Goal: Task Accomplishment & Management: Manage account settings

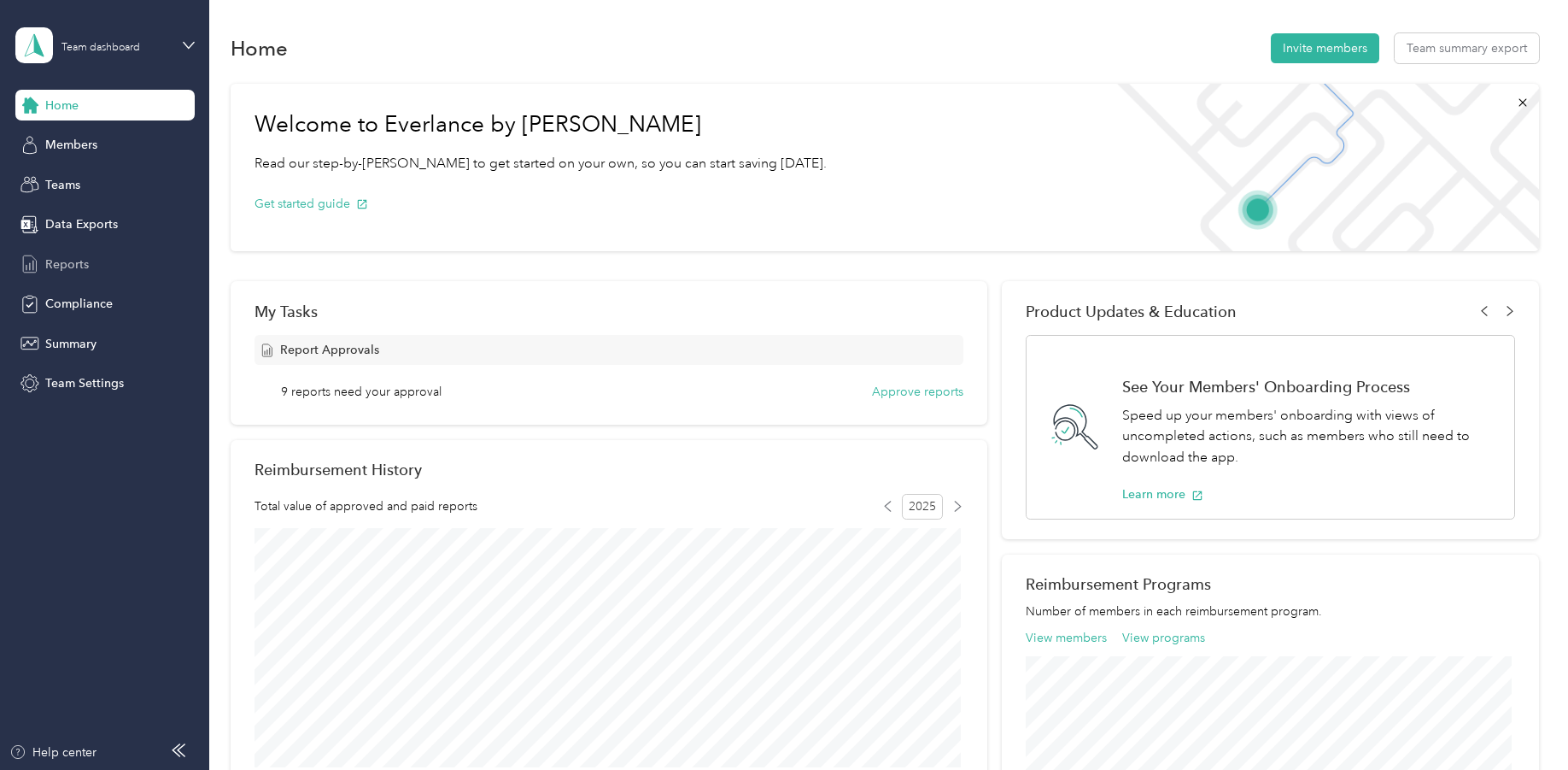
click at [60, 259] on span "Reports" at bounding box center [67, 264] width 44 height 18
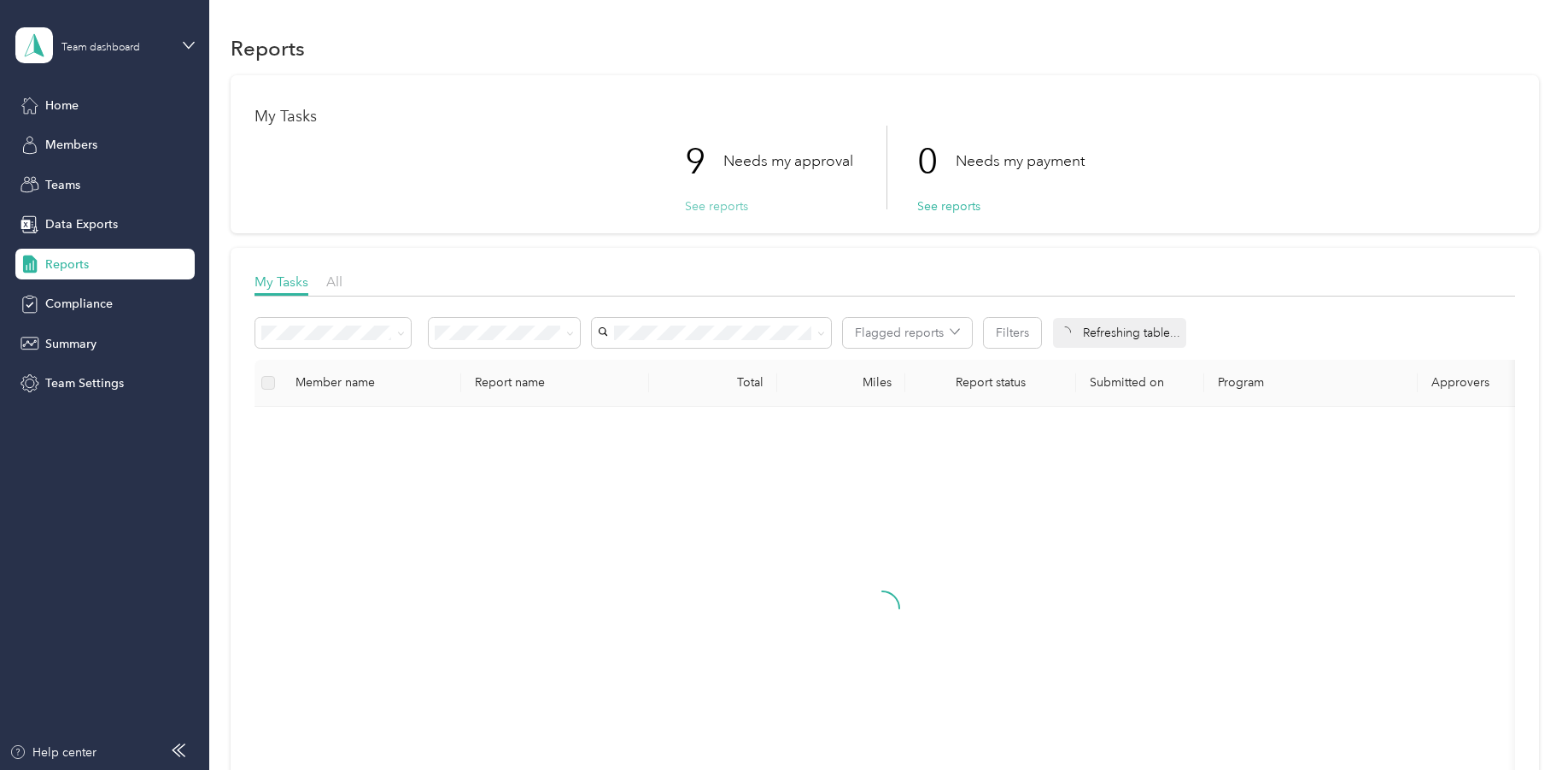
click at [693, 206] on button "See reports" at bounding box center [717, 206] width 64 height 18
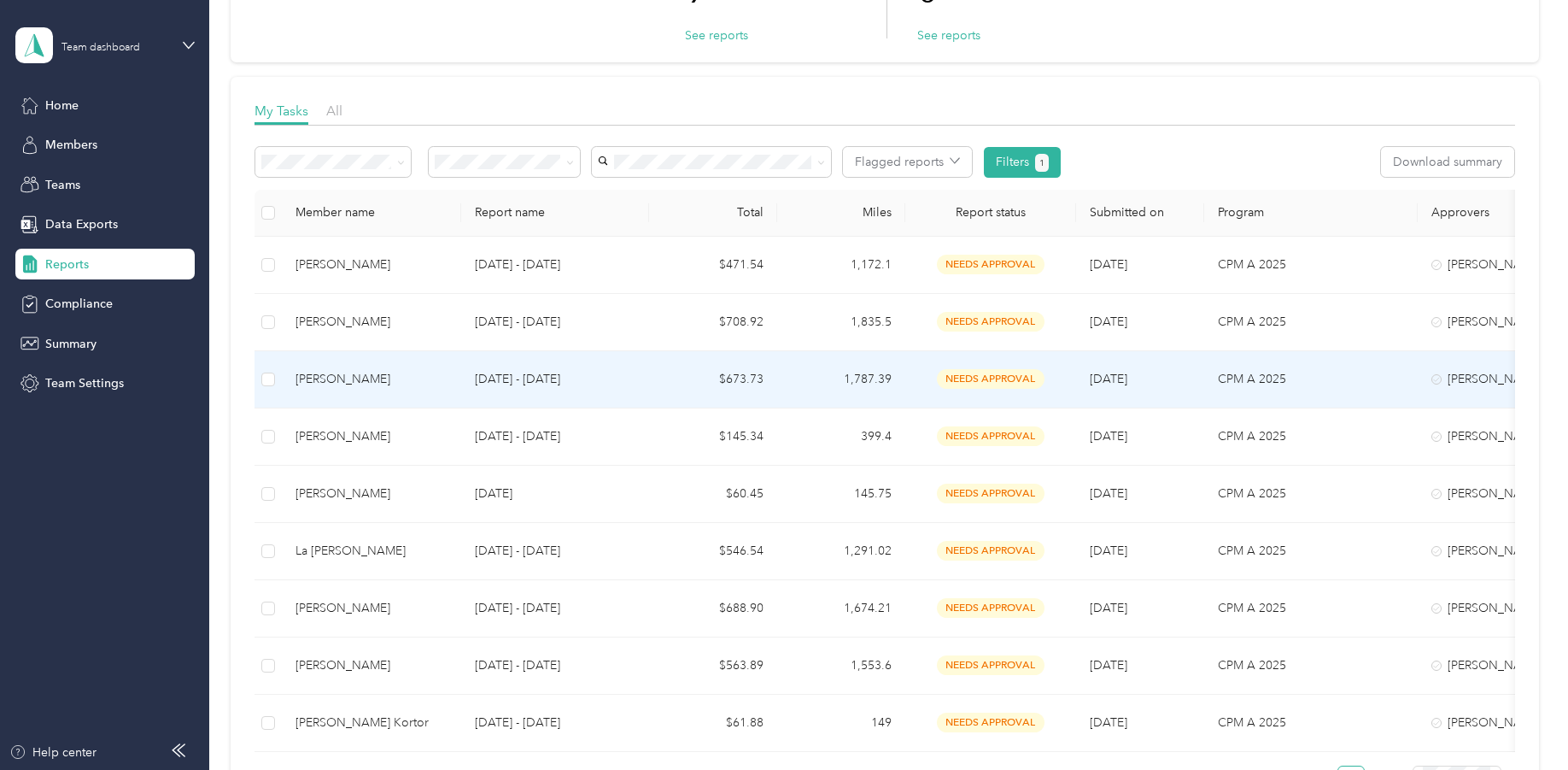
scroll to position [256, 0]
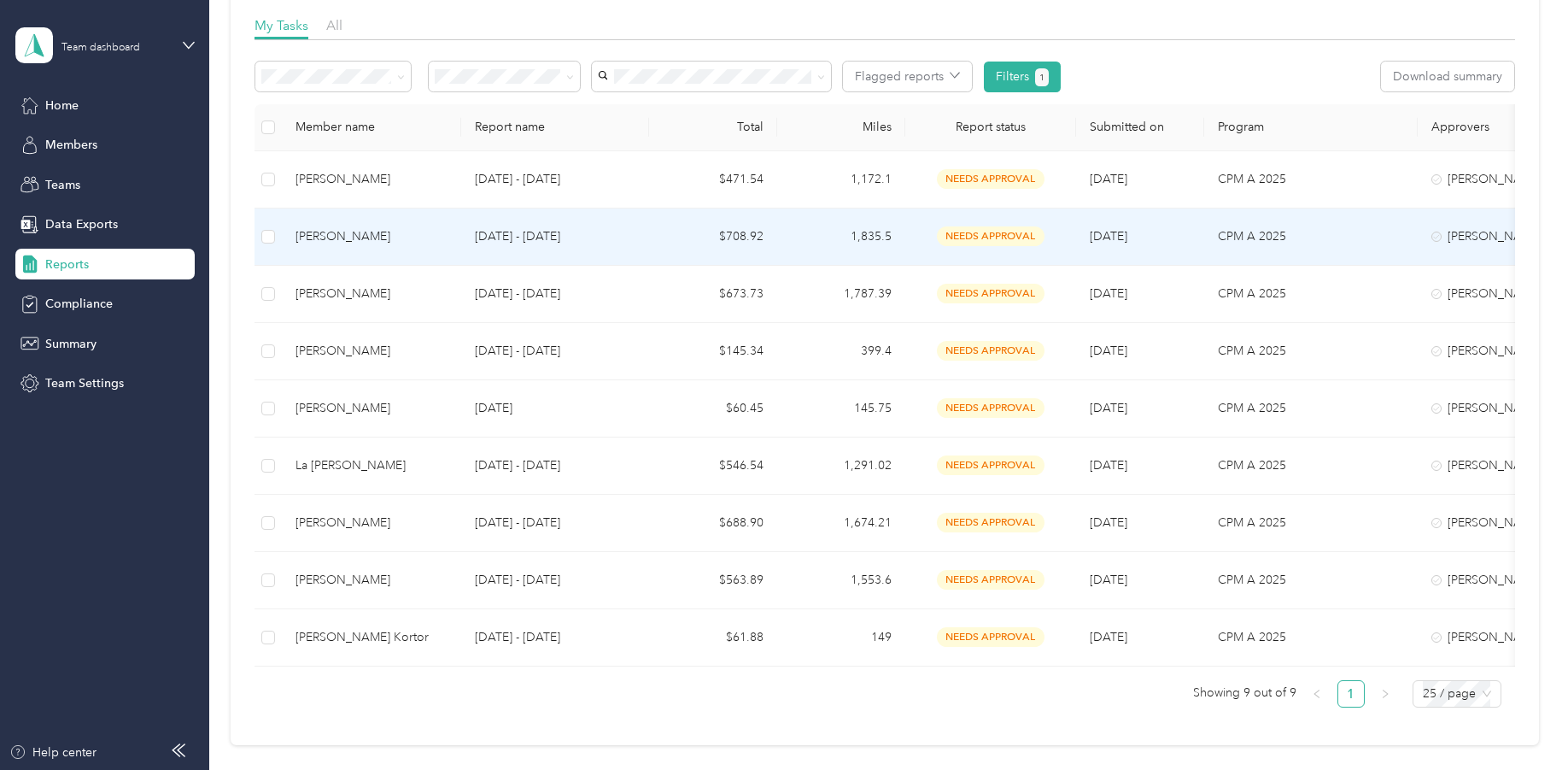
click at [355, 233] on div "[PERSON_NAME]" at bounding box center [371, 237] width 152 height 19
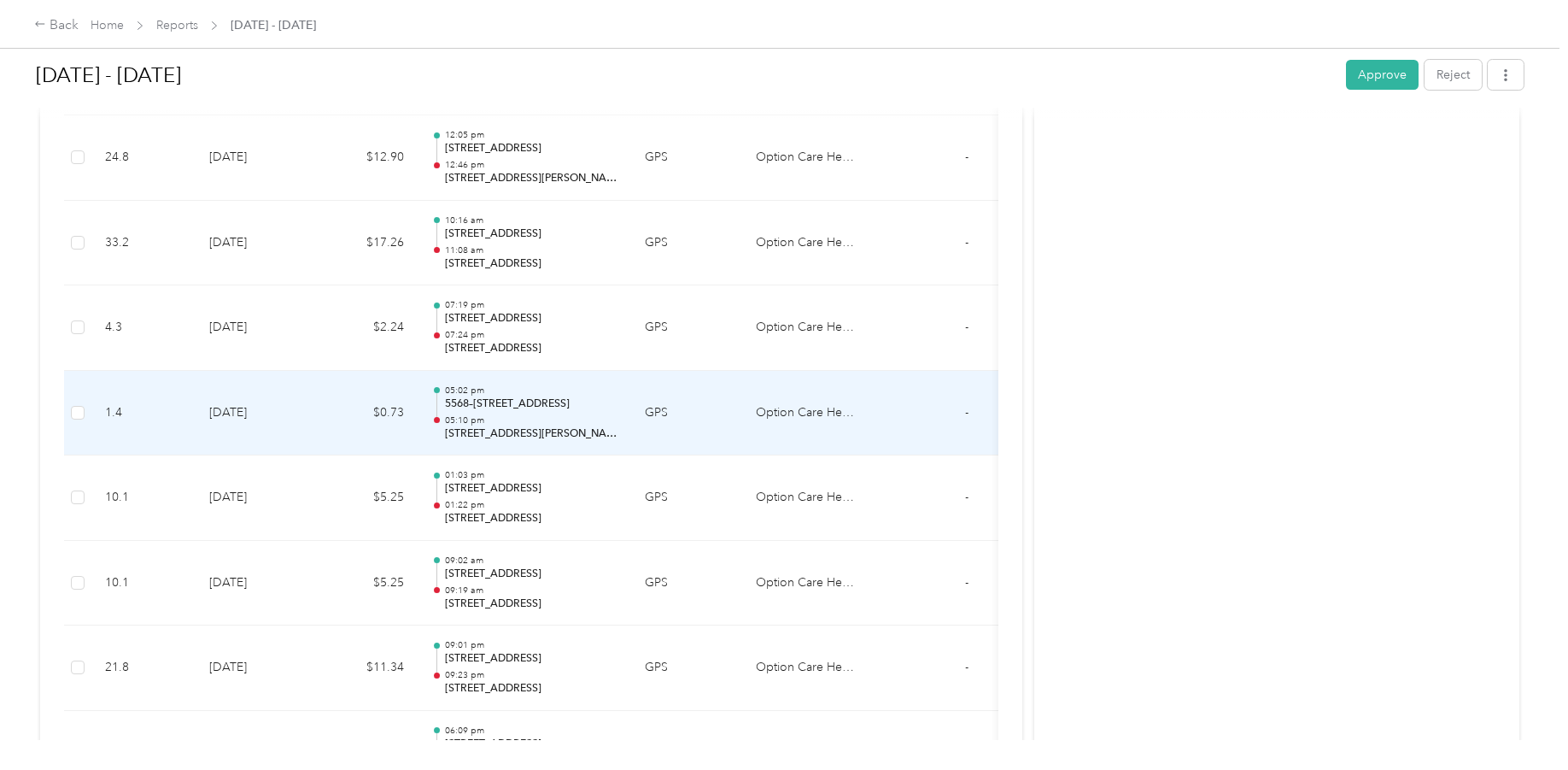
scroll to position [4187, 0]
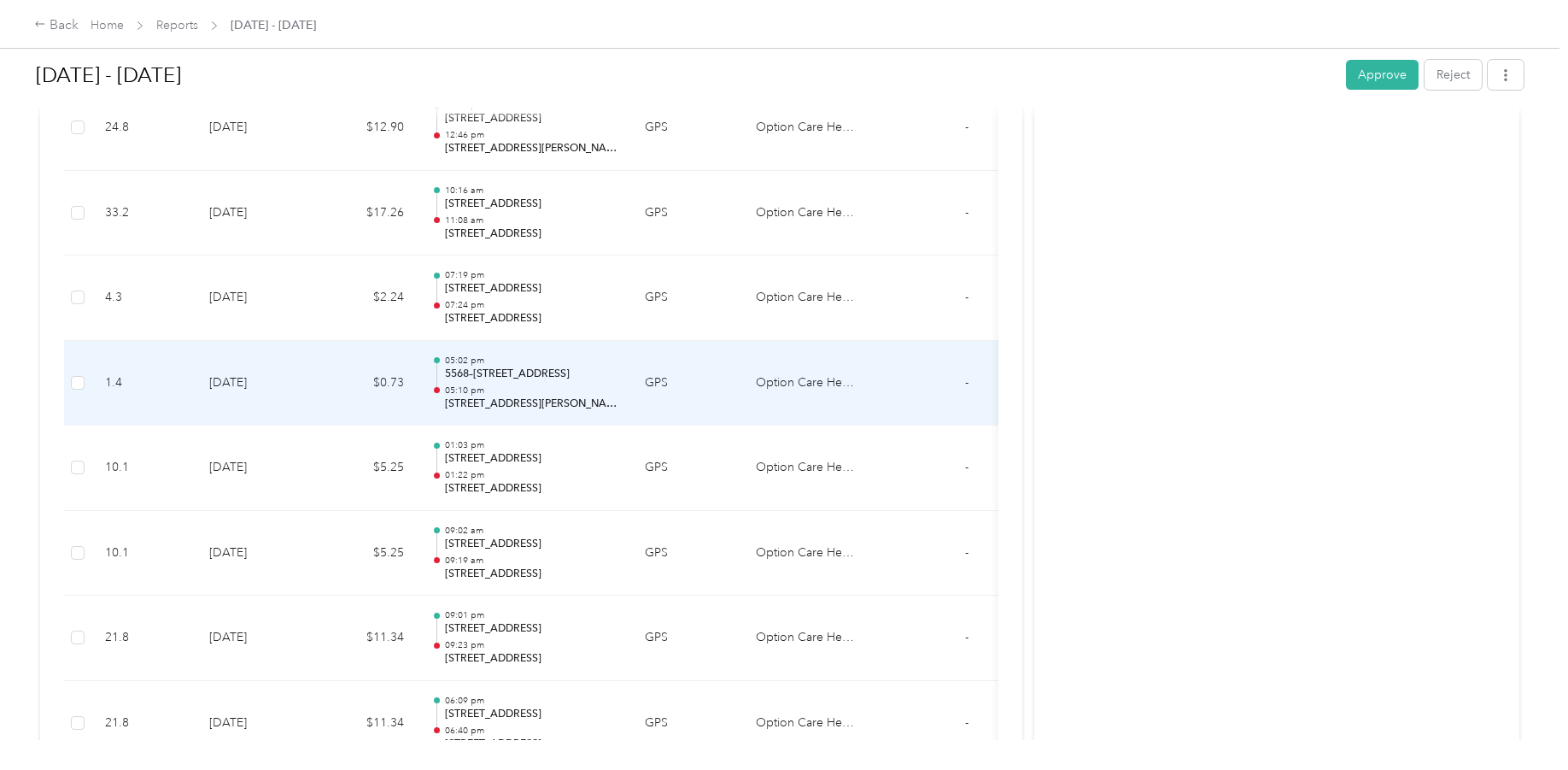
click at [515, 375] on p "5568–[STREET_ADDRESS]" at bounding box center [531, 375] width 172 height 16
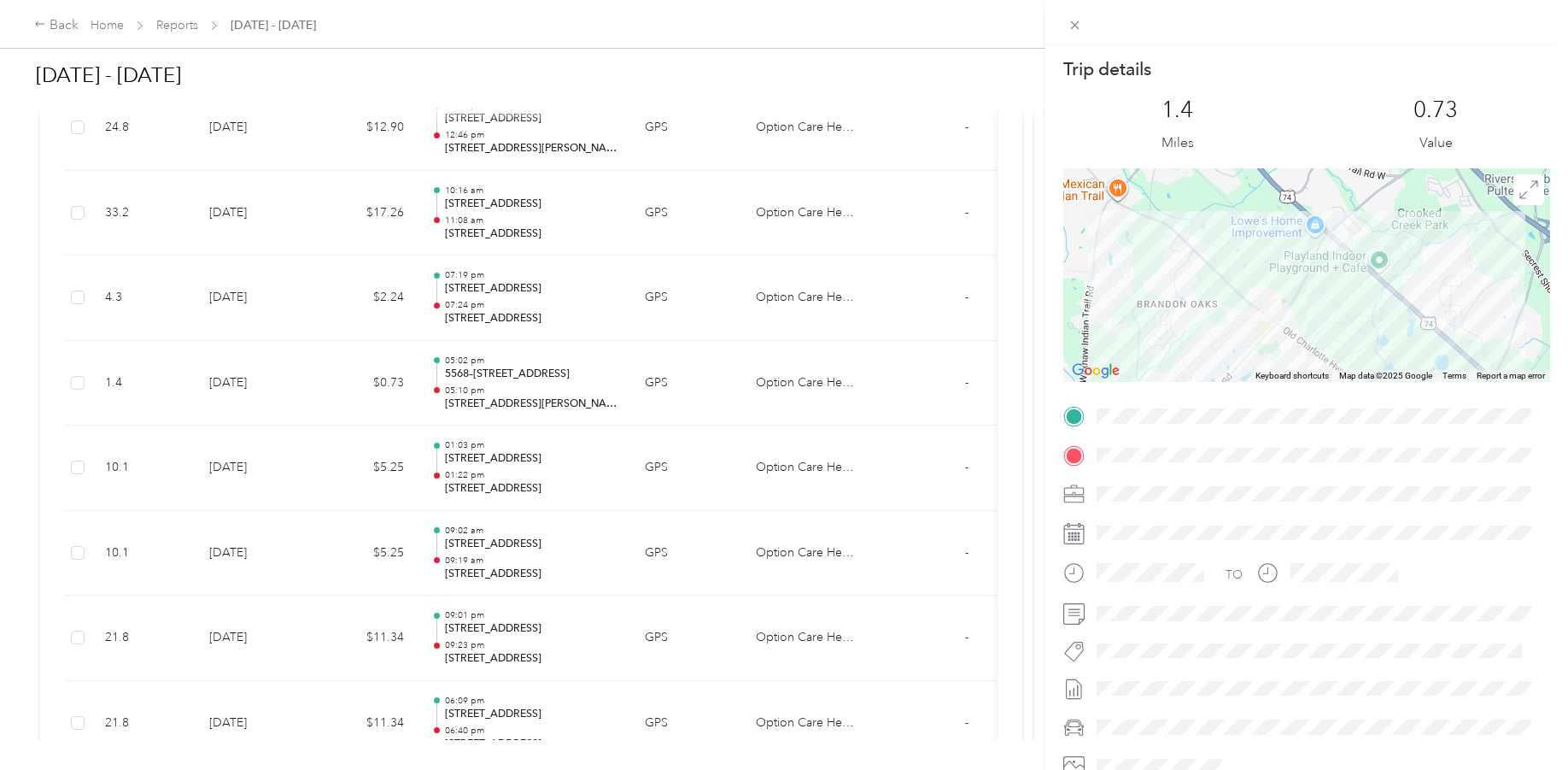
click at [506, 403] on div "Trip details This trip cannot be edited because it is either under review, appr…" at bounding box center [784, 385] width 1568 height 770
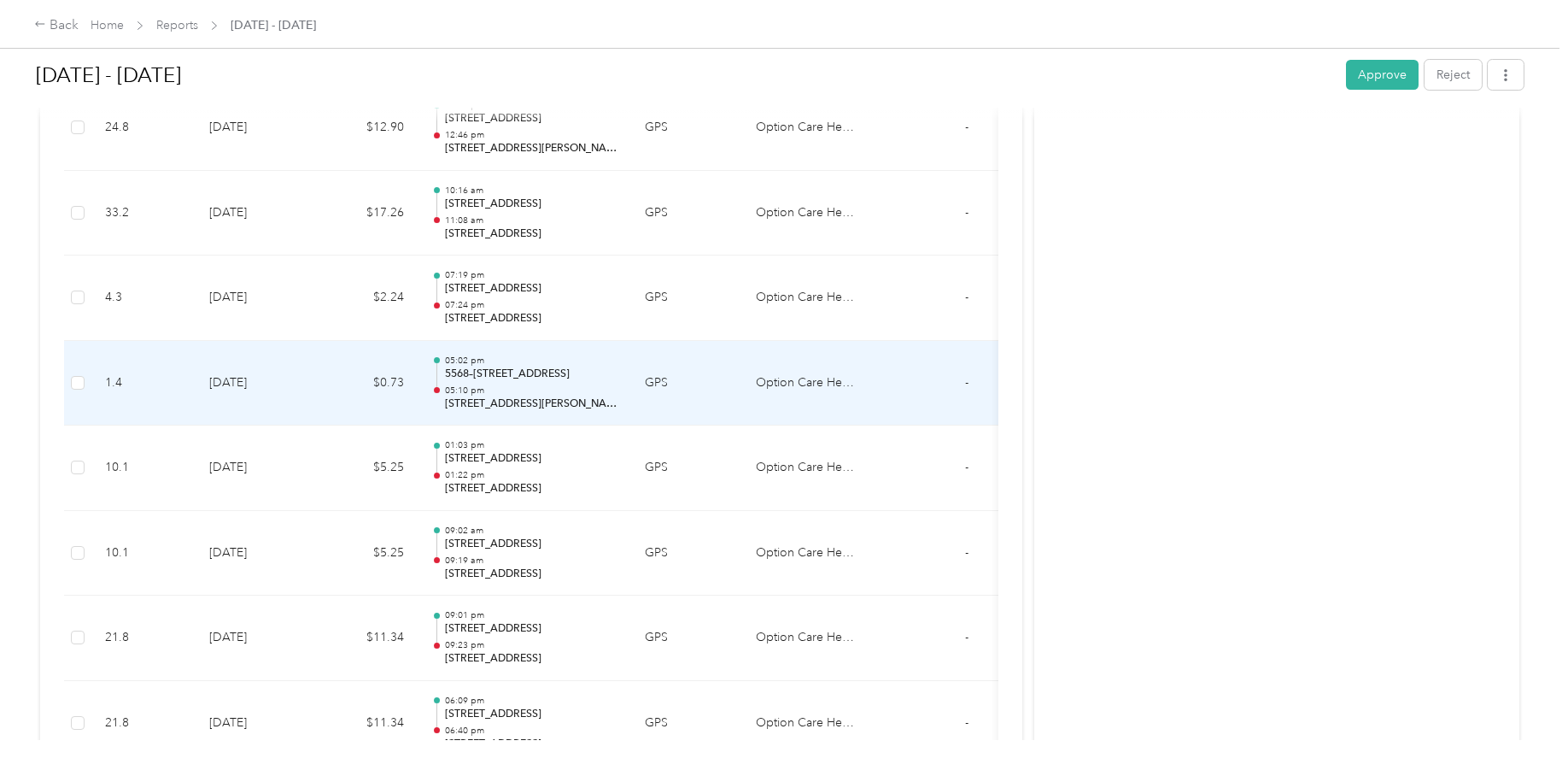
click at [510, 400] on p "[STREET_ADDRESS][PERSON_NAME]" at bounding box center [531, 404] width 172 height 16
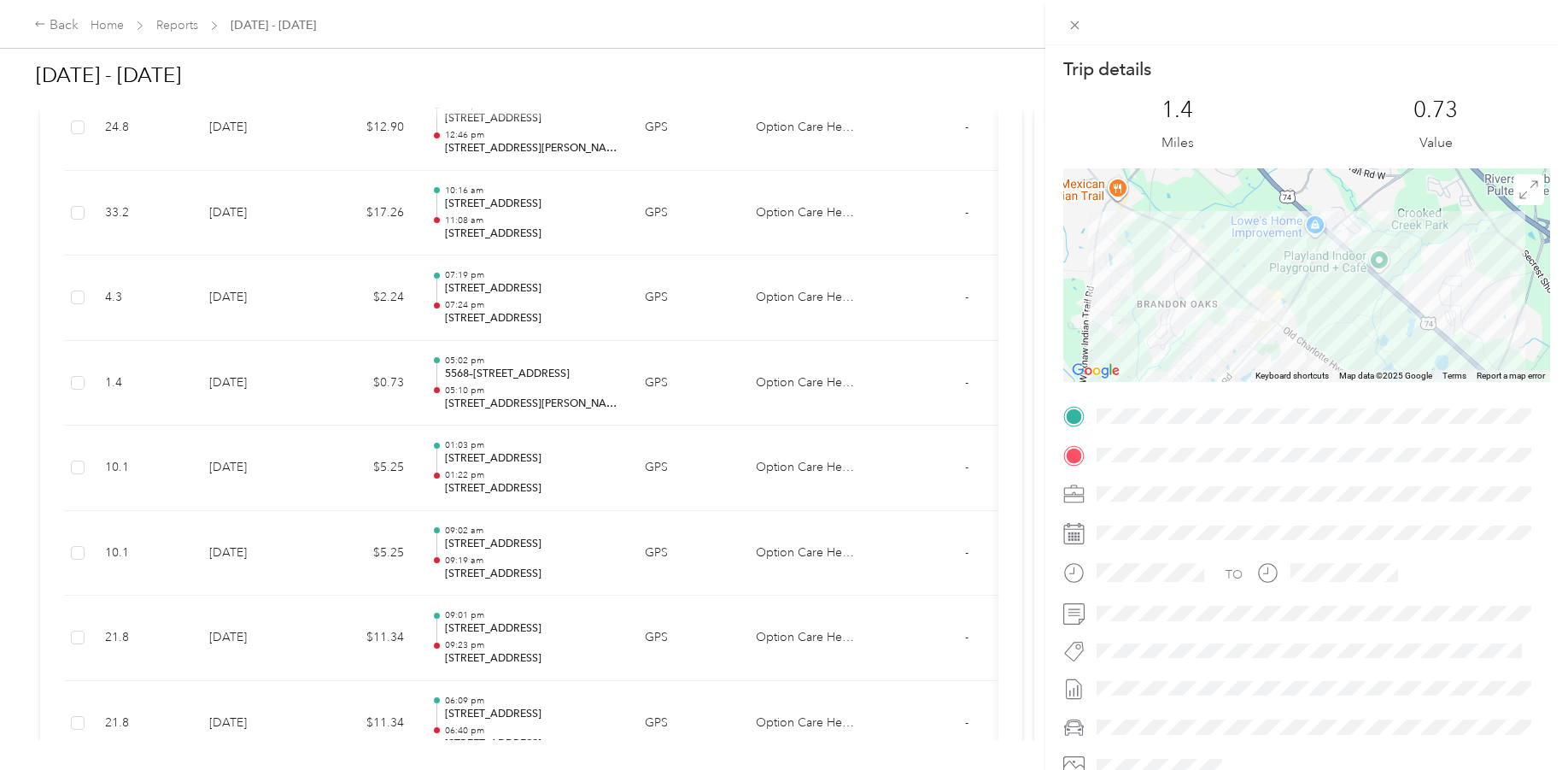
click at [763, 68] on div "Trip details This trip cannot be edited because it is either under review, appr…" at bounding box center [784, 385] width 1568 height 770
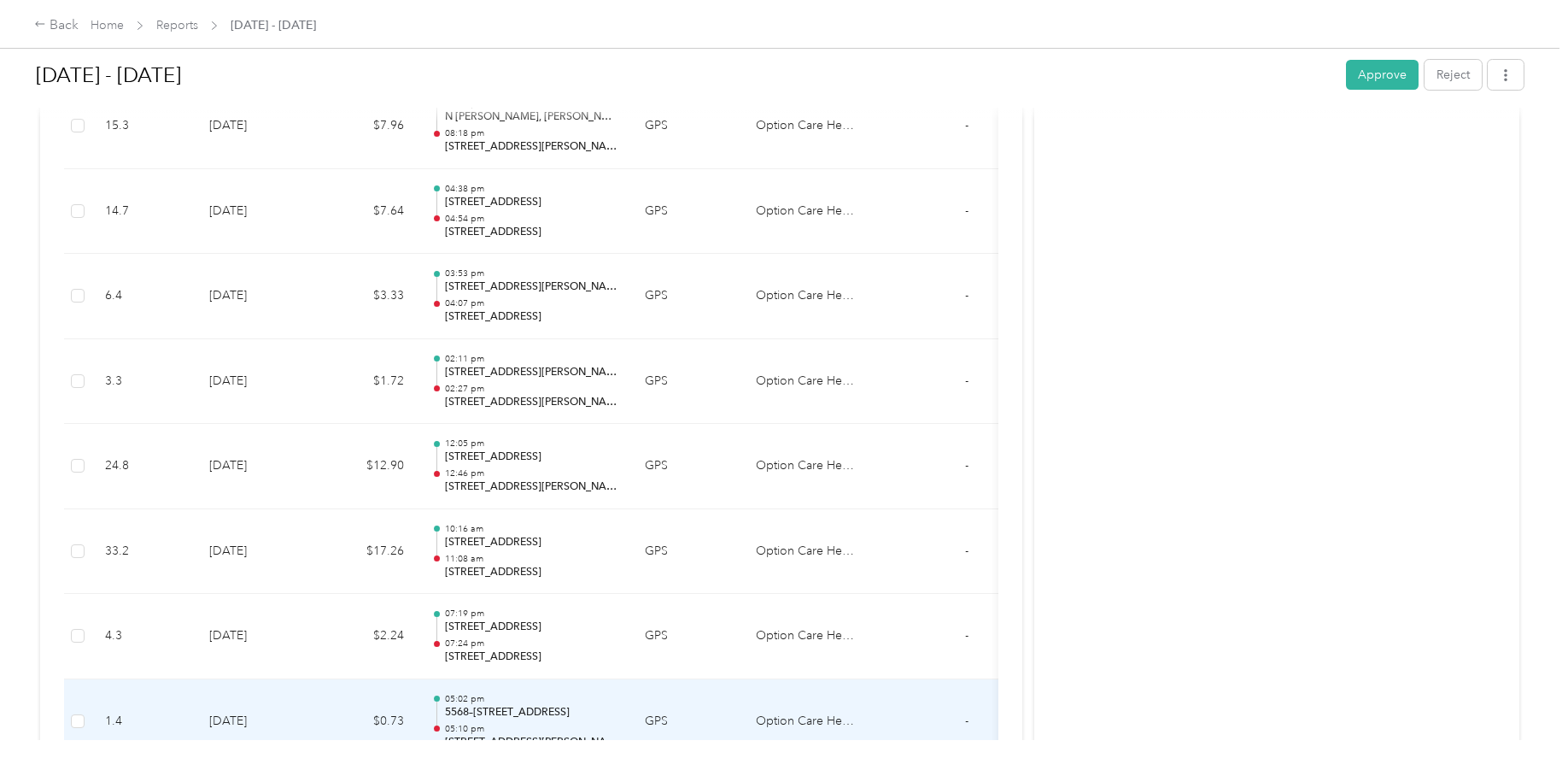
scroll to position [3846, 0]
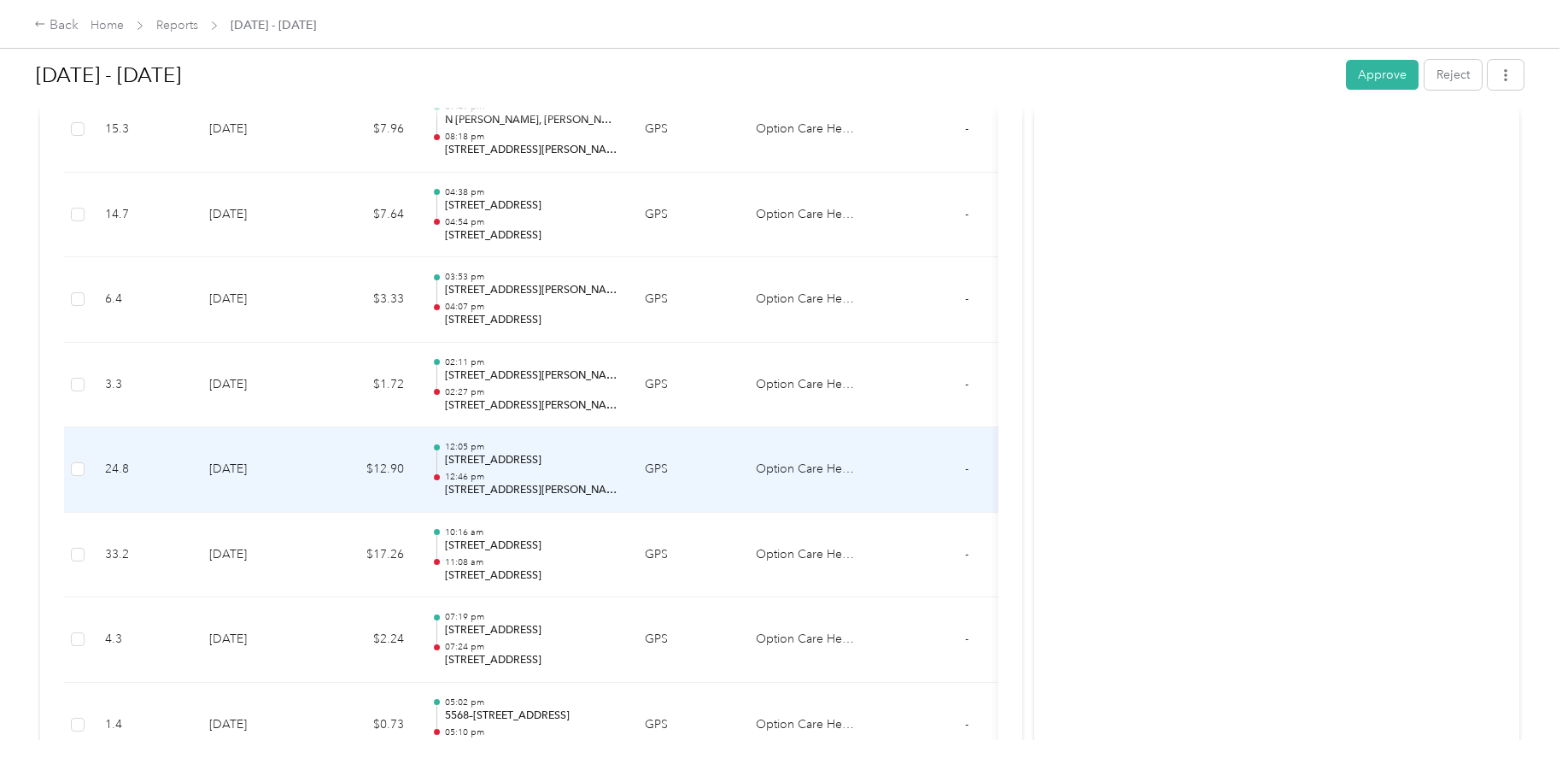
click at [542, 489] on p "[STREET_ADDRESS][PERSON_NAME]" at bounding box center [531, 490] width 172 height 16
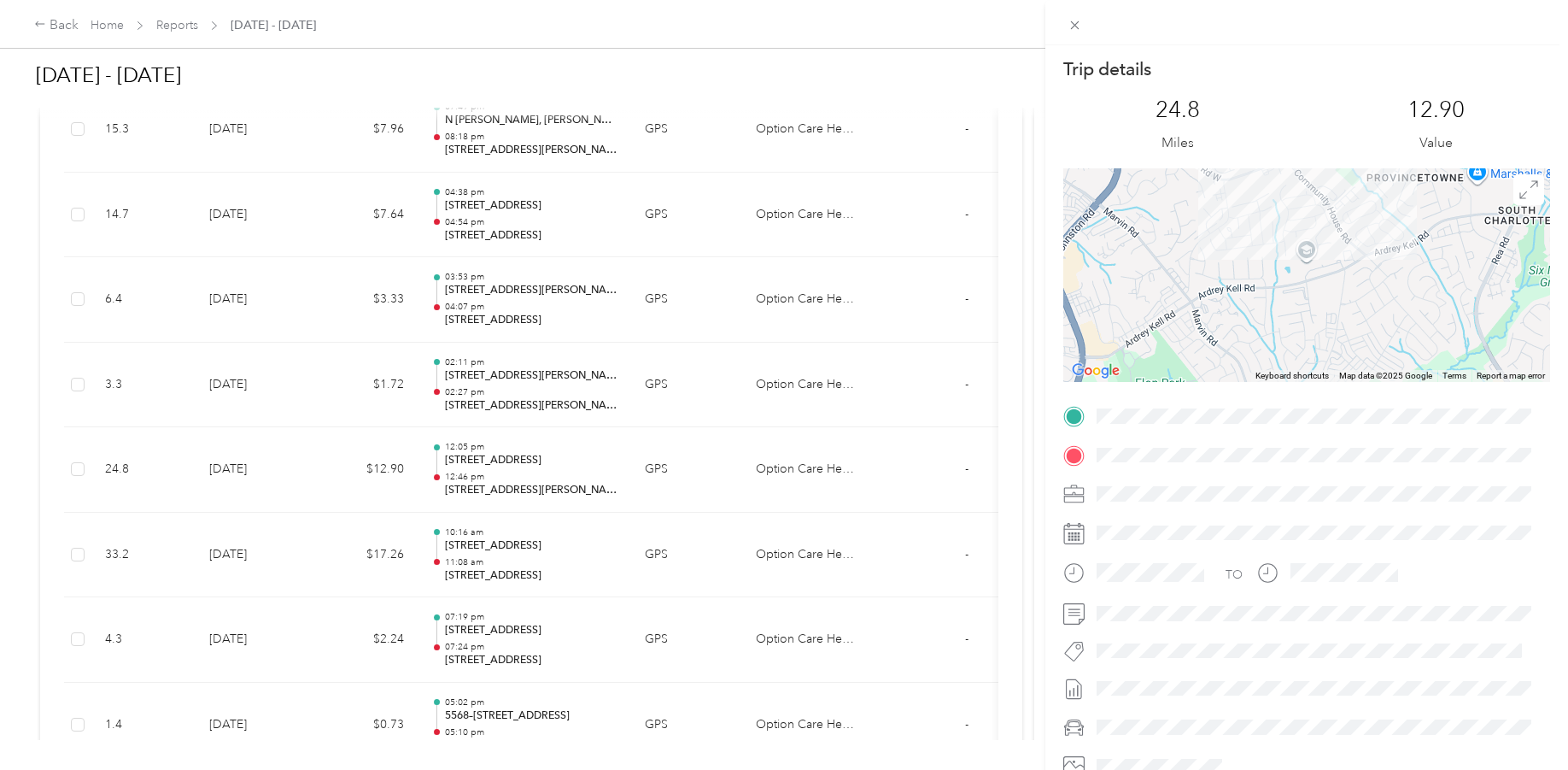
drag, startPoint x: 1265, startPoint y: 202, endPoint x: 1290, endPoint y: 287, distance: 88.6
click at [1290, 287] on div at bounding box center [1306, 274] width 487 height 213
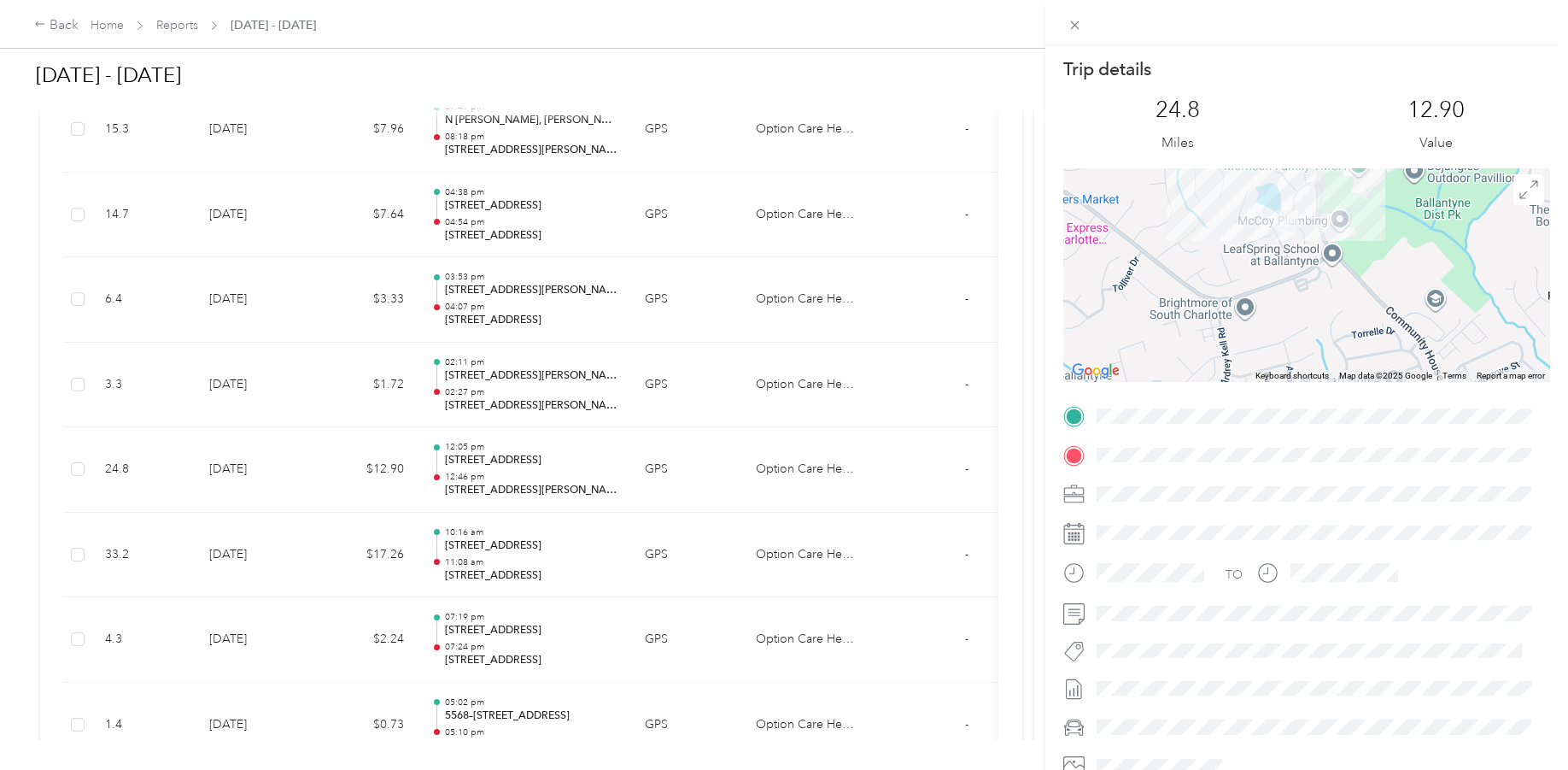
drag, startPoint x: 1280, startPoint y: 213, endPoint x: 1301, endPoint y: 274, distance: 64.5
click at [1301, 274] on div at bounding box center [1306, 274] width 487 height 213
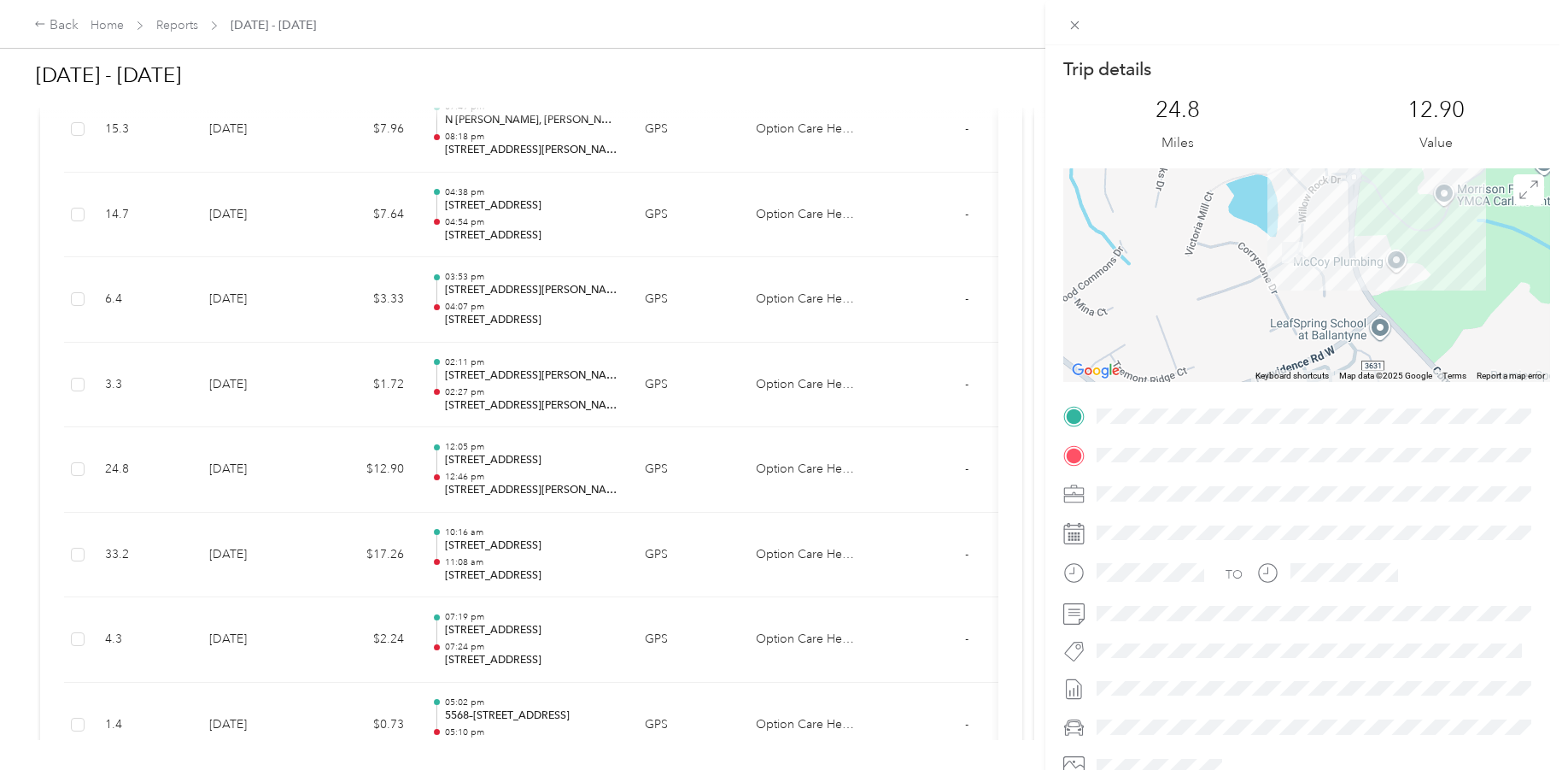
drag, startPoint x: 1298, startPoint y: 267, endPoint x: 1301, endPoint y: 295, distance: 28.2
click at [1301, 295] on div at bounding box center [1306, 274] width 487 height 213
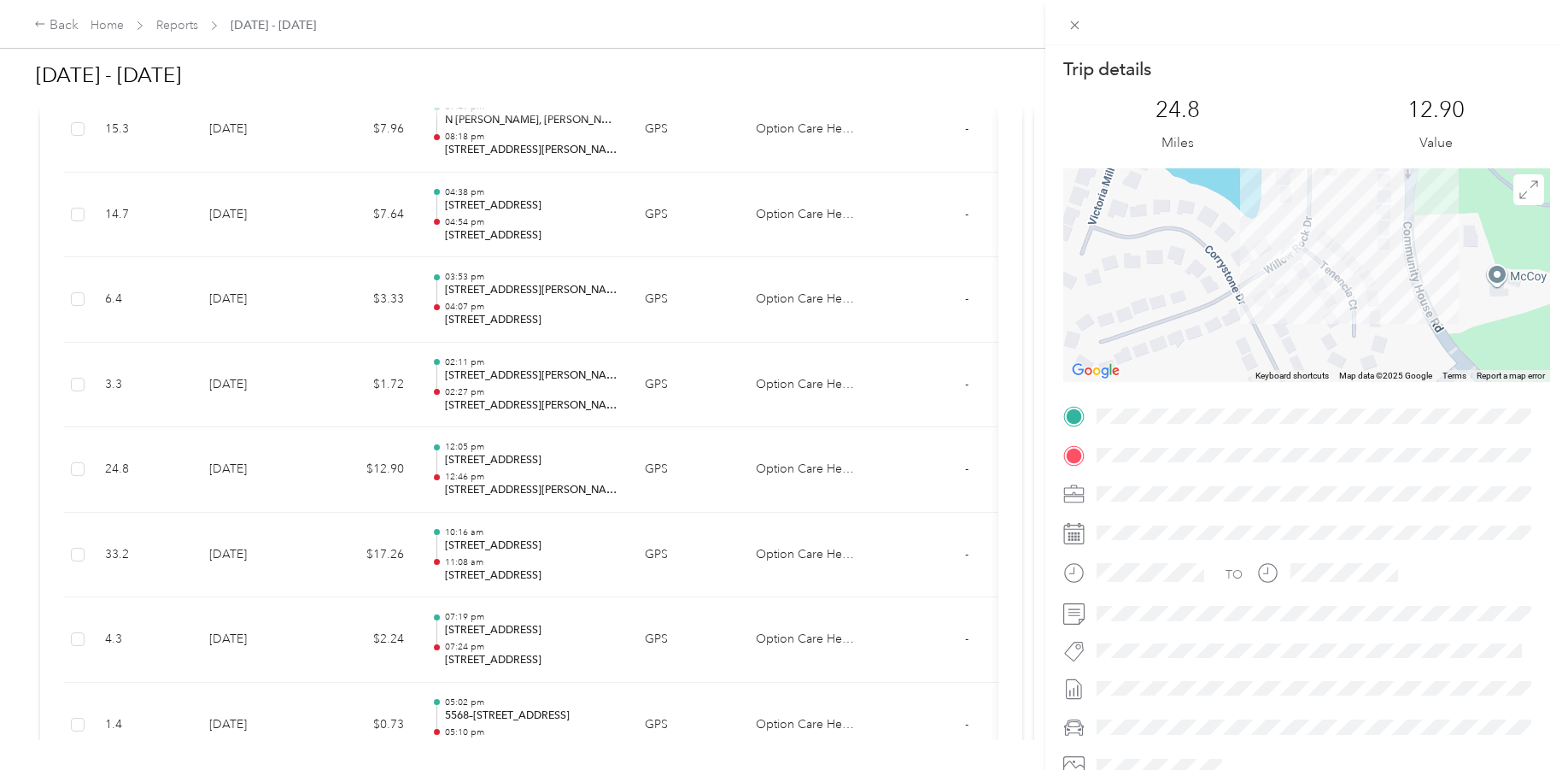
click at [520, 406] on div "Trip details This trip cannot be edited because it is either under review, appr…" at bounding box center [784, 385] width 1568 height 770
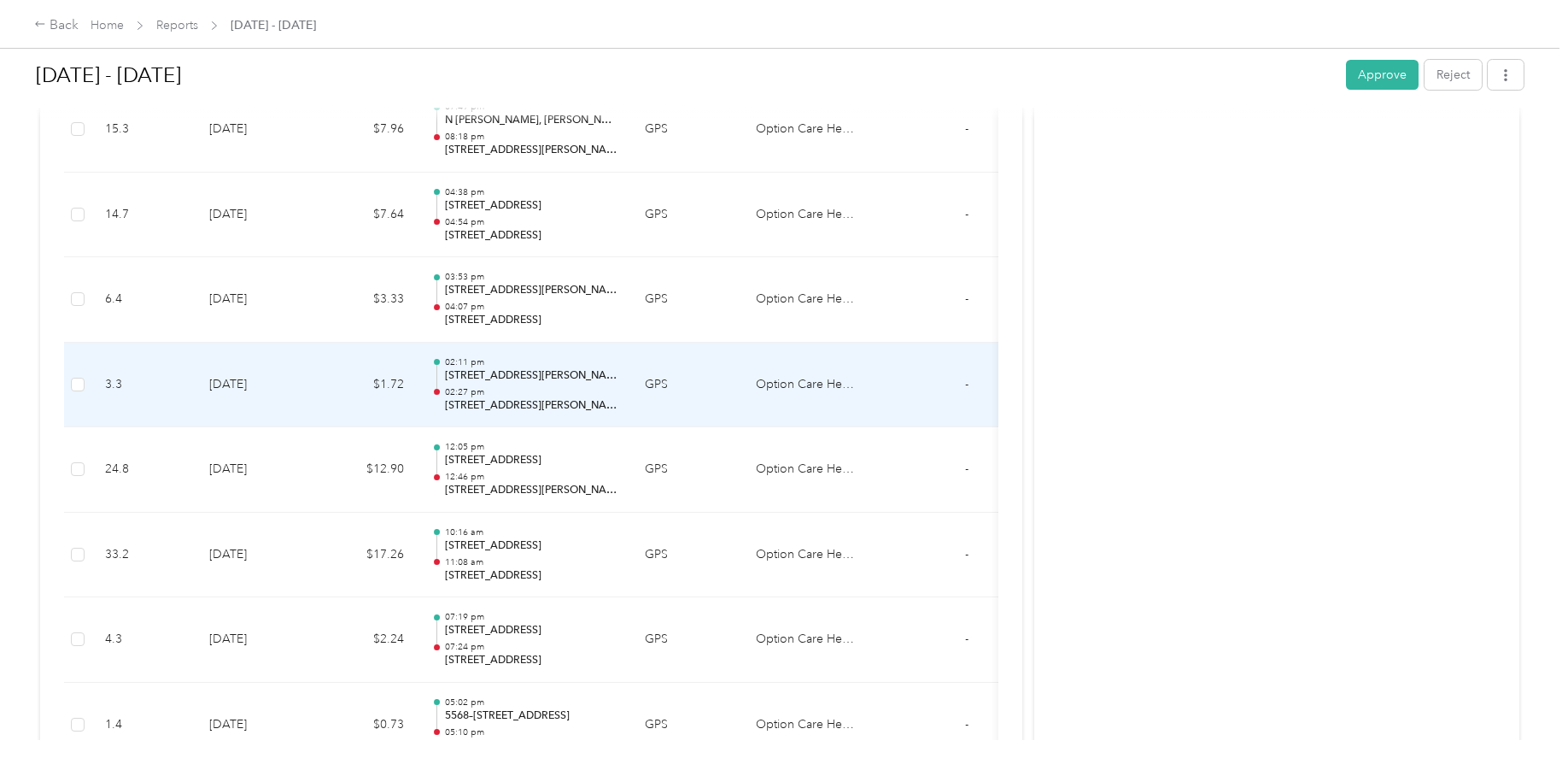
click at [504, 402] on p "[STREET_ADDRESS][PERSON_NAME][PERSON_NAME]" at bounding box center [531, 406] width 172 height 16
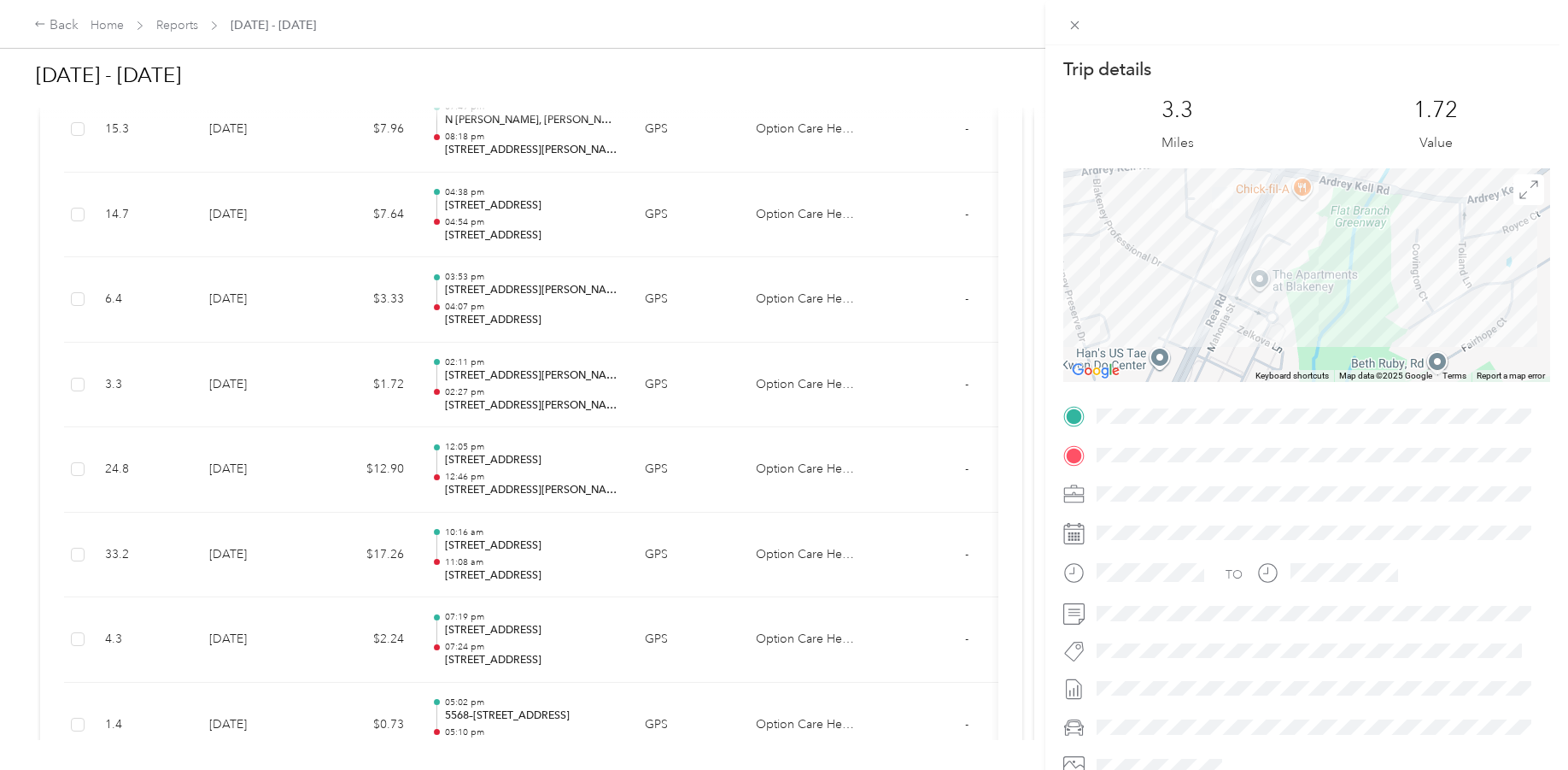
drag, startPoint x: 1248, startPoint y: 248, endPoint x: 1261, endPoint y: 278, distance: 32.7
click at [1261, 278] on div at bounding box center [1306, 274] width 487 height 213
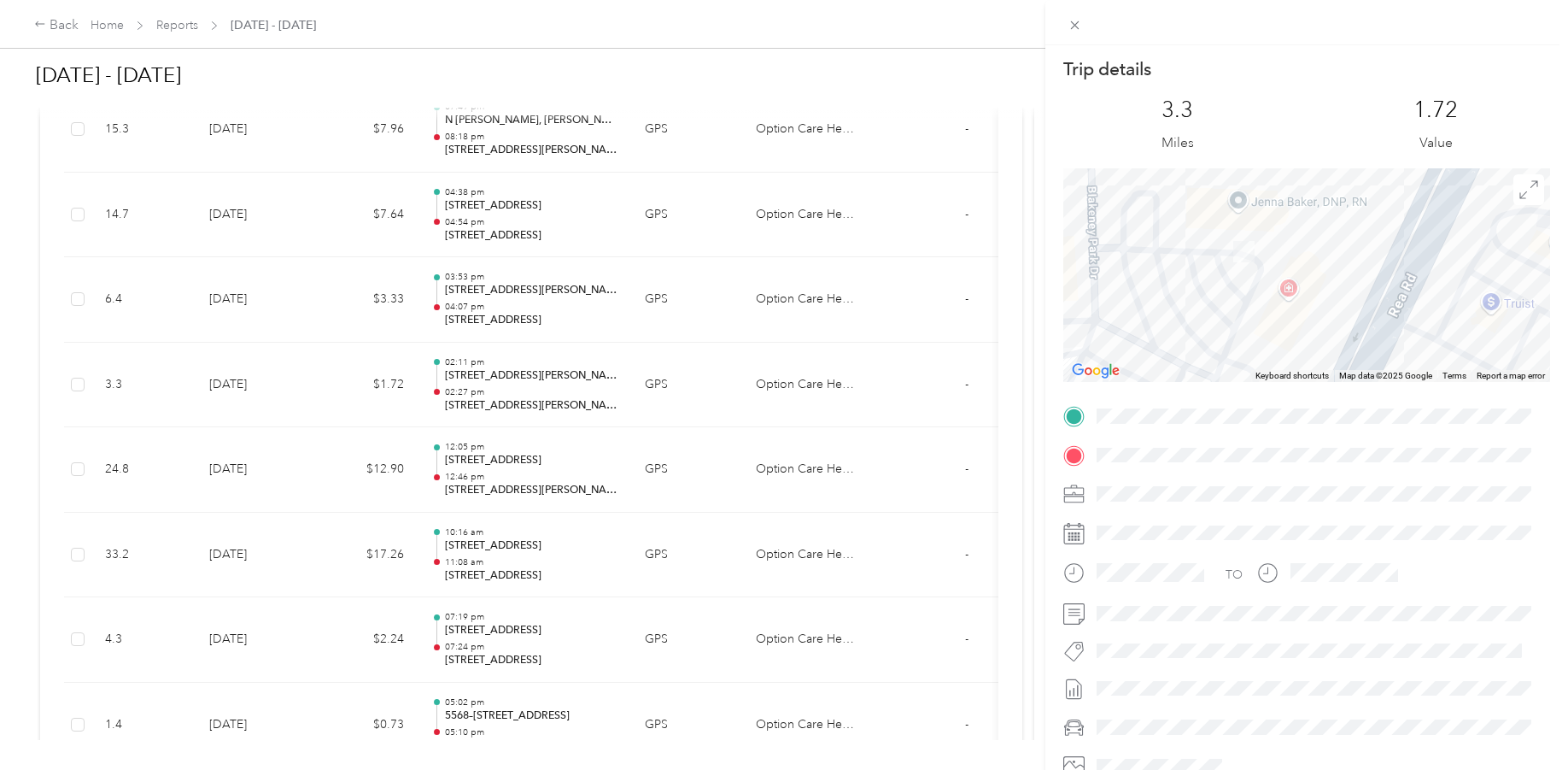
drag, startPoint x: 1208, startPoint y: 228, endPoint x: 1255, endPoint y: 298, distance: 84.3
click at [1255, 298] on div at bounding box center [1306, 274] width 487 height 213
click at [528, 317] on div "Trip details This trip cannot be edited because it is either under review, appr…" at bounding box center [784, 385] width 1568 height 770
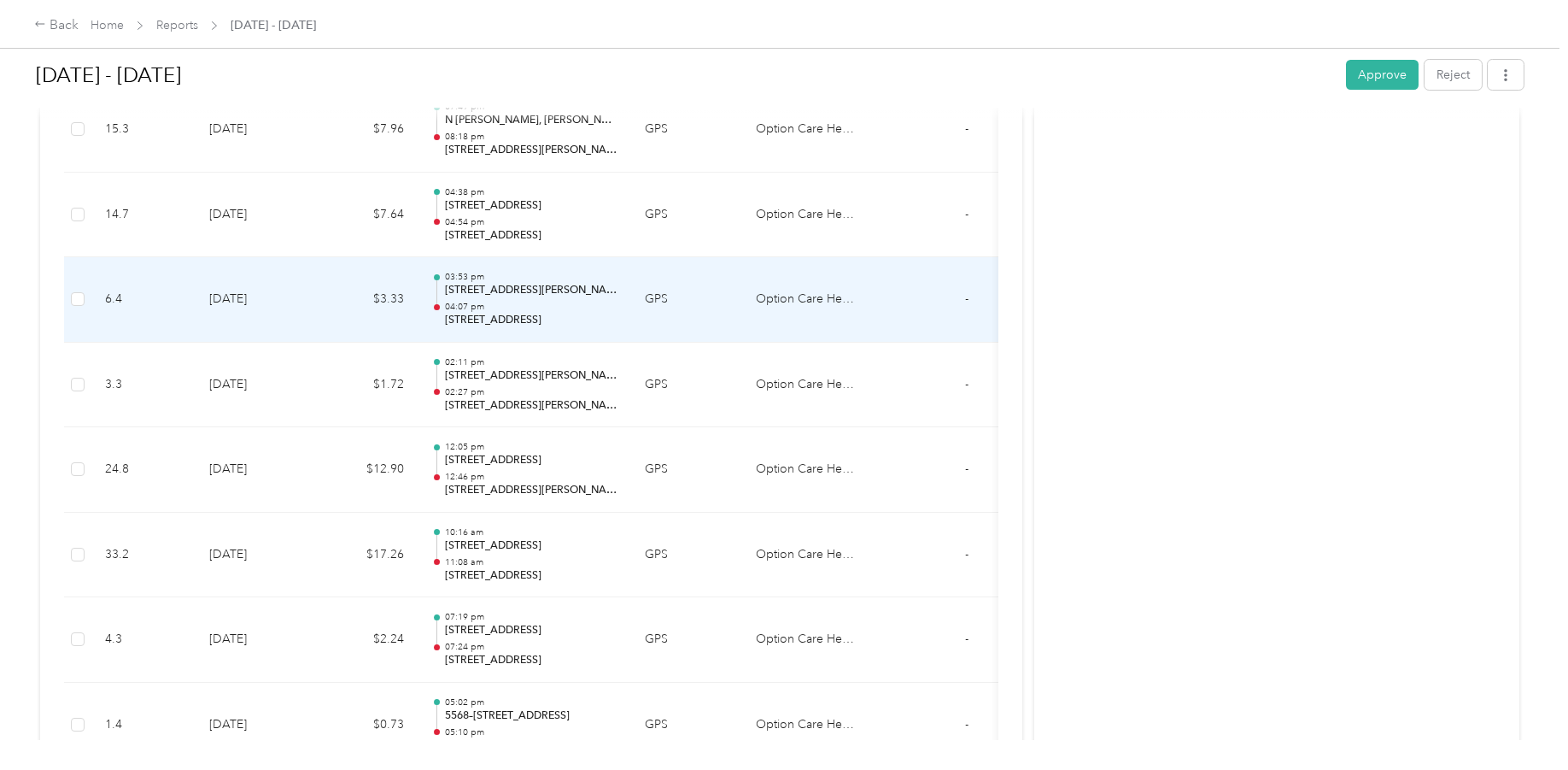
click at [528, 317] on p "[STREET_ADDRESS]" at bounding box center [531, 321] width 172 height 16
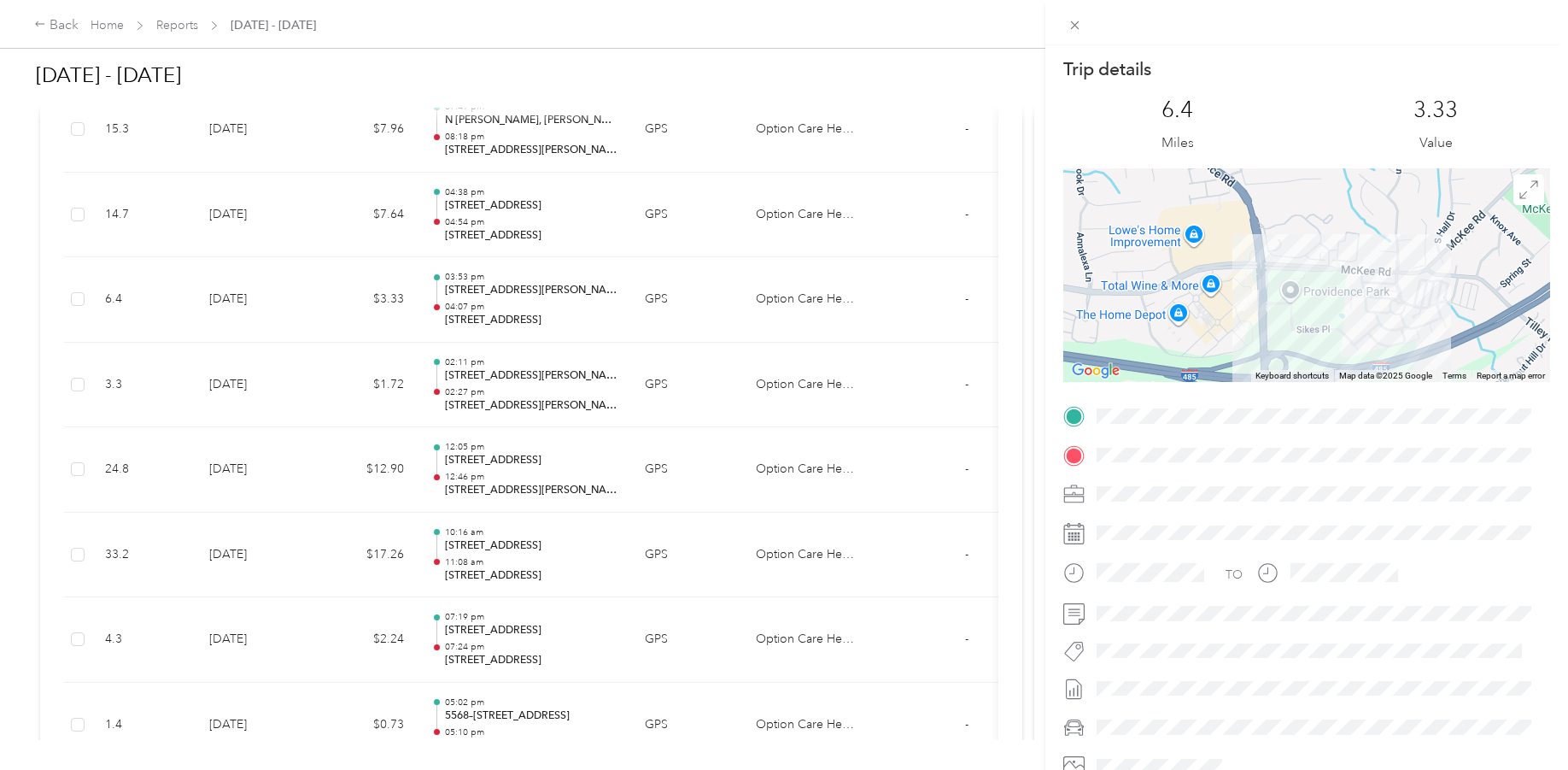
drag, startPoint x: 1193, startPoint y: 335, endPoint x: 1208, endPoint y: 334, distance: 15.0
click at [1208, 334] on div at bounding box center [1306, 274] width 487 height 213
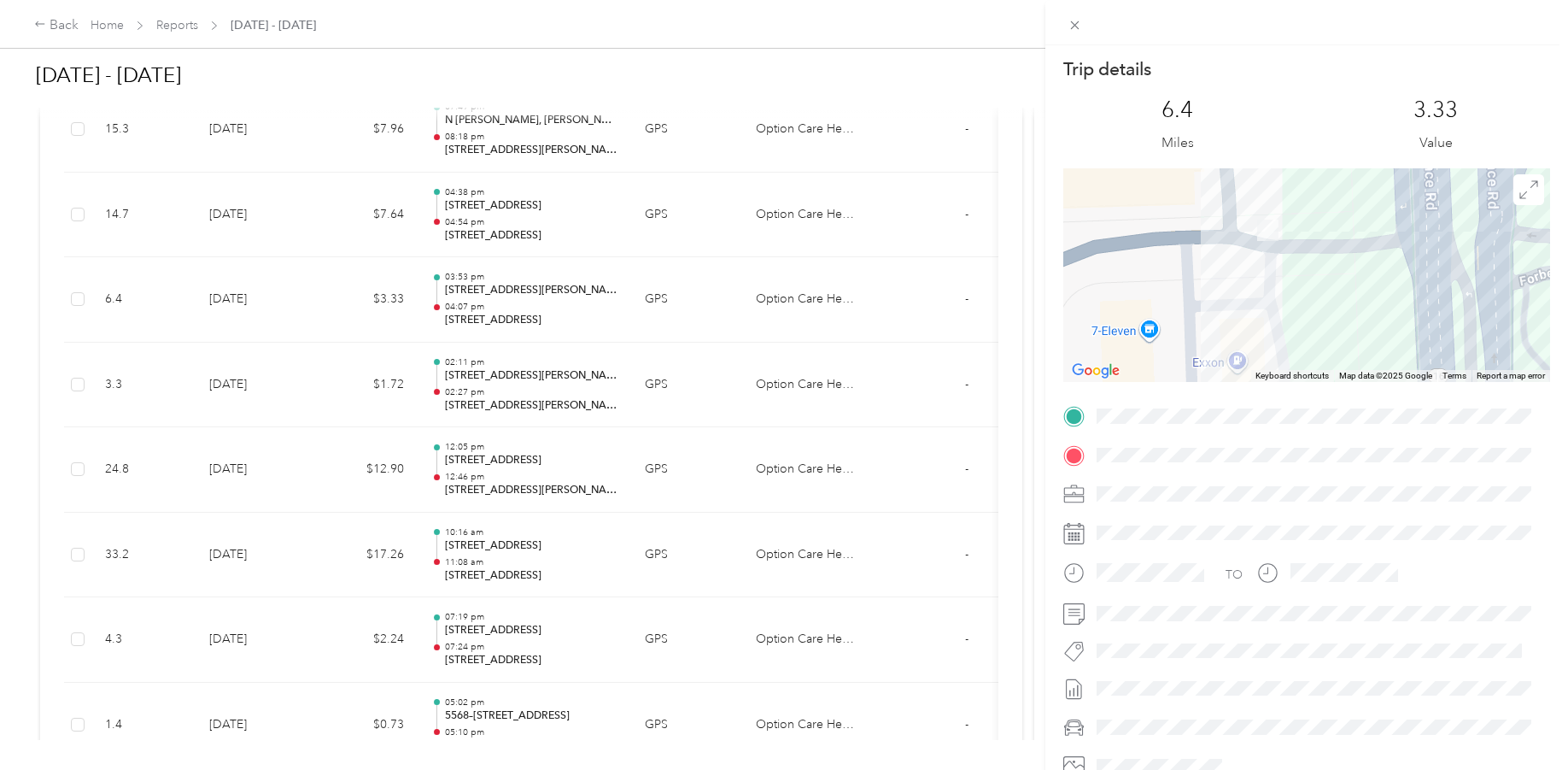
drag, startPoint x: 1265, startPoint y: 200, endPoint x: 1254, endPoint y: 298, distance: 98.6
click at [1254, 298] on div at bounding box center [1306, 274] width 487 height 213
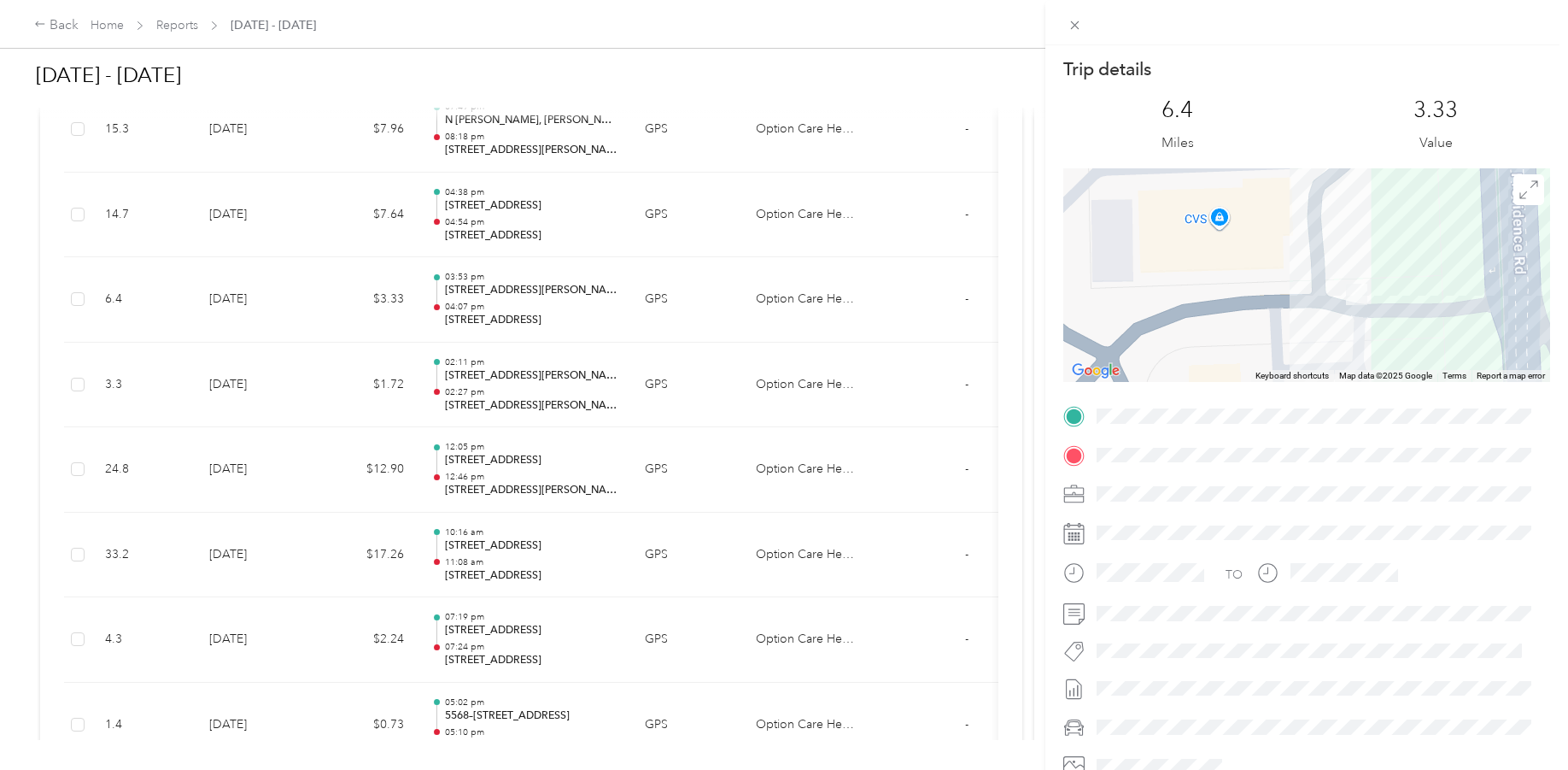
drag, startPoint x: 1288, startPoint y: 277, endPoint x: 1362, endPoint y: 314, distance: 82.7
click at [1366, 318] on div at bounding box center [1306, 274] width 487 height 213
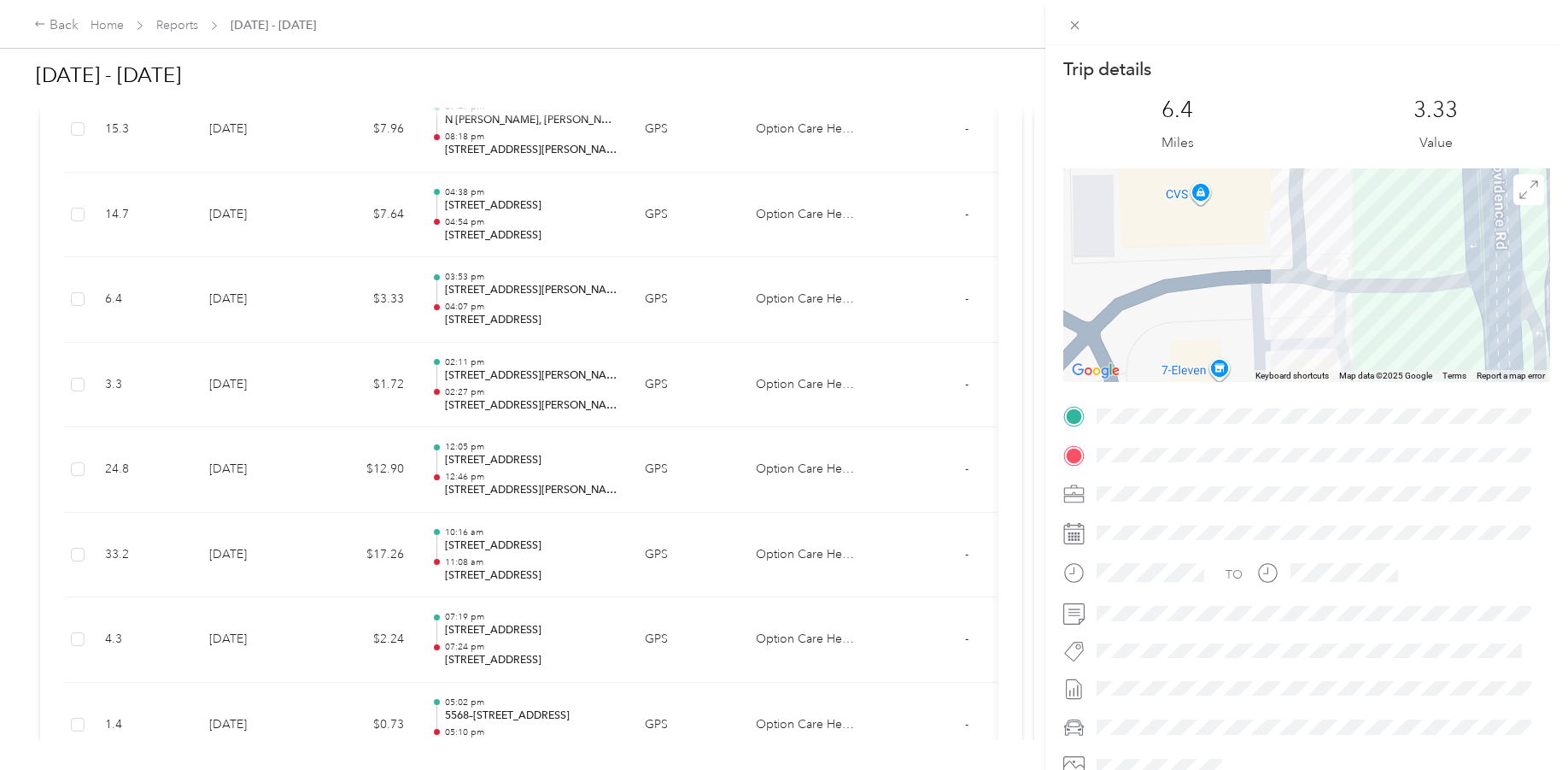
click at [522, 202] on div "Trip details This trip cannot be edited because it is either under review, appr…" at bounding box center [784, 385] width 1568 height 770
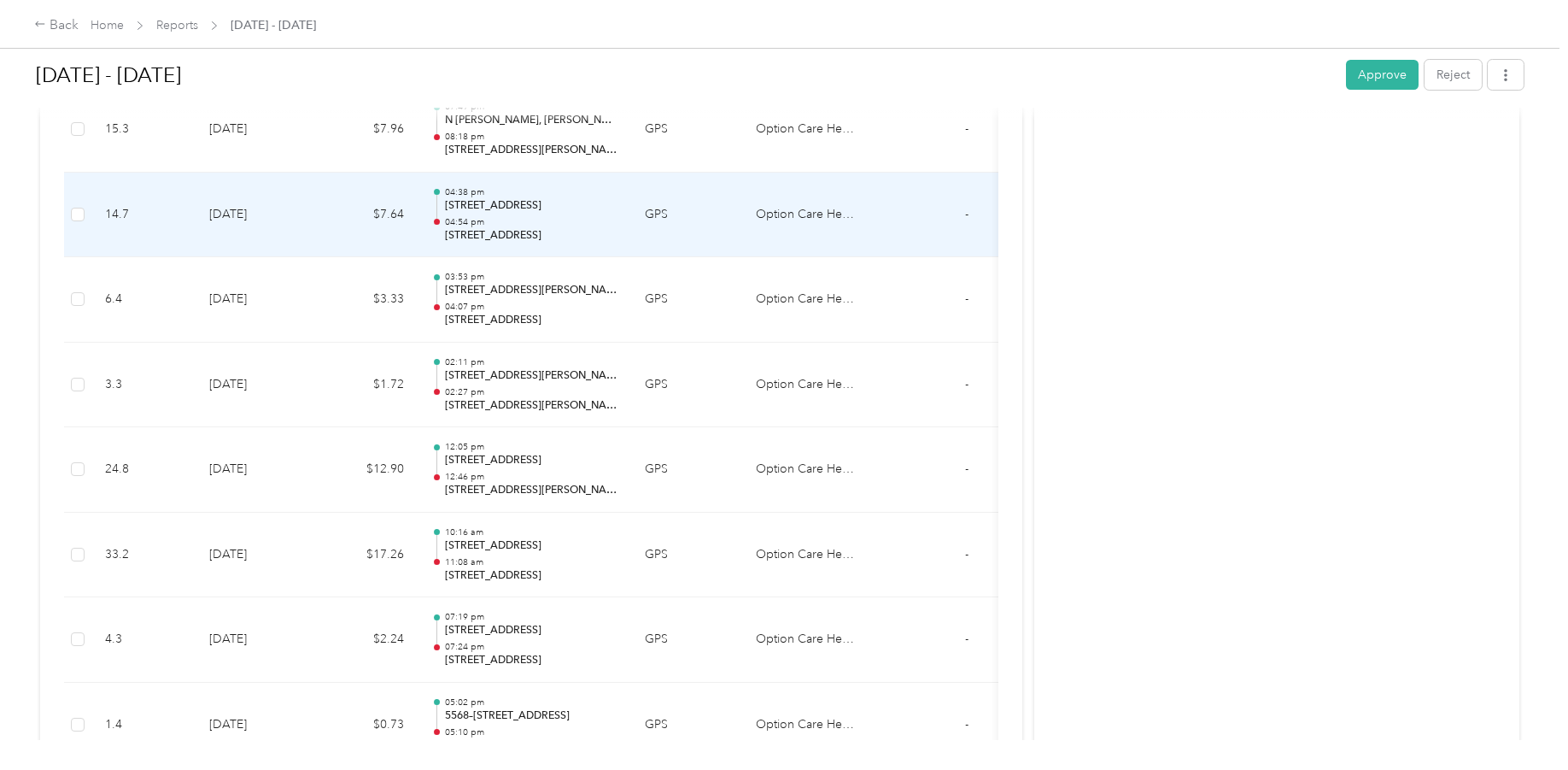
click at [512, 200] on p "[STREET_ADDRESS]" at bounding box center [531, 206] width 172 height 16
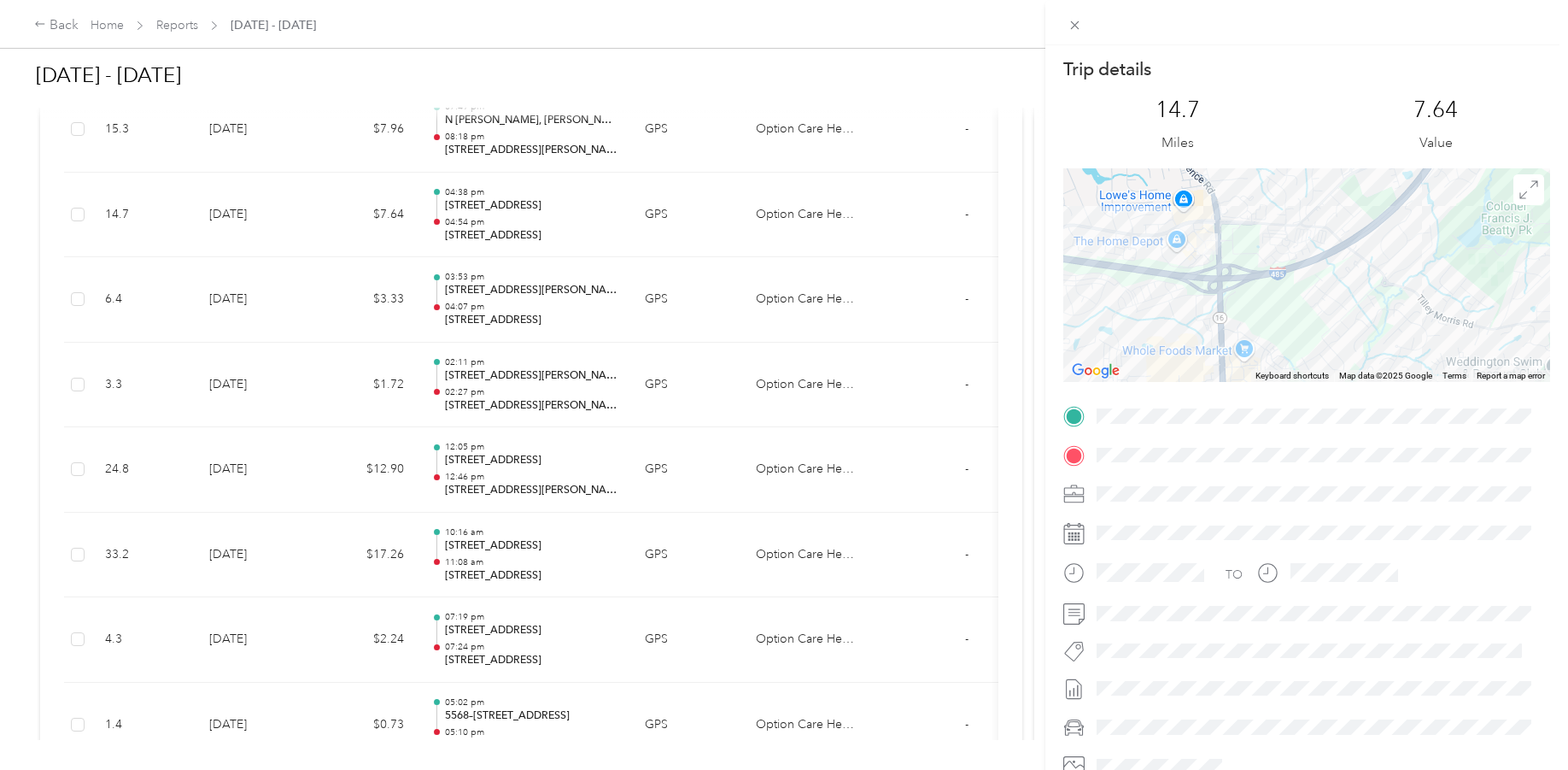
drag, startPoint x: 1150, startPoint y: 287, endPoint x: 1195, endPoint y: 290, distance: 45.1
click at [1195, 290] on div at bounding box center [1306, 274] width 487 height 213
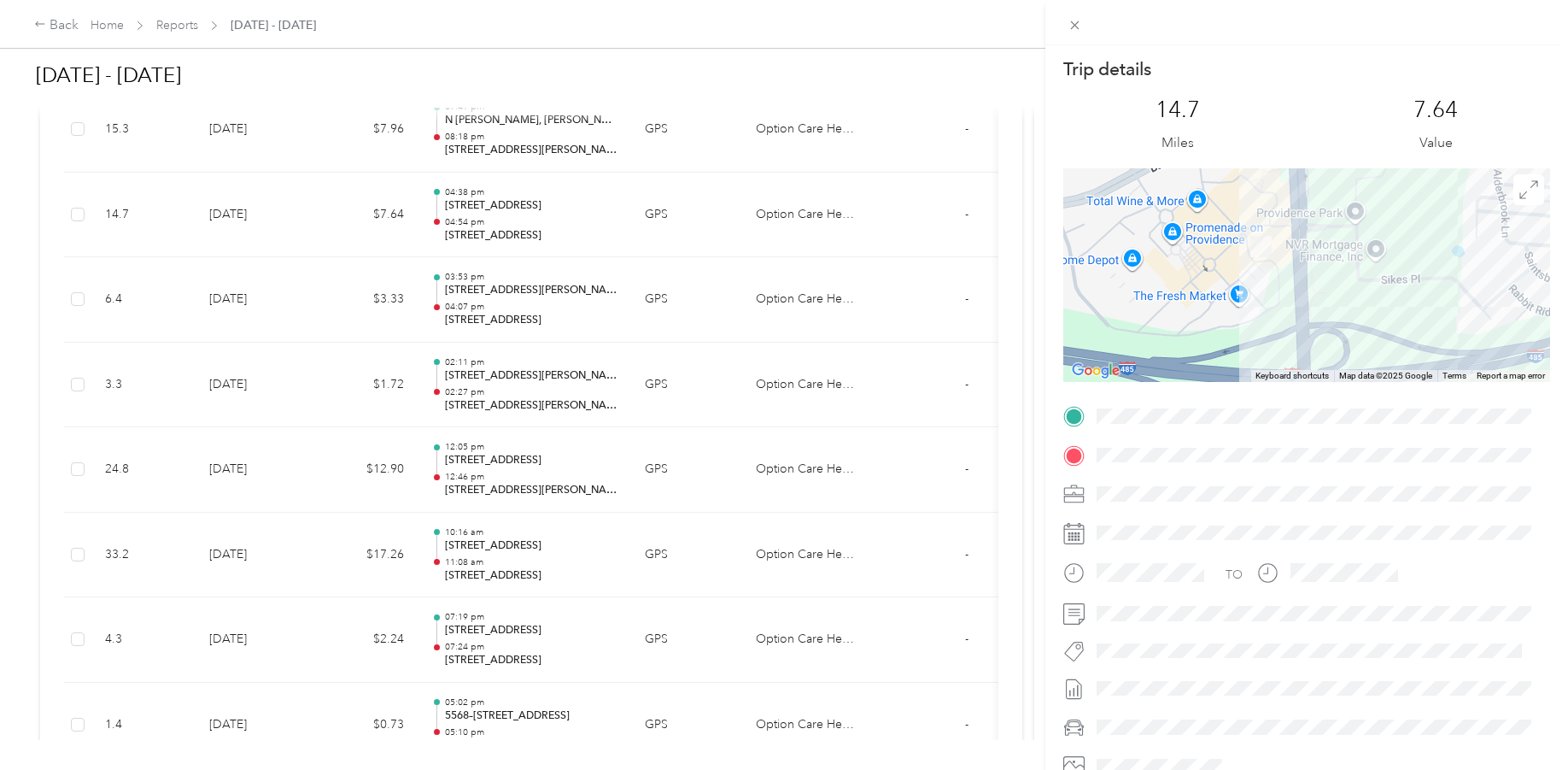
drag, startPoint x: 1189, startPoint y: 228, endPoint x: 1212, endPoint y: 307, distance: 82.3
click at [1212, 307] on div at bounding box center [1306, 274] width 487 height 213
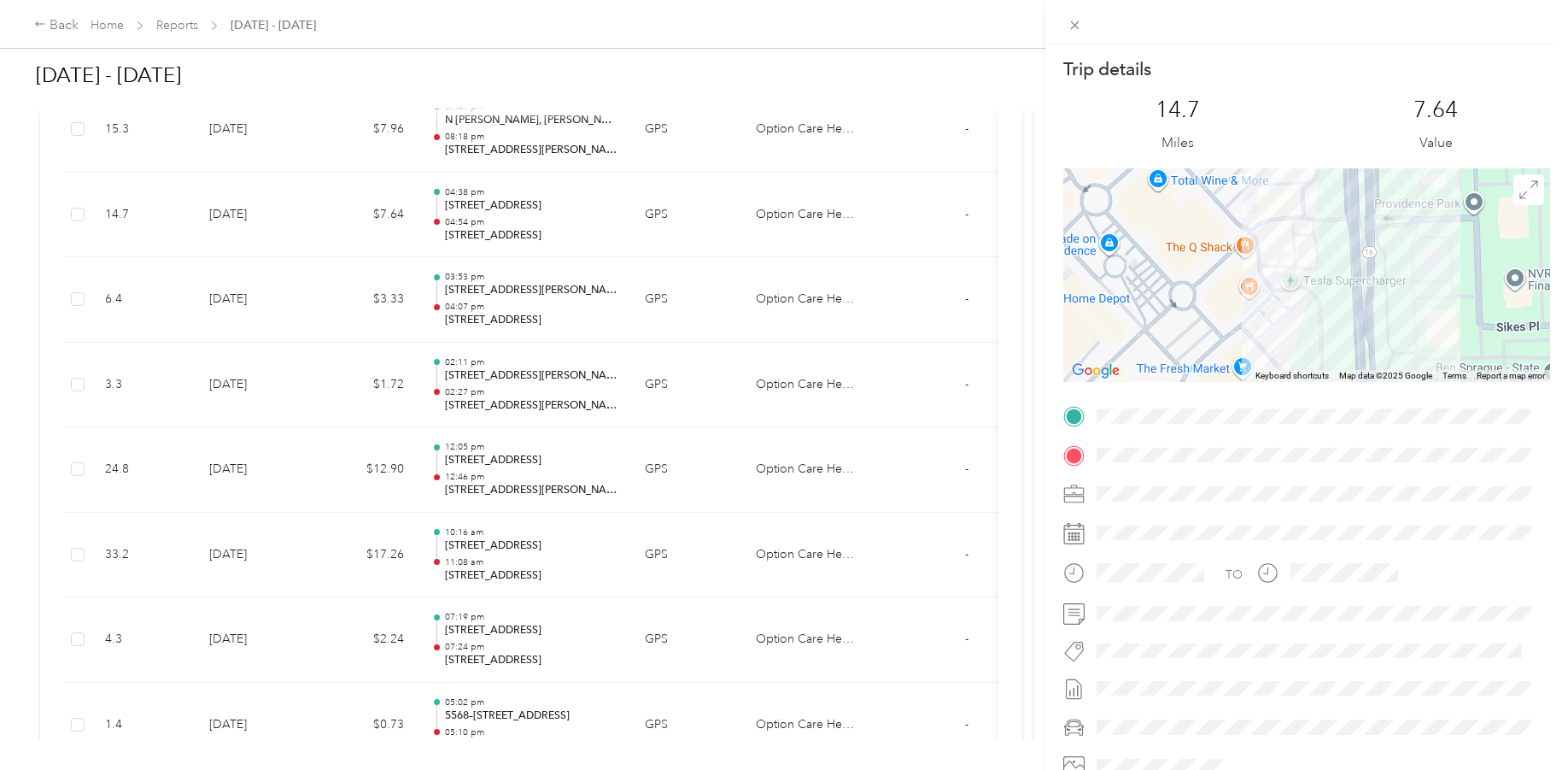
drag, startPoint x: 1235, startPoint y: 220, endPoint x: 1230, endPoint y: 283, distance: 63.2
click at [1230, 283] on div at bounding box center [1306, 274] width 487 height 213
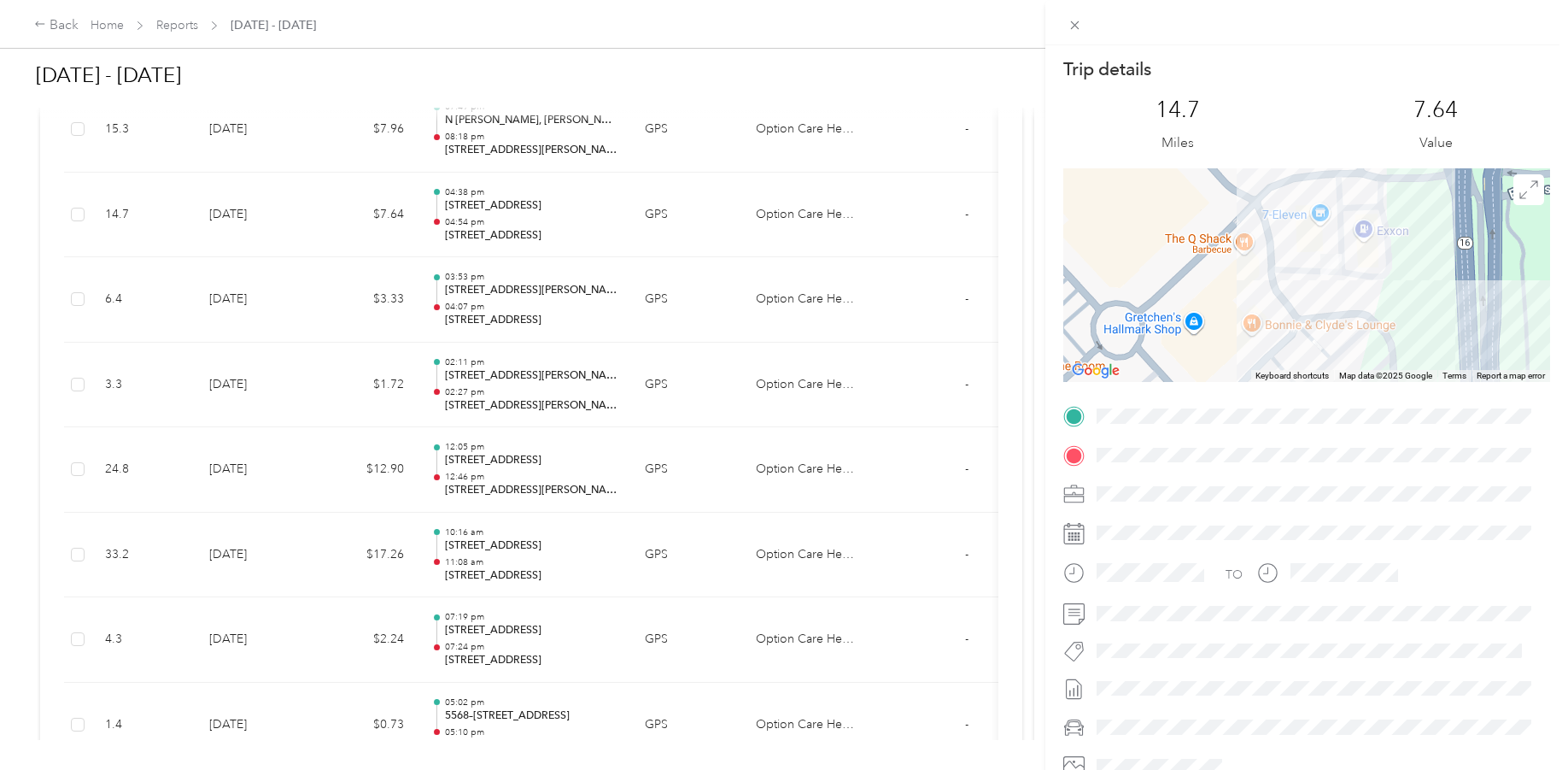
click at [520, 402] on div "Trip details This trip cannot be edited because it is either under review, appr…" at bounding box center [784, 385] width 1568 height 770
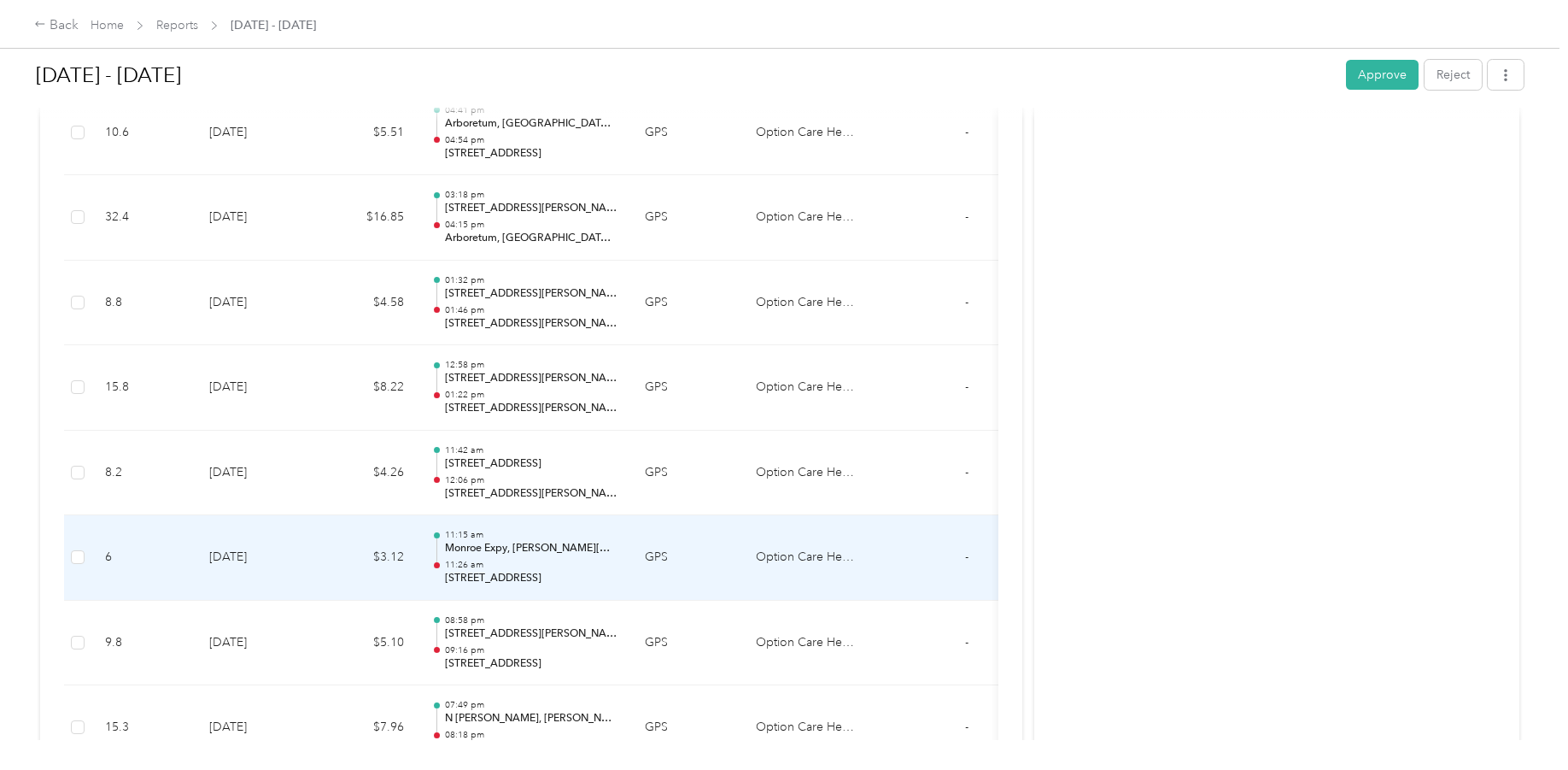
scroll to position [3162, 0]
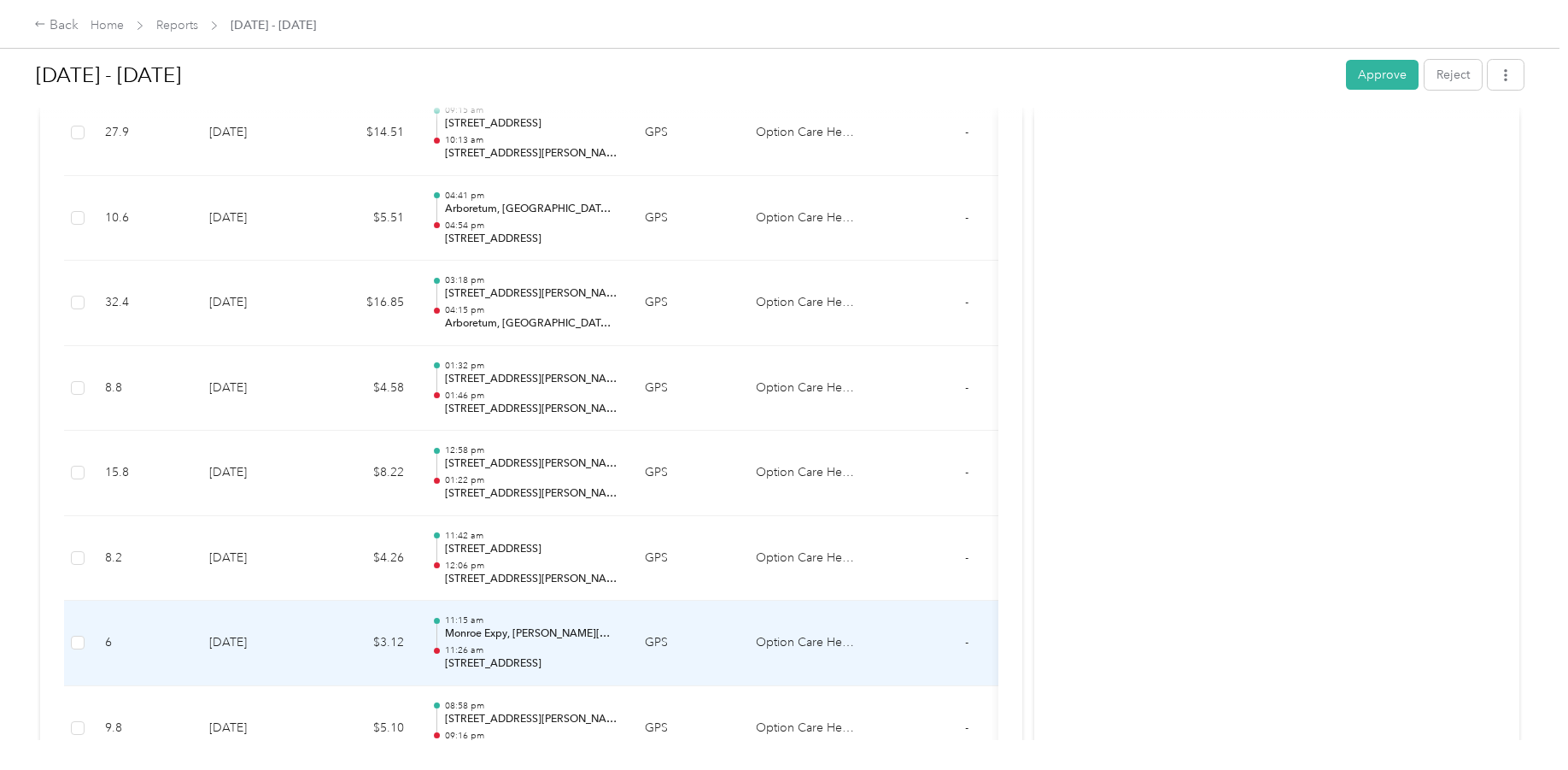
click at [518, 633] on p "Monroe Expy, [PERSON_NAME][GEOGRAPHIC_DATA], [GEOGRAPHIC_DATA]" at bounding box center [531, 634] width 172 height 16
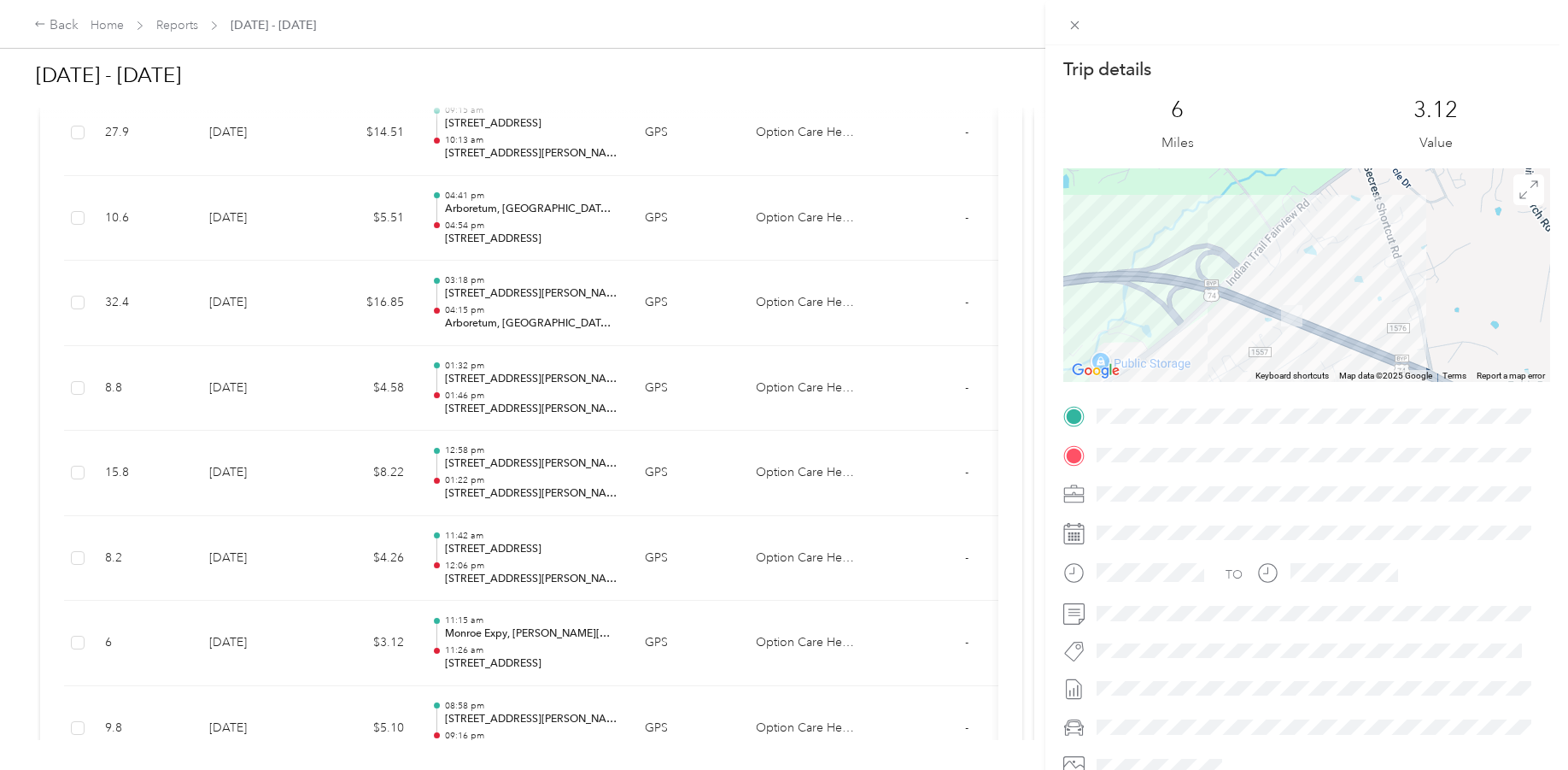
drag, startPoint x: 1302, startPoint y: 333, endPoint x: 1304, endPoint y: 263, distance: 70.0
click at [1305, 263] on div at bounding box center [1306, 274] width 487 height 213
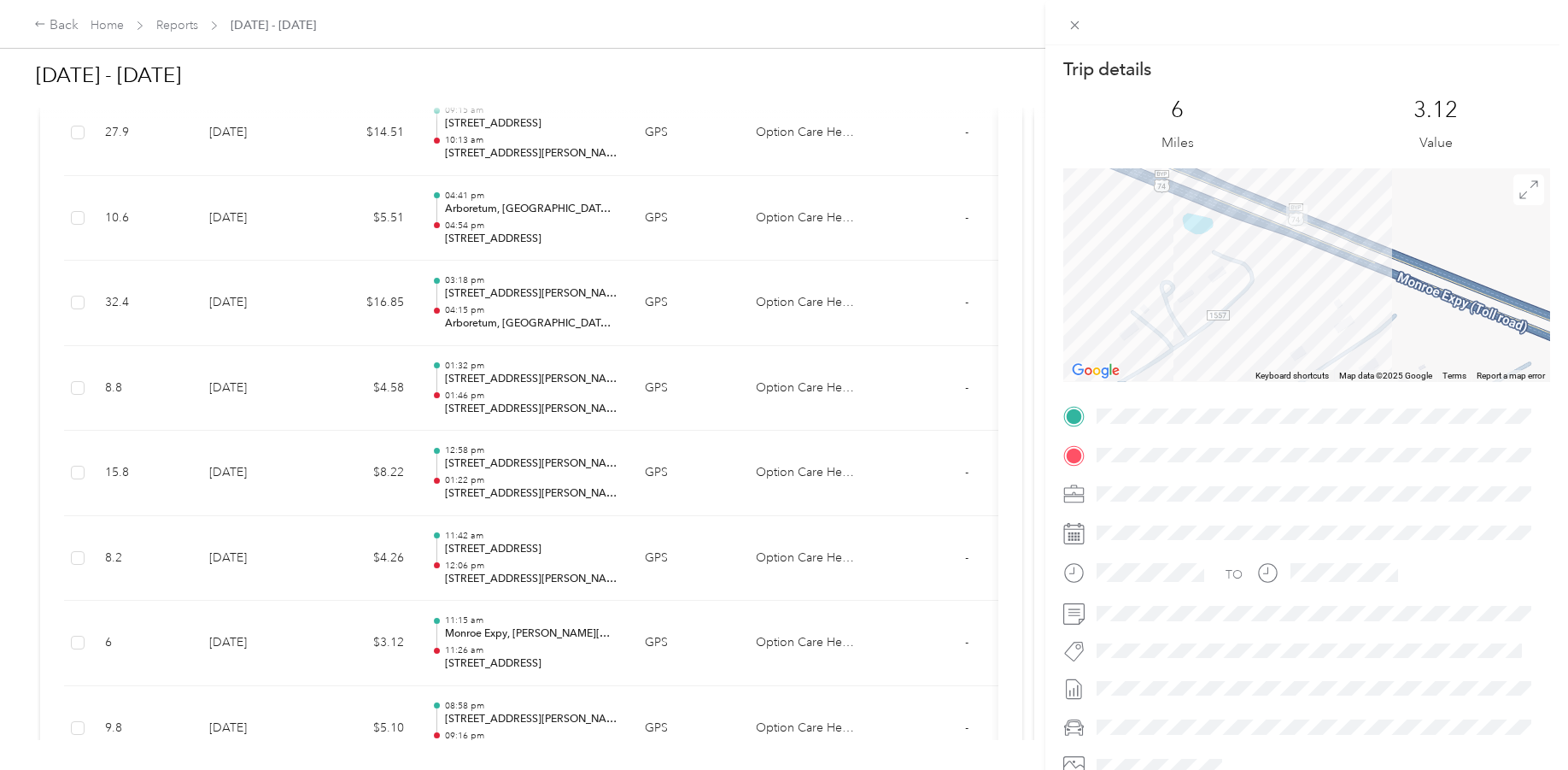
drag, startPoint x: 1293, startPoint y: 304, endPoint x: 1304, endPoint y: 301, distance: 11.4
click at [1303, 306] on div at bounding box center [1306, 274] width 487 height 213
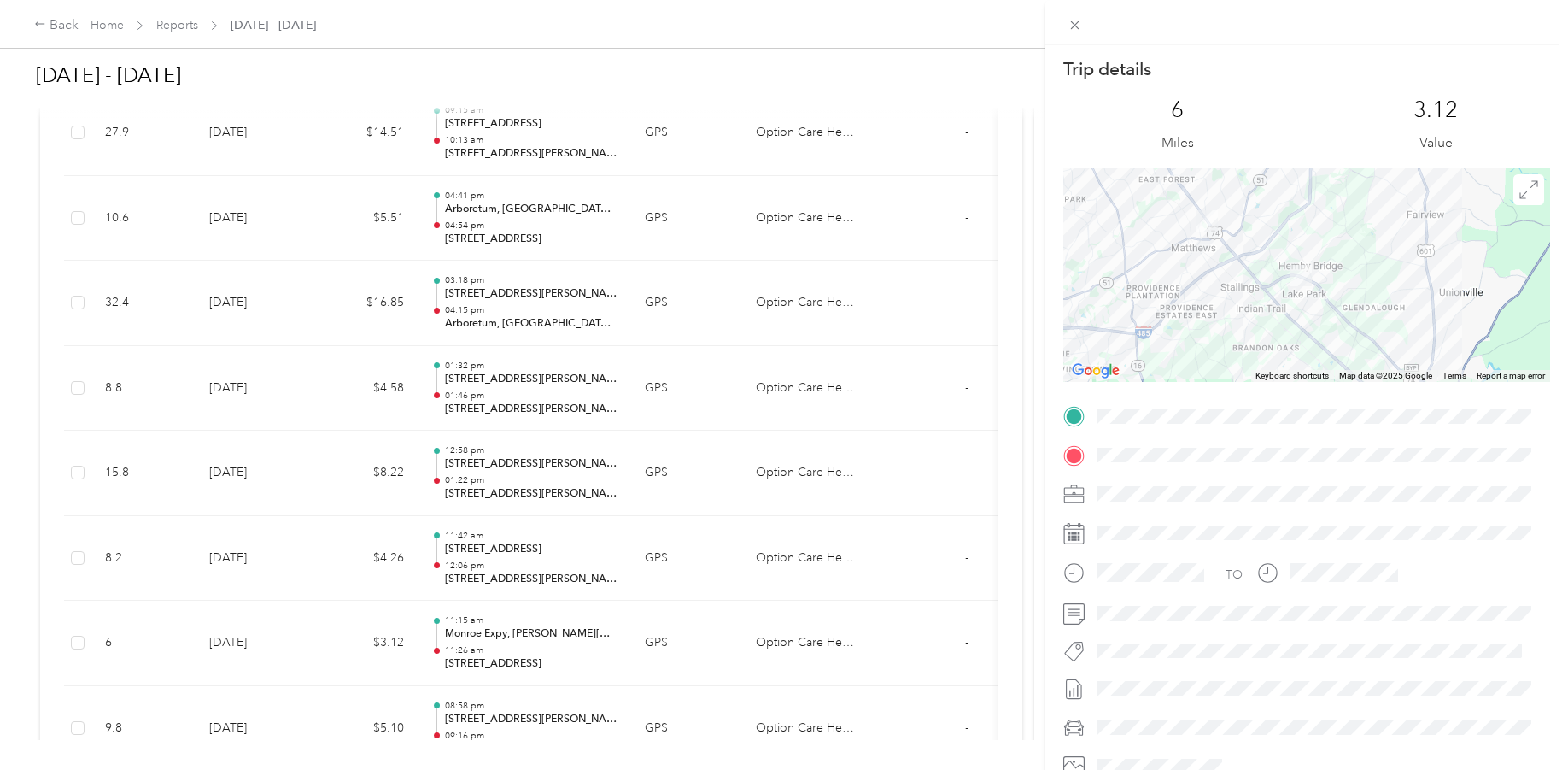
click at [522, 550] on div "Trip details This trip cannot be edited because it is either under review, appr…" at bounding box center [784, 385] width 1568 height 770
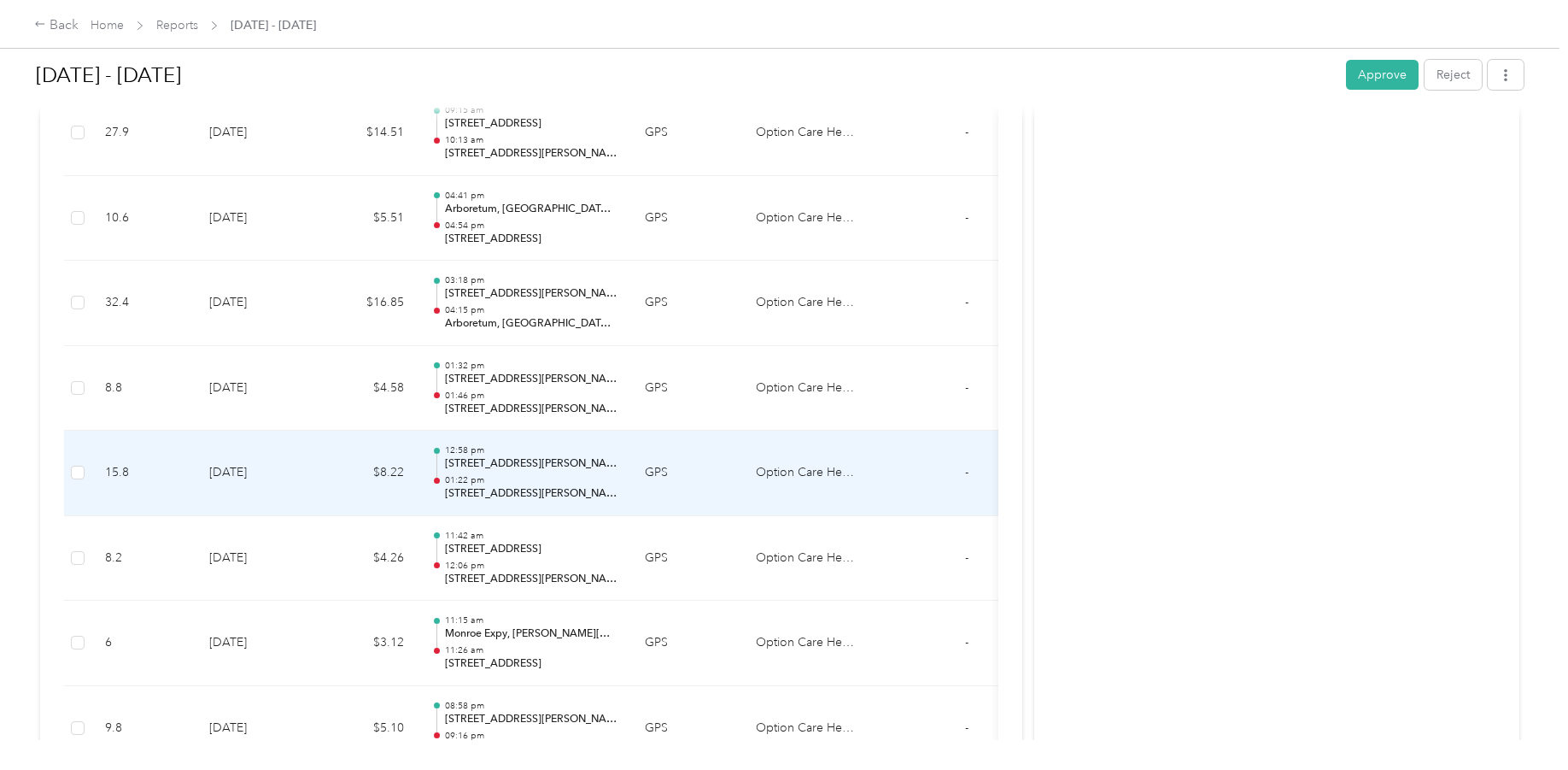
click at [513, 491] on p "[STREET_ADDRESS][PERSON_NAME][PERSON_NAME]" at bounding box center [531, 494] width 172 height 16
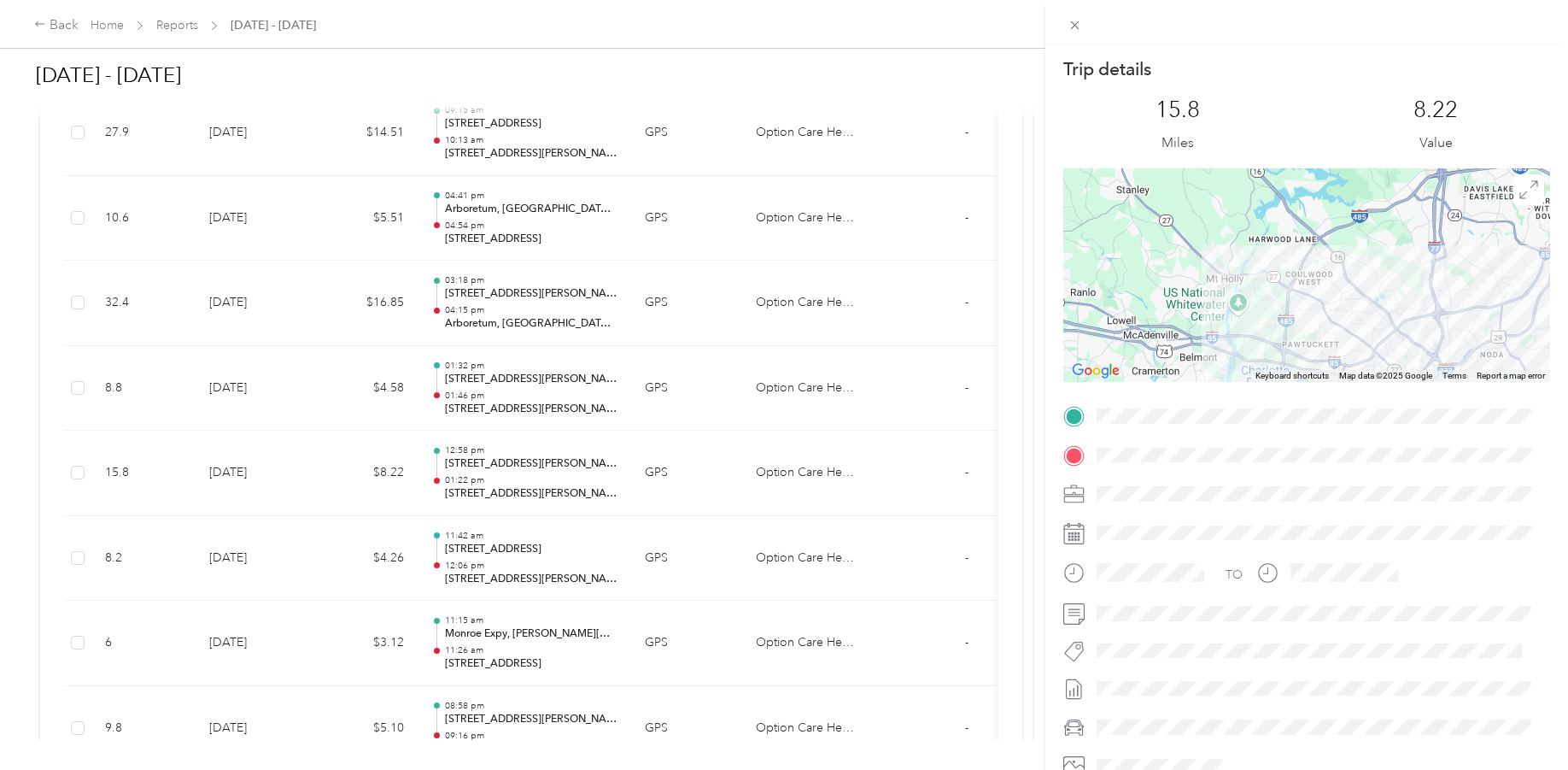
drag, startPoint x: 1163, startPoint y: 226, endPoint x: 1251, endPoint y: 293, distance: 110.6
click at [1251, 293] on div at bounding box center [1306, 274] width 487 height 213
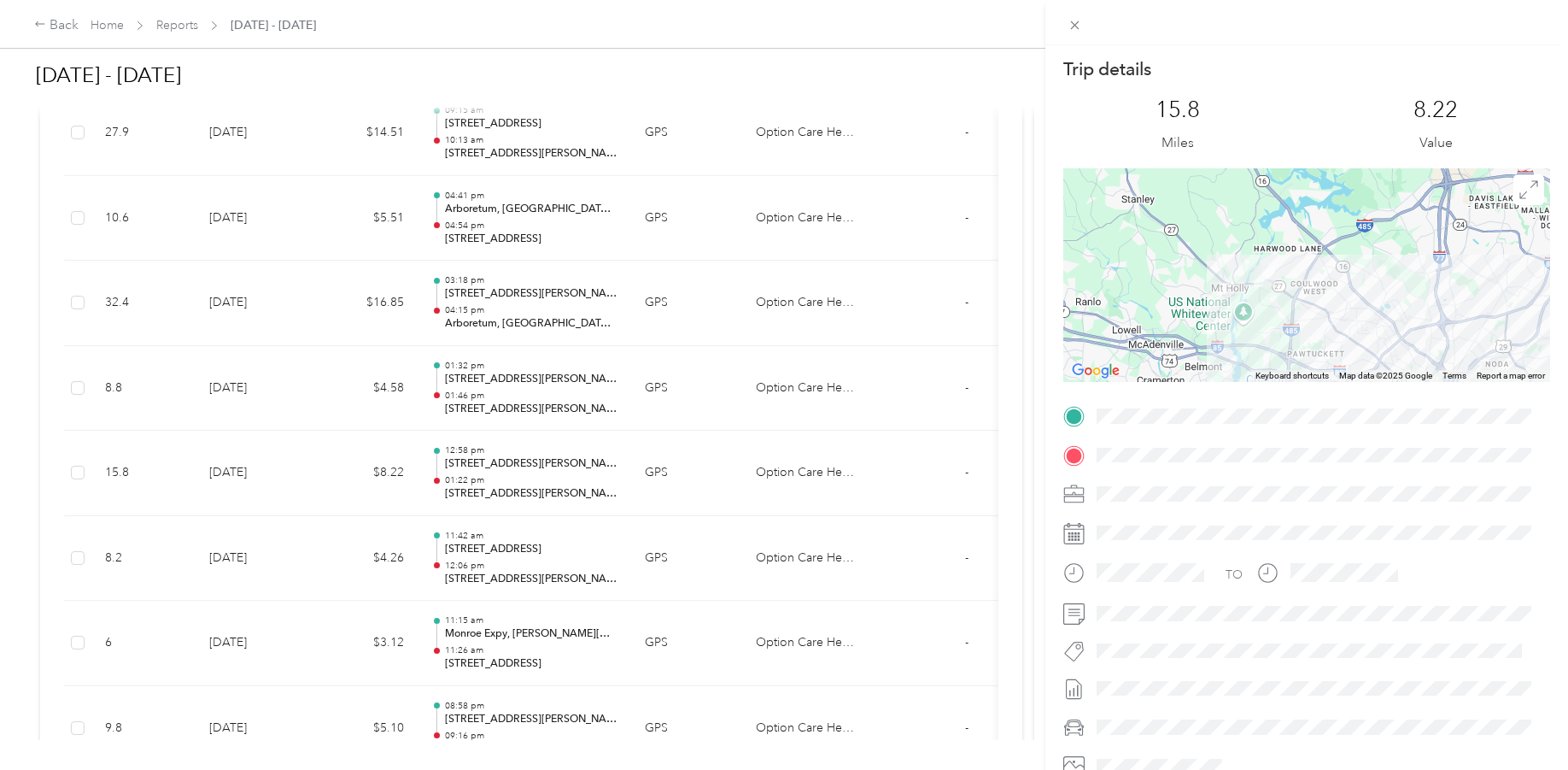
drag, startPoint x: 1188, startPoint y: 266, endPoint x: 1248, endPoint y: 305, distance: 71.6
click at [1248, 305] on div at bounding box center [1306, 274] width 487 height 213
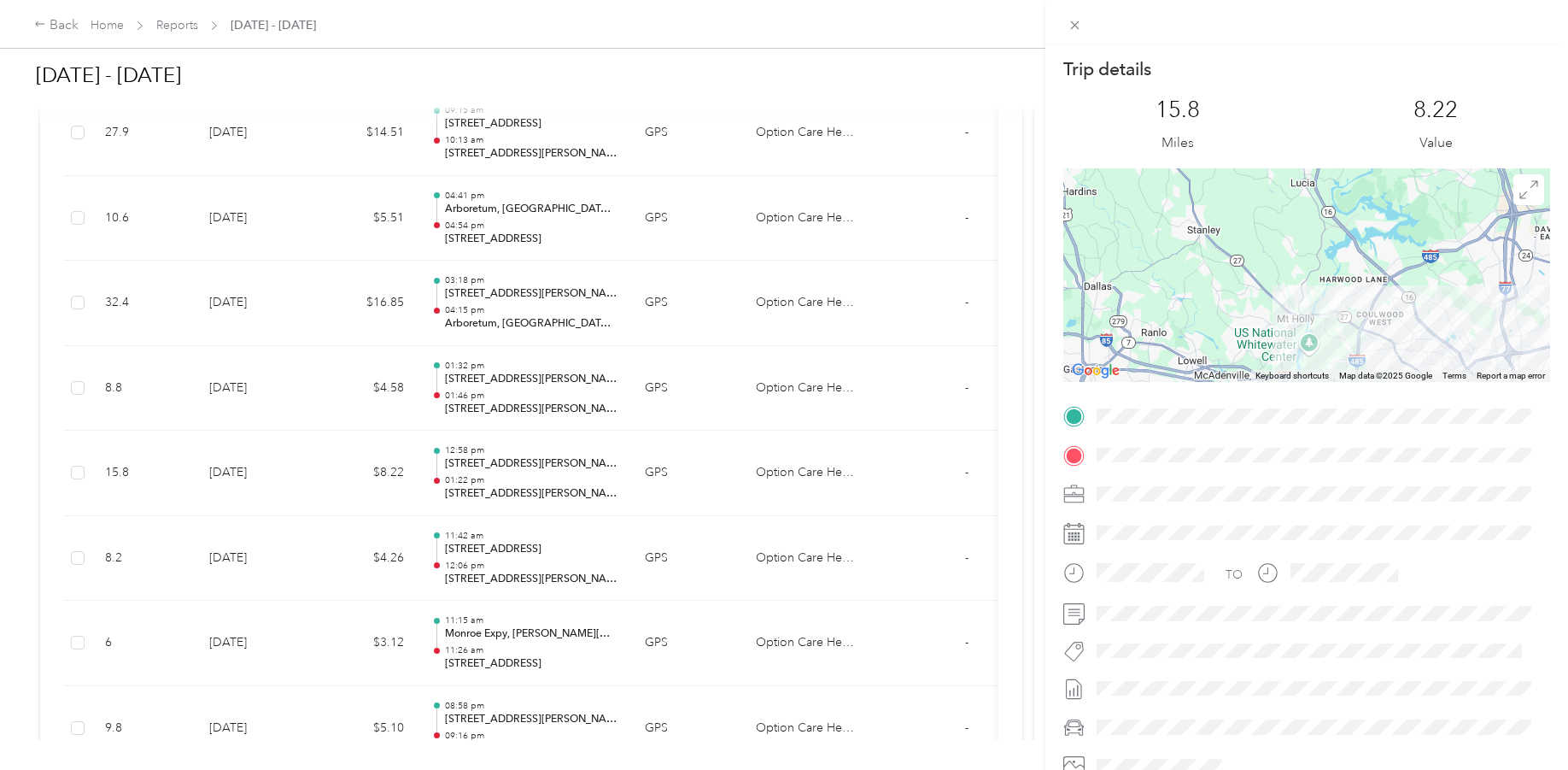
click at [514, 463] on div "Trip details This trip cannot be edited because it is either under review, appr…" at bounding box center [784, 385] width 1568 height 770
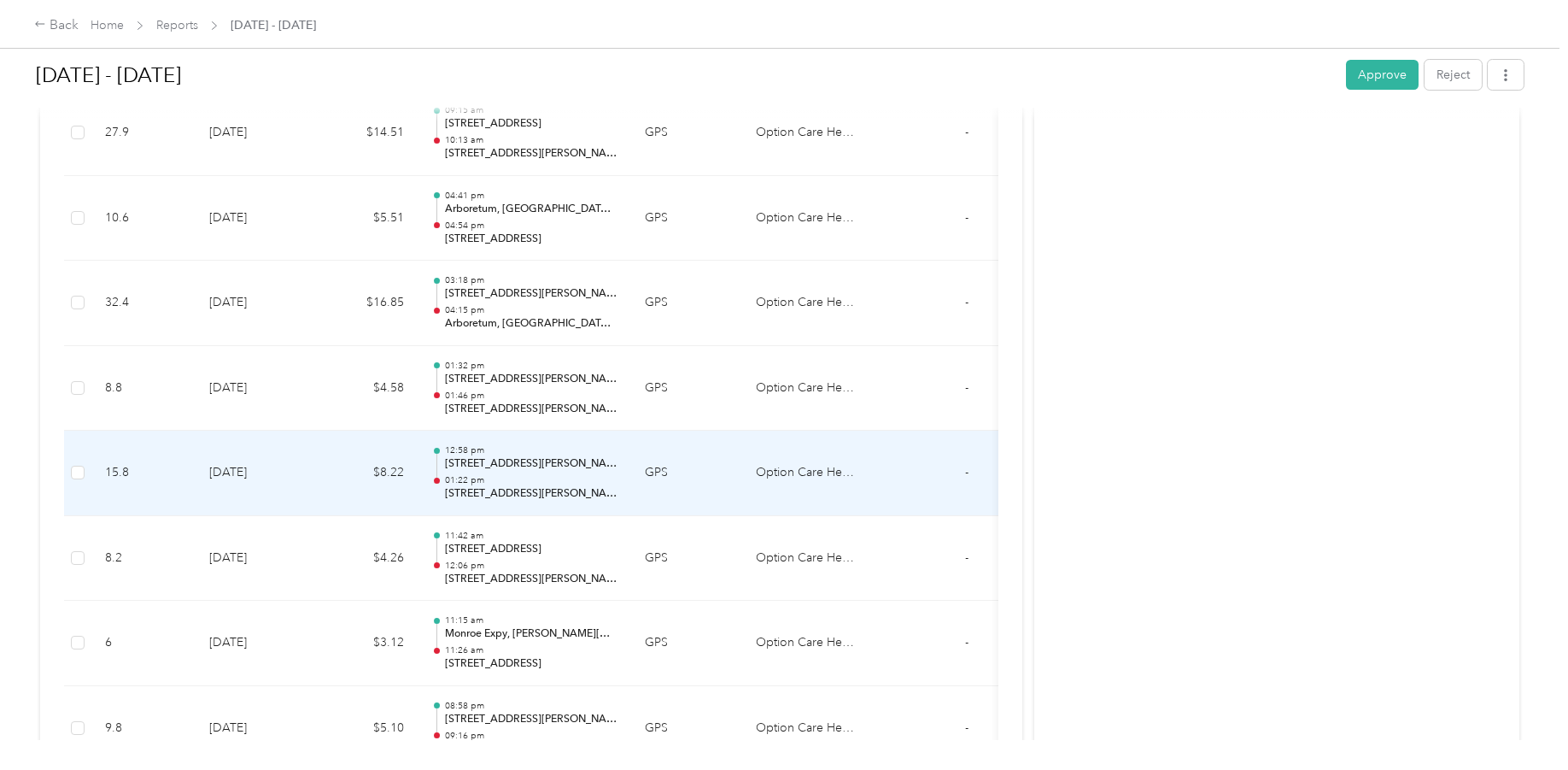
click at [515, 463] on p "[STREET_ADDRESS][PERSON_NAME]" at bounding box center [531, 464] width 172 height 16
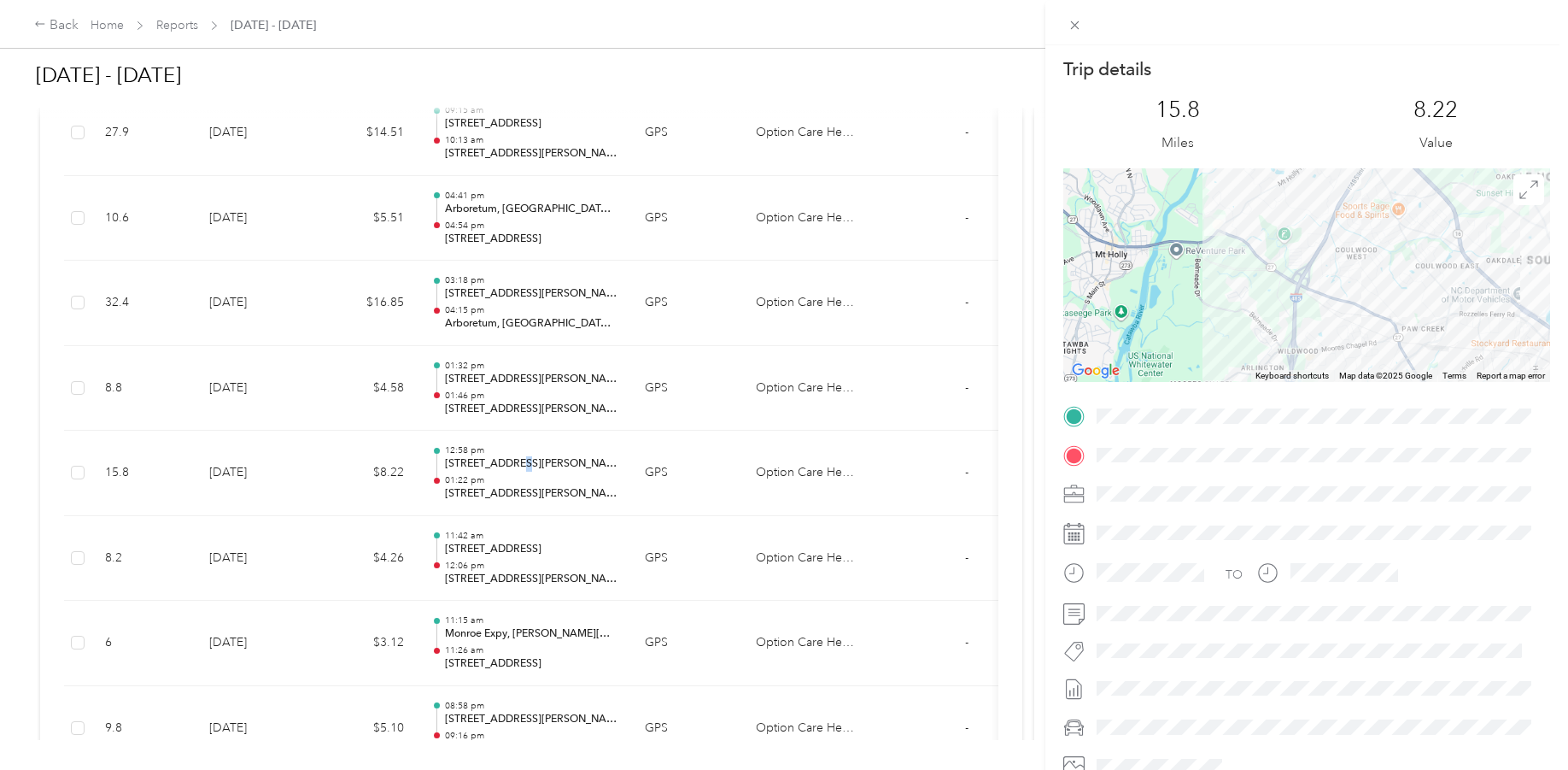
drag, startPoint x: 1188, startPoint y: 293, endPoint x: 1195, endPoint y: 306, distance: 14.8
click at [1195, 306] on div at bounding box center [1306, 274] width 487 height 213
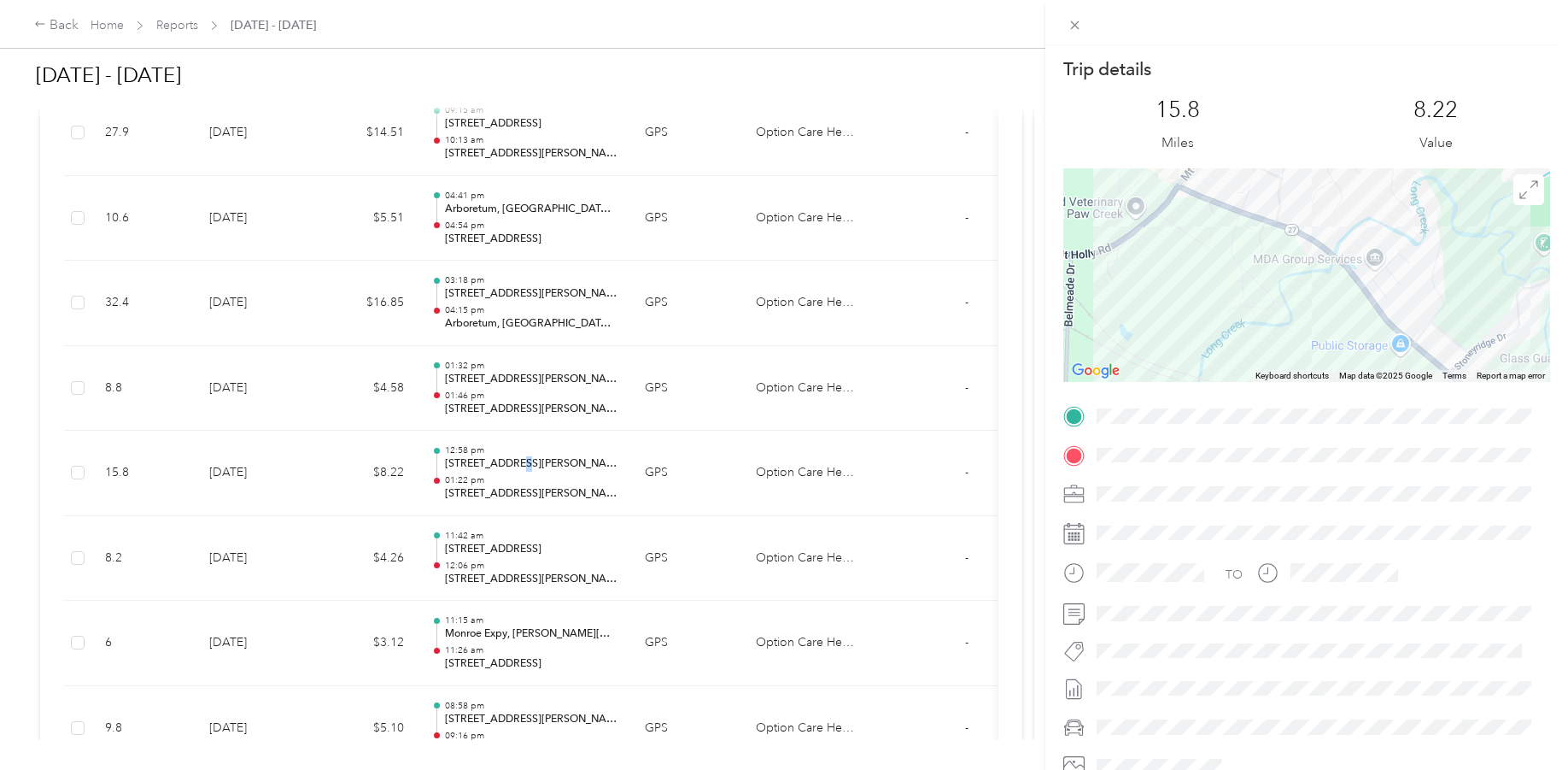
drag, startPoint x: 1179, startPoint y: 222, endPoint x: 1199, endPoint y: 296, distance: 76.7
click at [1199, 296] on div at bounding box center [1306, 274] width 487 height 213
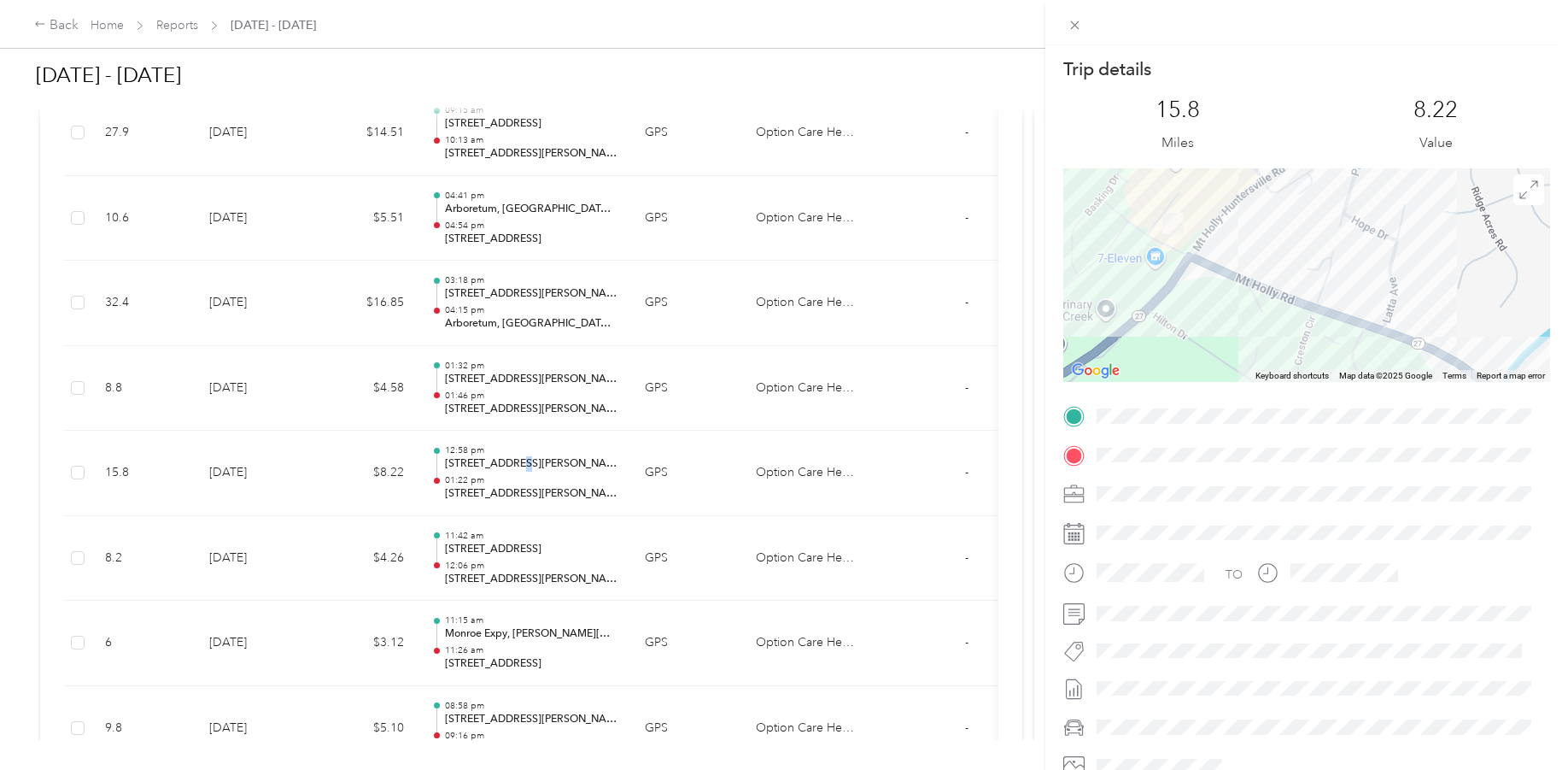
drag, startPoint x: 1167, startPoint y: 228, endPoint x: 1177, endPoint y: 274, distance: 47.1
click at [1177, 274] on div at bounding box center [1306, 274] width 487 height 213
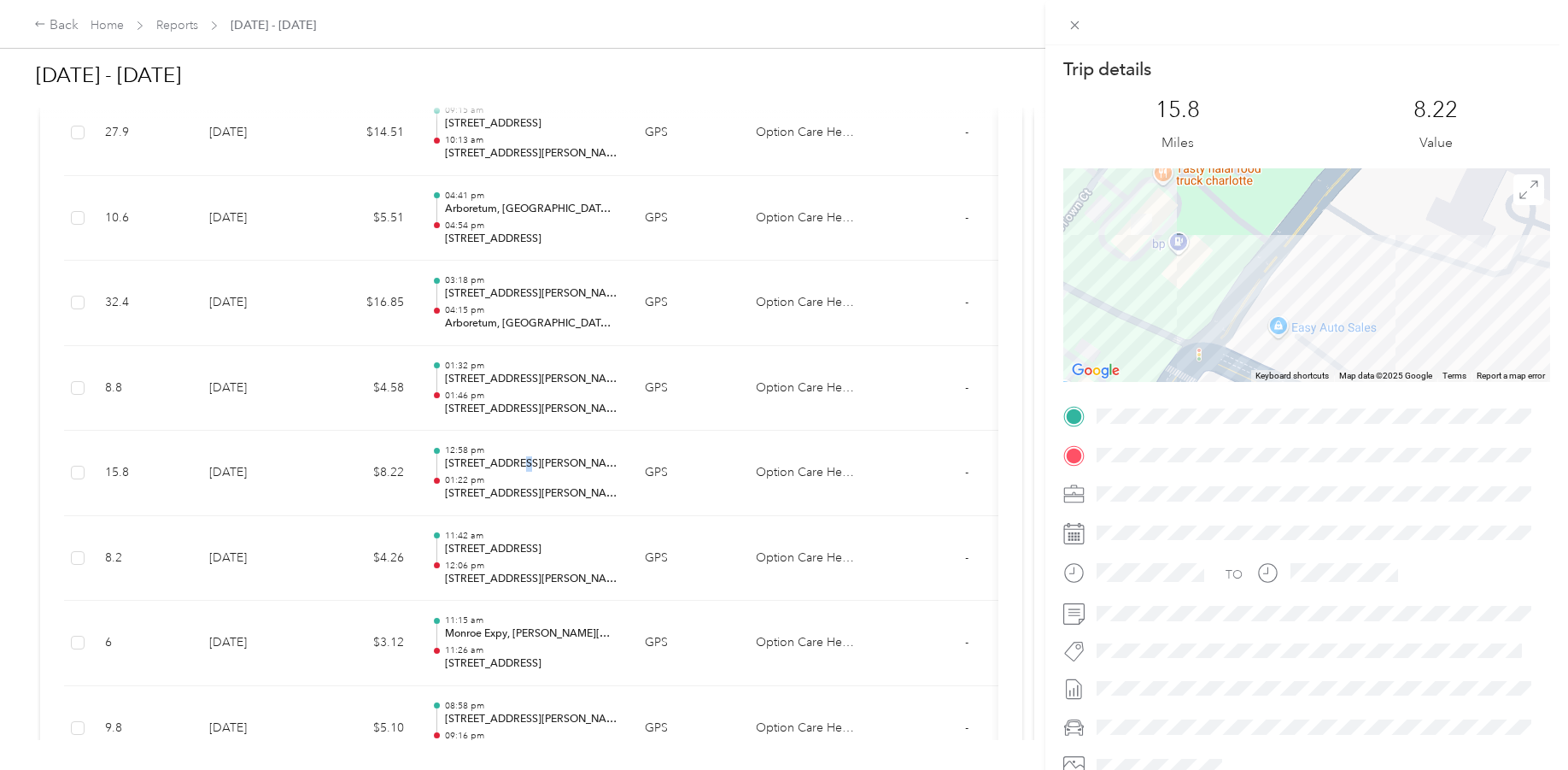
drag, startPoint x: 1142, startPoint y: 253, endPoint x: 1164, endPoint y: 300, distance: 51.9
click at [1164, 300] on div at bounding box center [1306, 274] width 487 height 213
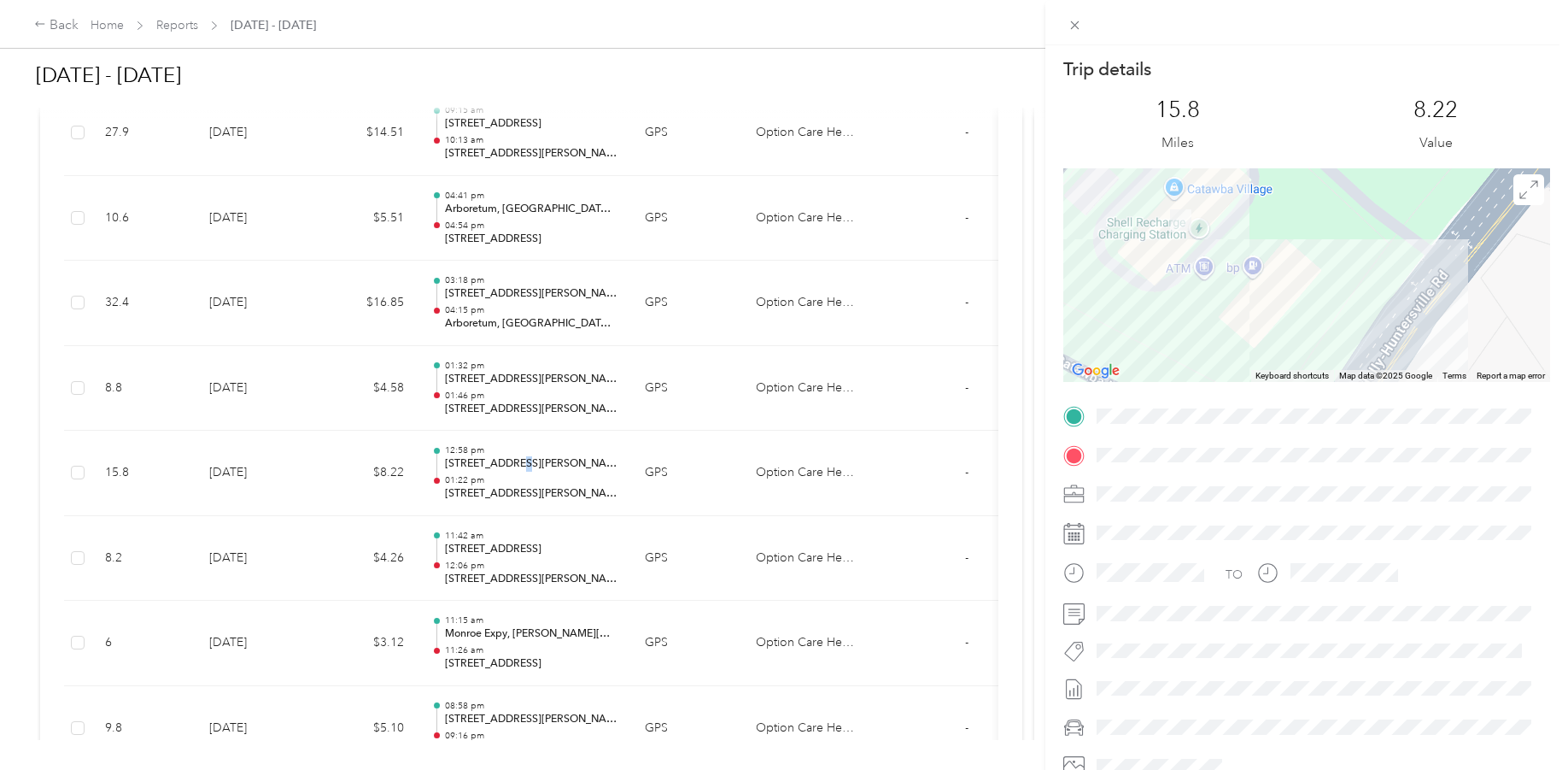
drag, startPoint x: 1120, startPoint y: 262, endPoint x: 1191, endPoint y: 277, distance: 72.6
click at [1190, 301] on div at bounding box center [1306, 274] width 487 height 213
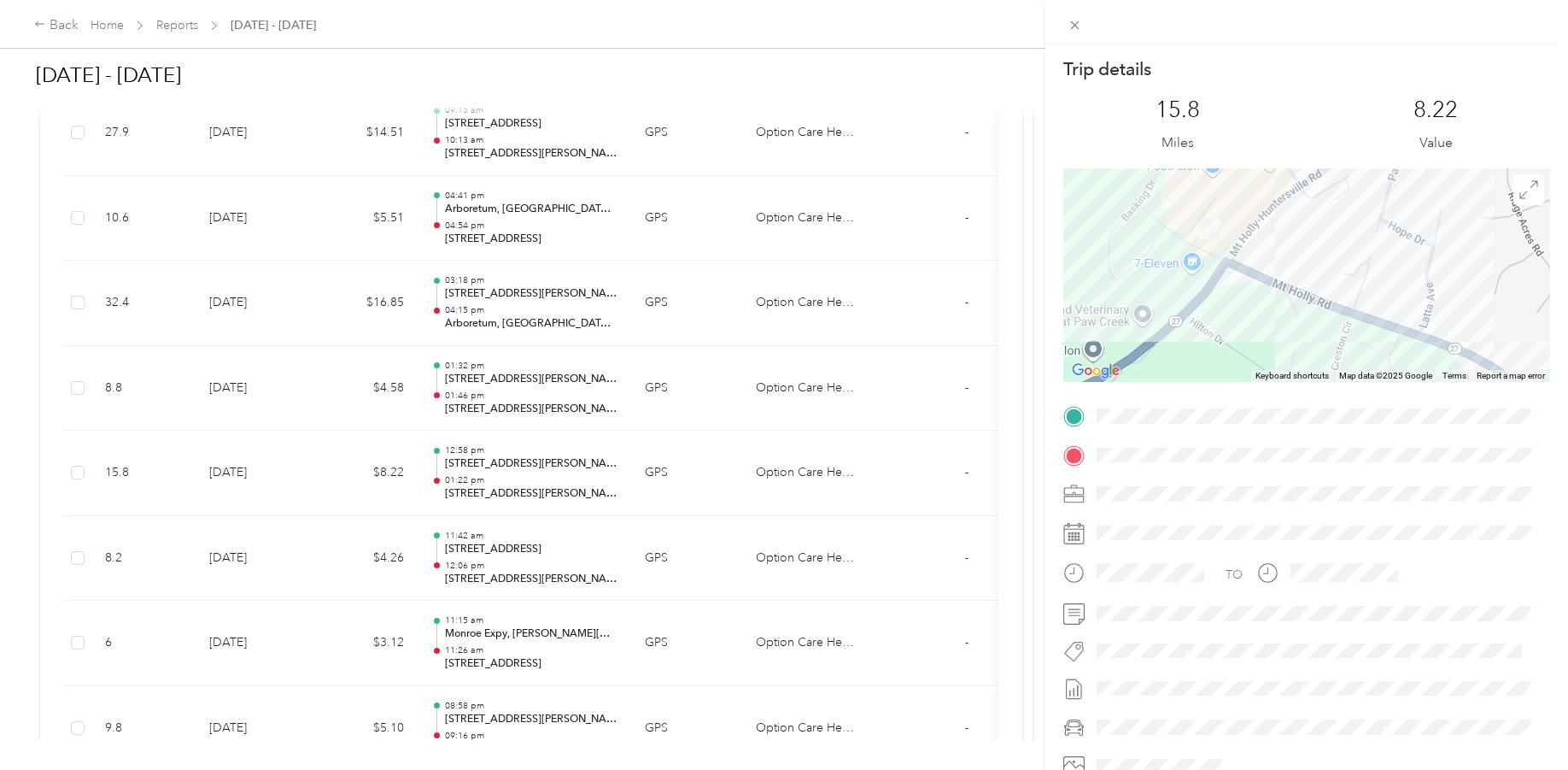
click at [522, 376] on div "Trip details This trip cannot be edited because it is either under review, appr…" at bounding box center [784, 385] width 1568 height 770
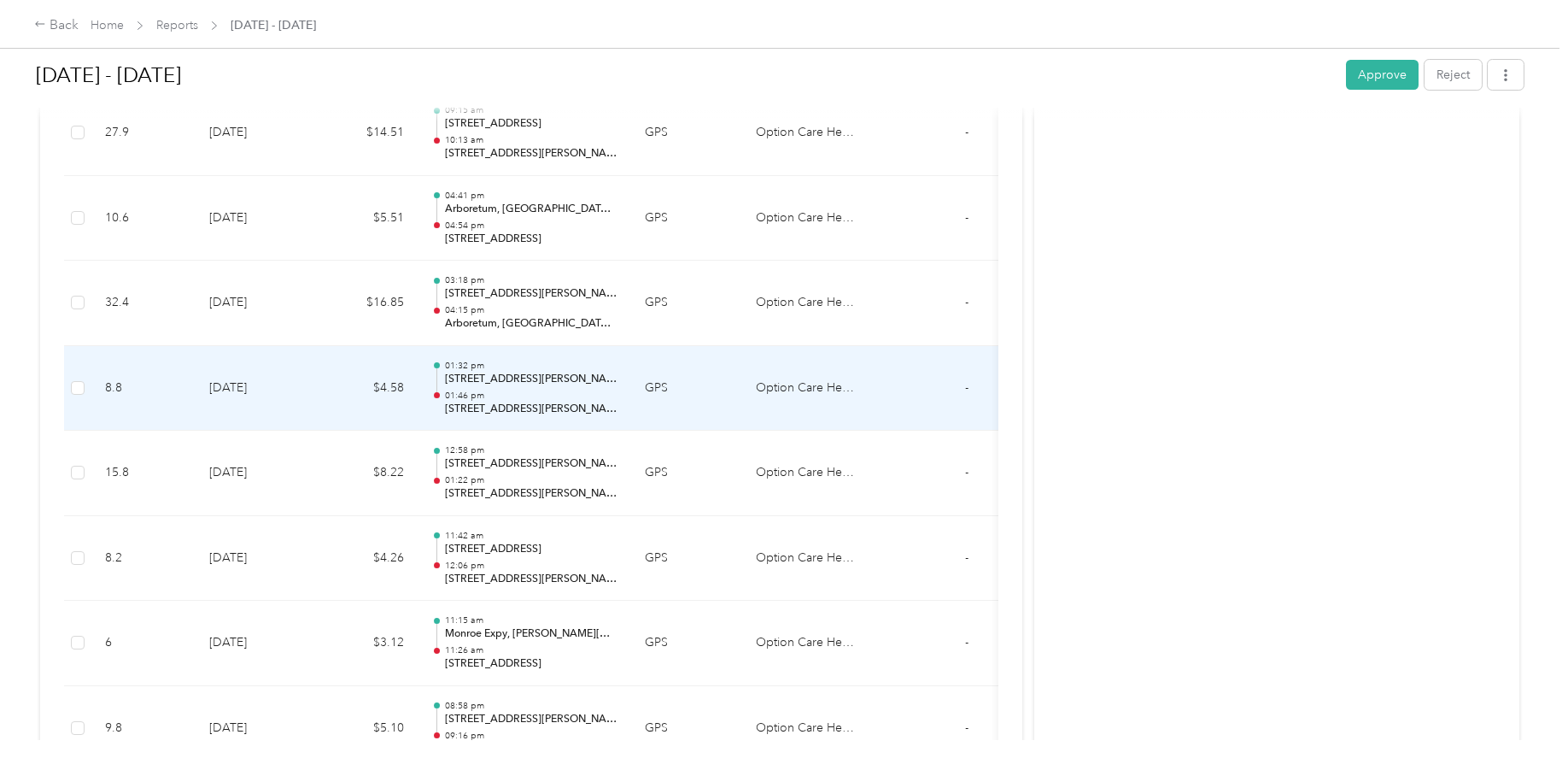
click at [517, 409] on p "[STREET_ADDRESS][PERSON_NAME][PERSON_NAME]" at bounding box center [531, 409] width 172 height 16
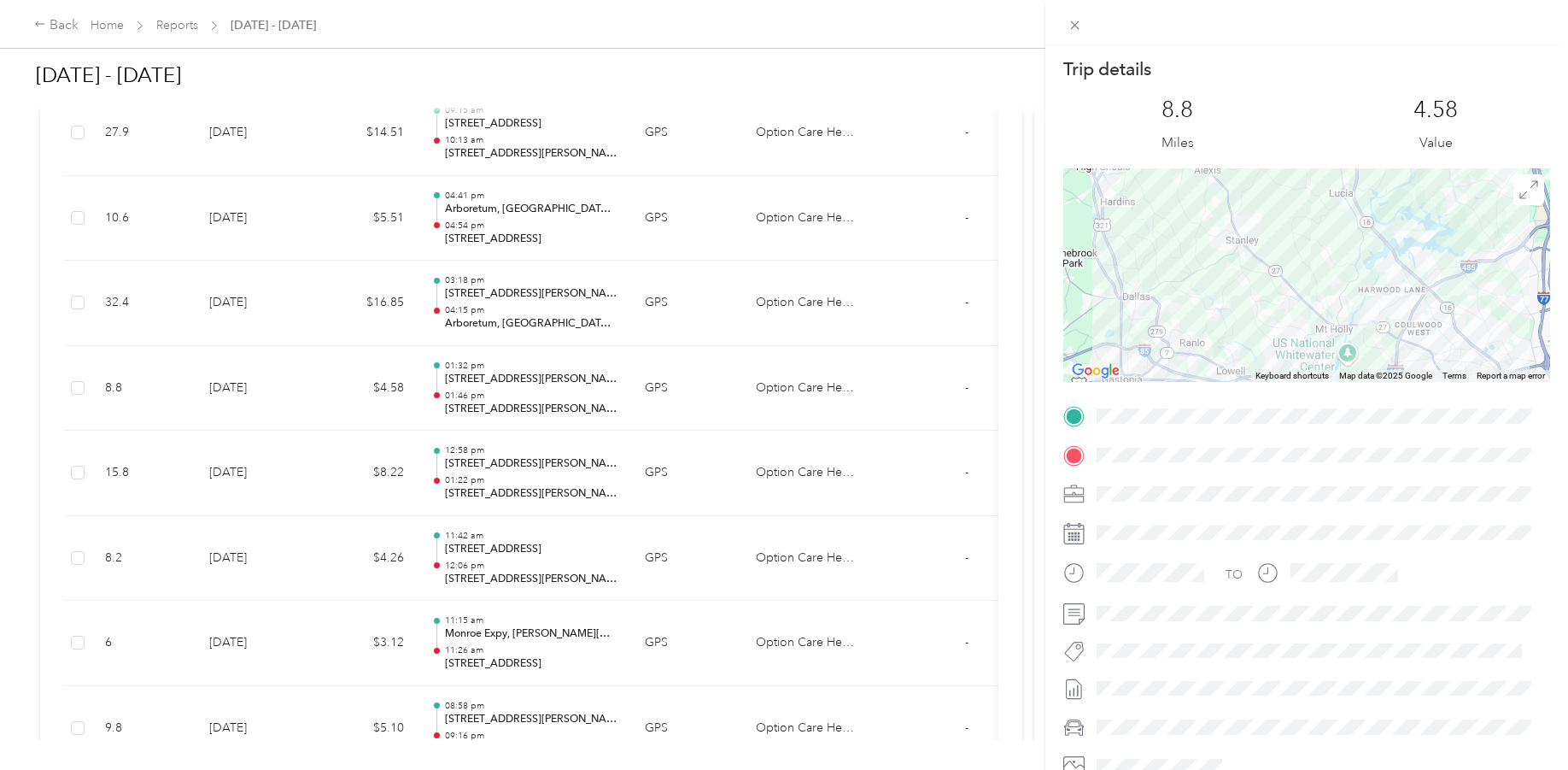
click at [521, 321] on div "Trip details This trip cannot be edited because it is either under review, appr…" at bounding box center [784, 385] width 1568 height 770
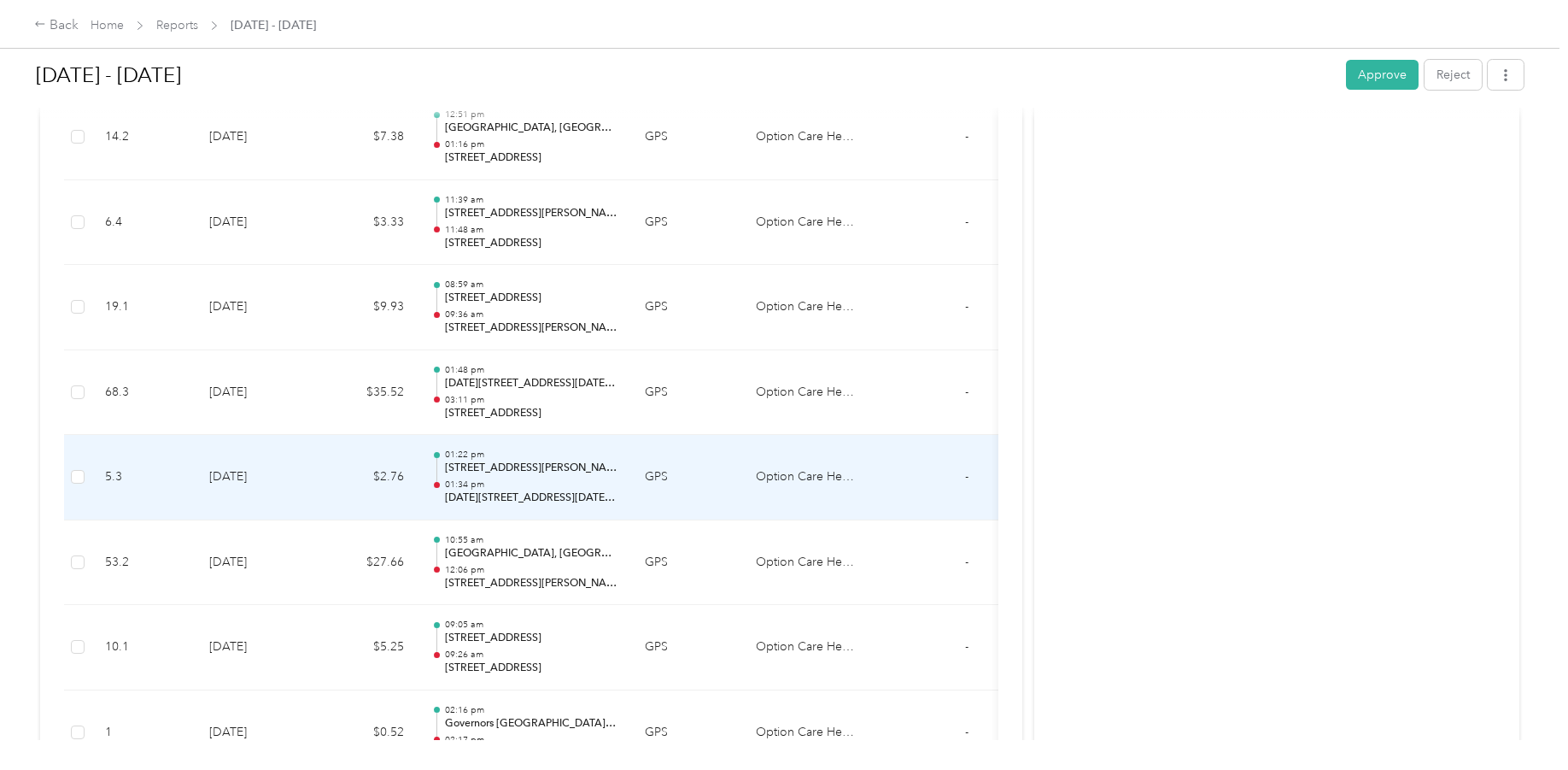
scroll to position [2393, 0]
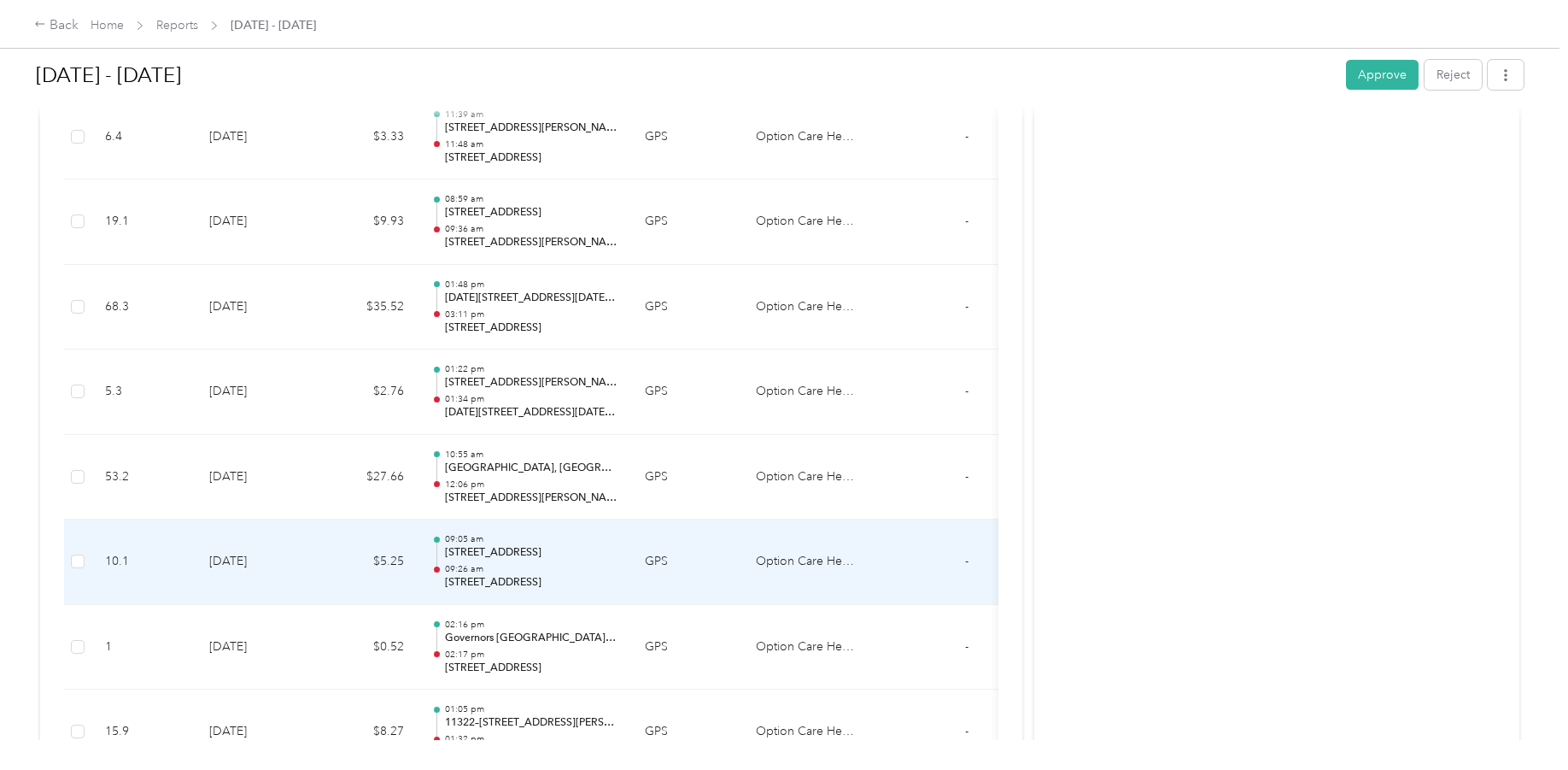
click at [488, 557] on p "[STREET_ADDRESS]" at bounding box center [531, 553] width 172 height 16
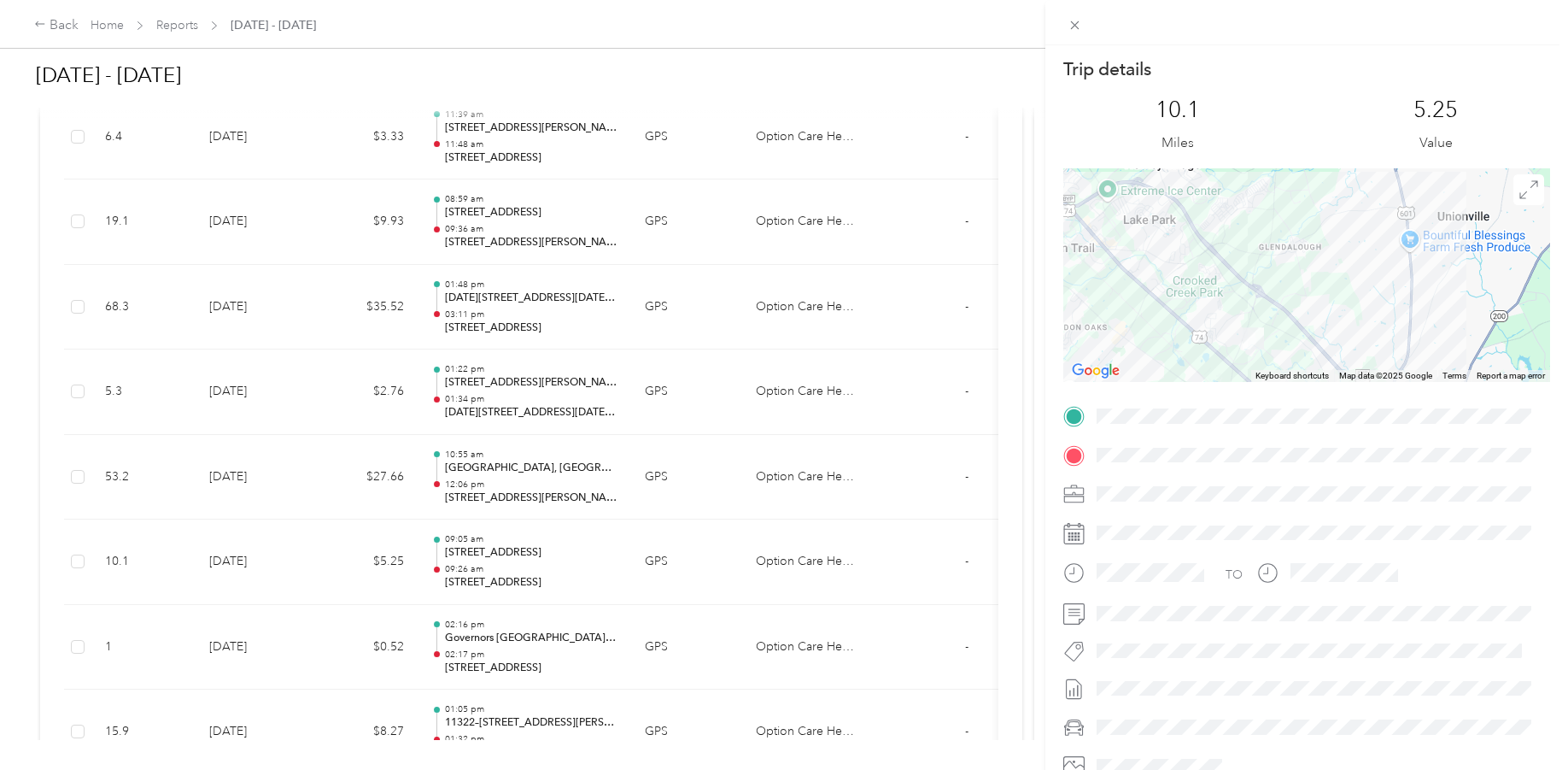
click at [508, 496] on div "Trip details This trip cannot be edited because it is either under review, appr…" at bounding box center [784, 385] width 1568 height 770
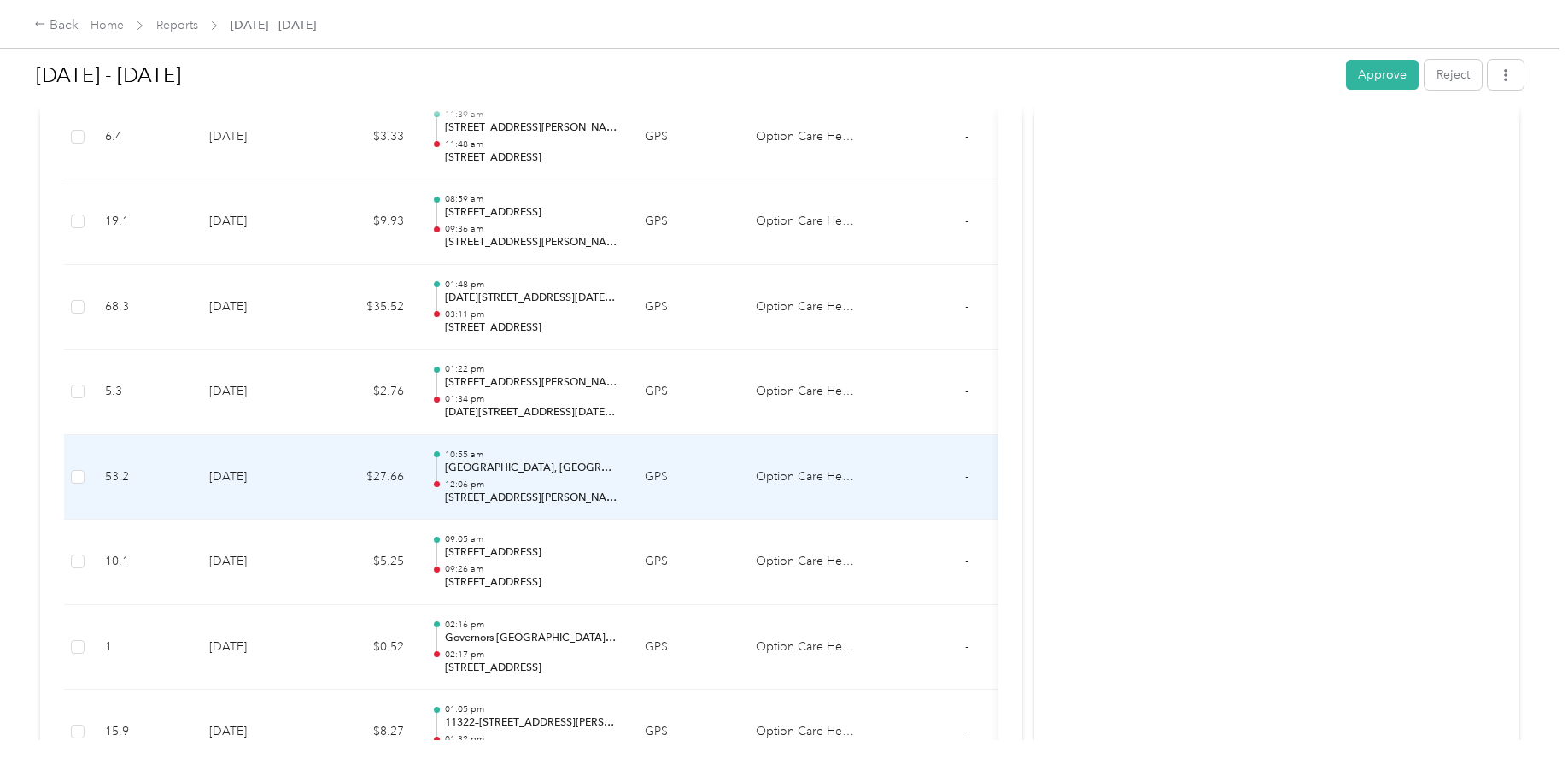
click at [515, 496] on p "[STREET_ADDRESS][PERSON_NAME][PERSON_NAME]" at bounding box center [531, 498] width 172 height 16
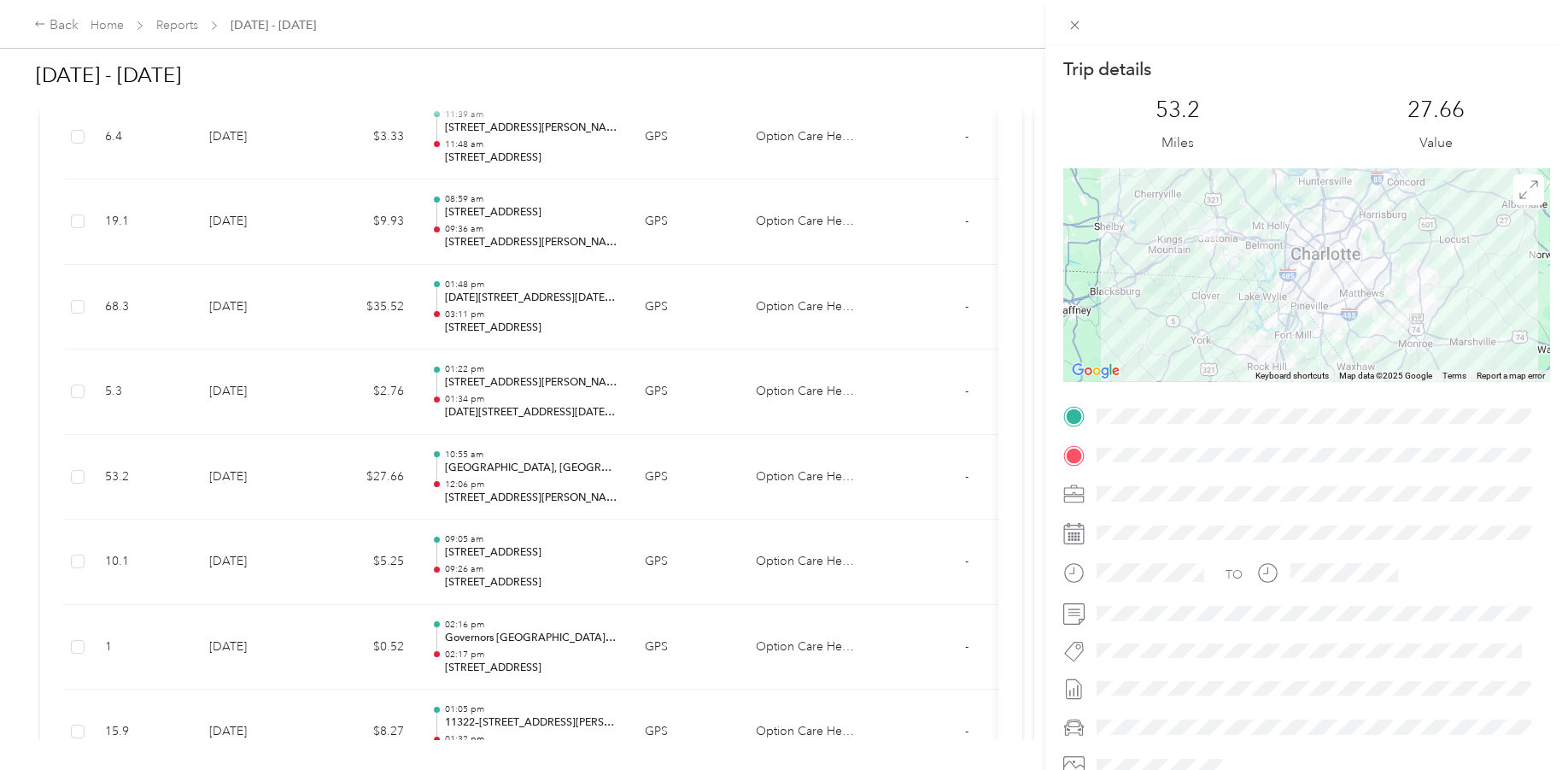
click at [521, 324] on div "Trip details This trip cannot be edited because it is either under review, appr…" at bounding box center [784, 385] width 1568 height 770
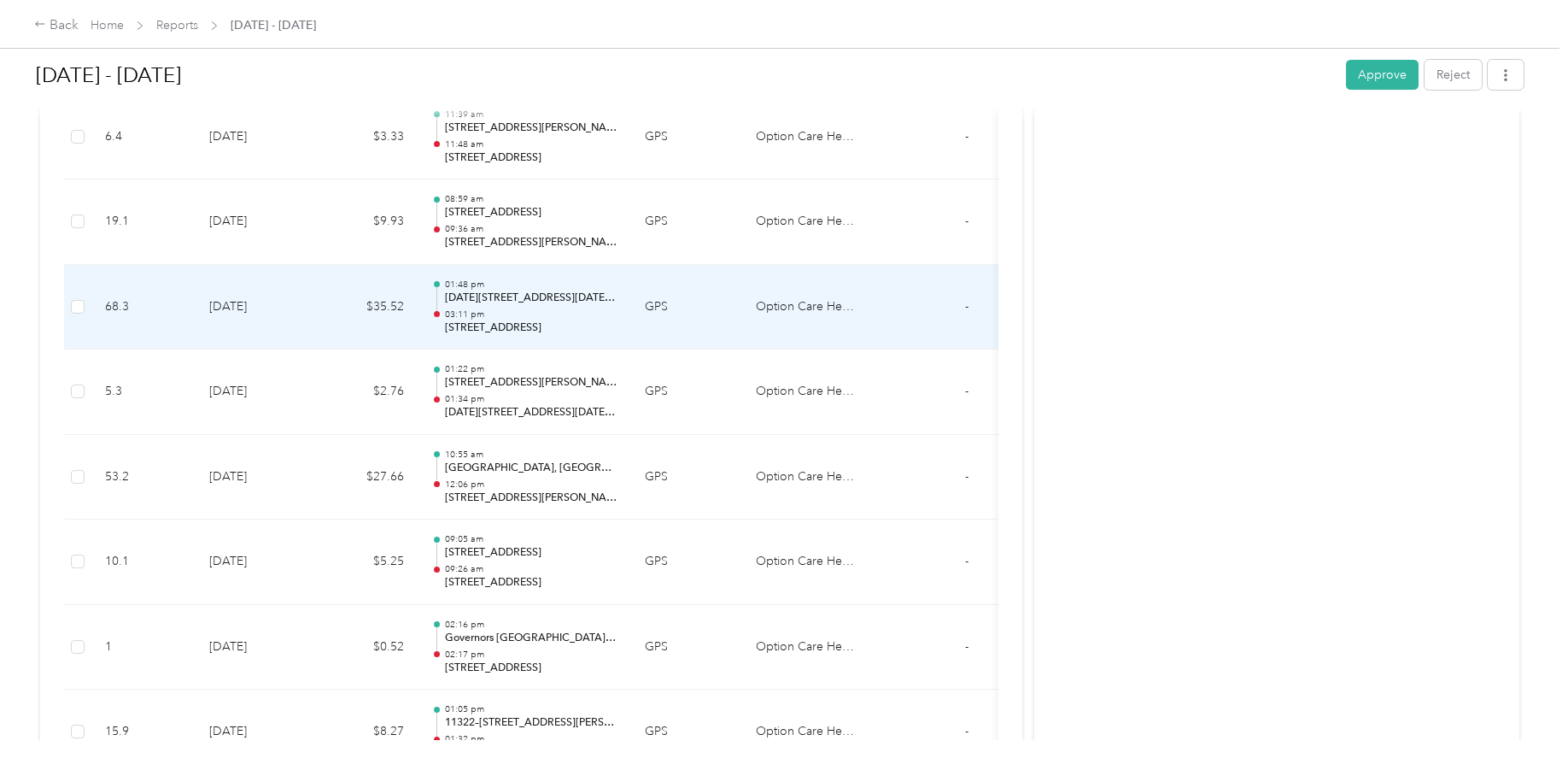
click at [498, 323] on p "[STREET_ADDRESS]" at bounding box center [531, 328] width 172 height 16
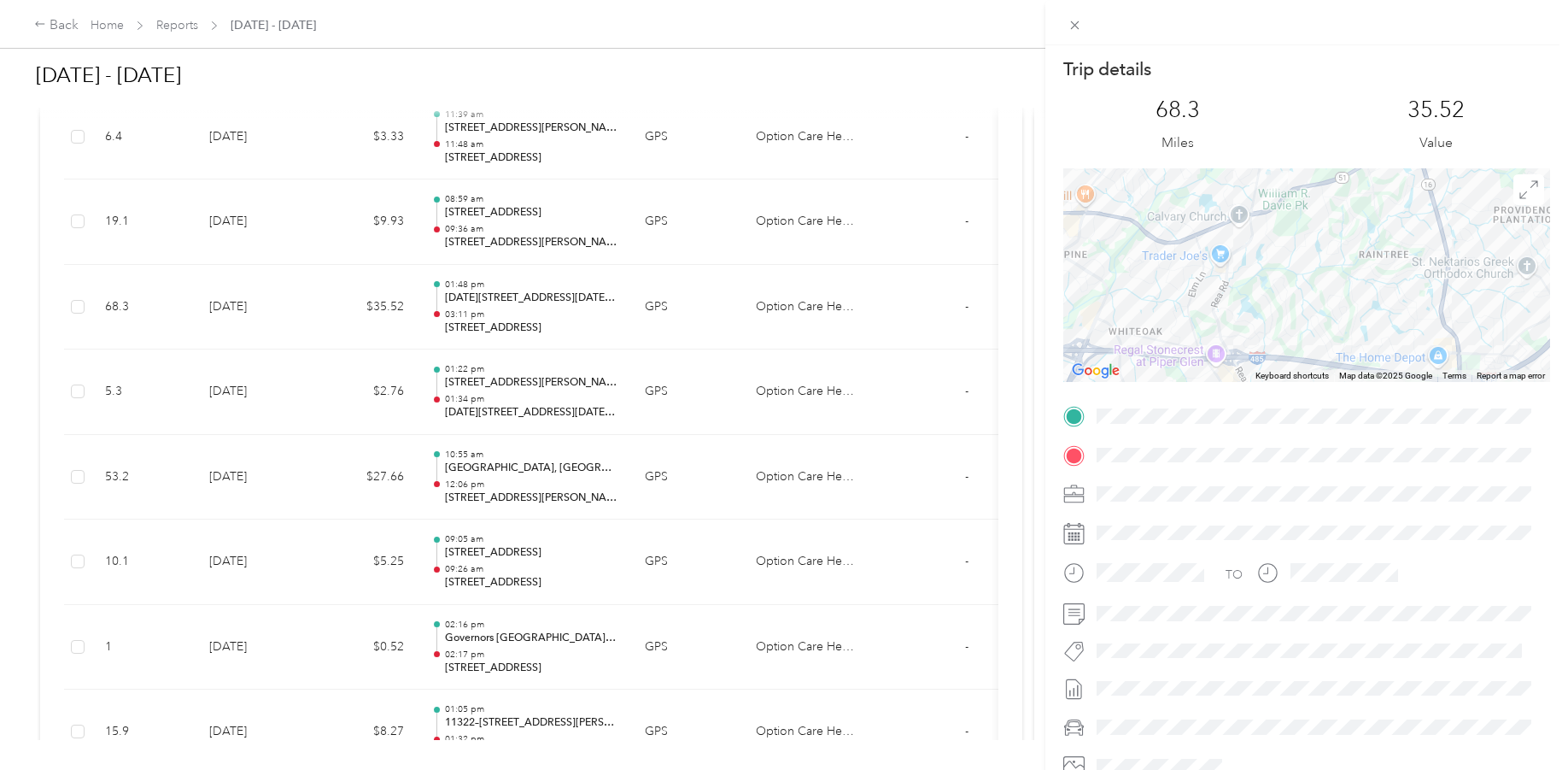
drag, startPoint x: 1265, startPoint y: 211, endPoint x: 1264, endPoint y: 294, distance: 83.0
click at [1264, 294] on div at bounding box center [1306, 274] width 487 height 213
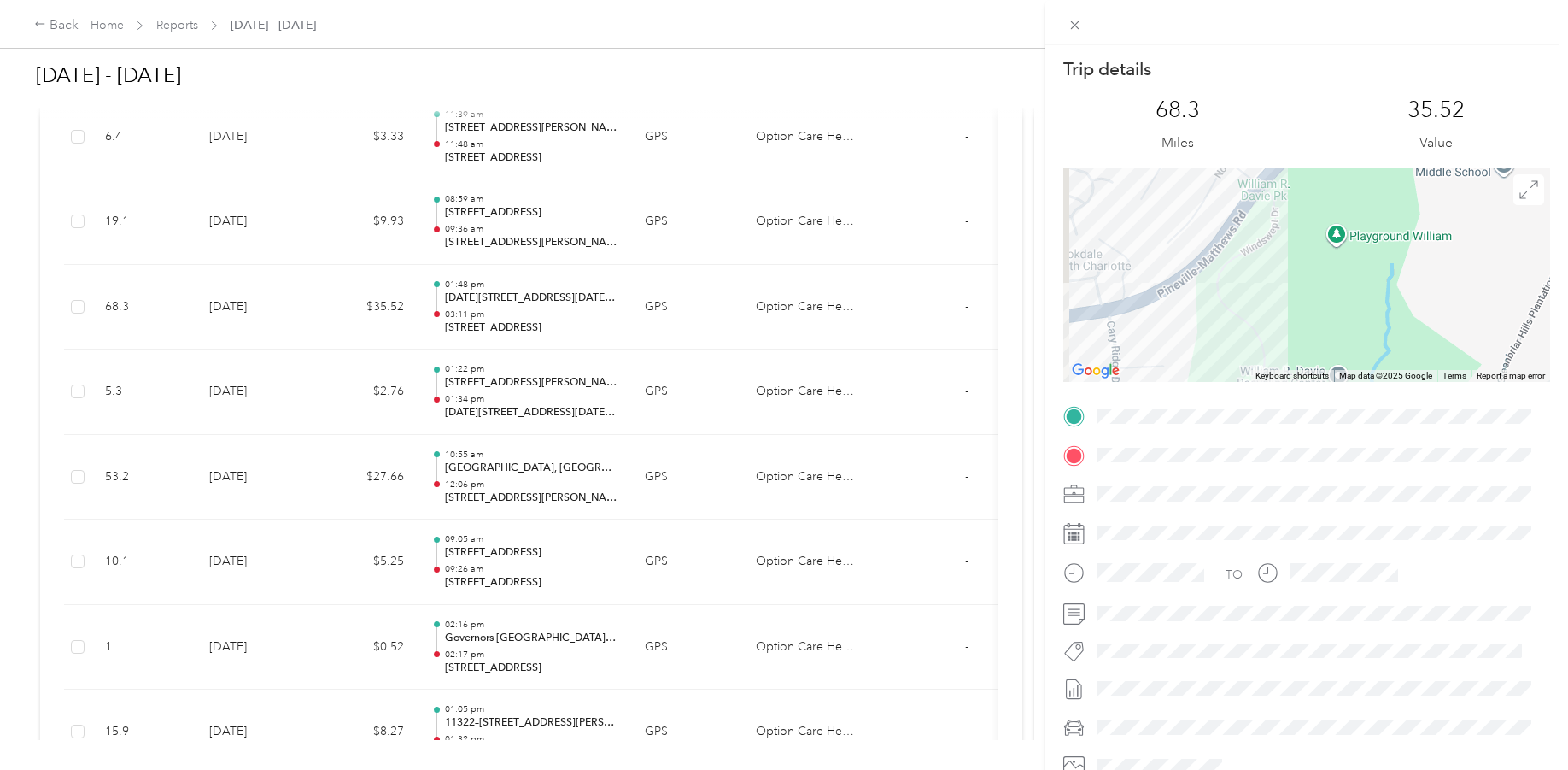
drag, startPoint x: 1271, startPoint y: 204, endPoint x: 1273, endPoint y: 331, distance: 127.0
click at [1273, 331] on div at bounding box center [1306, 274] width 487 height 213
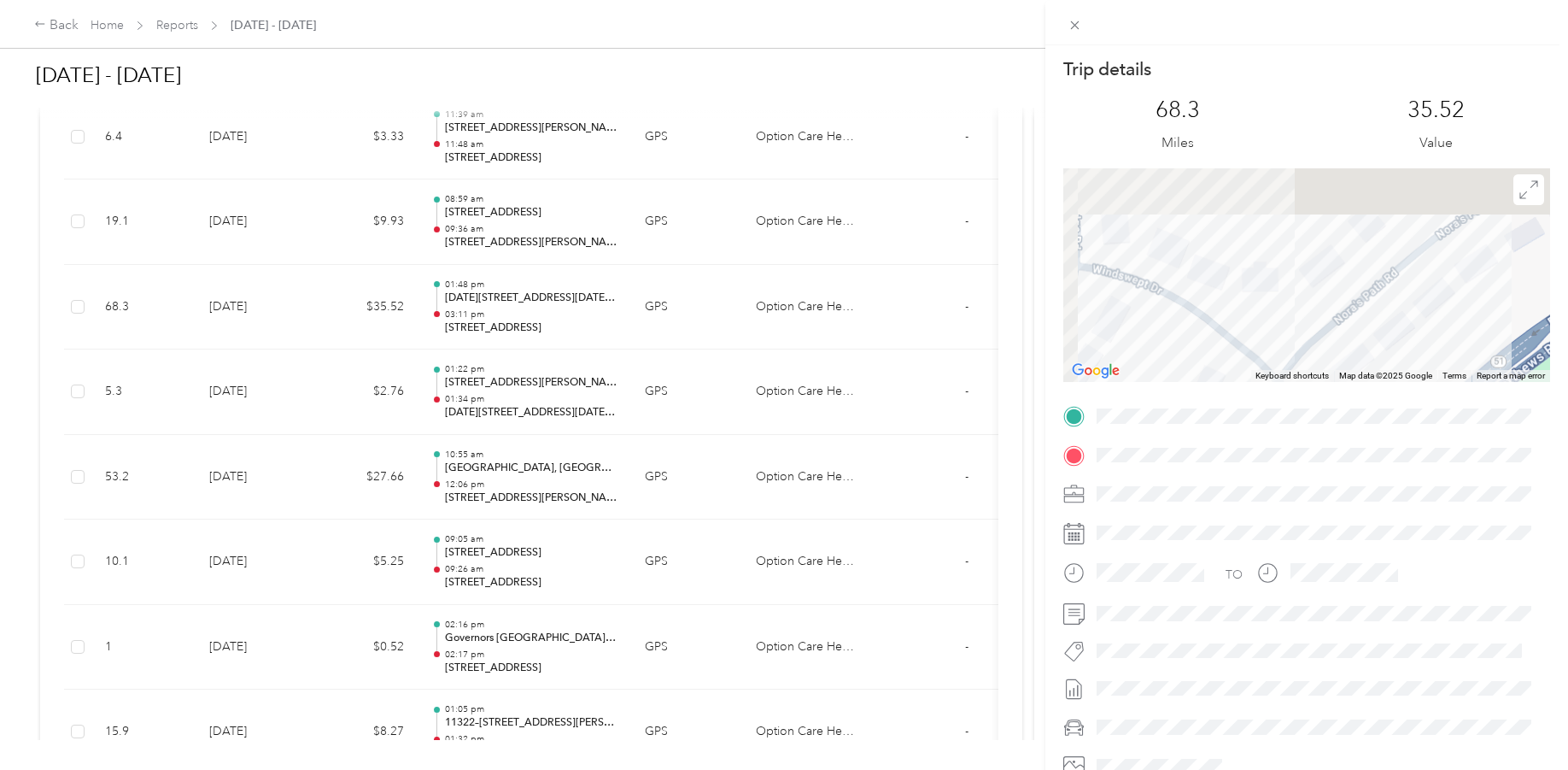
drag, startPoint x: 1232, startPoint y: 204, endPoint x: 1244, endPoint y: 365, distance: 161.4
click at [1242, 382] on div "Keyboard shortcuts Map Data Map data ©2025 Google Map data ©2025 Google 20 m Cl…" at bounding box center [1306, 274] width 487 height 213
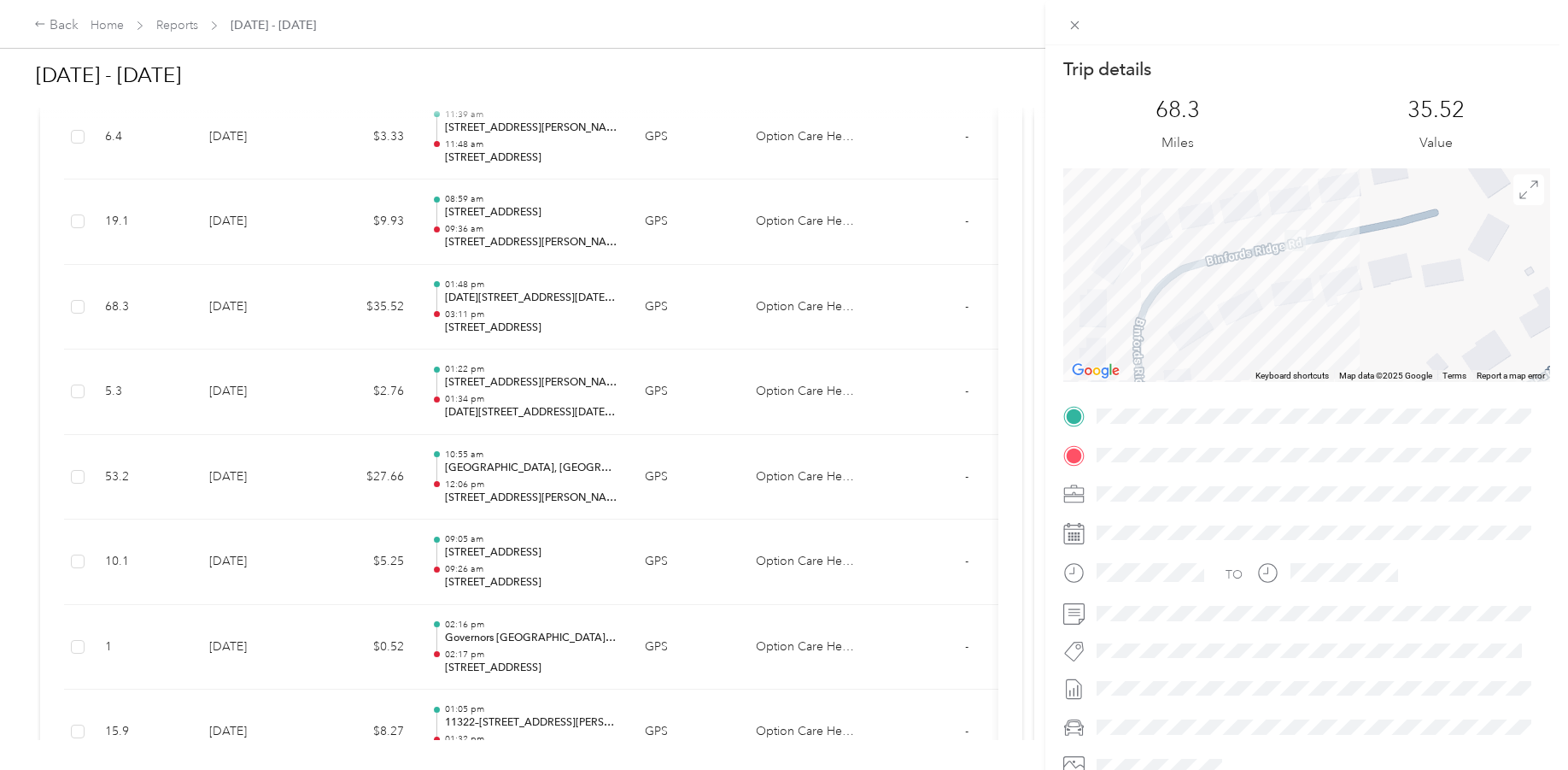
drag, startPoint x: 1154, startPoint y: 253, endPoint x: 1214, endPoint y: 373, distance: 134.2
click at [1214, 373] on div at bounding box center [1306, 274] width 487 height 213
click at [539, 408] on div "Trip details This trip cannot be edited because it is either under review, appr…" at bounding box center [784, 385] width 1568 height 770
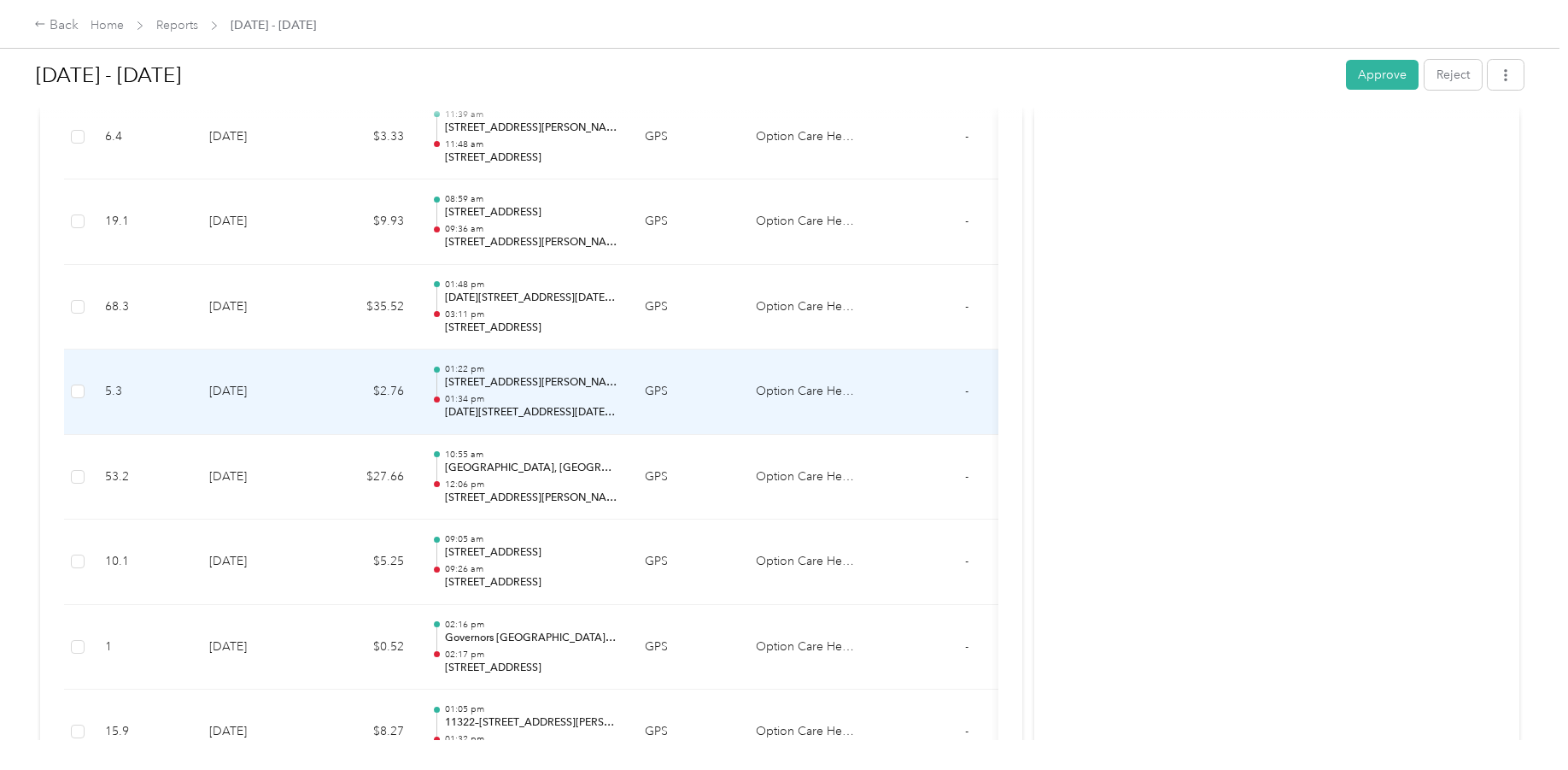
click at [536, 411] on p "[DATE][STREET_ADDRESS][DATE][PERSON_NAME]" at bounding box center [531, 413] width 172 height 16
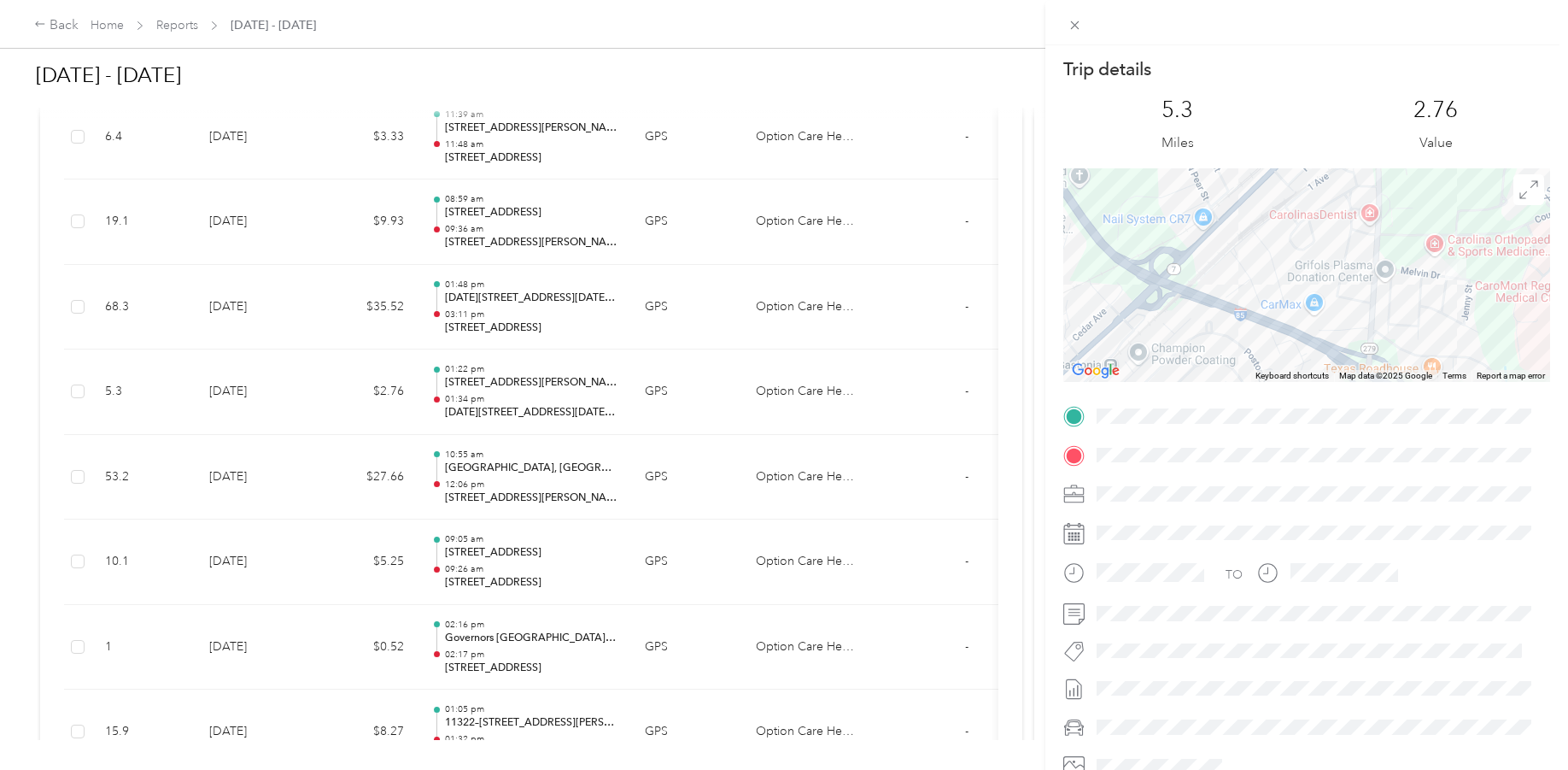
click at [499, 84] on div "Trip details This trip cannot be edited because it is either under review, appr…" at bounding box center [784, 385] width 1568 height 770
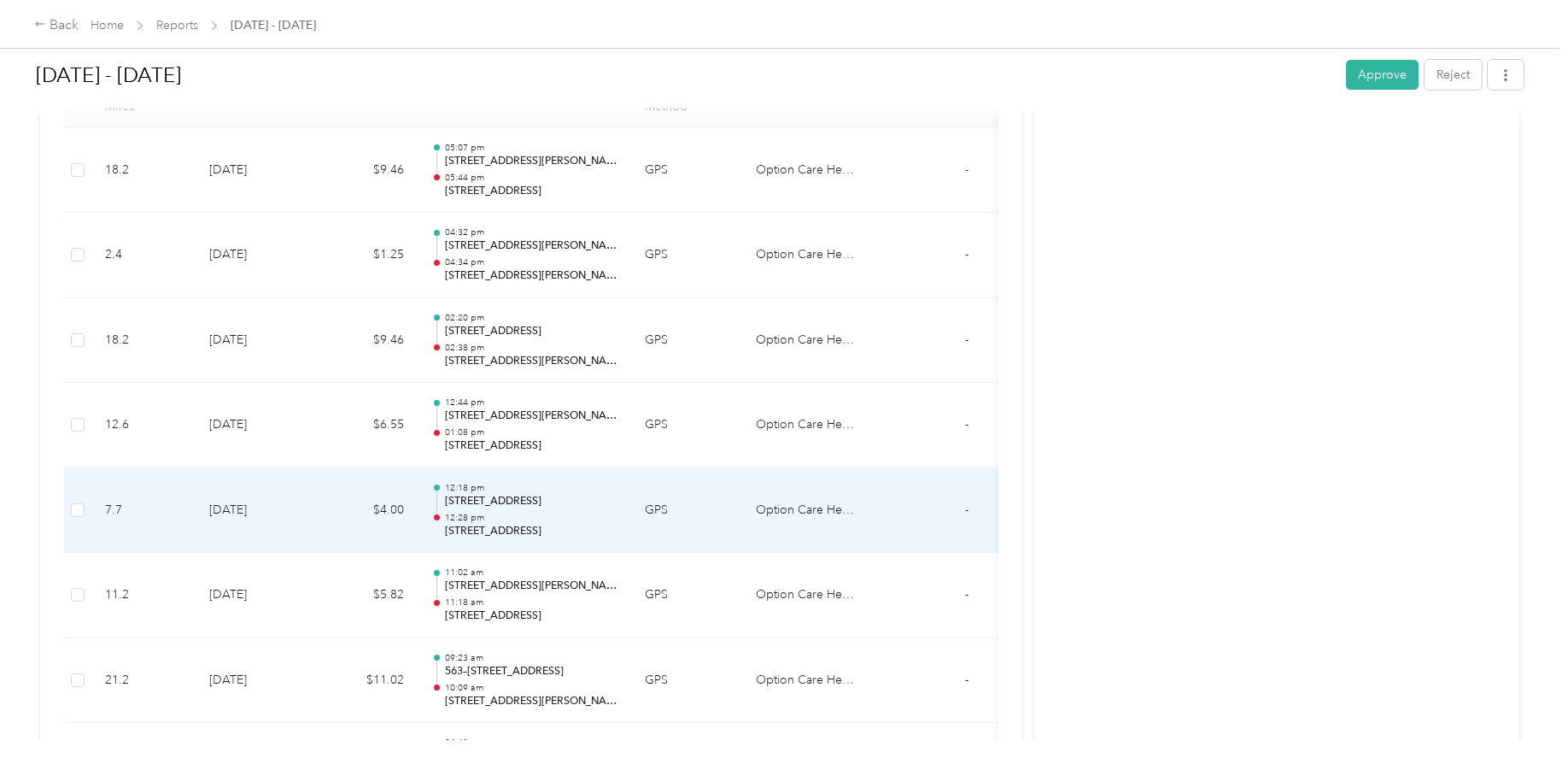
scroll to position [428, 0]
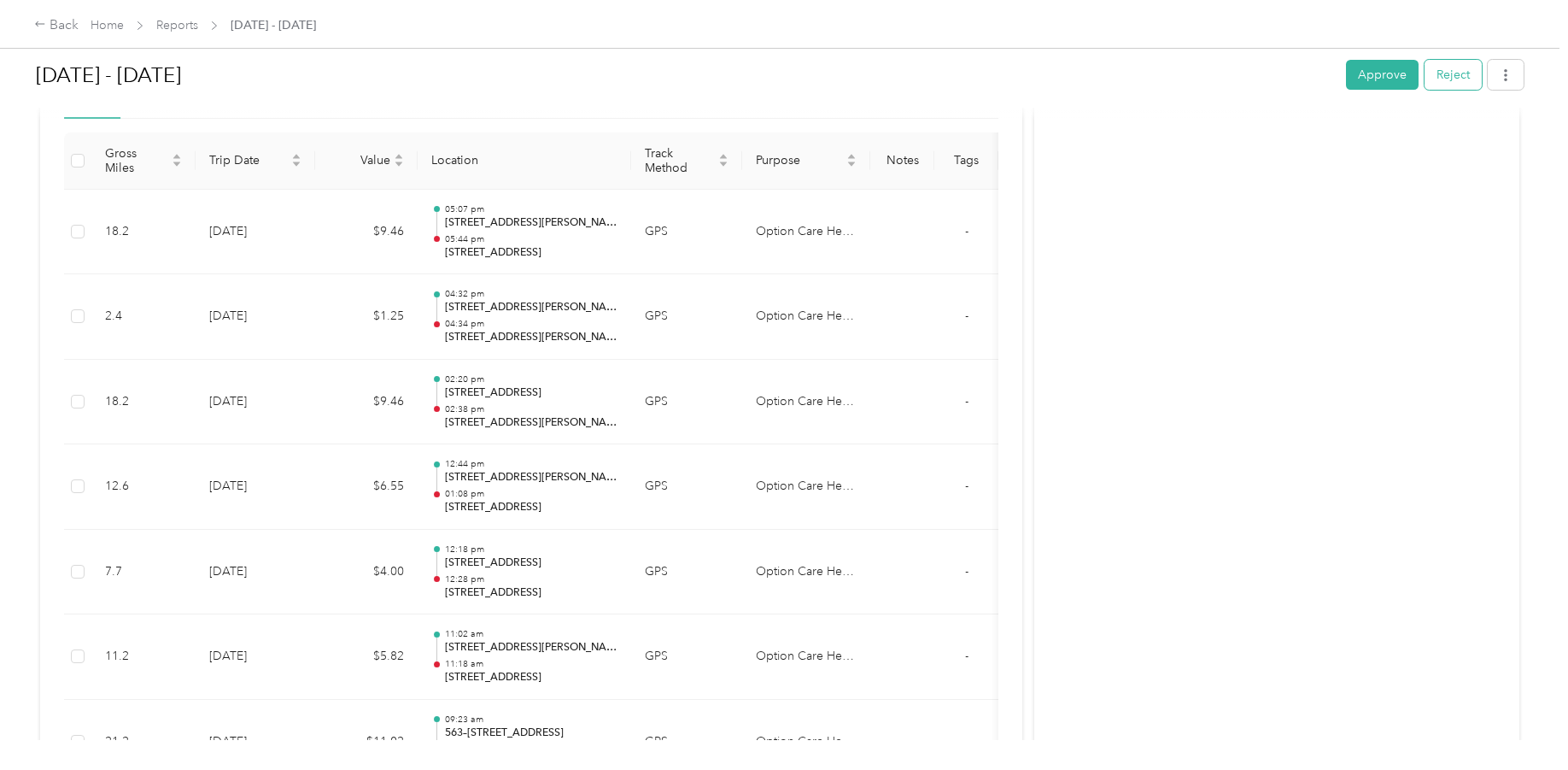
click at [1445, 78] on button "Reject" at bounding box center [1454, 75] width 57 height 30
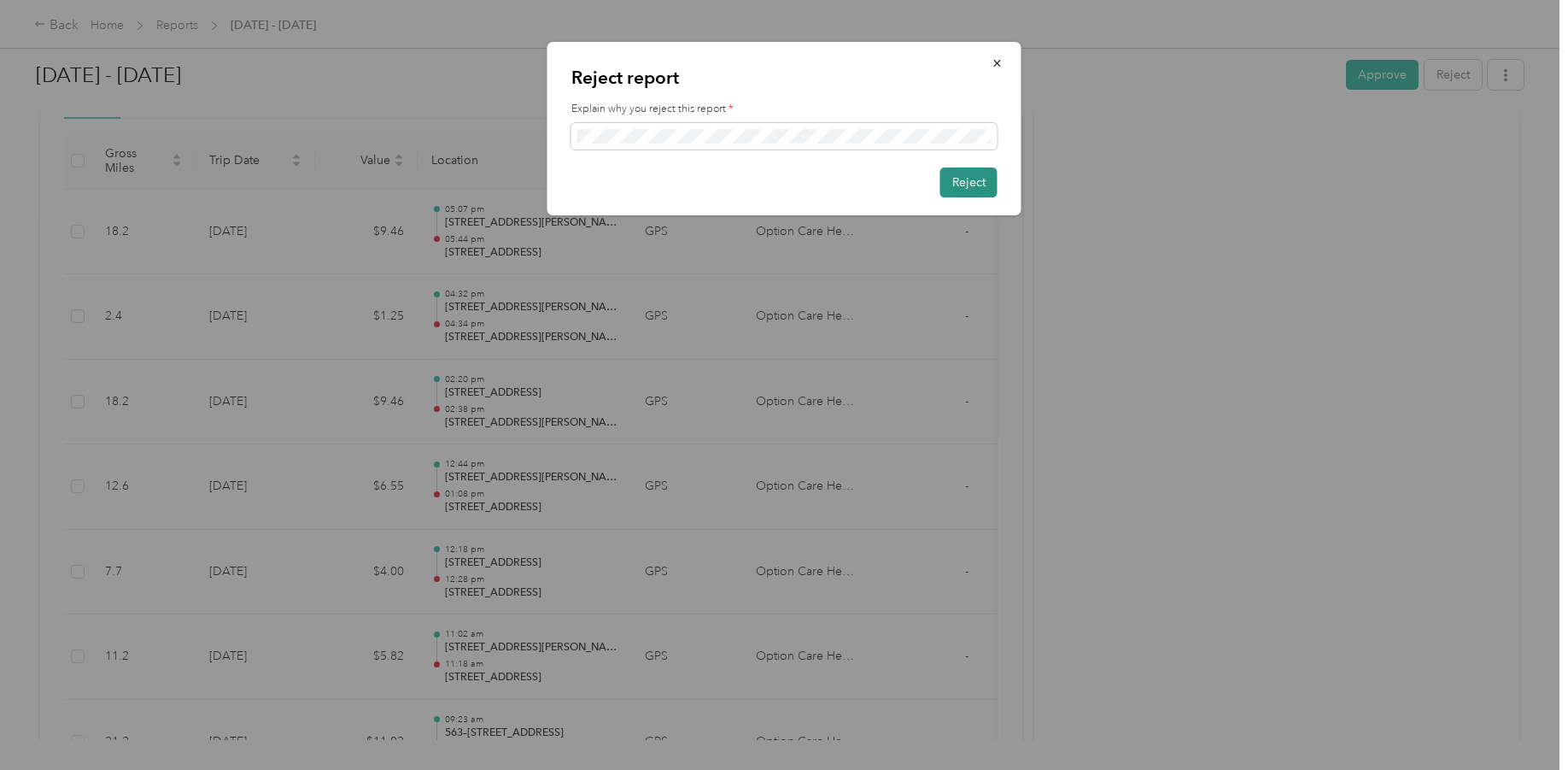
click at [958, 187] on button "Reject" at bounding box center [969, 182] width 57 height 30
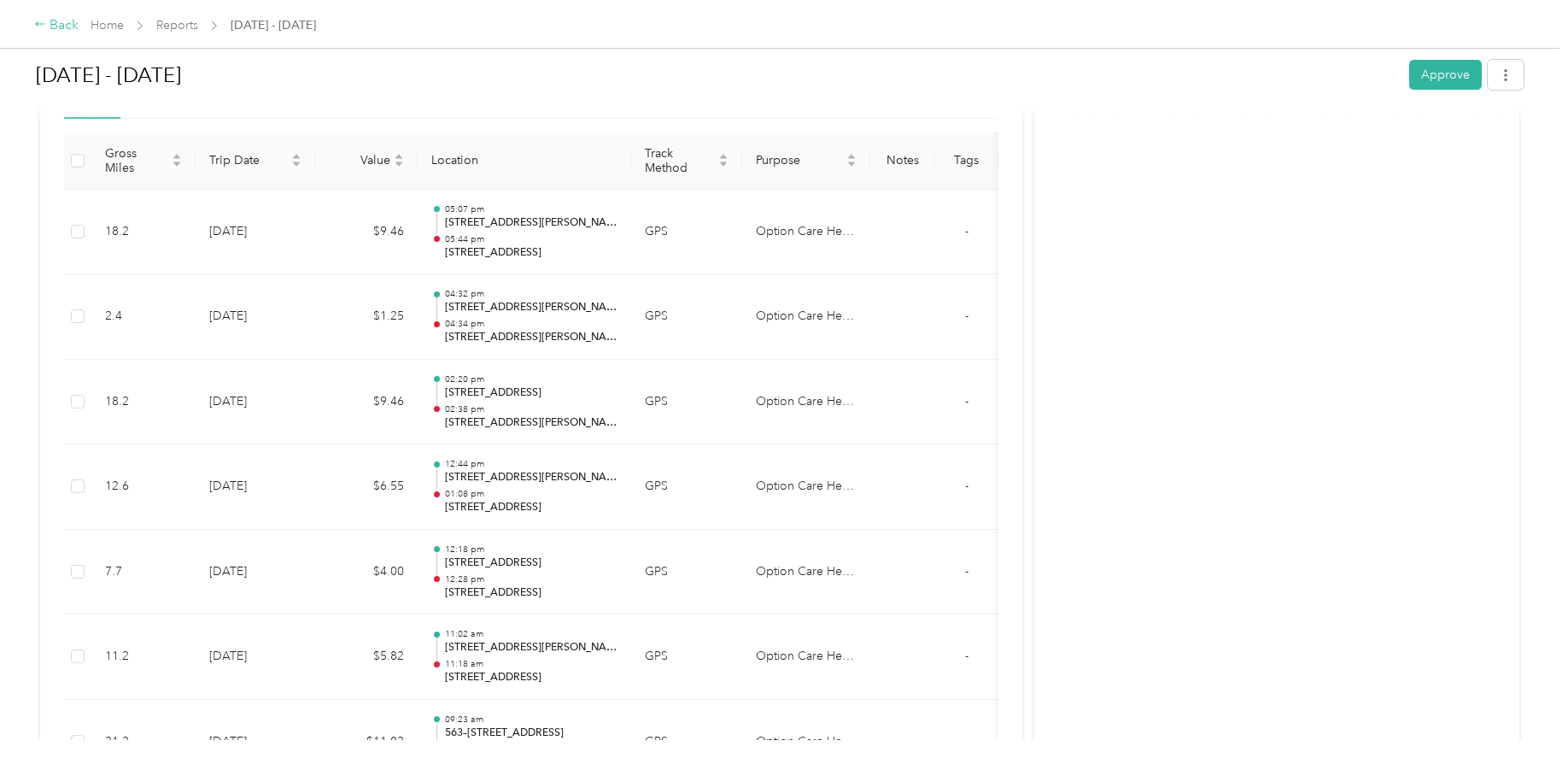
click at [50, 19] on div "Back" at bounding box center [56, 26] width 44 height 21
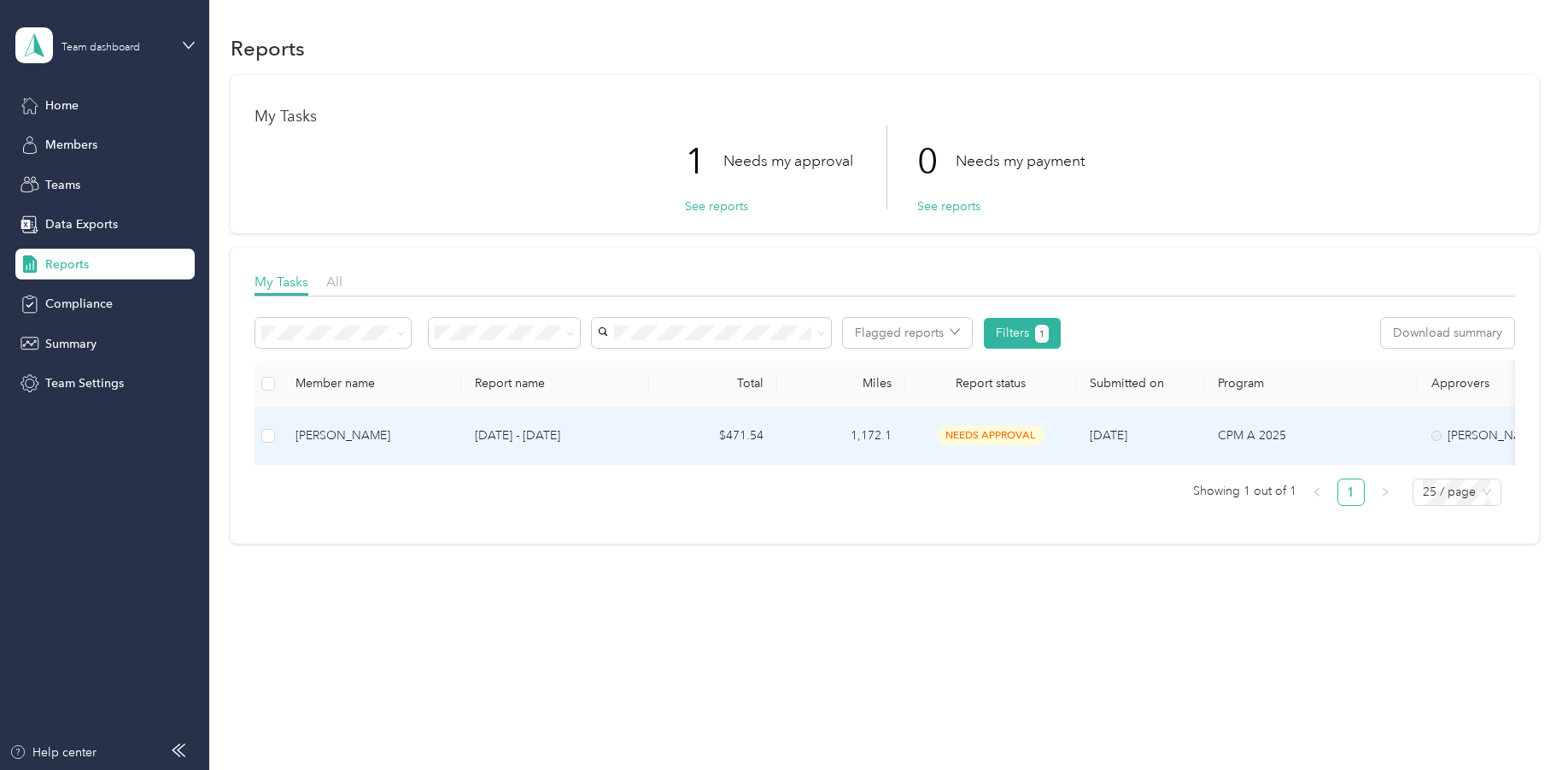
click at [373, 435] on div "[PERSON_NAME]" at bounding box center [371, 436] width 152 height 19
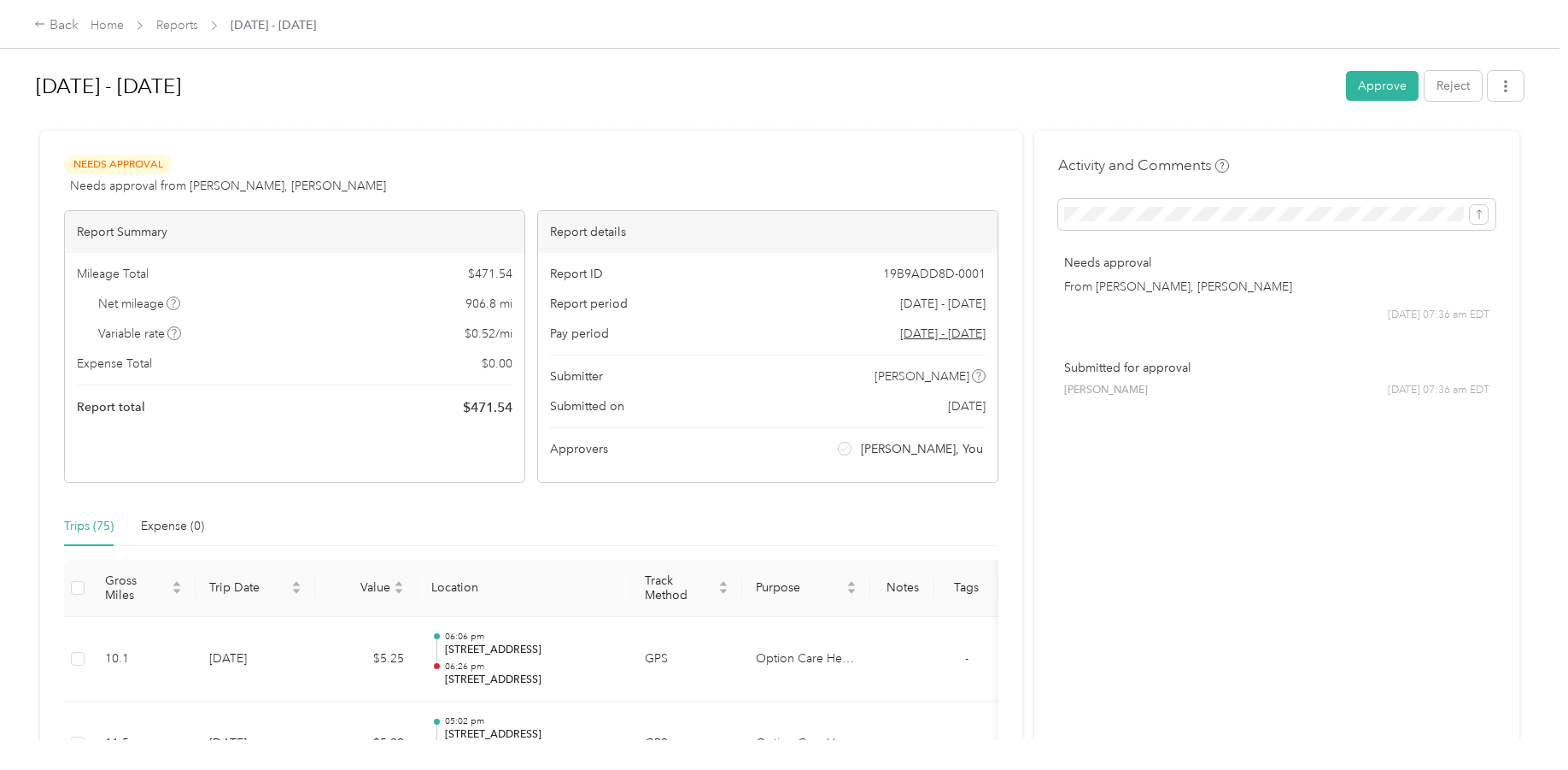
drag, startPoint x: 1312, startPoint y: 615, endPoint x: -55, endPoint y: 763, distance: 1375.0
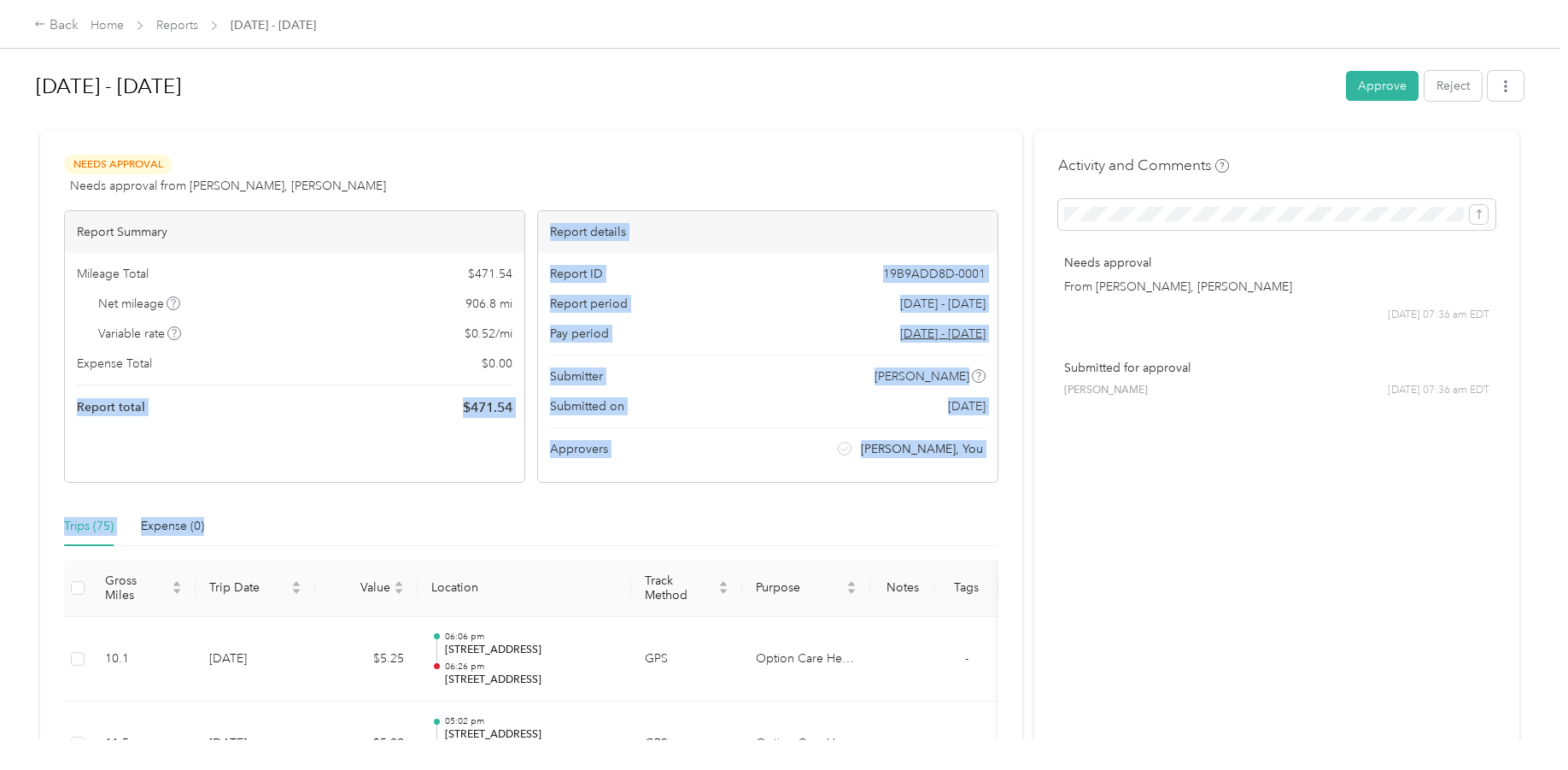
drag, startPoint x: -55, startPoint y: 763, endPoint x: -55, endPoint y: 746, distance: 17.0
click at [0, 746] on html "Back Home Reports [DATE] - [DATE] [DATE] - [DATE] Approve Reject Needs Approval…" at bounding box center [780, 385] width 1560 height 770
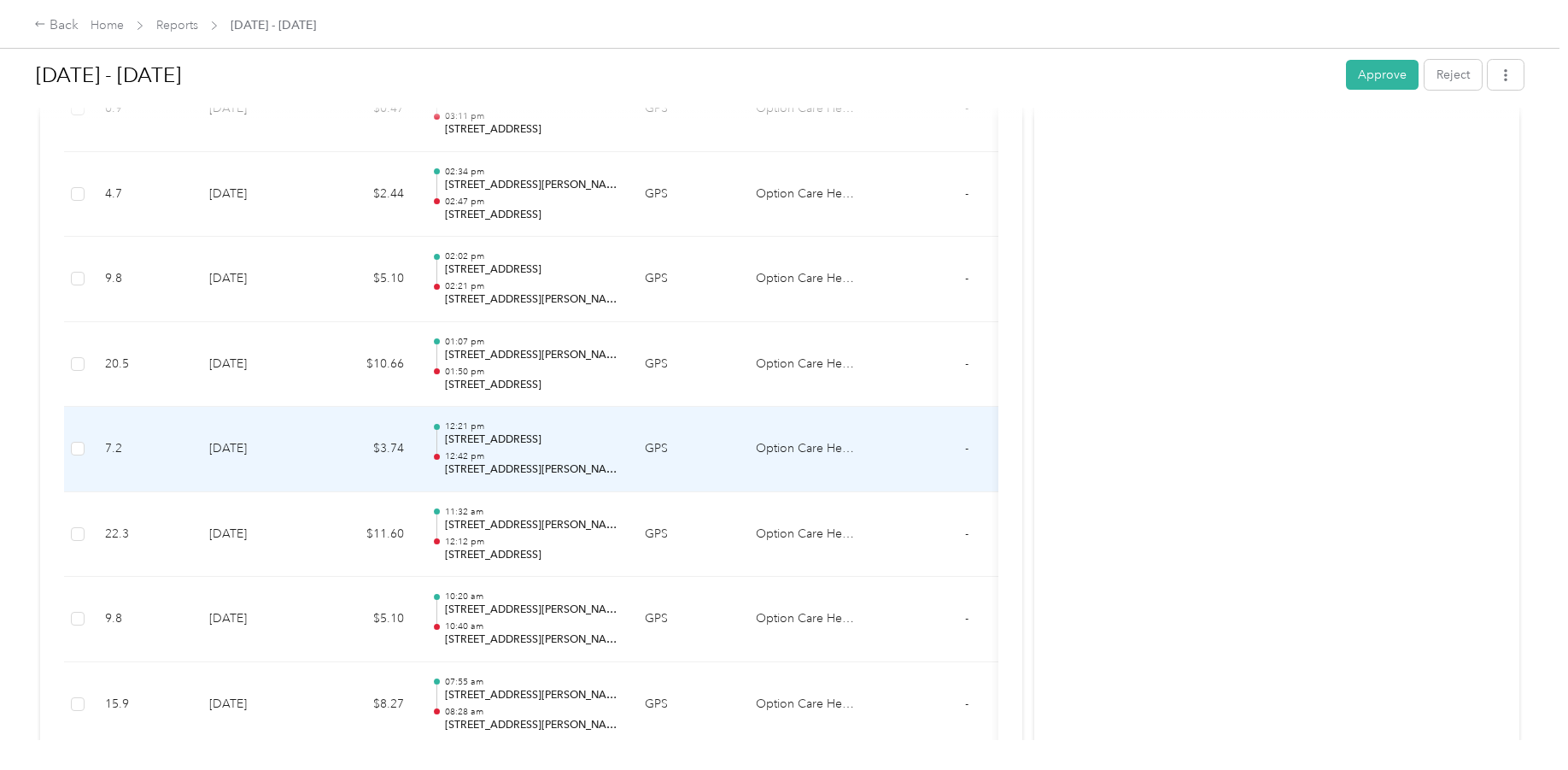
scroll to position [5027, 0]
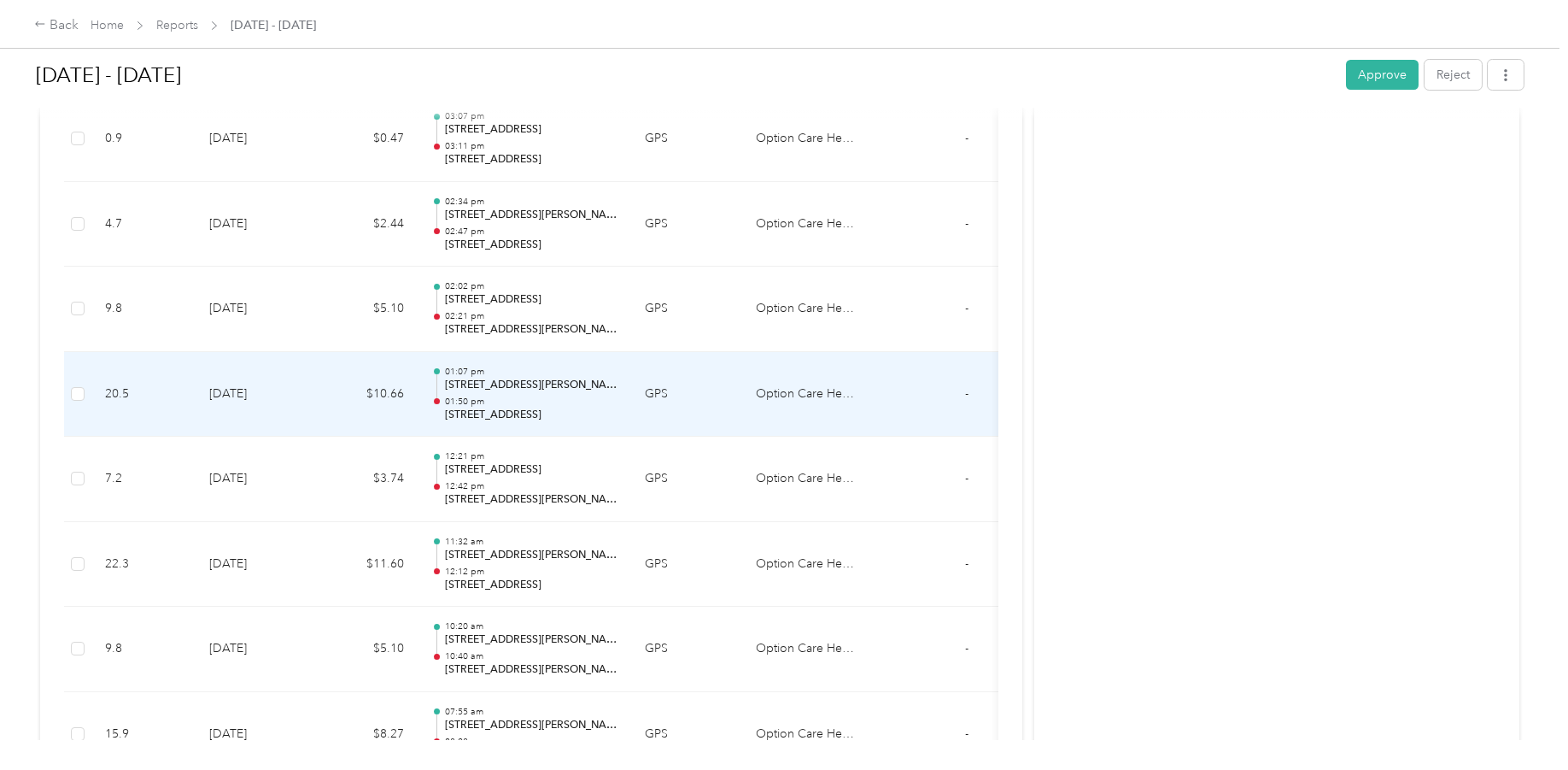
click at [508, 410] on p "[STREET_ADDRESS]" at bounding box center [531, 415] width 172 height 16
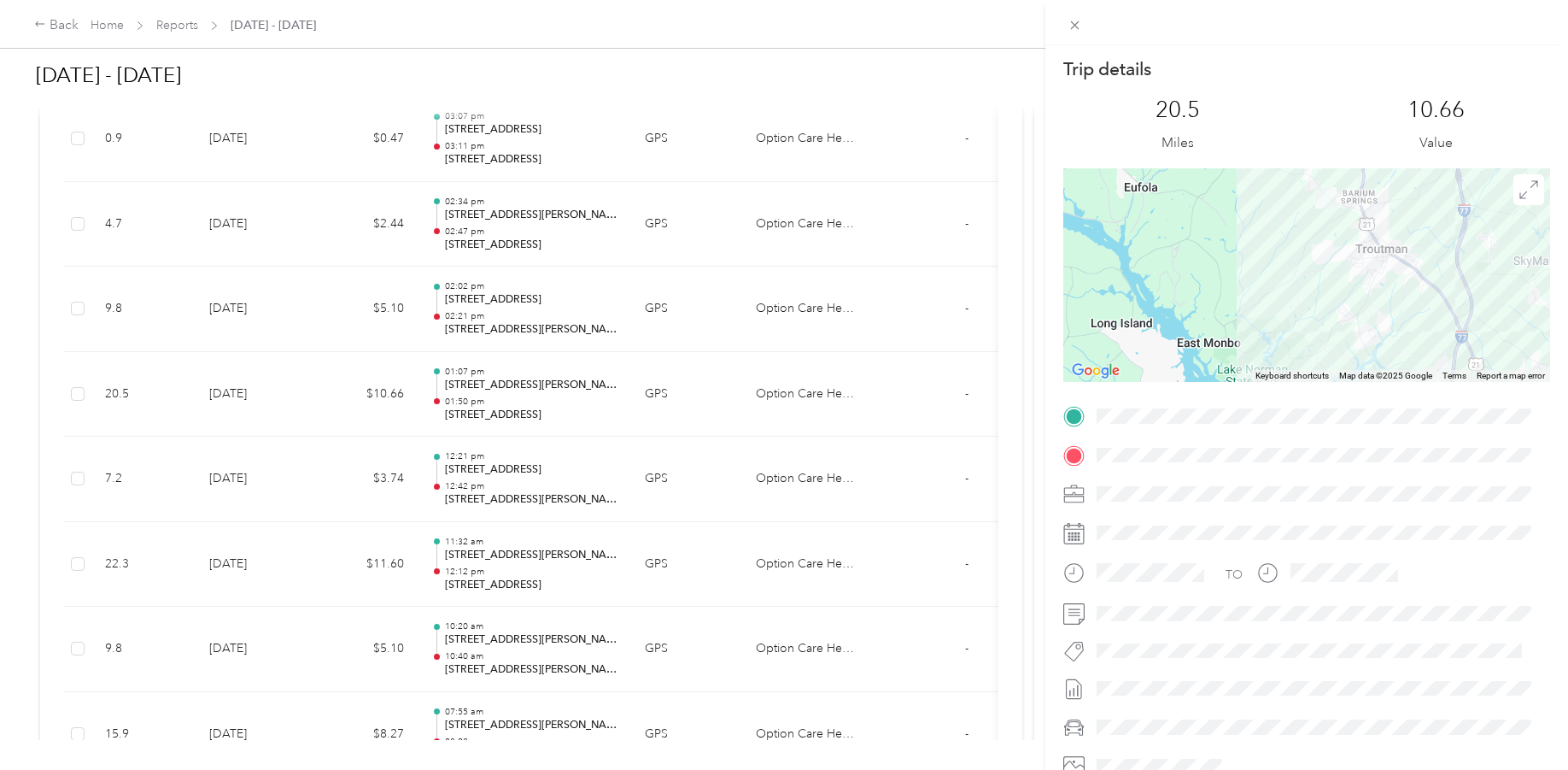
drag, startPoint x: 1274, startPoint y: 262, endPoint x: 1277, endPoint y: 277, distance: 15.3
click at [1270, 278] on div at bounding box center [1306, 274] width 487 height 213
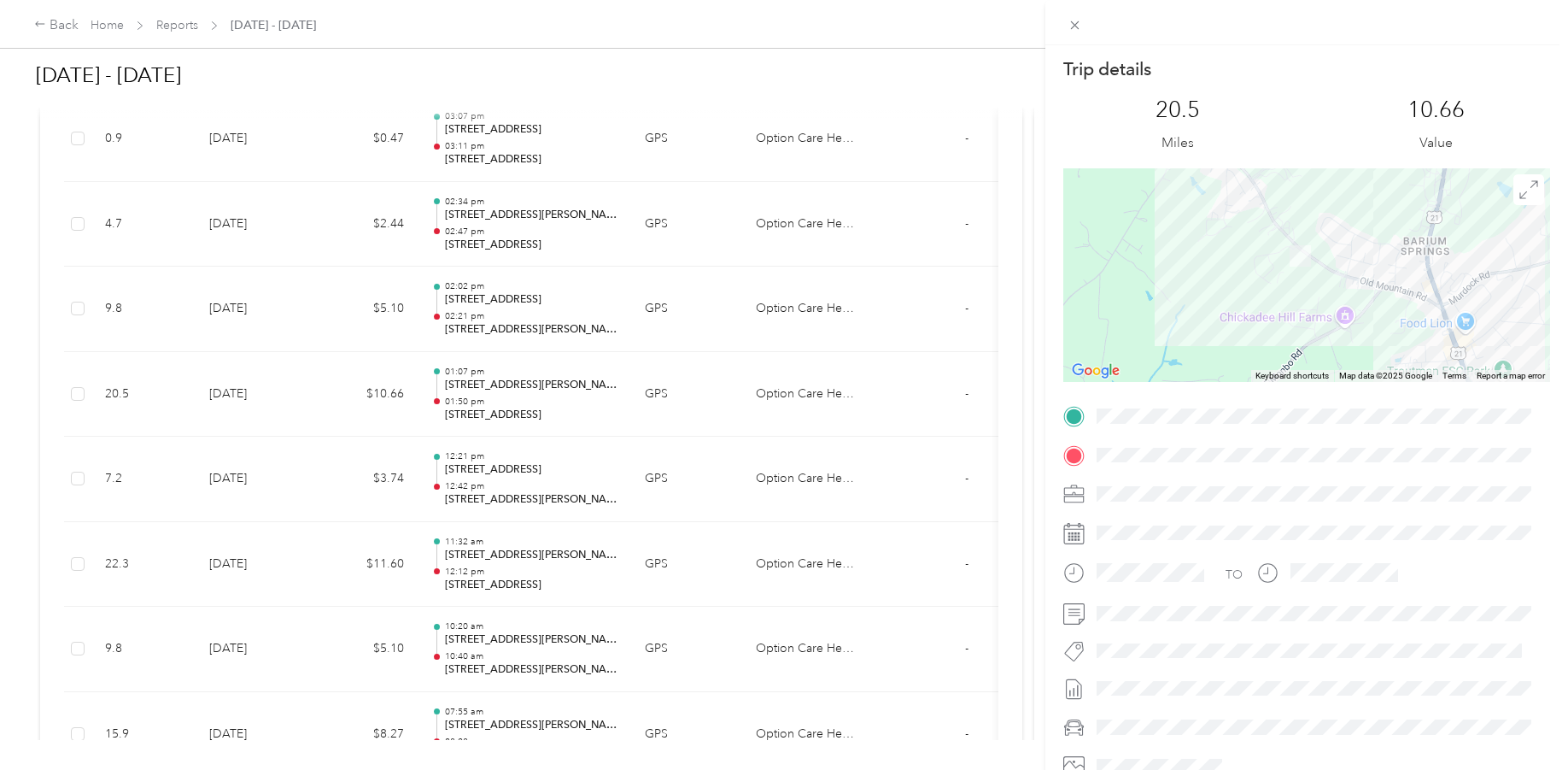
drag, startPoint x: 1325, startPoint y: 233, endPoint x: 1271, endPoint y: 298, distance: 84.5
click at [1271, 298] on div at bounding box center [1306, 274] width 487 height 213
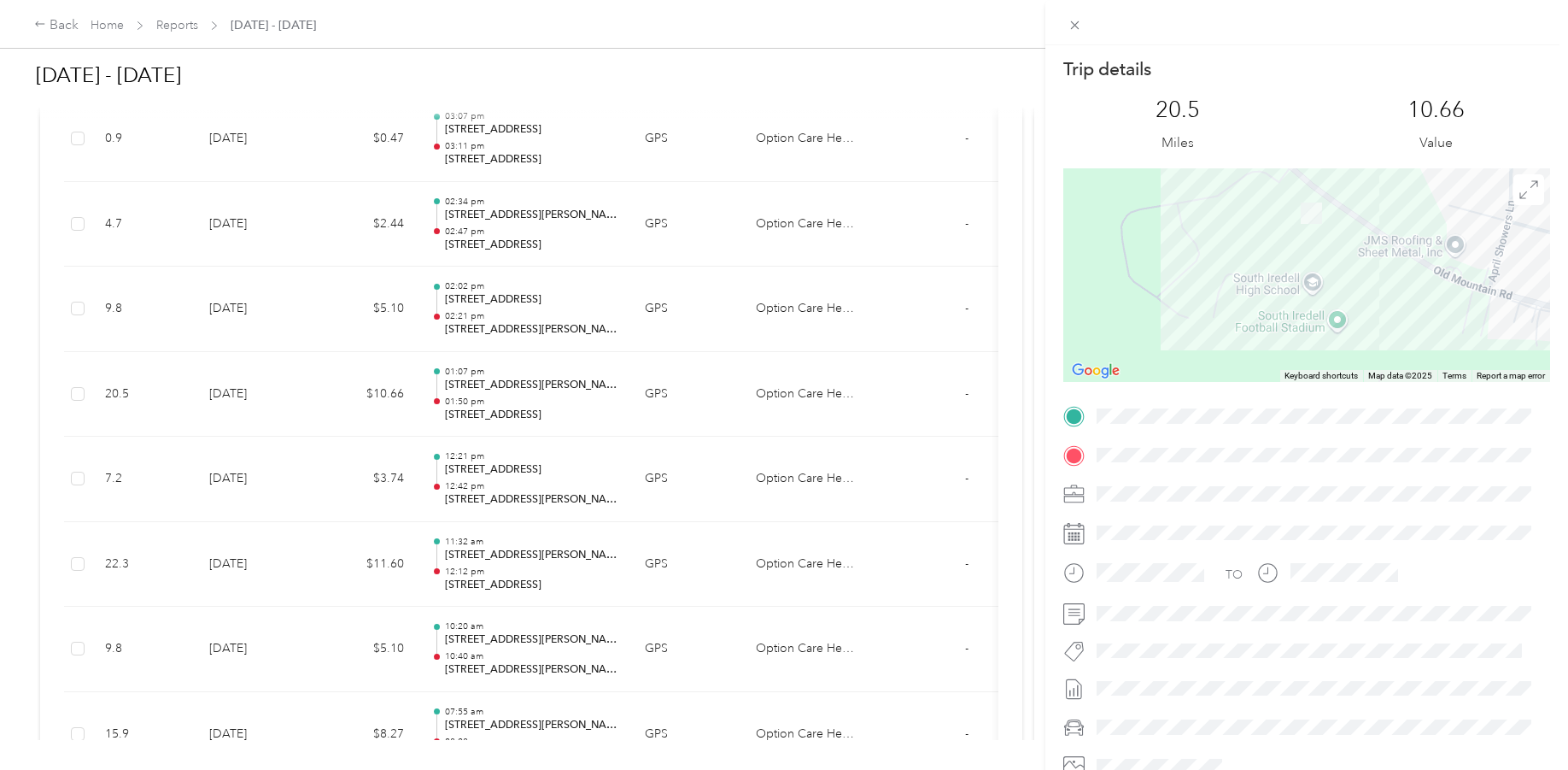
click at [701, 23] on div "Trip details This trip cannot be edited because it is either under review, appr…" at bounding box center [784, 385] width 1568 height 770
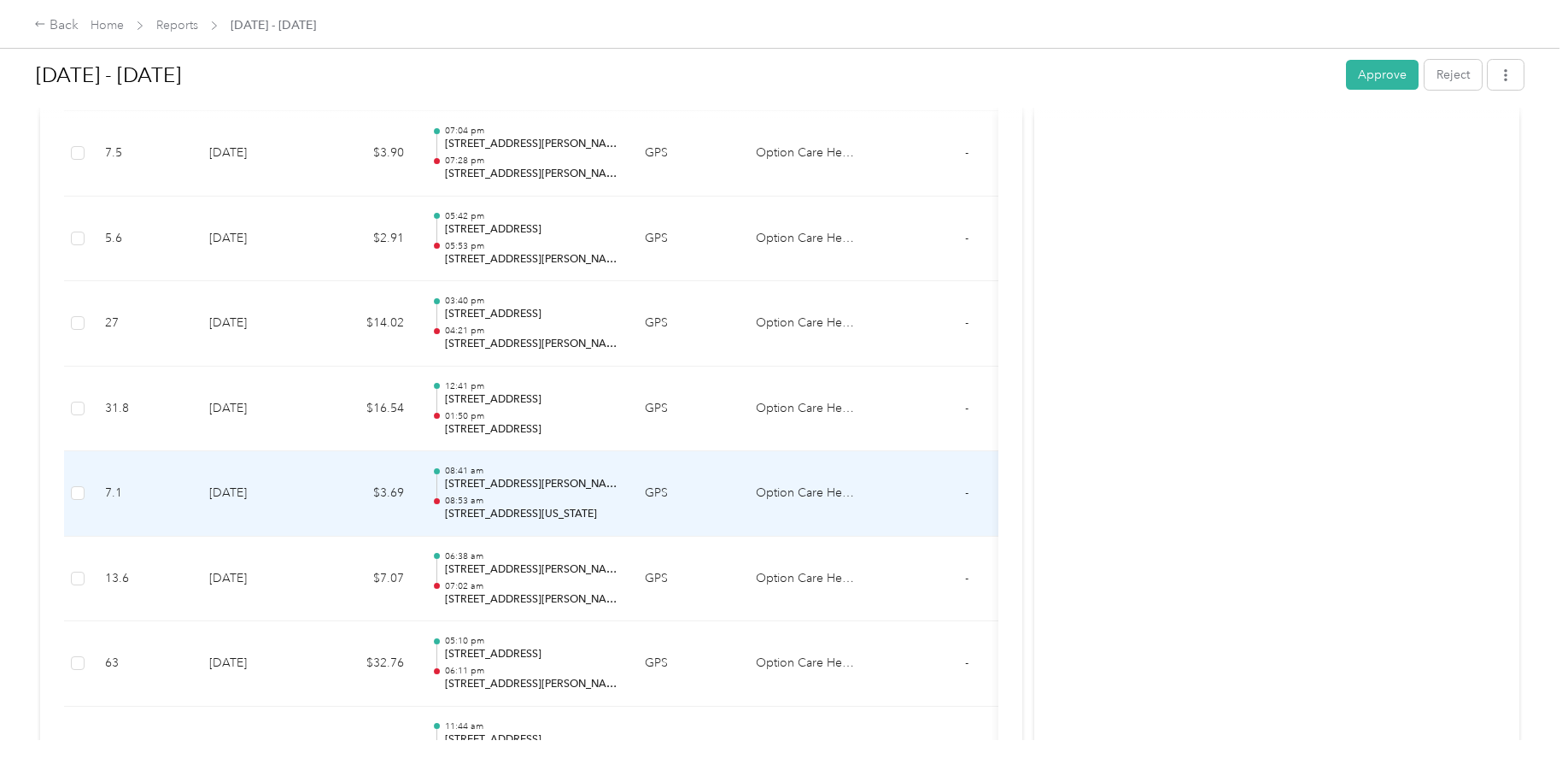
scroll to position [2036, 0]
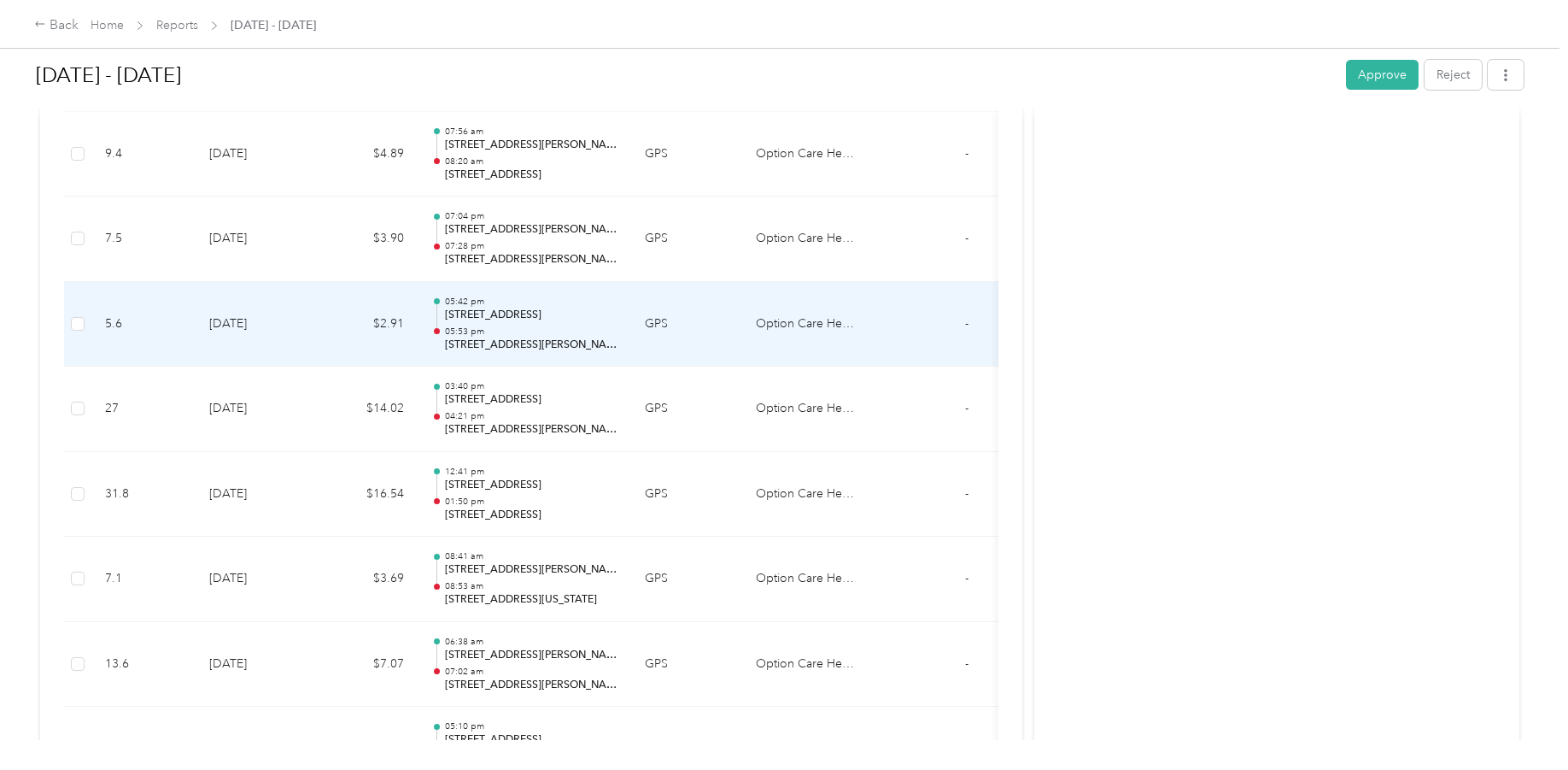
click at [636, 311] on td "GPS" at bounding box center [687, 325] width 111 height 85
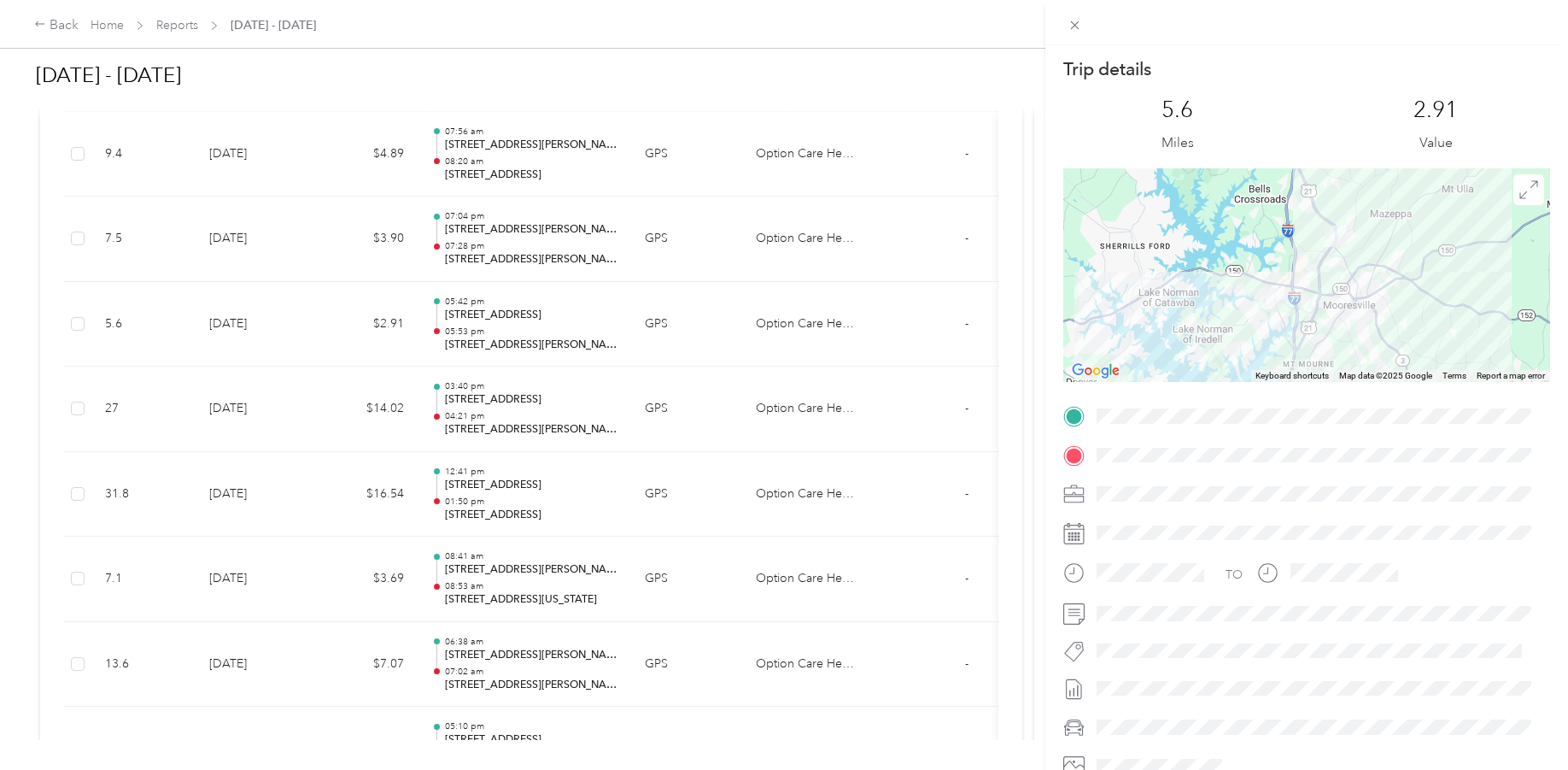
click at [523, 227] on div "Trip details This trip cannot be edited because it is either under review, appr…" at bounding box center [784, 385] width 1568 height 770
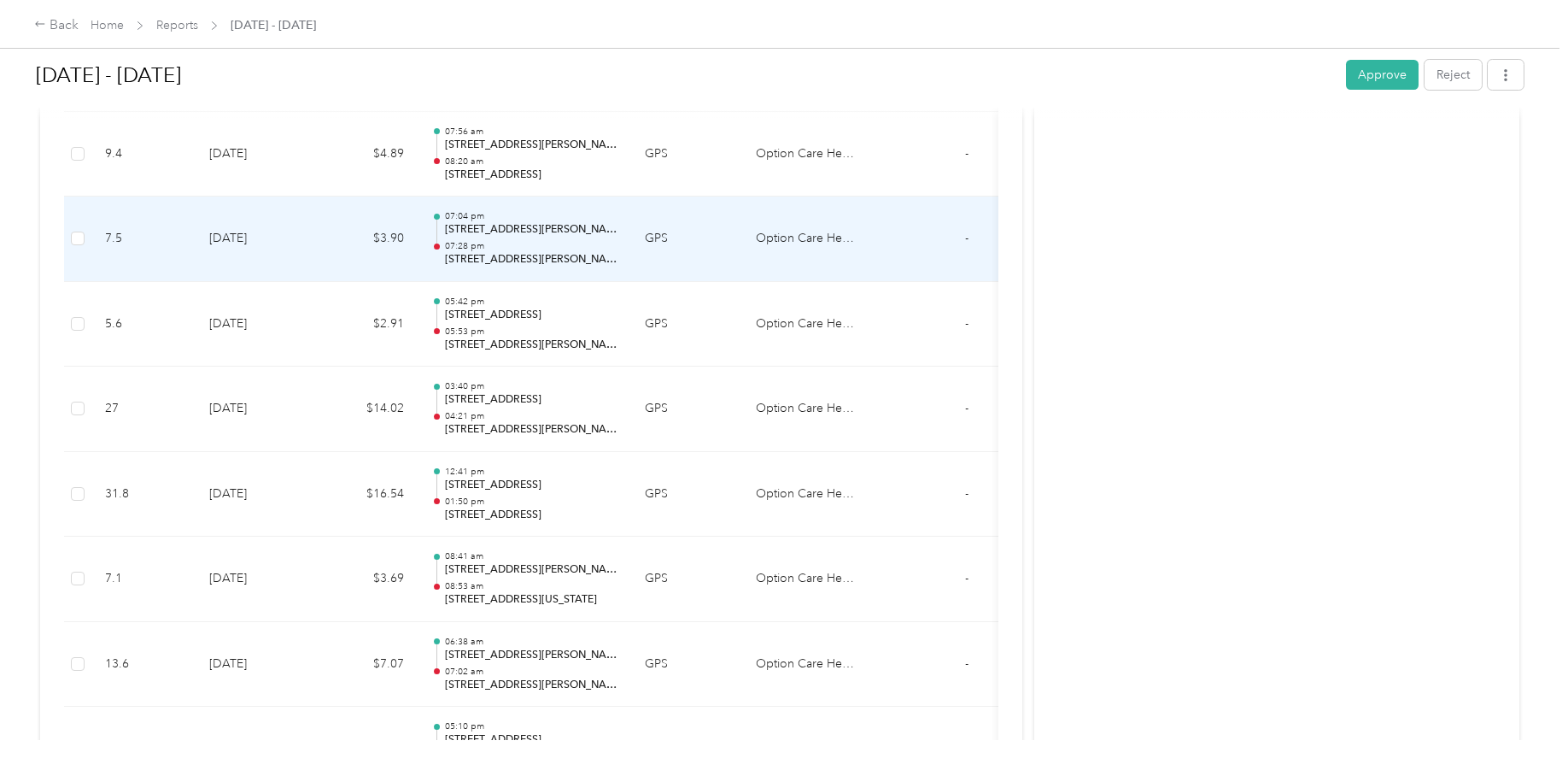
click at [519, 231] on p "[STREET_ADDRESS][PERSON_NAME]" at bounding box center [531, 230] width 172 height 16
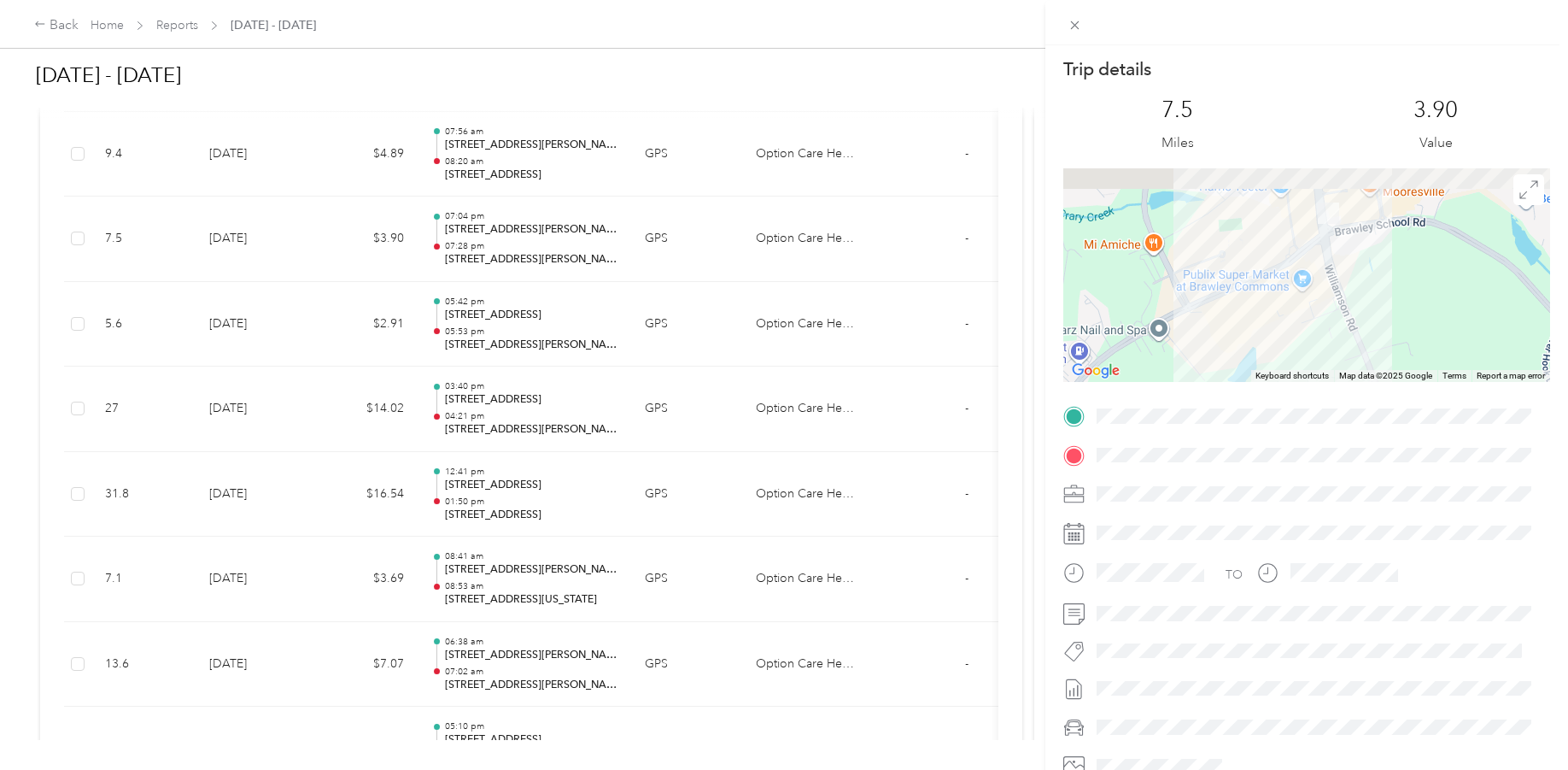
drag, startPoint x: 1313, startPoint y: 223, endPoint x: 1256, endPoint y: 360, distance: 148.4
click at [1256, 360] on div at bounding box center [1306, 274] width 487 height 213
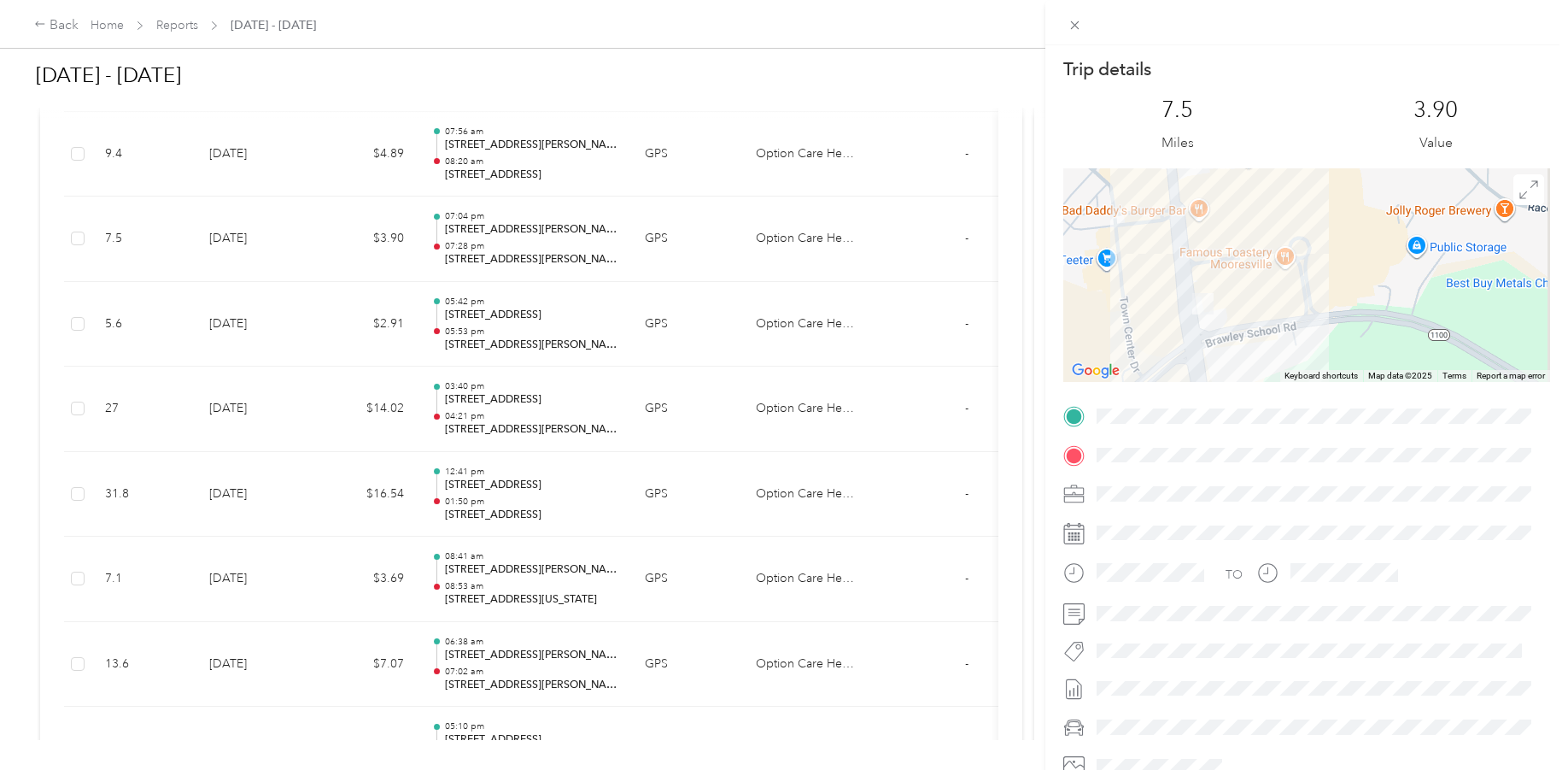
drag, startPoint x: 814, startPoint y: 84, endPoint x: 794, endPoint y: 138, distance: 57.6
click at [814, 84] on div "Trip details This trip cannot be edited because it is either under review, appr…" at bounding box center [784, 385] width 1568 height 770
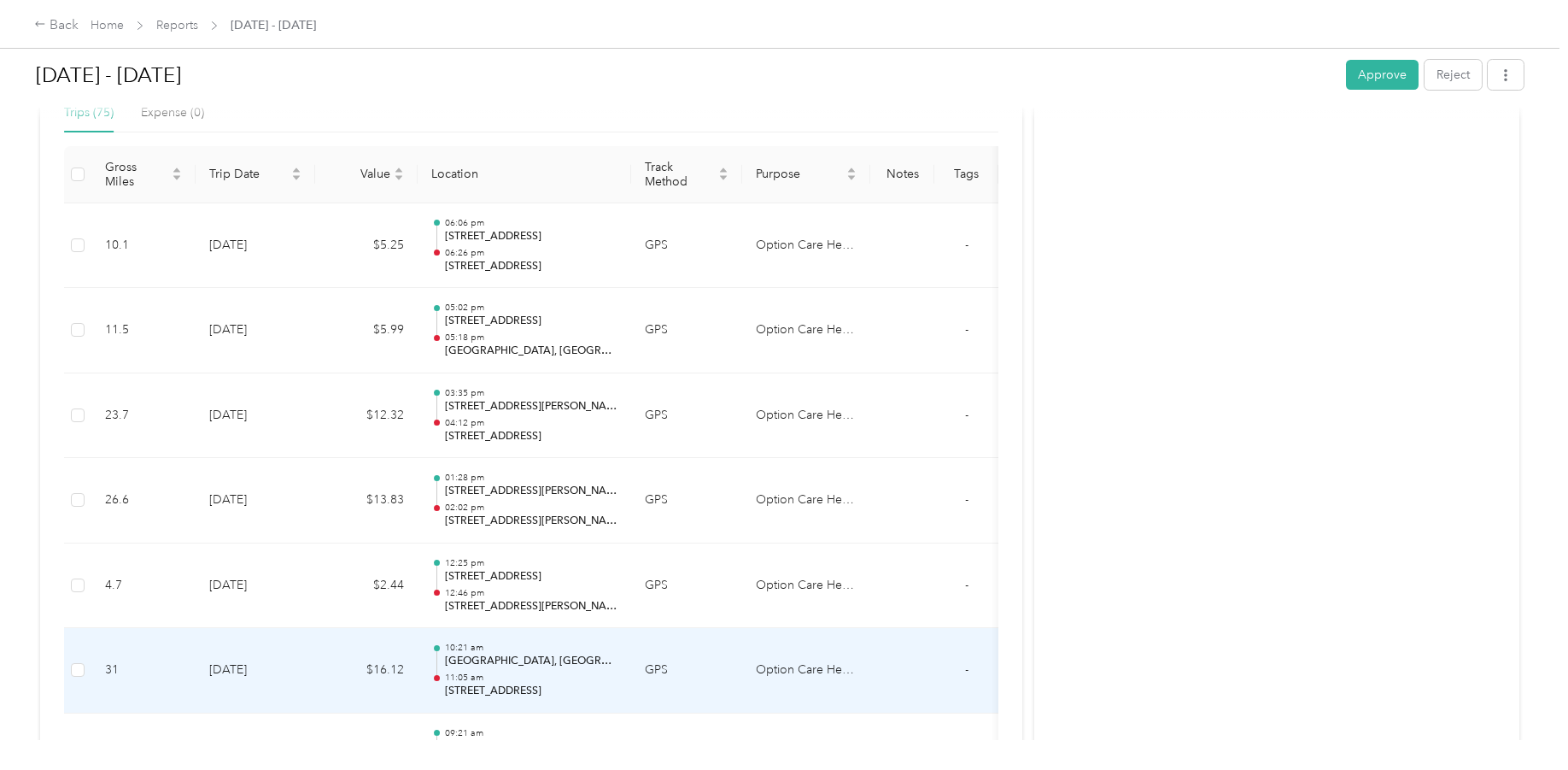
scroll to position [412, 0]
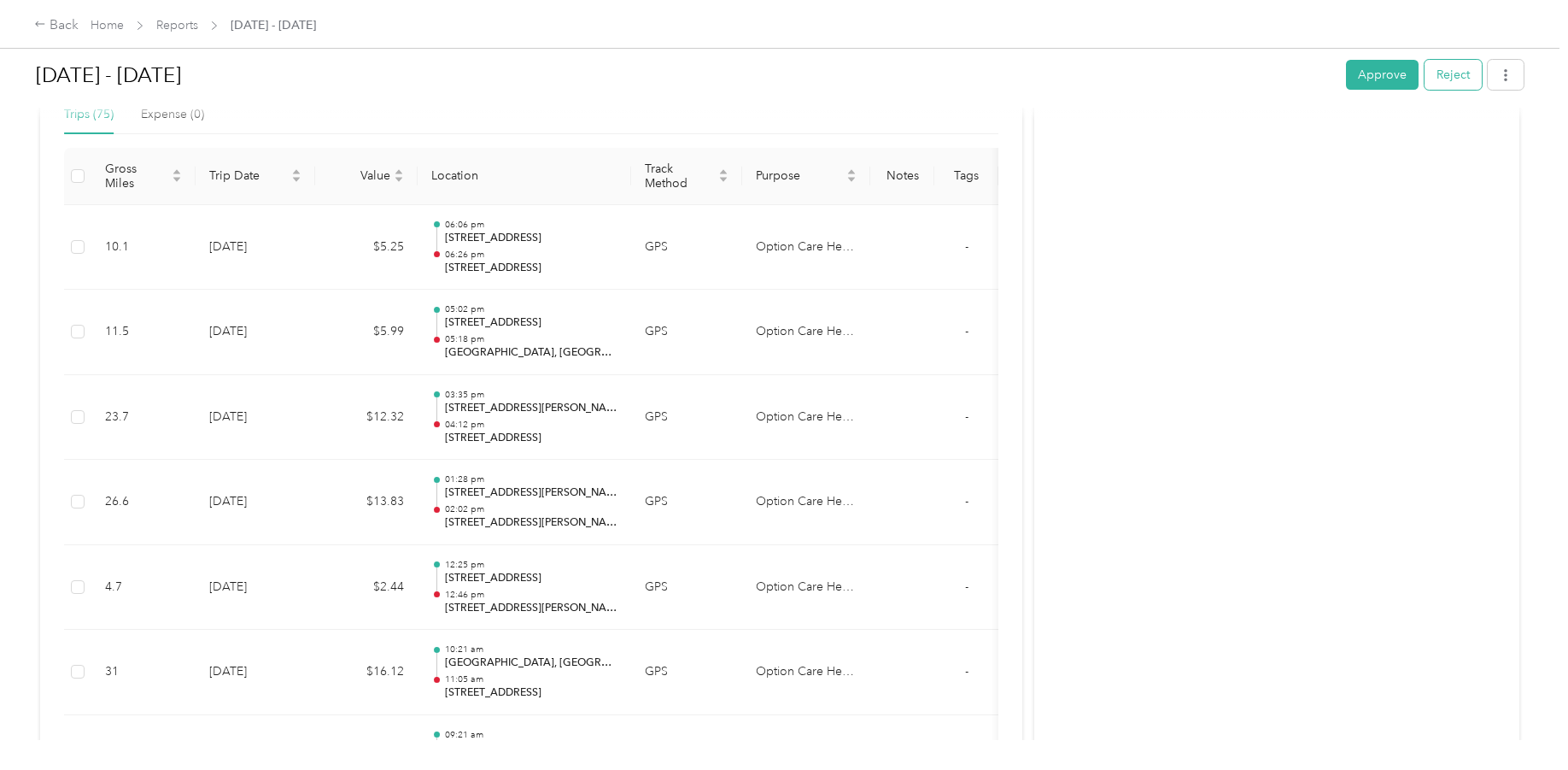
click at [1455, 76] on button "Reject" at bounding box center [1454, 75] width 57 height 30
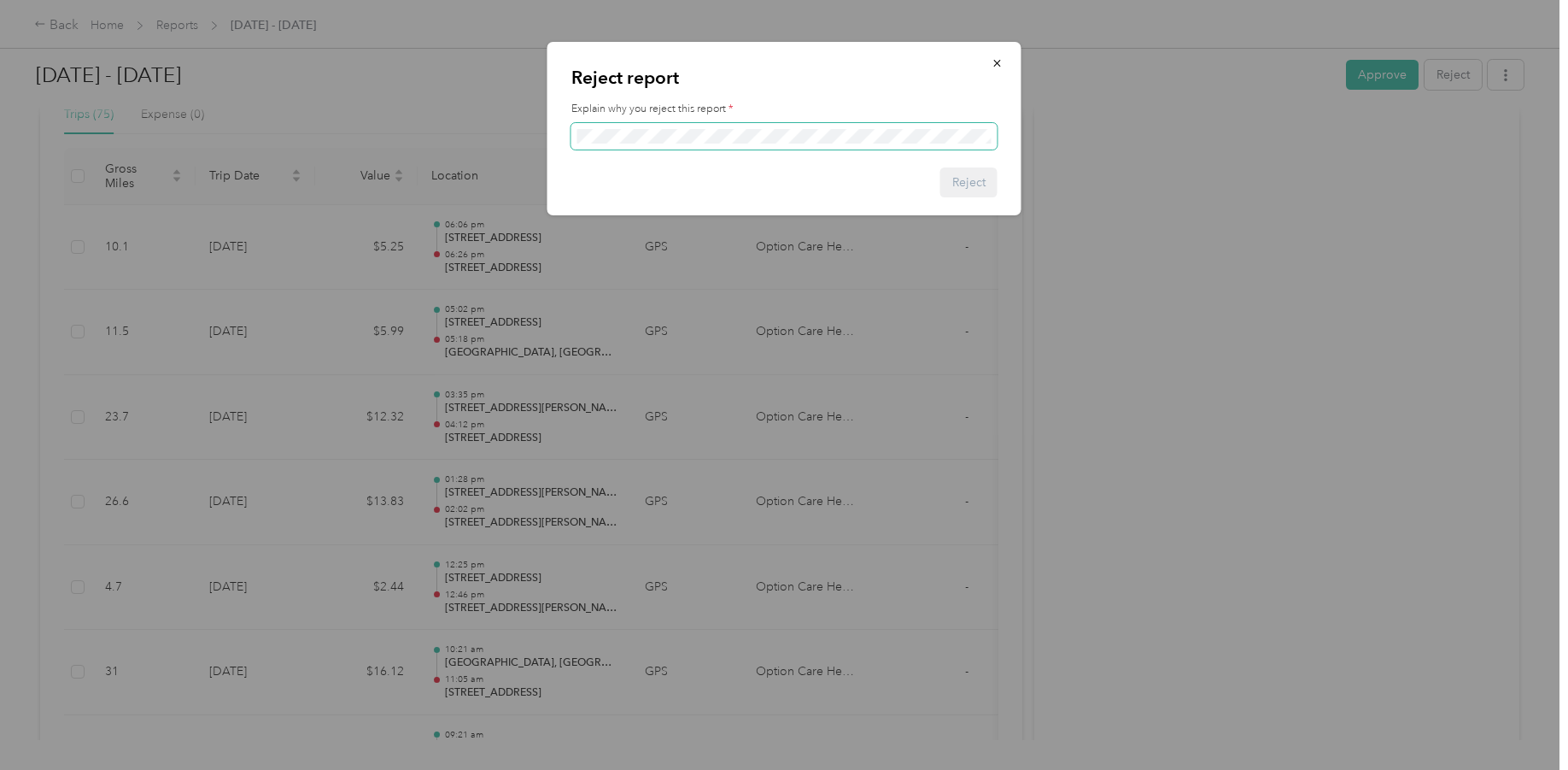
click at [603, 145] on span at bounding box center [784, 136] width 427 height 27
click at [953, 181] on button "Reject" at bounding box center [969, 182] width 57 height 30
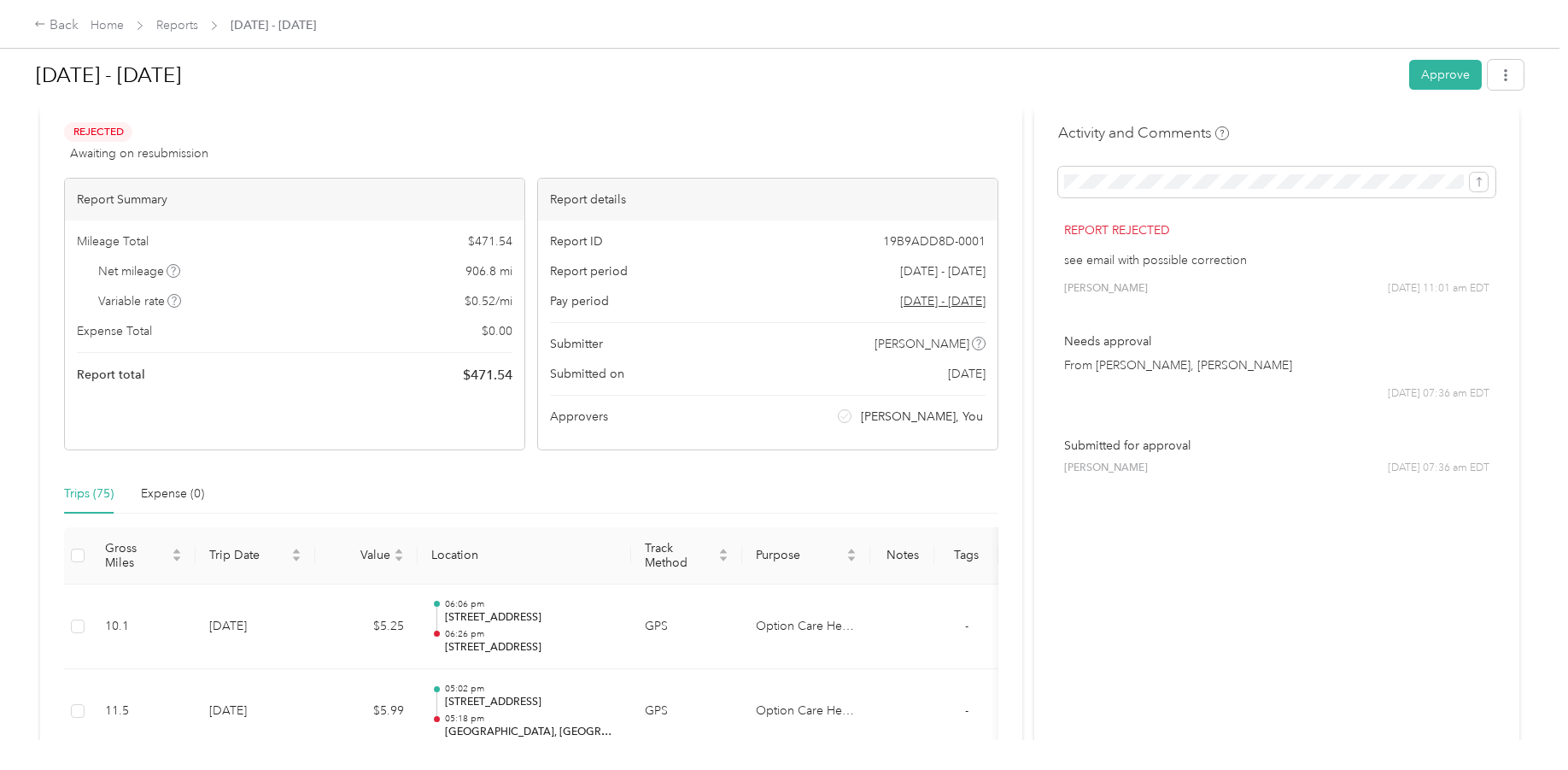
scroll to position [0, 0]
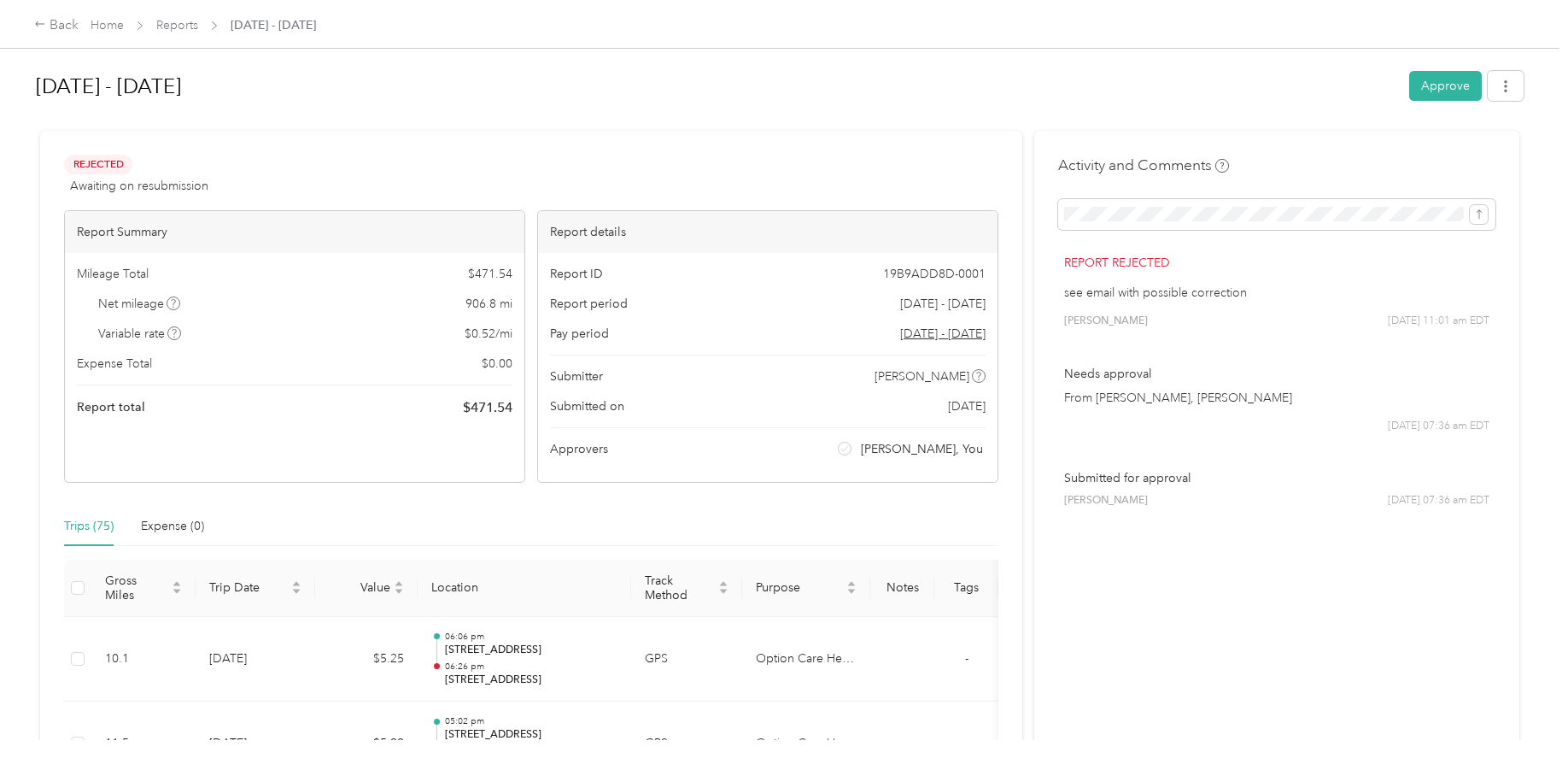
click at [30, 23] on div "Back Home Reports [DATE] - [DATE]" at bounding box center [784, 24] width 1568 height 48
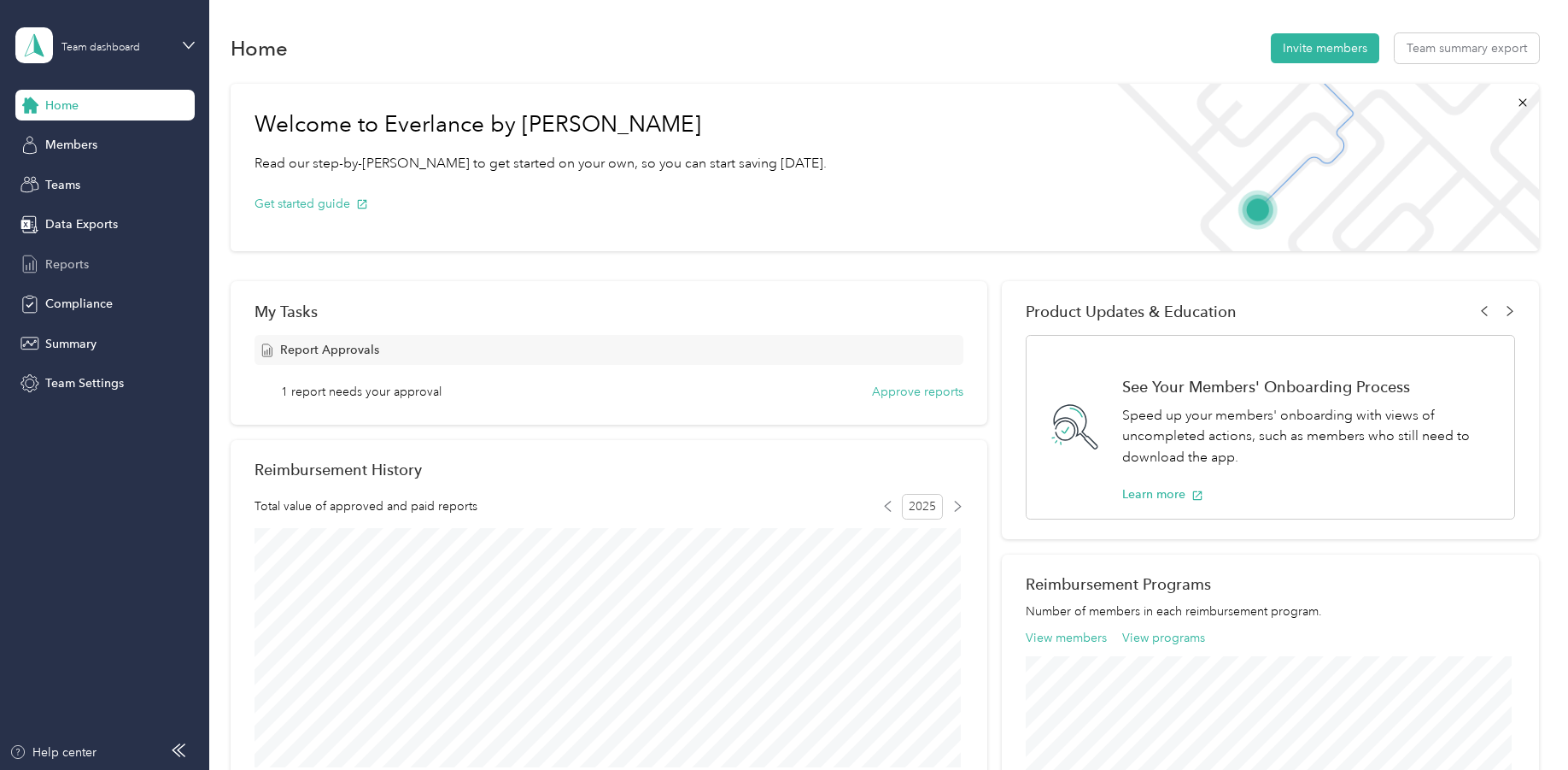
click at [81, 258] on span "Reports" at bounding box center [67, 264] width 44 height 18
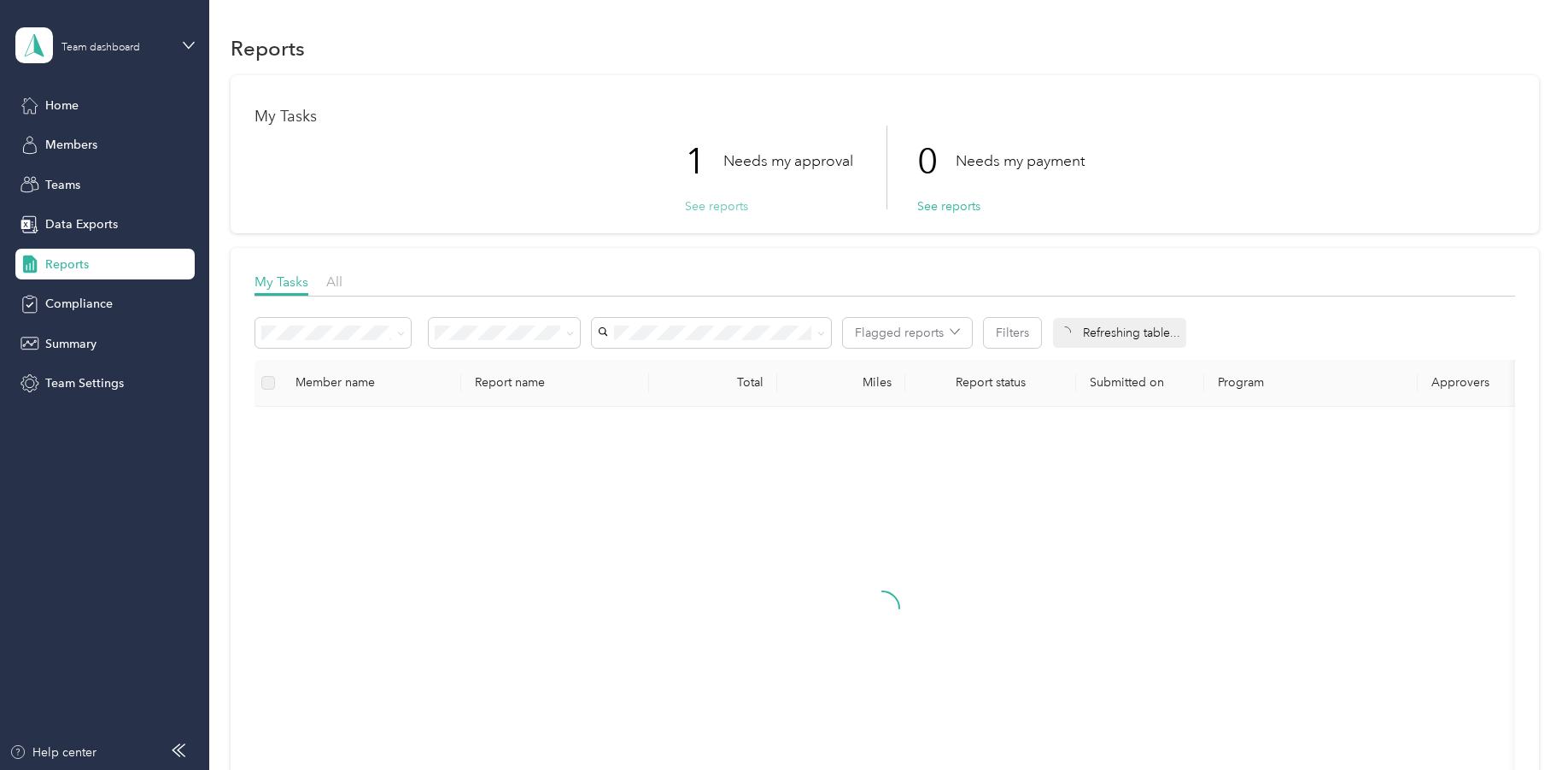
click at [709, 204] on button "See reports" at bounding box center [717, 206] width 64 height 18
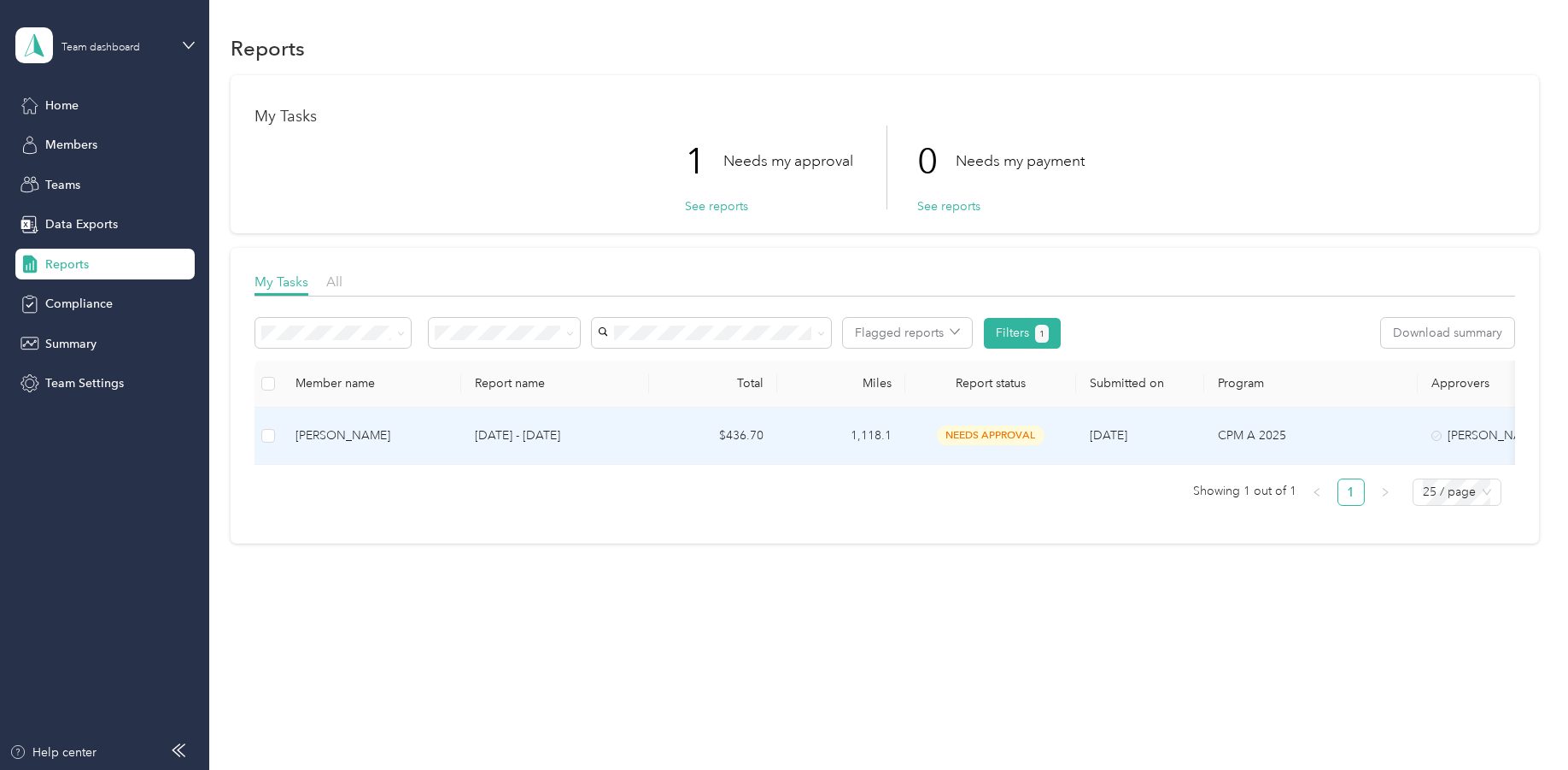
click at [346, 436] on div "[PERSON_NAME]" at bounding box center [371, 436] width 152 height 19
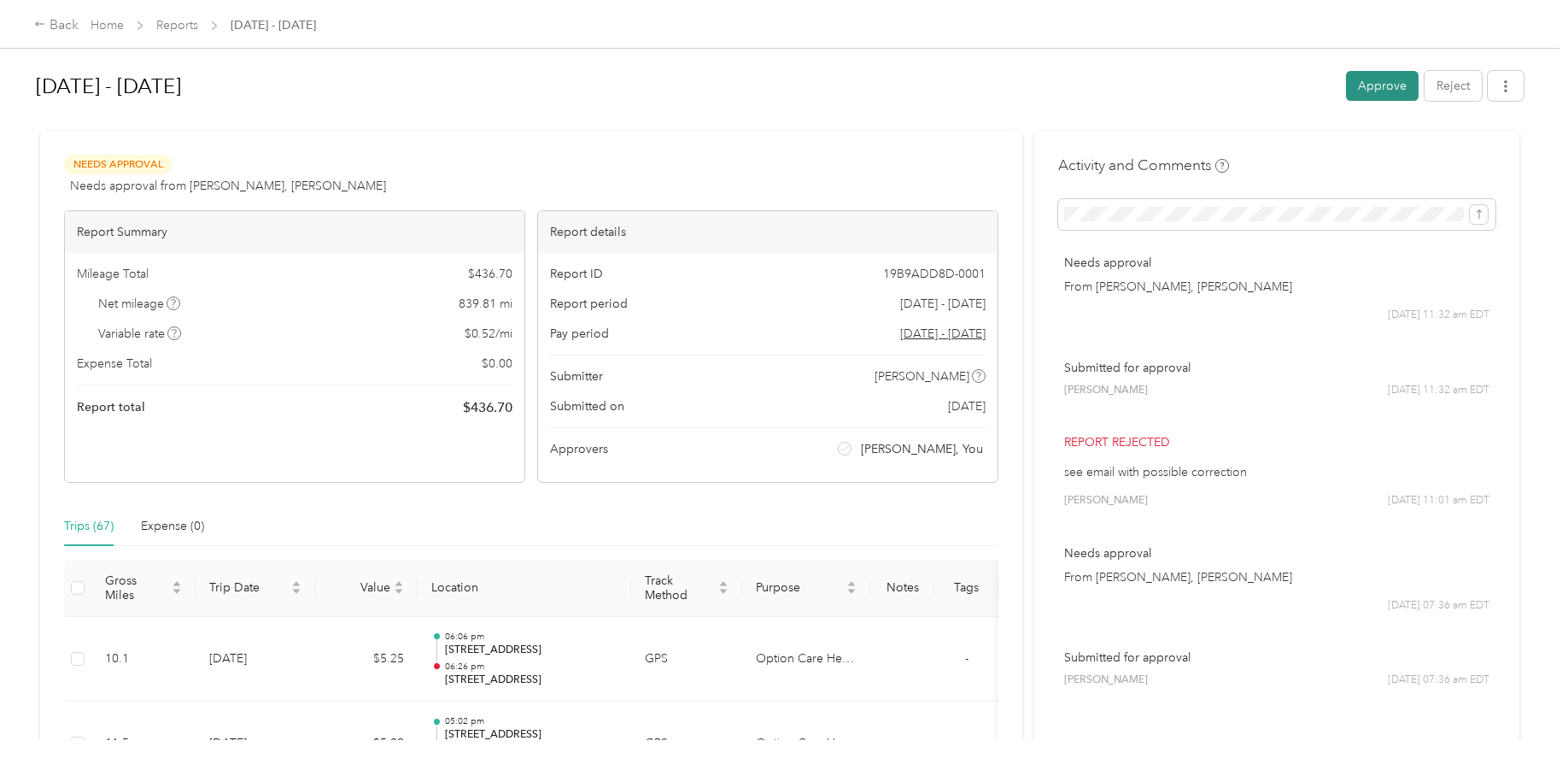
click at [1388, 84] on button "Approve" at bounding box center [1382, 85] width 72 height 30
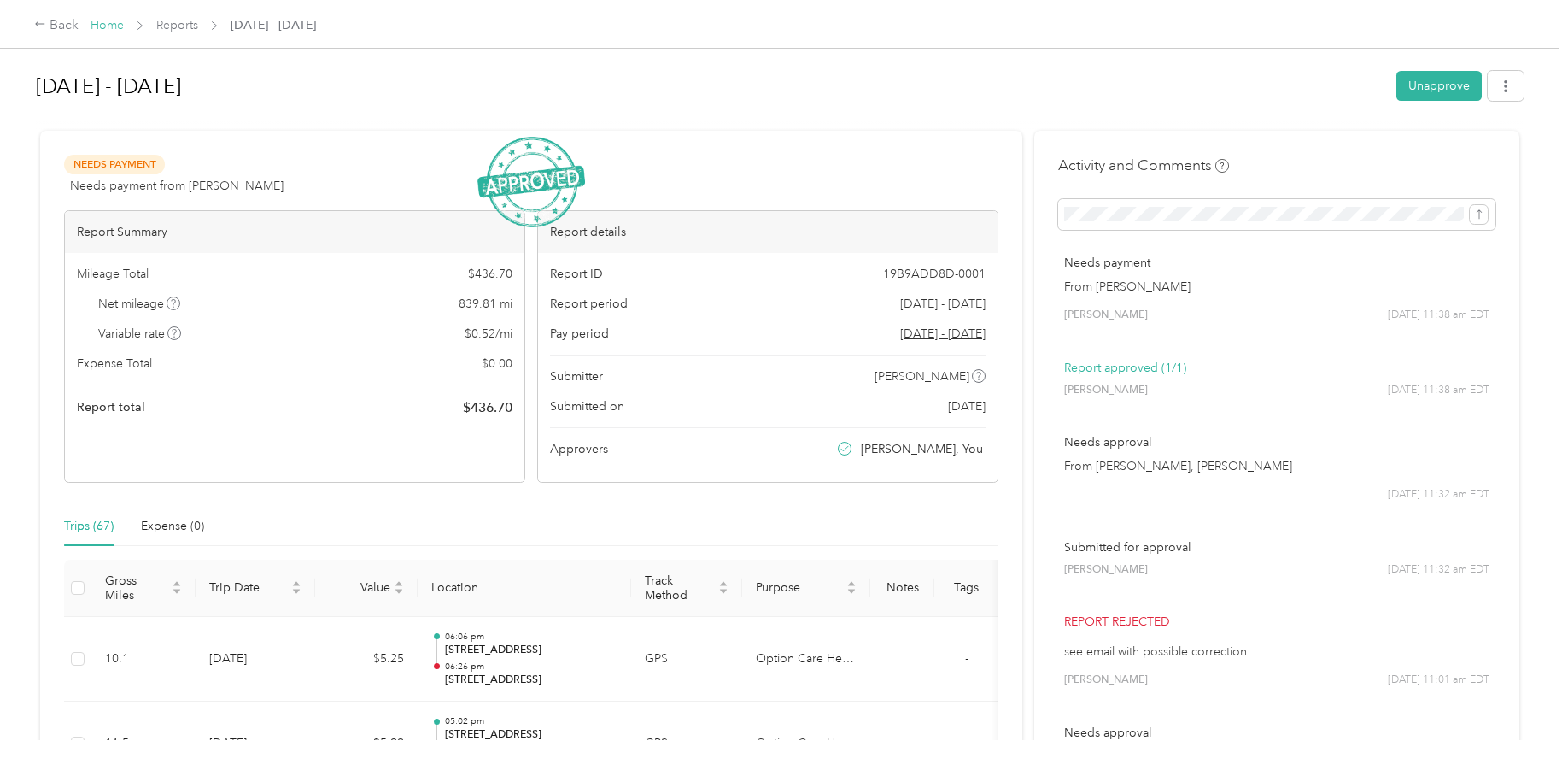
click at [102, 27] on link "Home" at bounding box center [107, 25] width 33 height 15
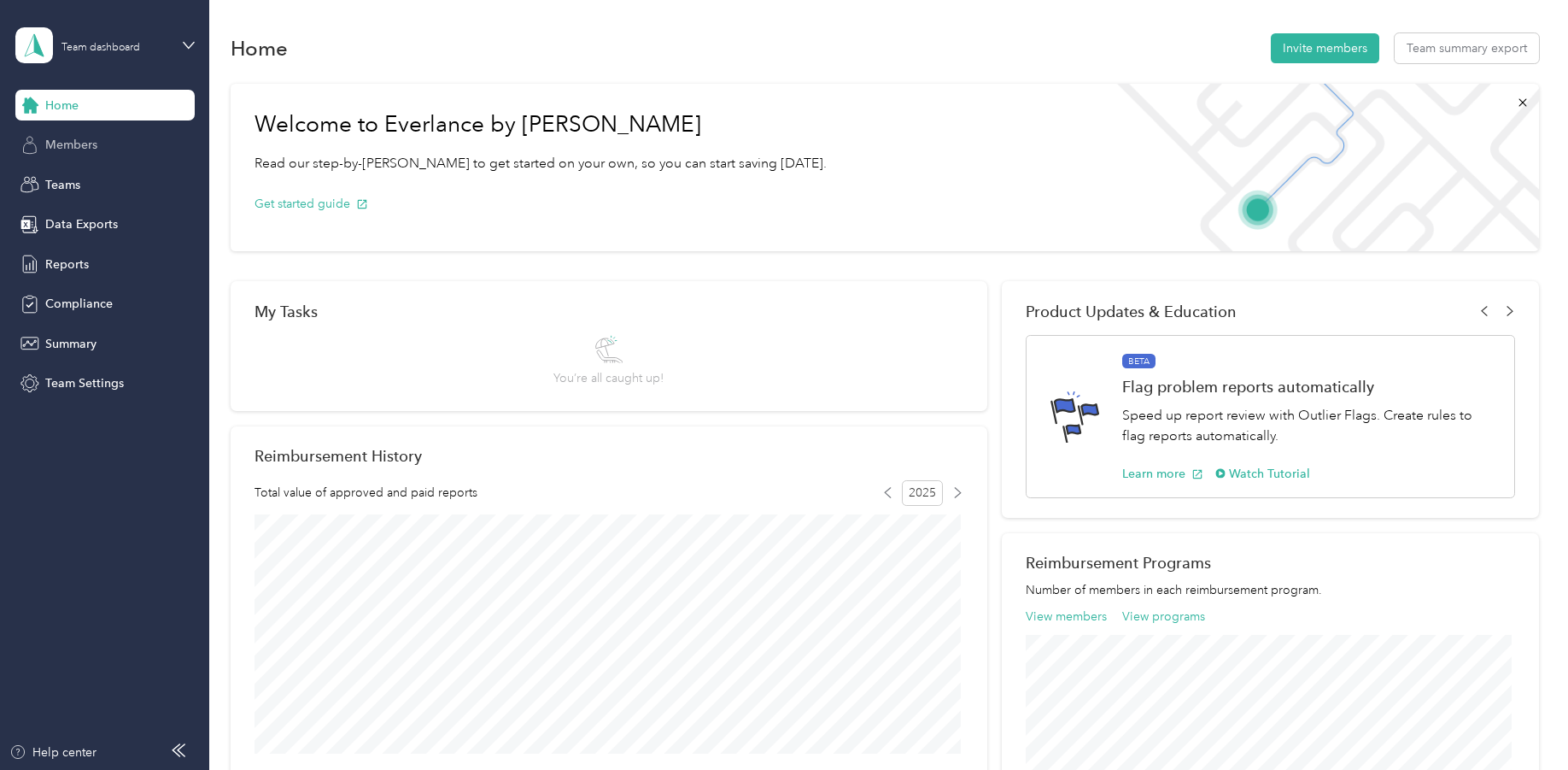
click at [71, 142] on span "Members" at bounding box center [71, 145] width 52 height 18
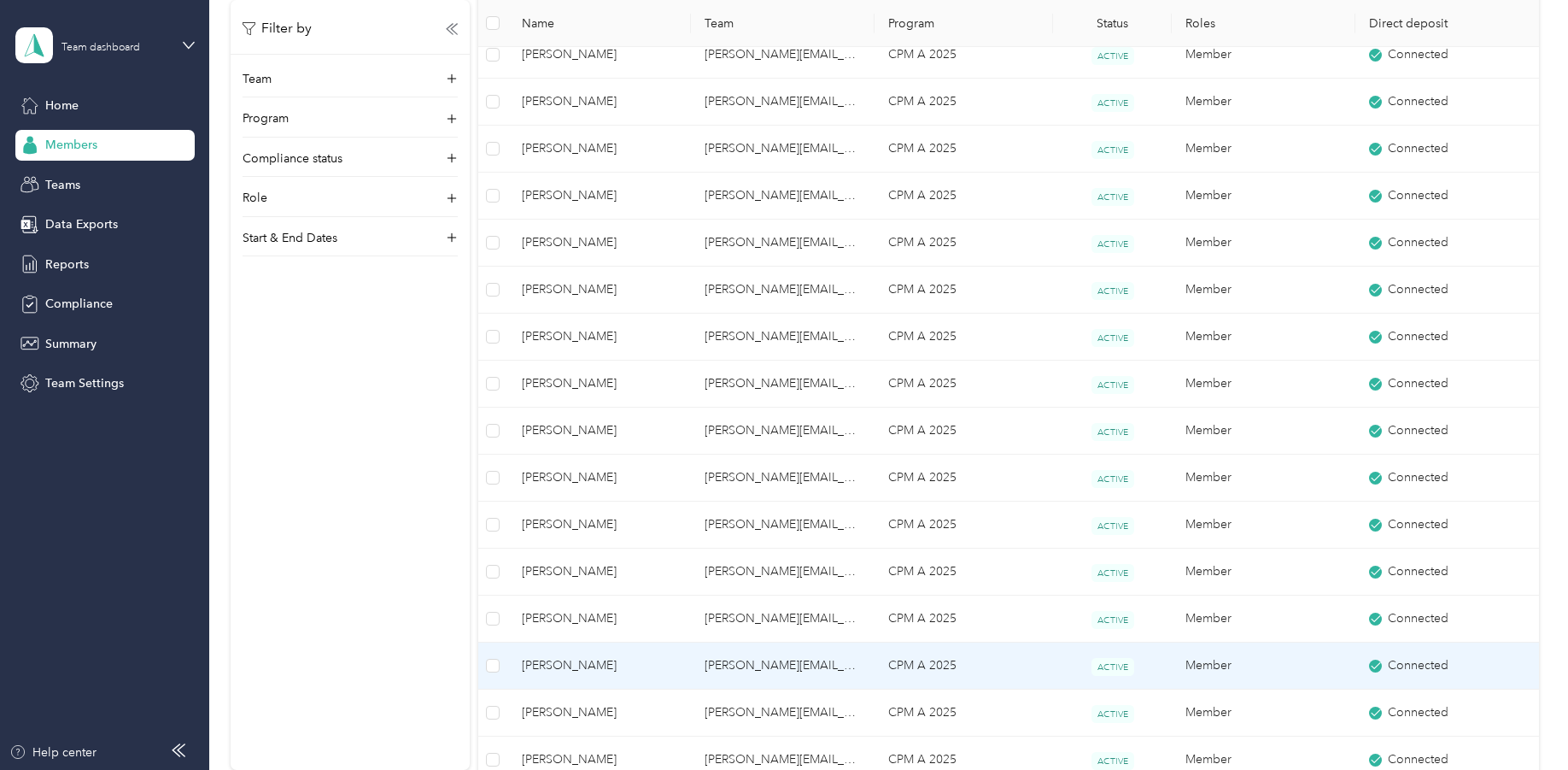
scroll to position [341, 0]
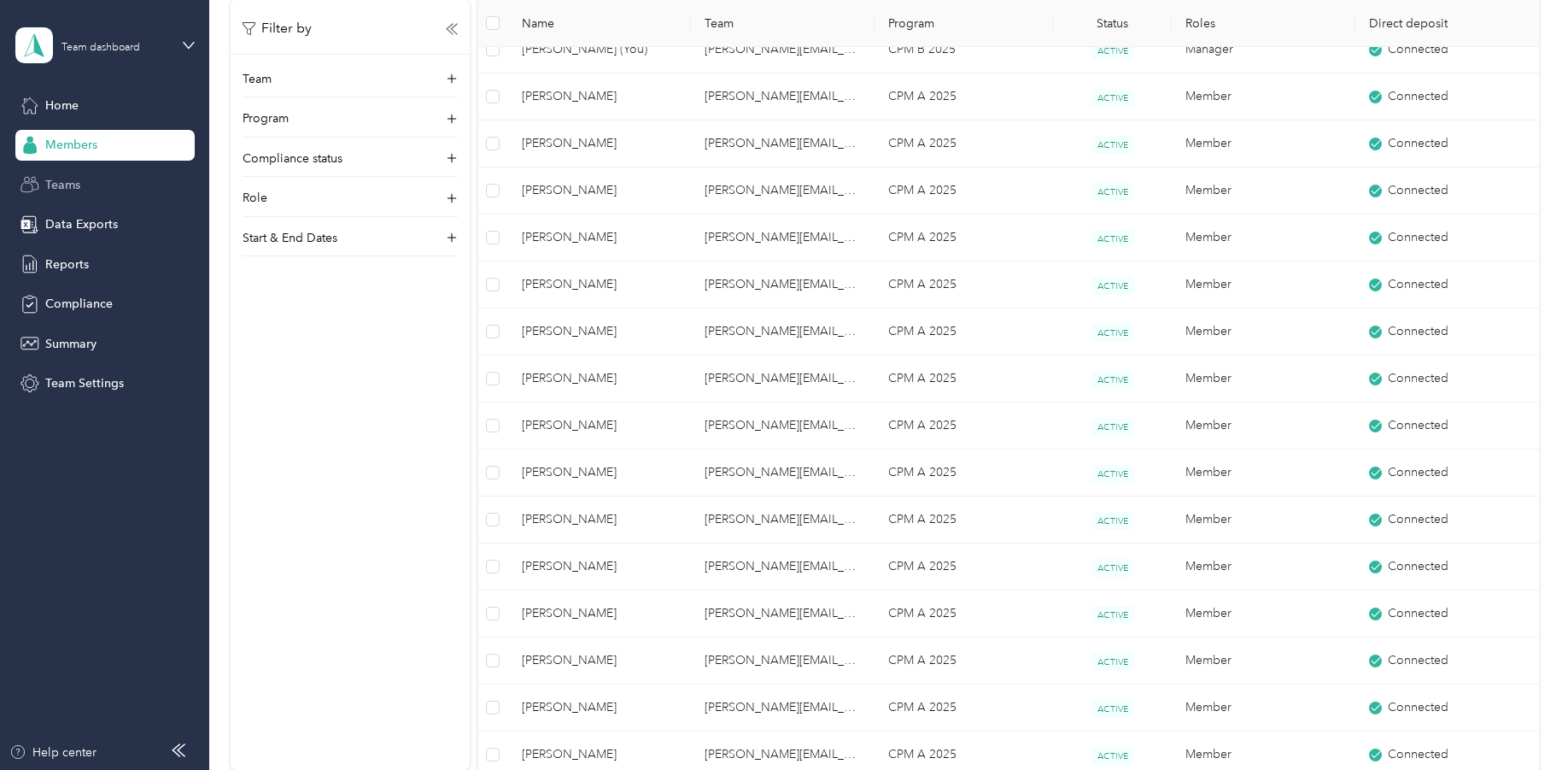
click at [66, 182] on span "Teams" at bounding box center [63, 185] width 35 height 18
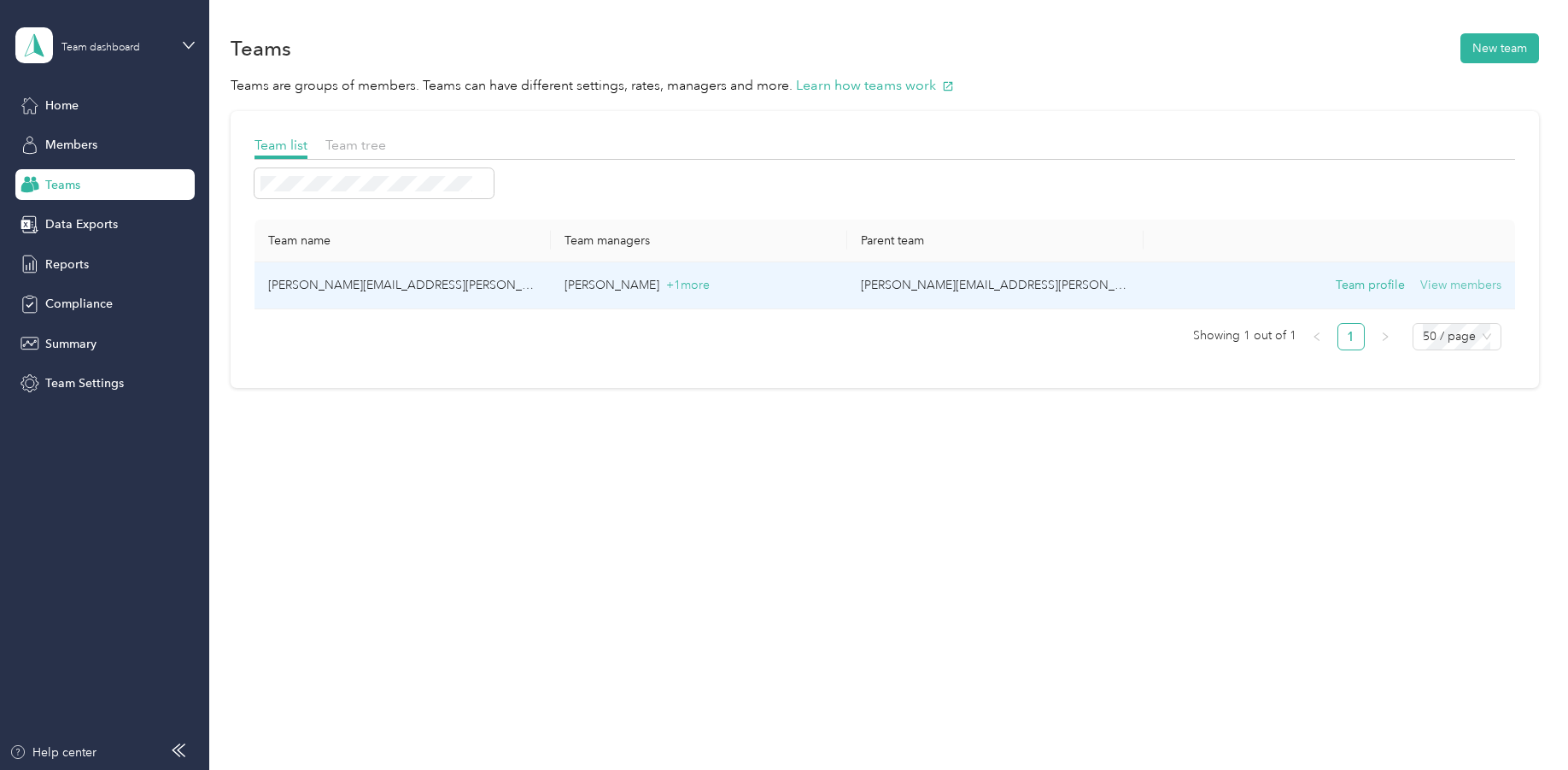
click at [1457, 283] on button "View members" at bounding box center [1461, 286] width 81 height 19
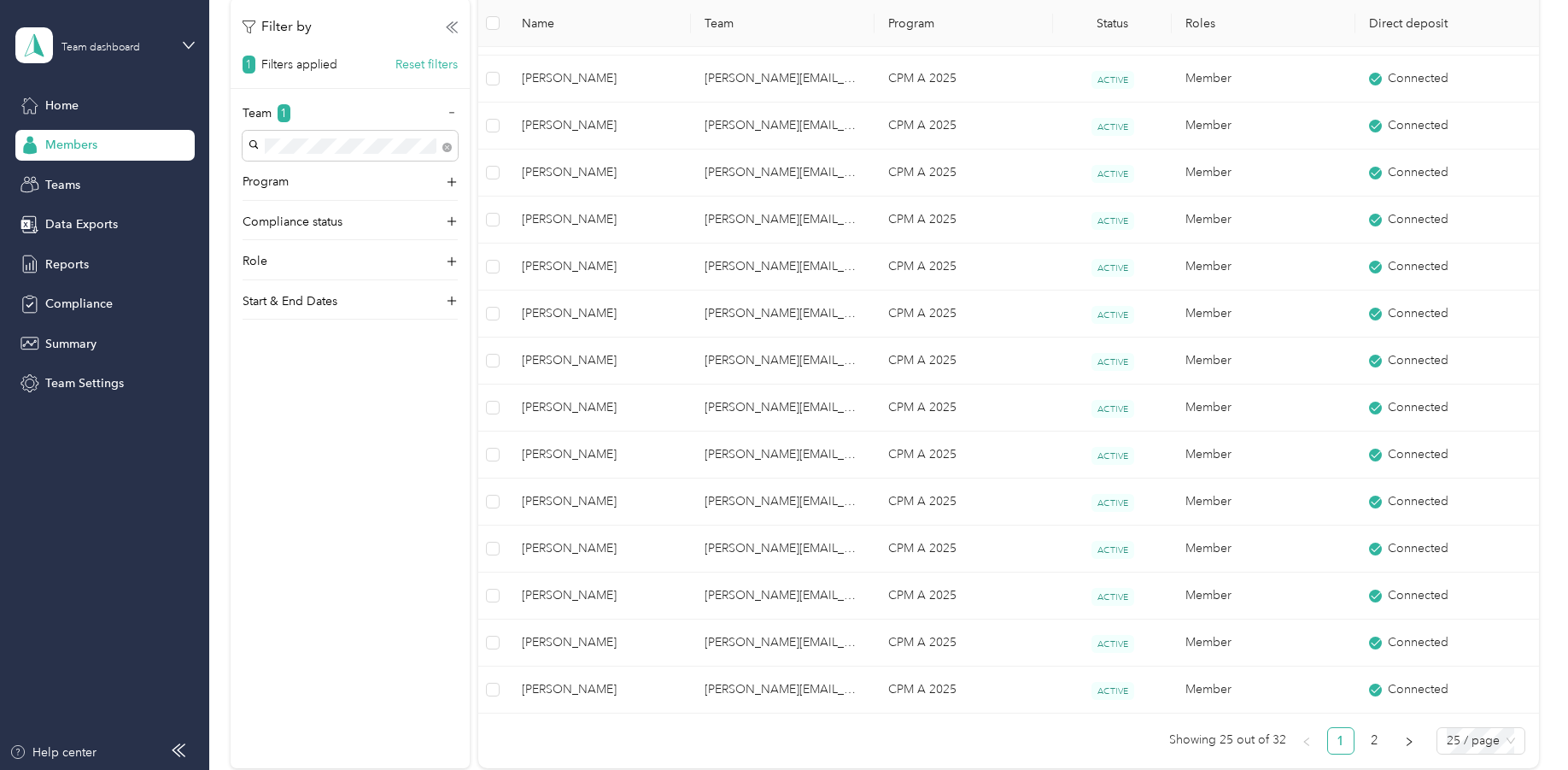
scroll to position [769, 0]
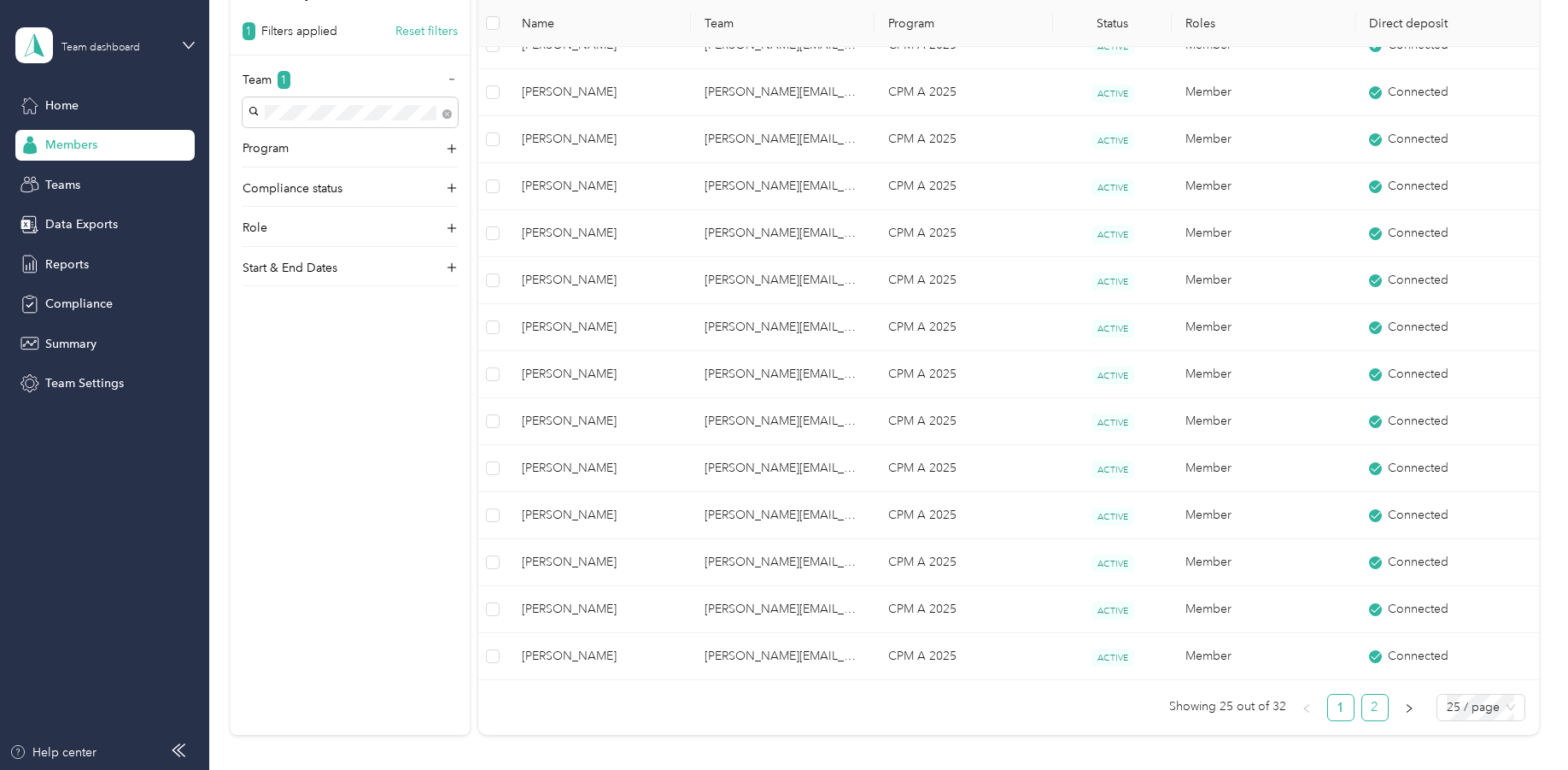
drag, startPoint x: 1376, startPoint y: 703, endPoint x: 1352, endPoint y: 690, distance: 27.3
click at [1377, 703] on link "2" at bounding box center [1375, 707] width 25 height 25
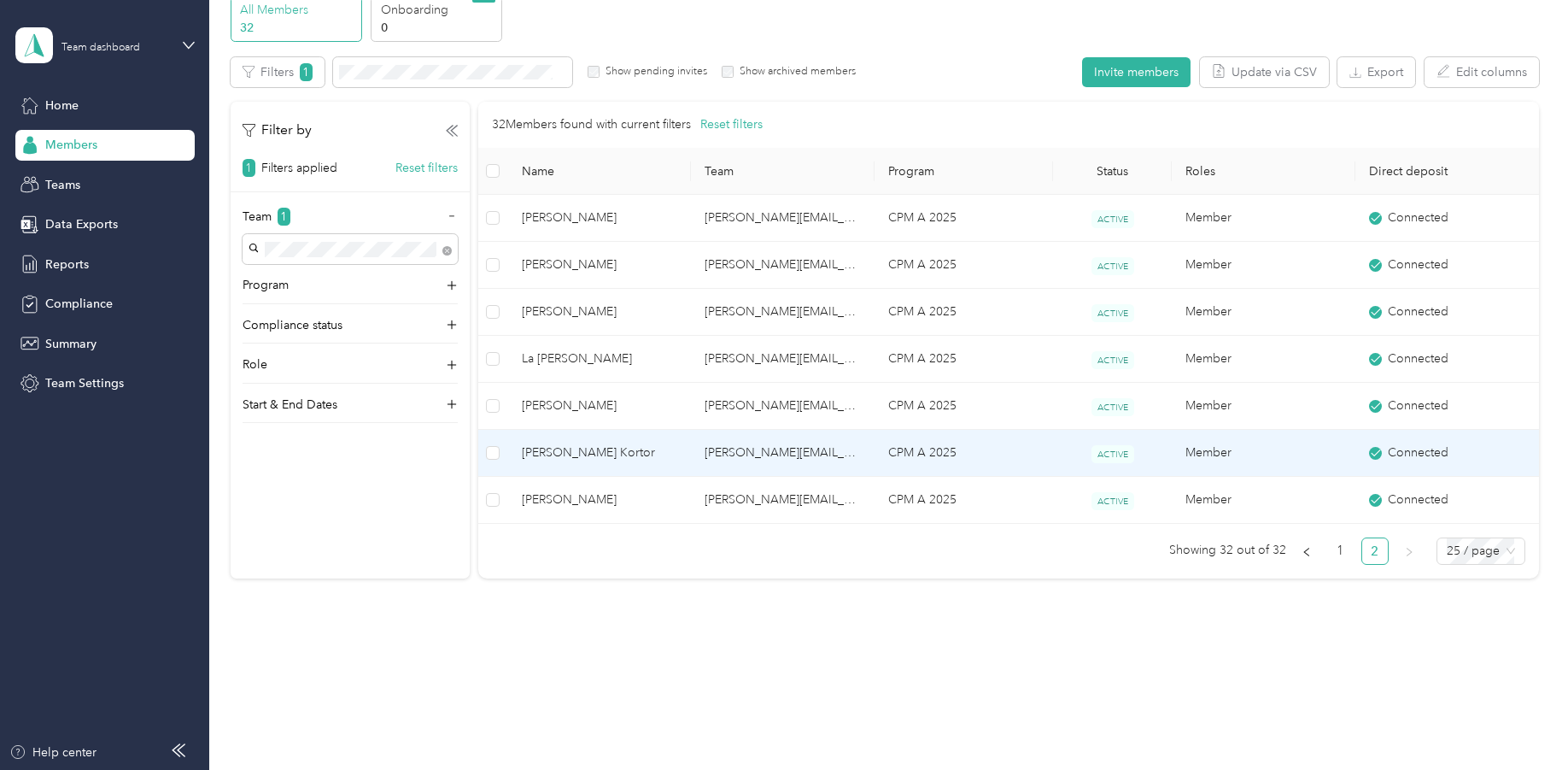
scroll to position [79, 0]
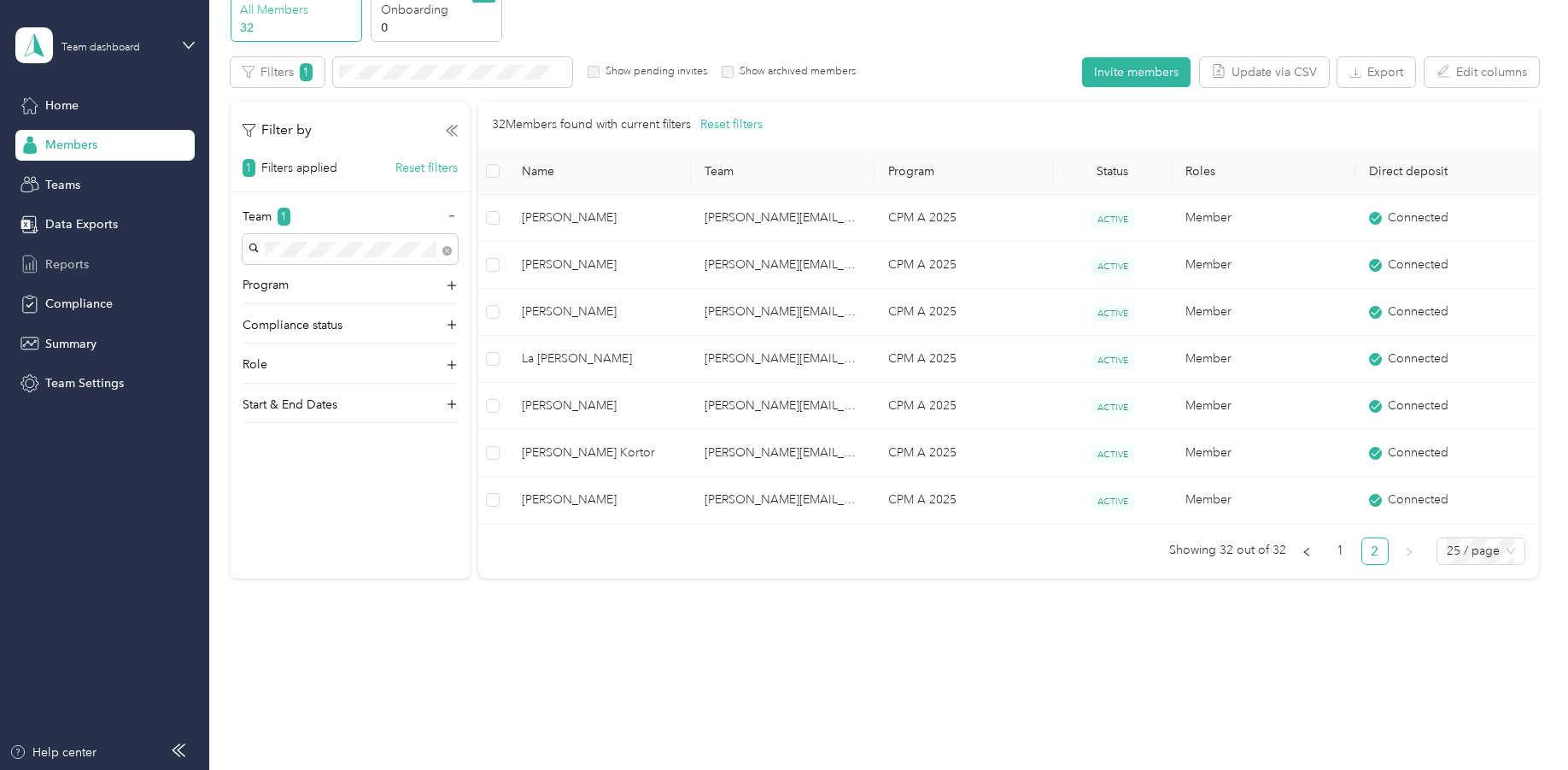
click at [64, 259] on span "Reports" at bounding box center [67, 264] width 44 height 18
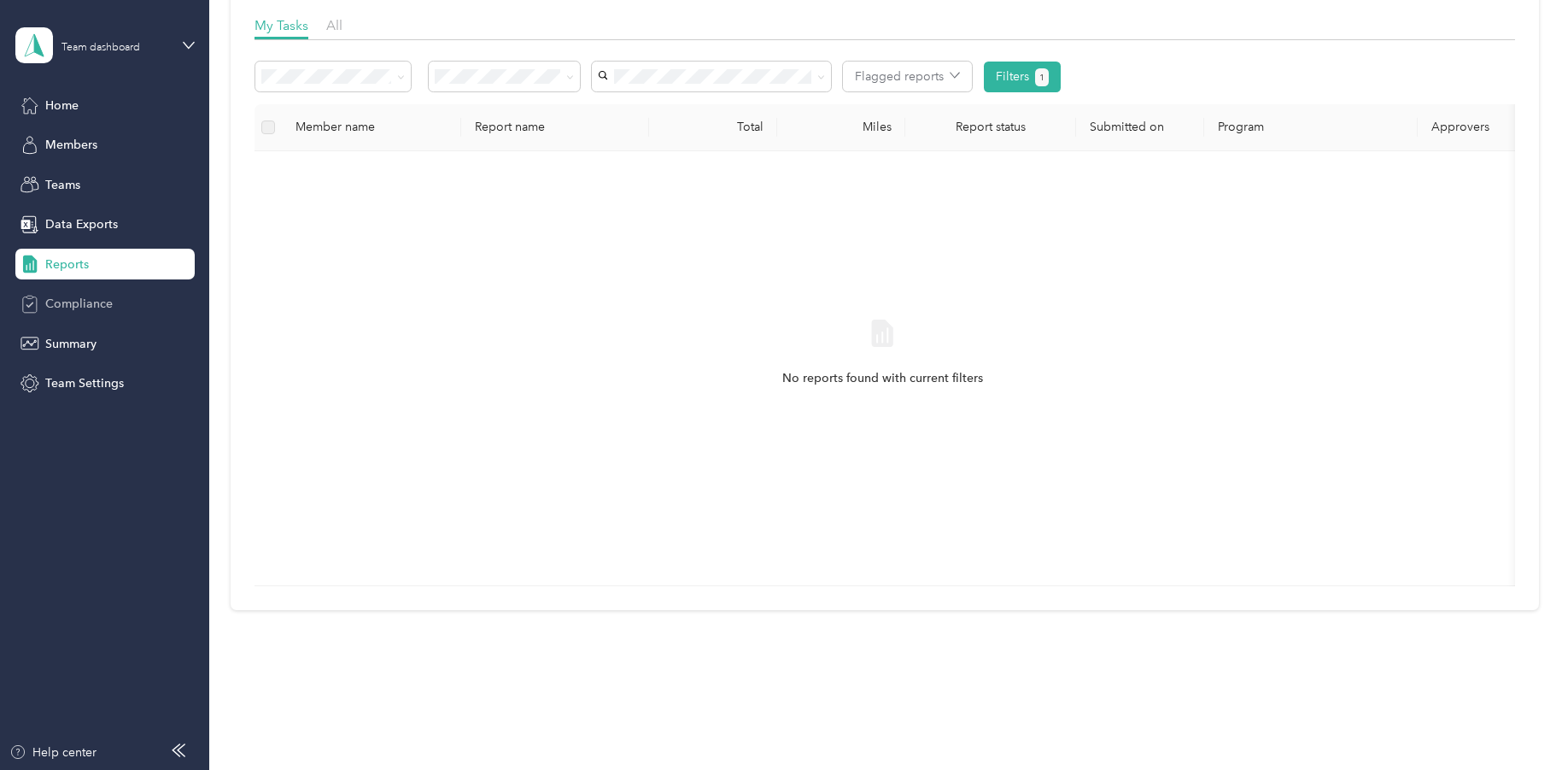
click at [61, 303] on span "Compliance" at bounding box center [79, 303] width 68 height 18
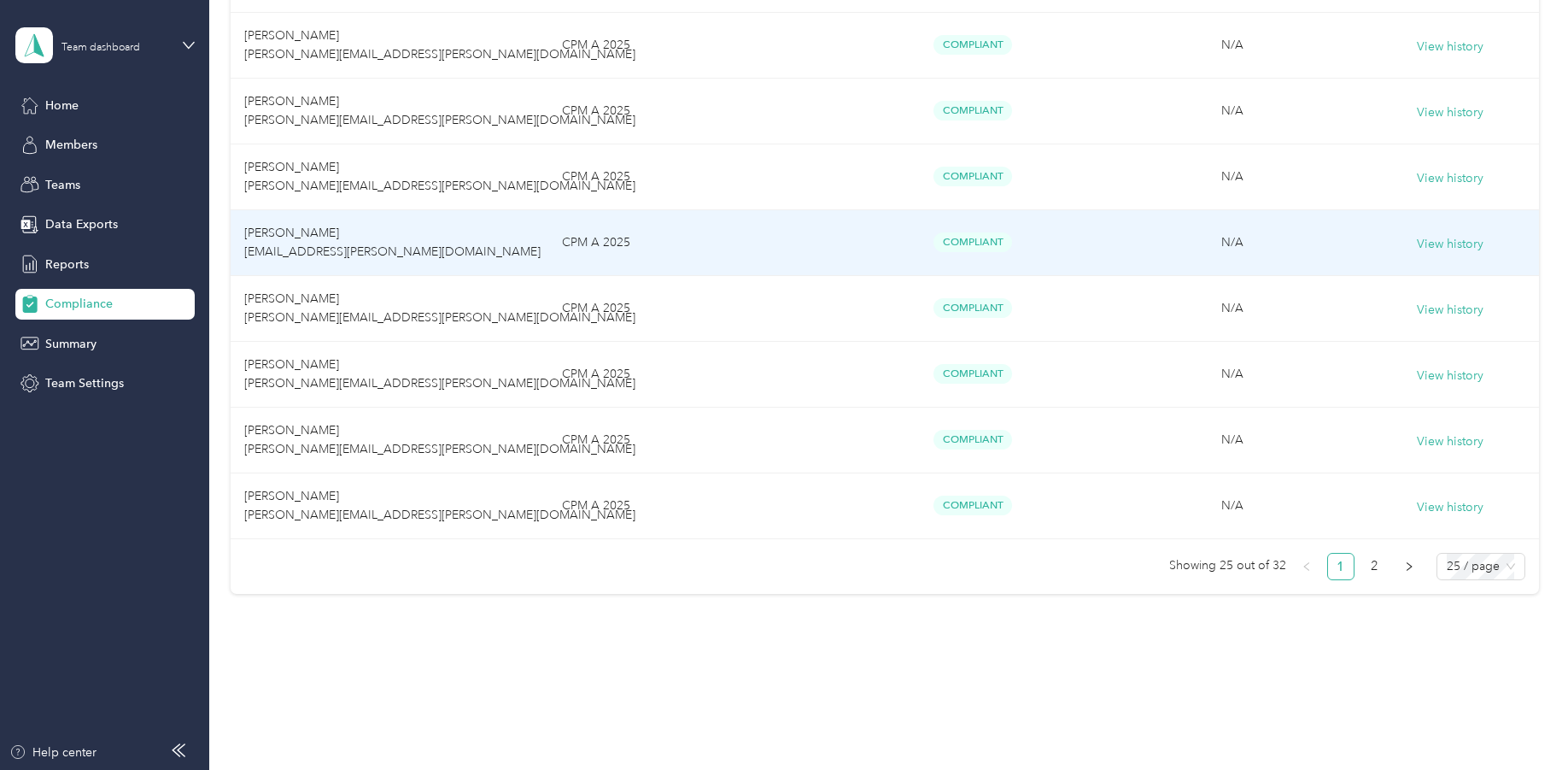
scroll to position [1487, 0]
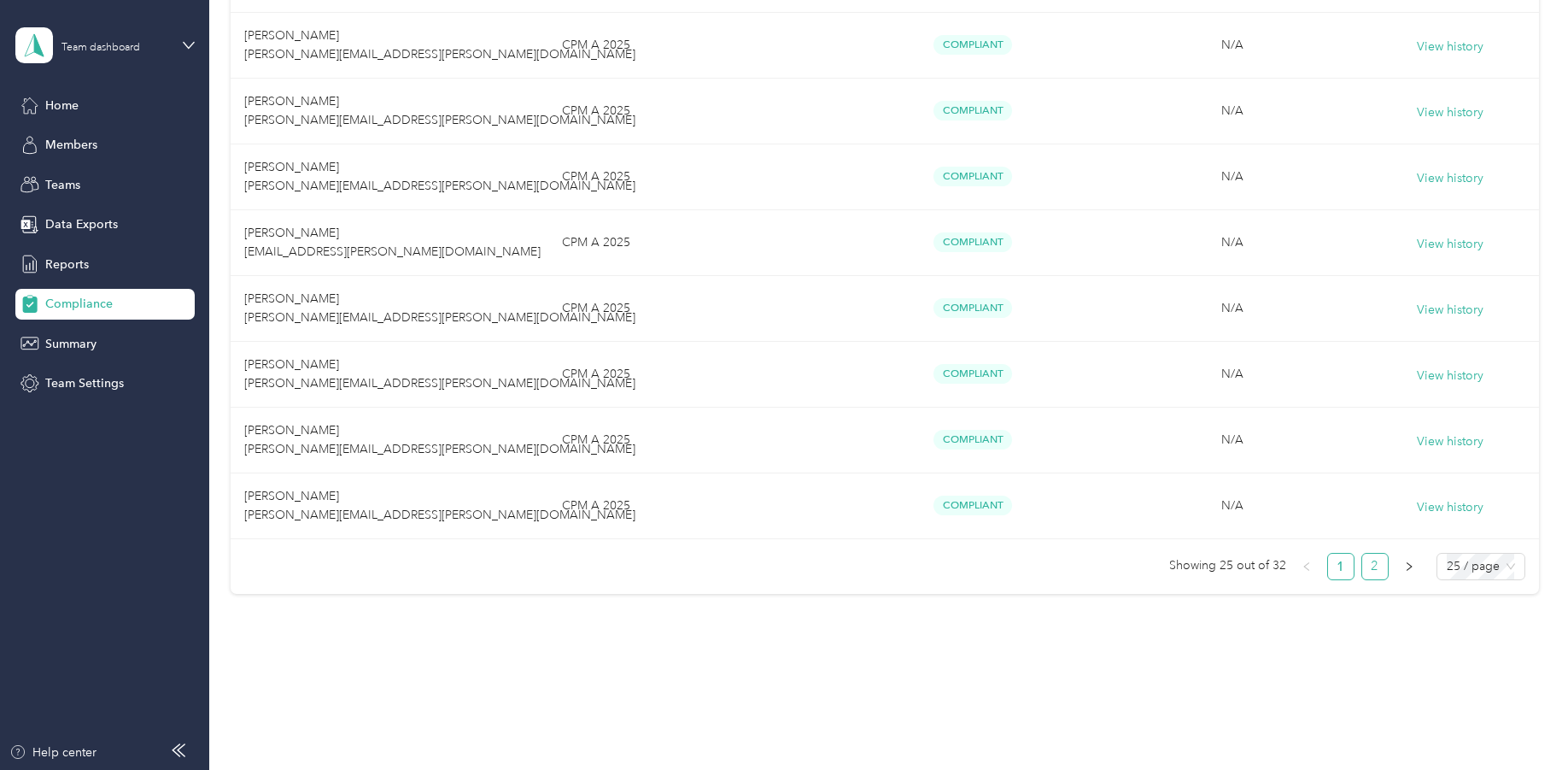
click at [1363, 566] on link "2" at bounding box center [1375, 566] width 25 height 25
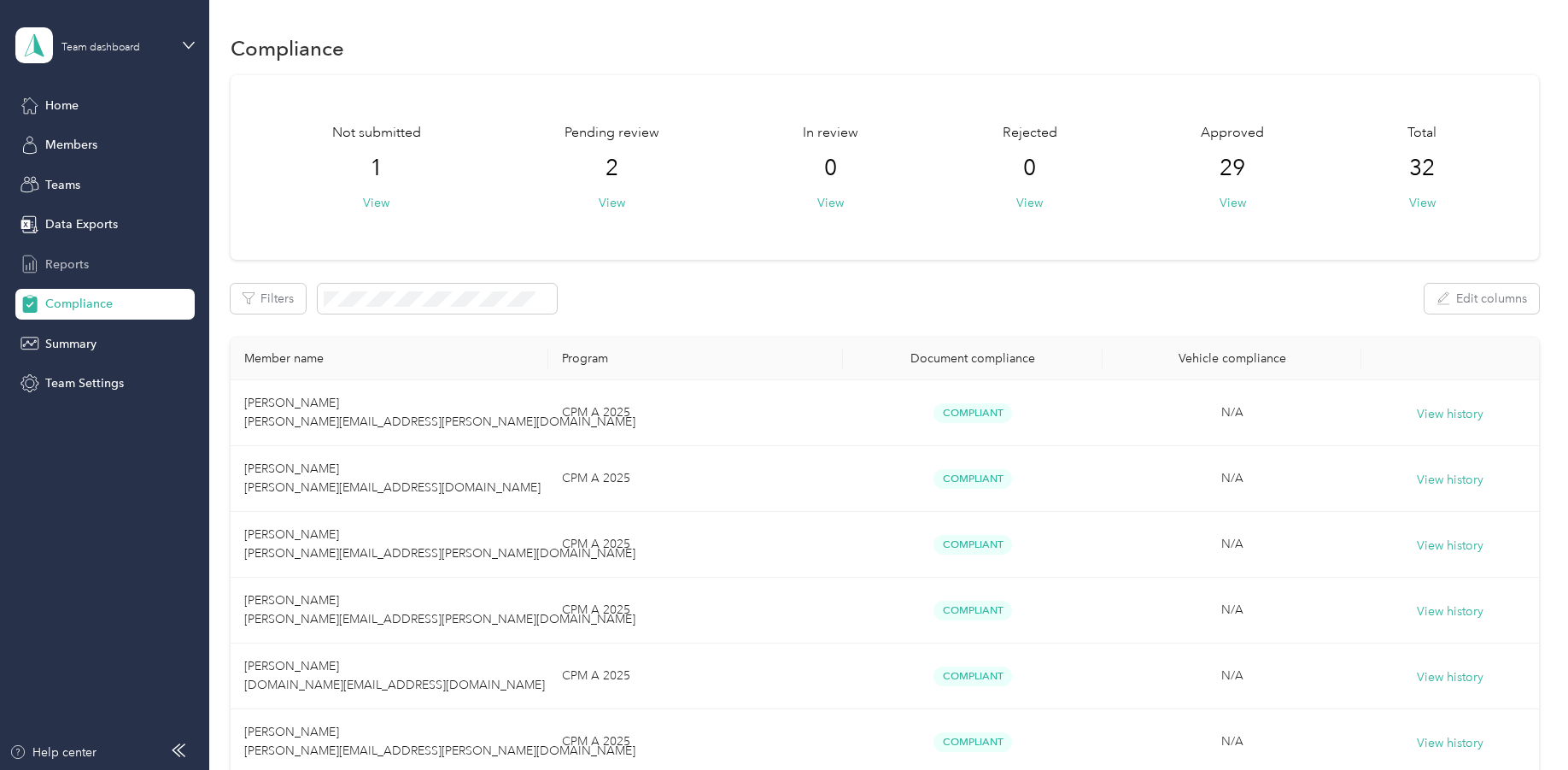
click at [57, 265] on span "Reports" at bounding box center [67, 264] width 44 height 18
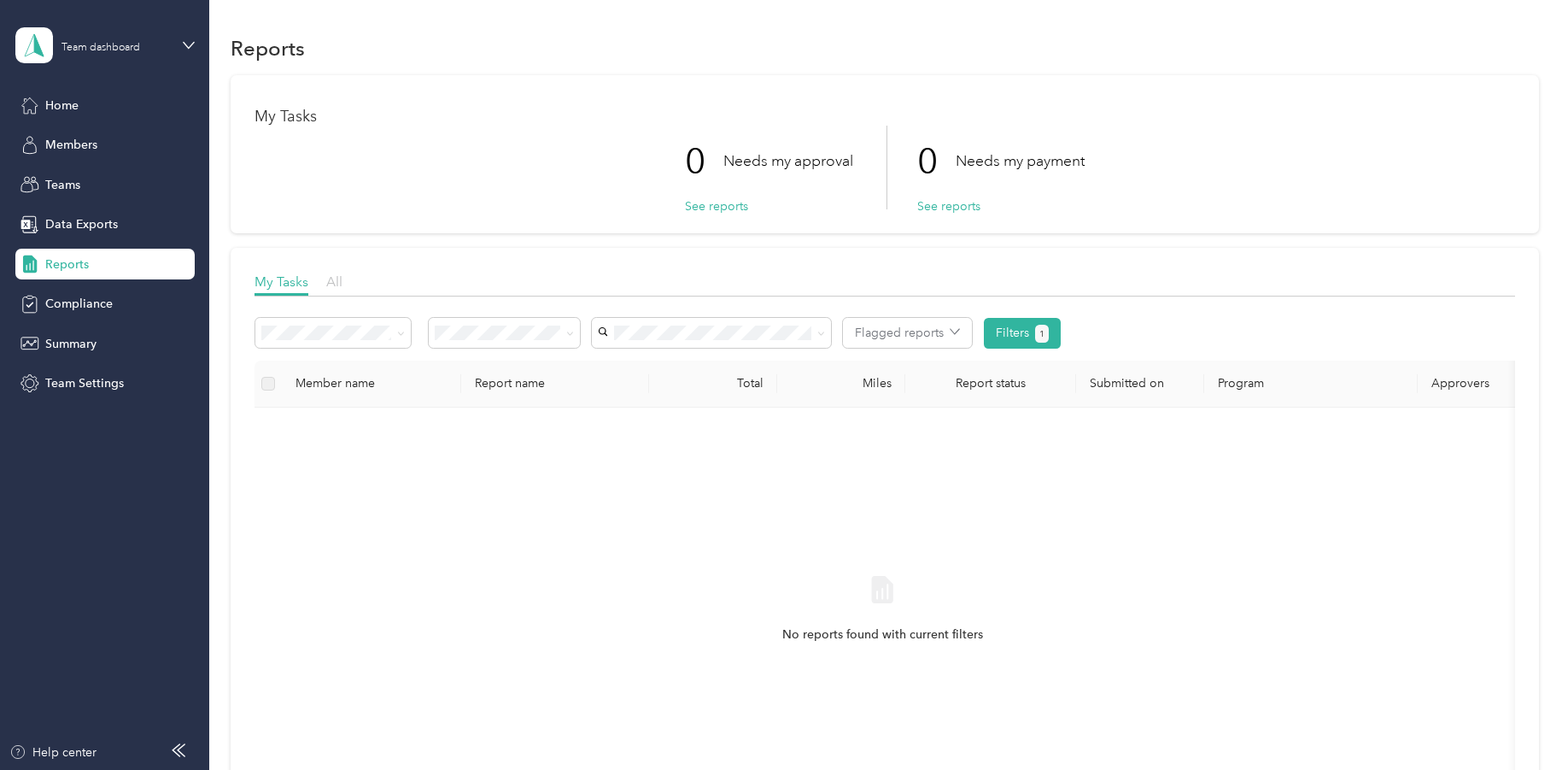
click at [334, 279] on span "All" at bounding box center [334, 281] width 17 height 17
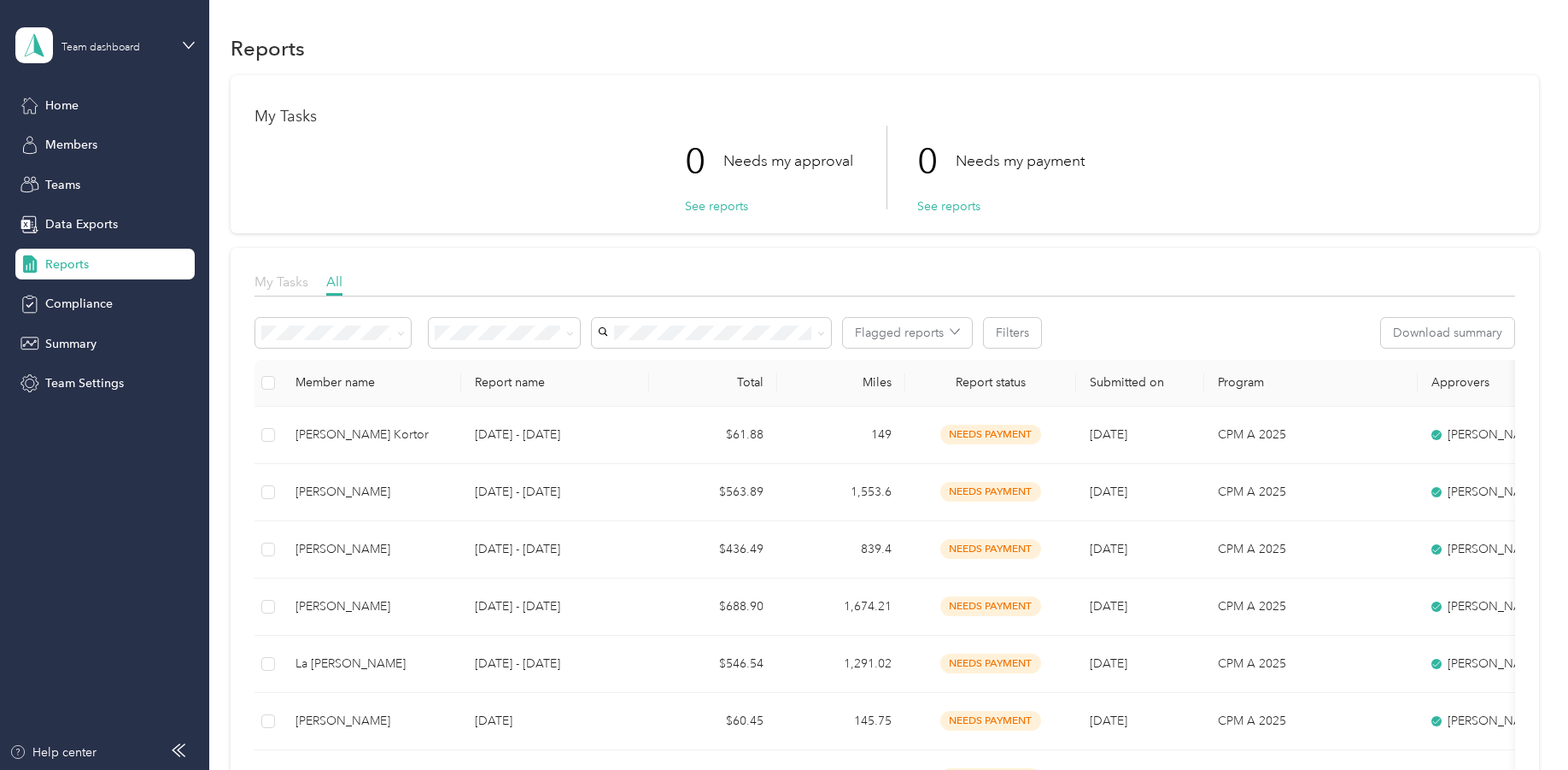
click at [279, 278] on span "My Tasks" at bounding box center [281, 281] width 54 height 17
click at [80, 145] on span "Members" at bounding box center [71, 145] width 52 height 18
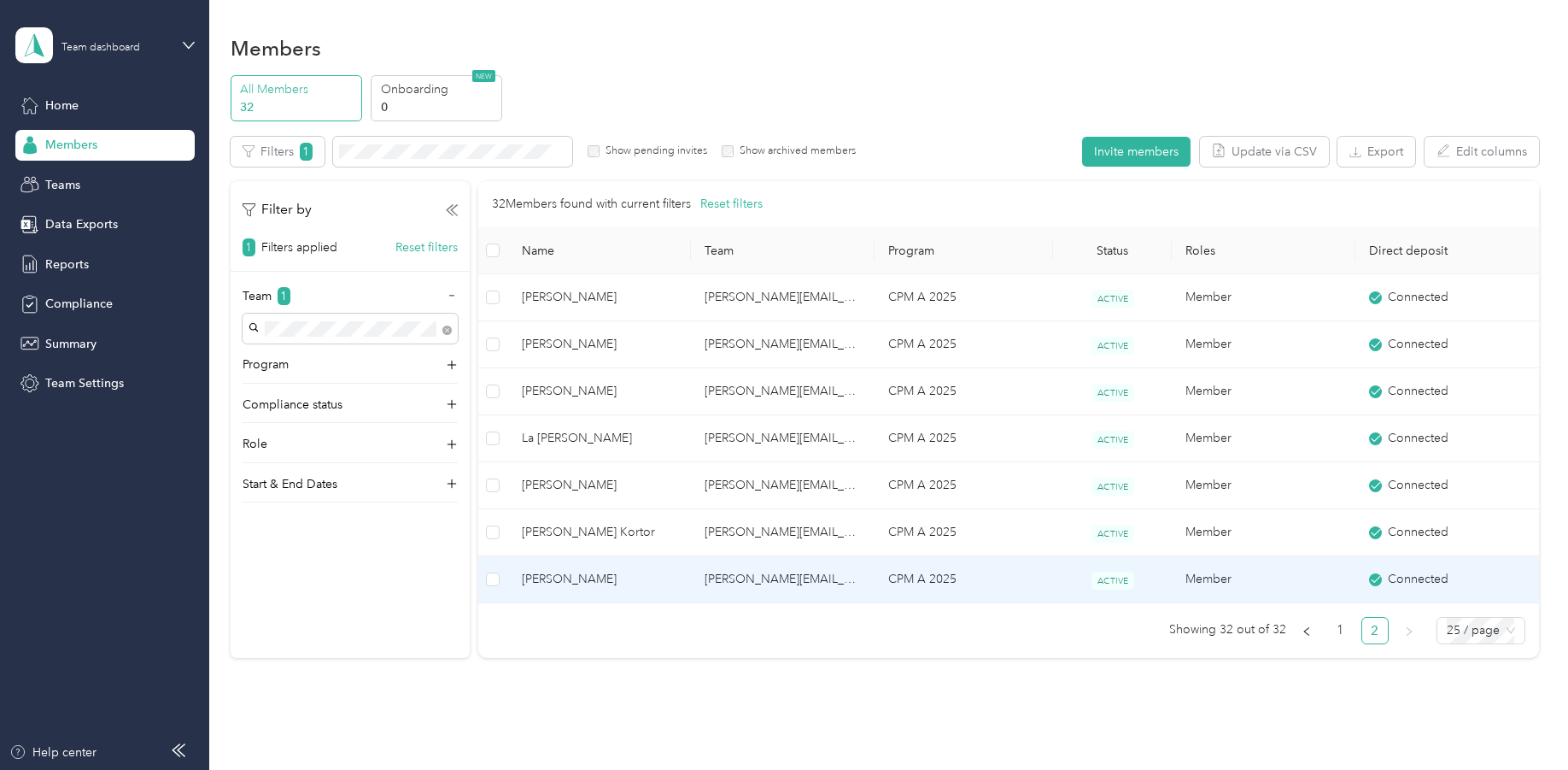
click at [565, 579] on span "Sean Goodsell" at bounding box center [600, 579] width 157 height 19
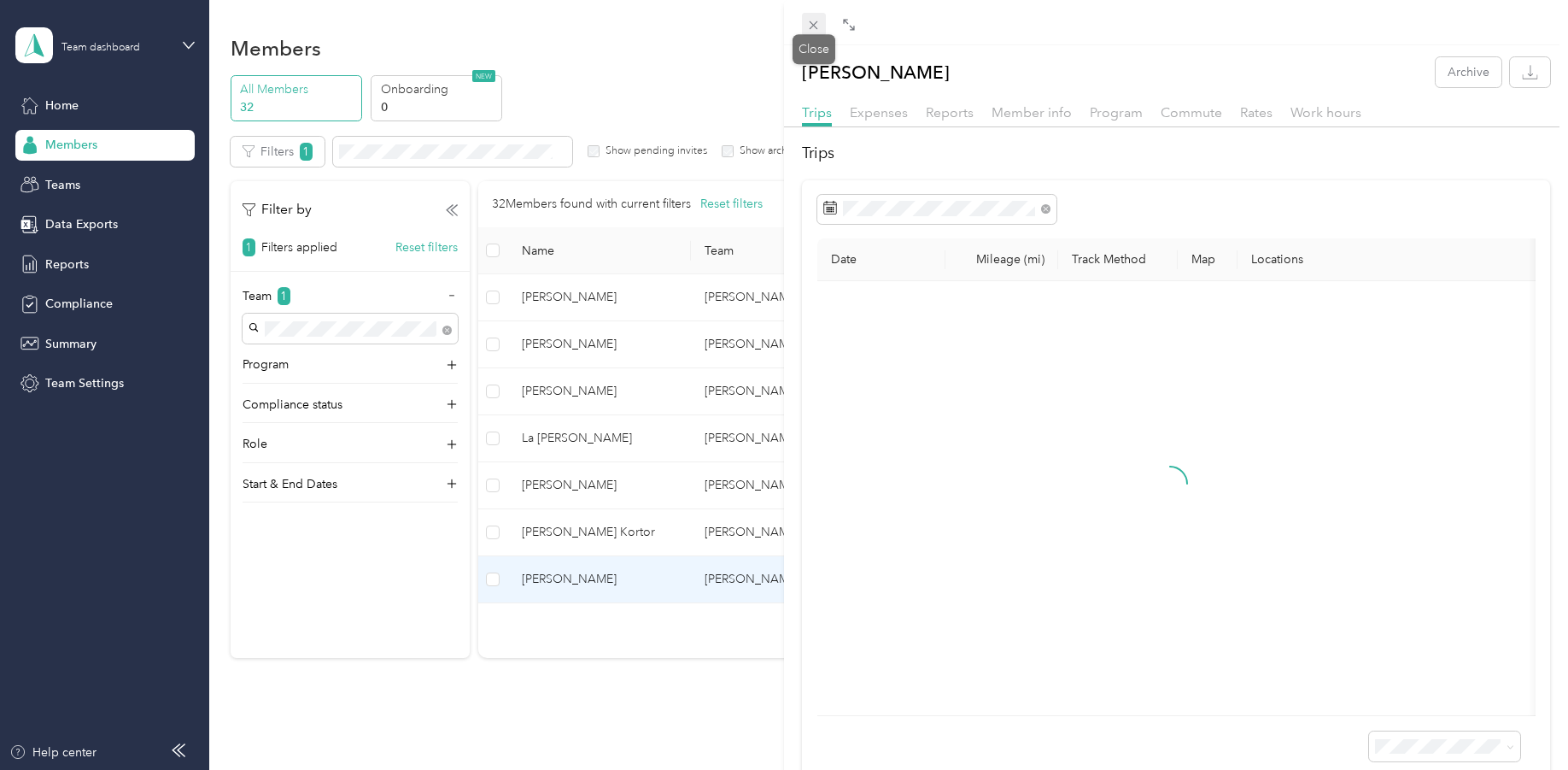
click at [815, 23] on icon at bounding box center [813, 25] width 15 height 15
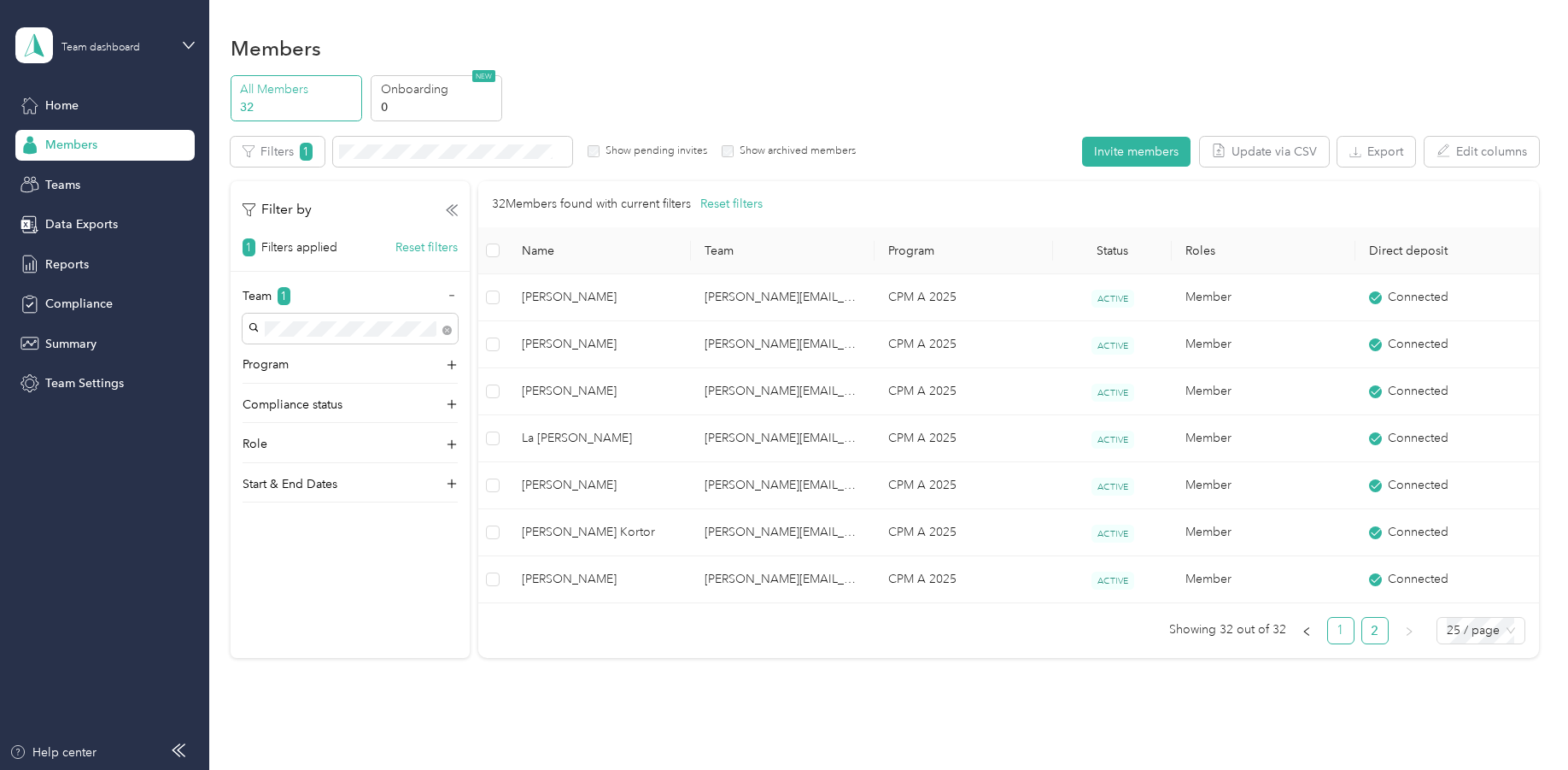
click at [1342, 632] on link "1" at bounding box center [1341, 630] width 25 height 25
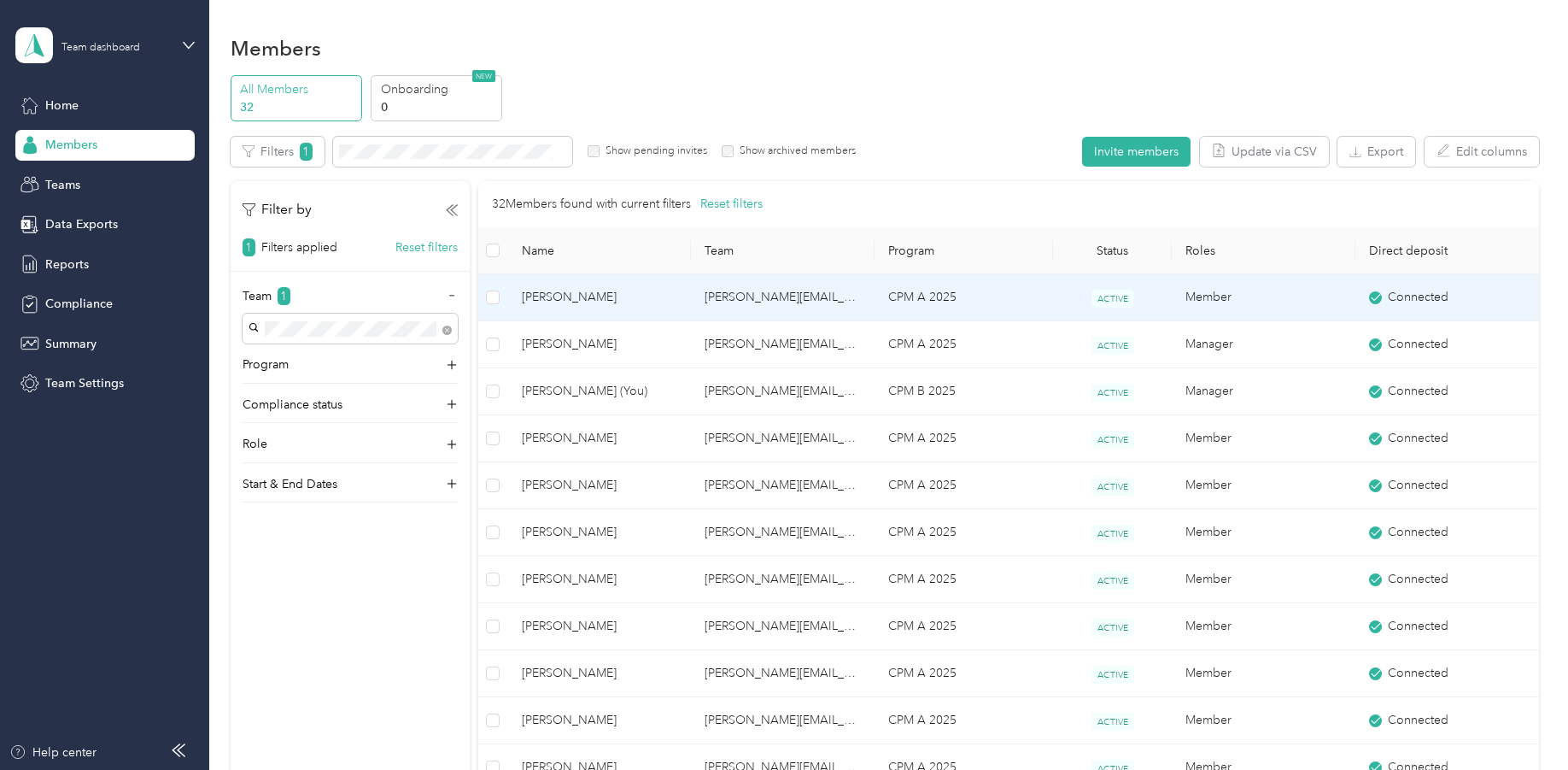
click at [584, 288] on span "Shannon ODonoghue" at bounding box center [600, 298] width 157 height 19
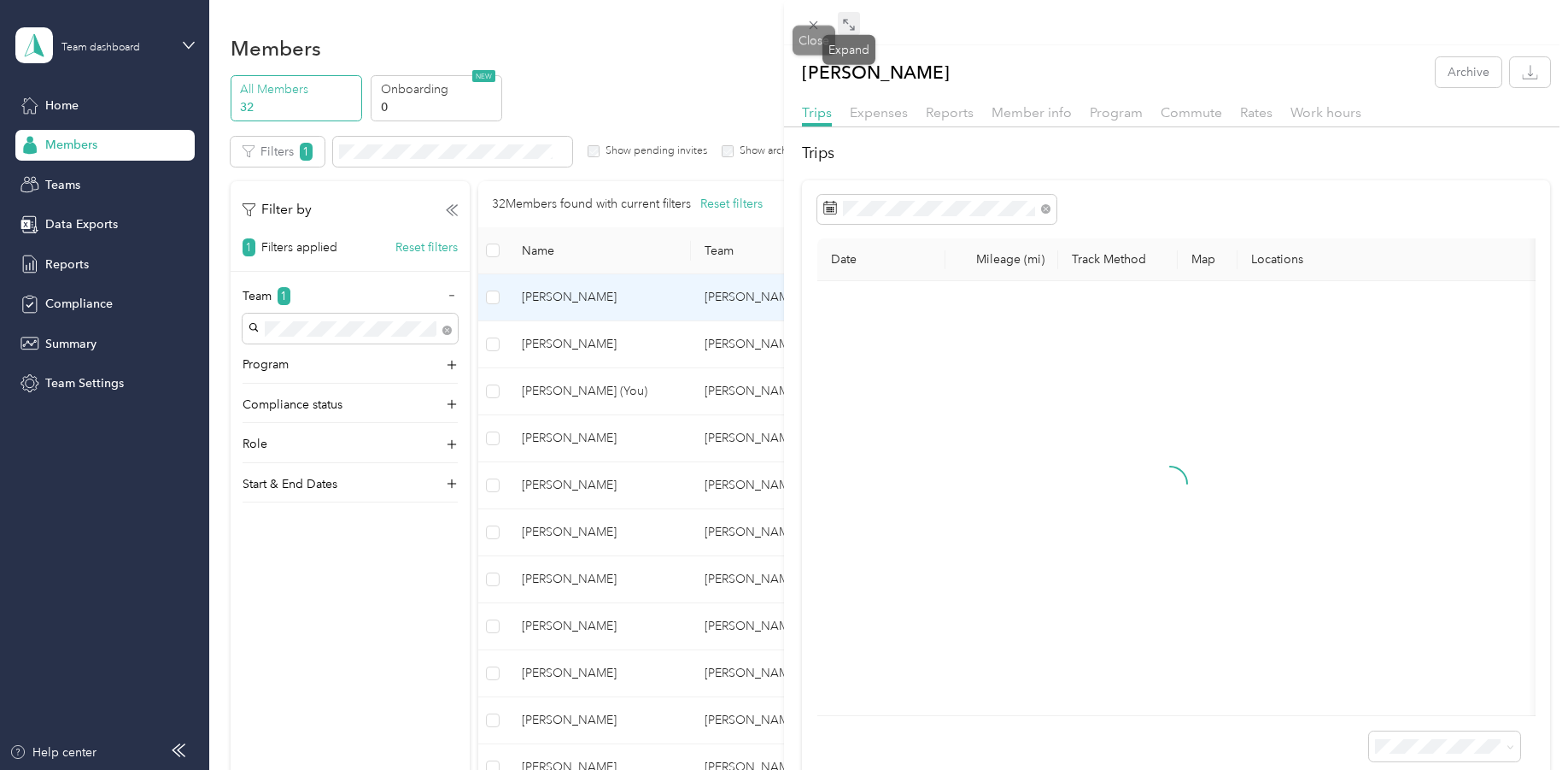
click at [844, 23] on icon at bounding box center [845, 22] width 5 height 5
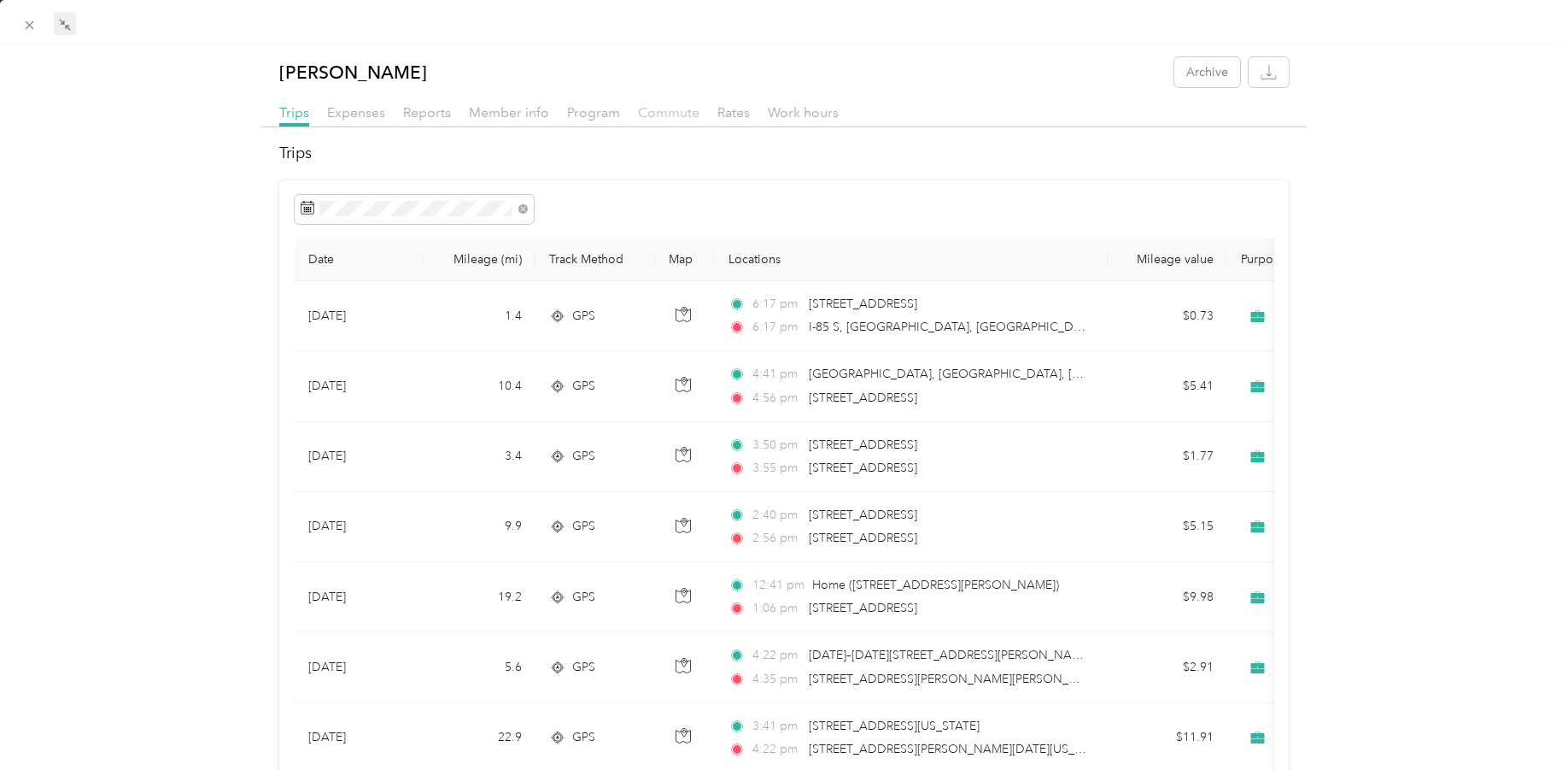
click at [649, 112] on span "Commute" at bounding box center [669, 112] width 62 height 17
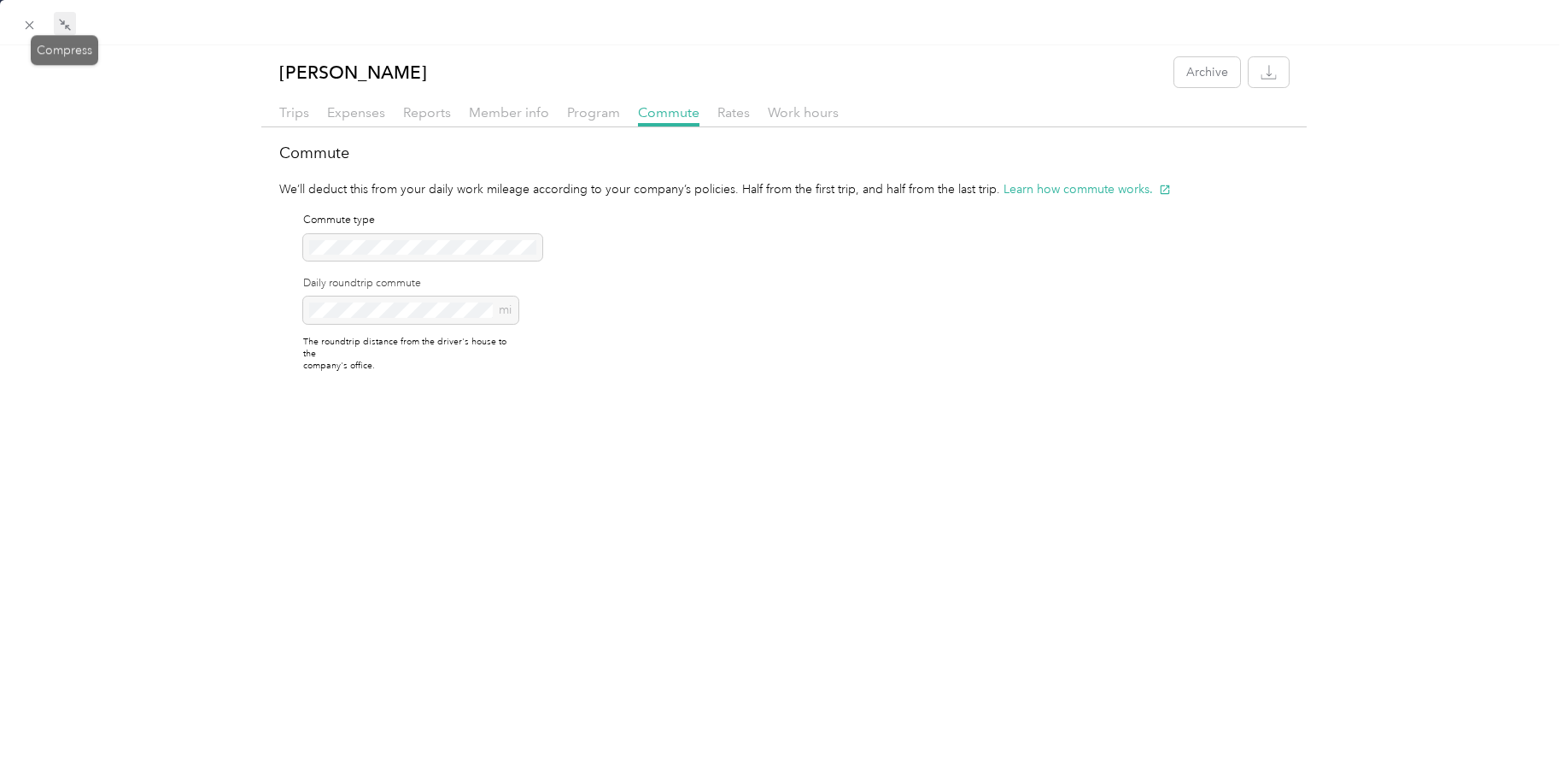
click at [58, 23] on icon at bounding box center [65, 25] width 14 height 14
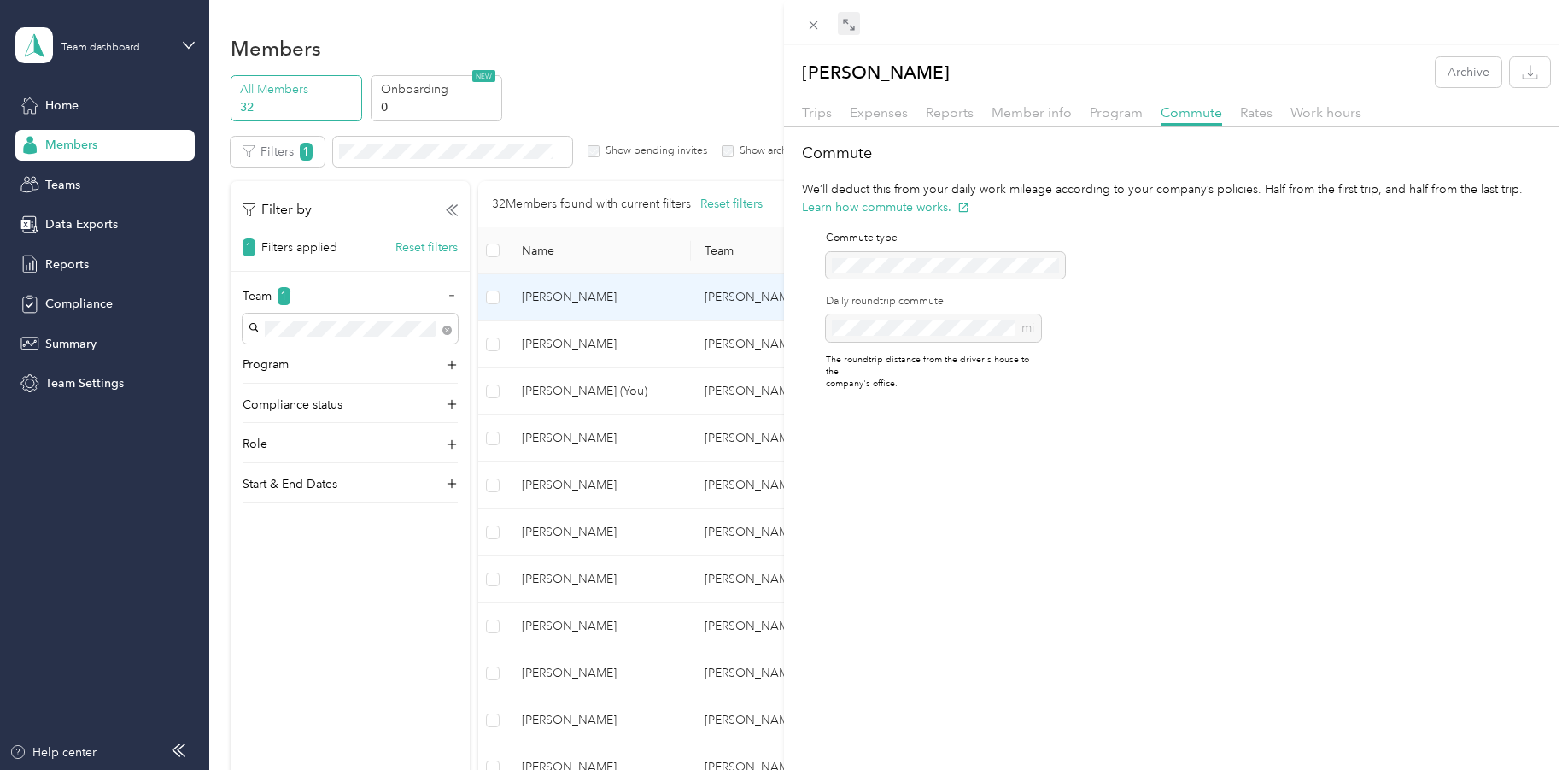
click at [555, 388] on div "Shannon ODonoghue Archive Trips Expenses Reports Member info Program Commute Ra…" at bounding box center [784, 385] width 1568 height 770
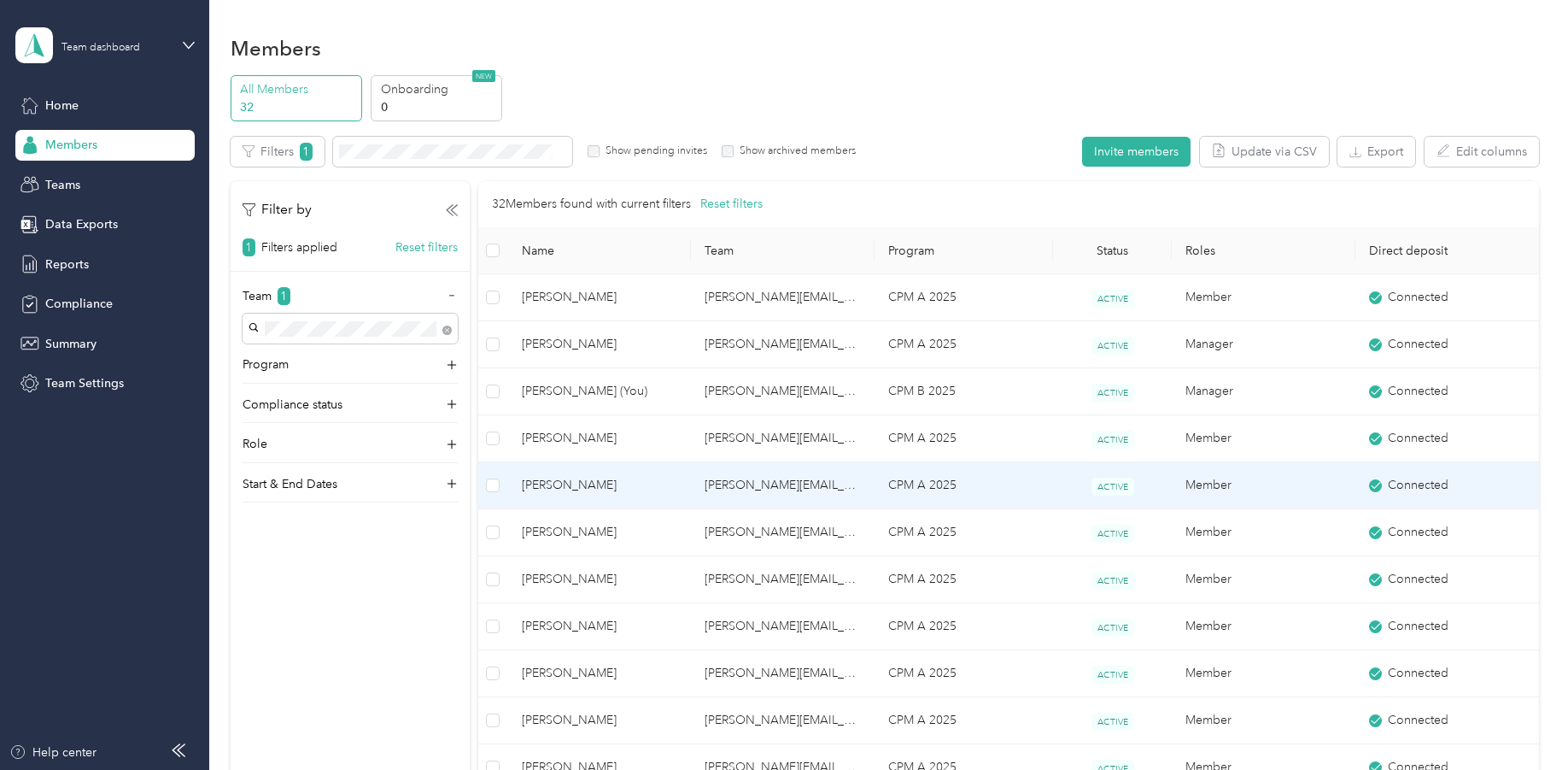
click at [570, 488] on span "[PERSON_NAME]" at bounding box center [600, 485] width 157 height 19
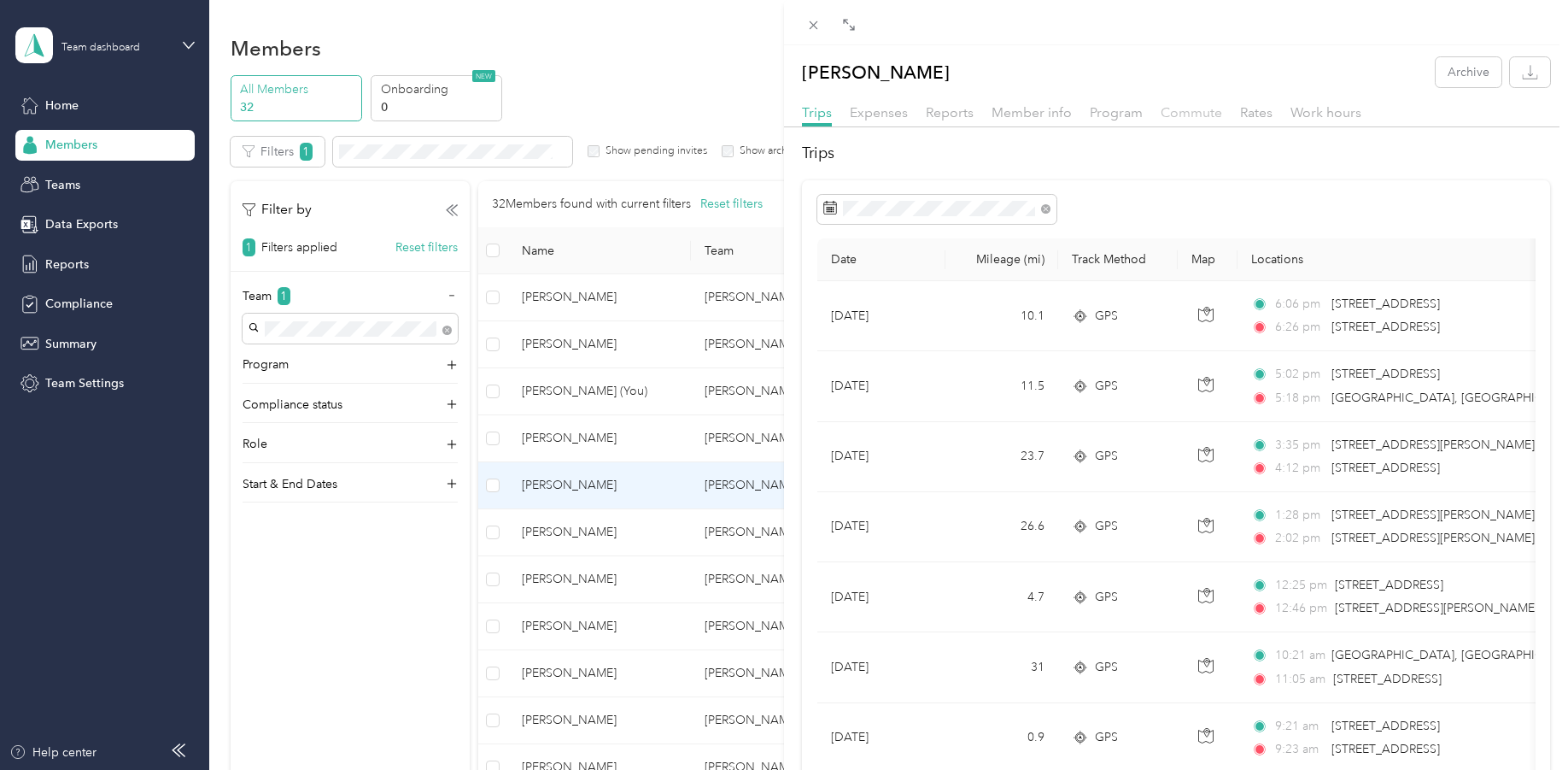
click at [1201, 107] on span "Commute" at bounding box center [1191, 112] width 62 height 17
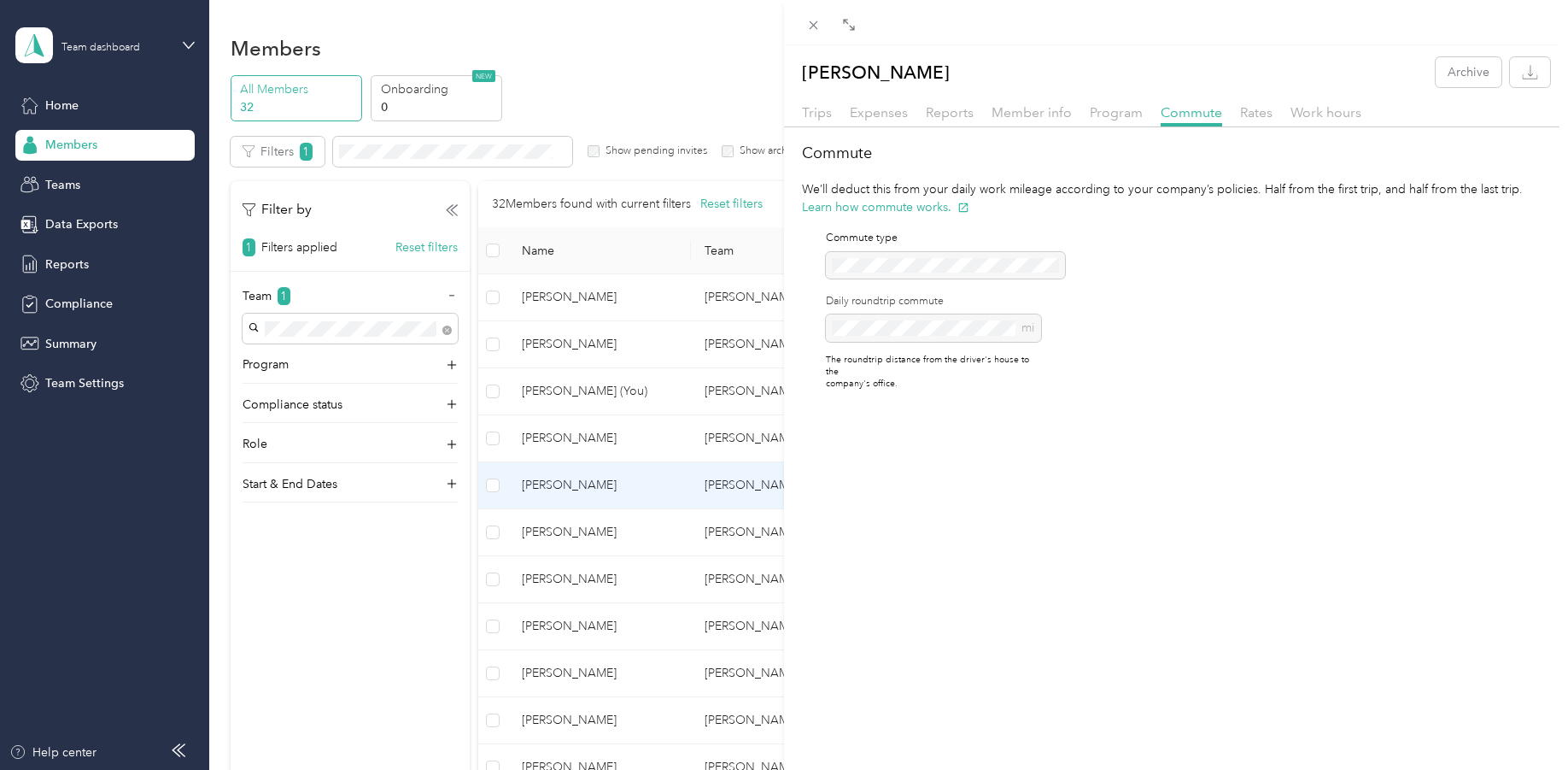
click at [571, 532] on div "Adrianne Jackson Archive Trips Expenses Reports Member info Program Commute Rat…" at bounding box center [784, 385] width 1568 height 770
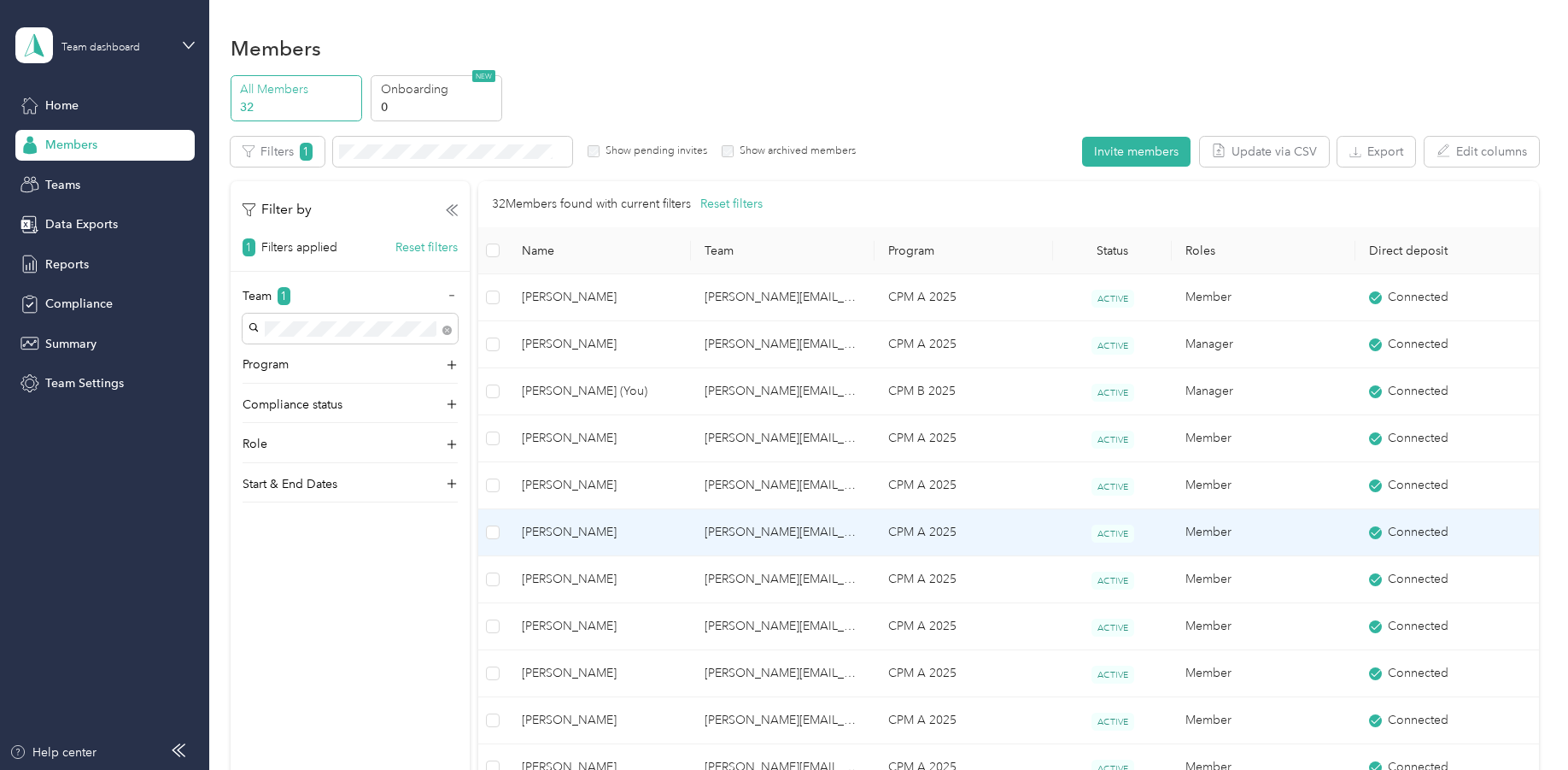
click at [542, 530] on span "Stacy Wilson" at bounding box center [600, 532] width 157 height 19
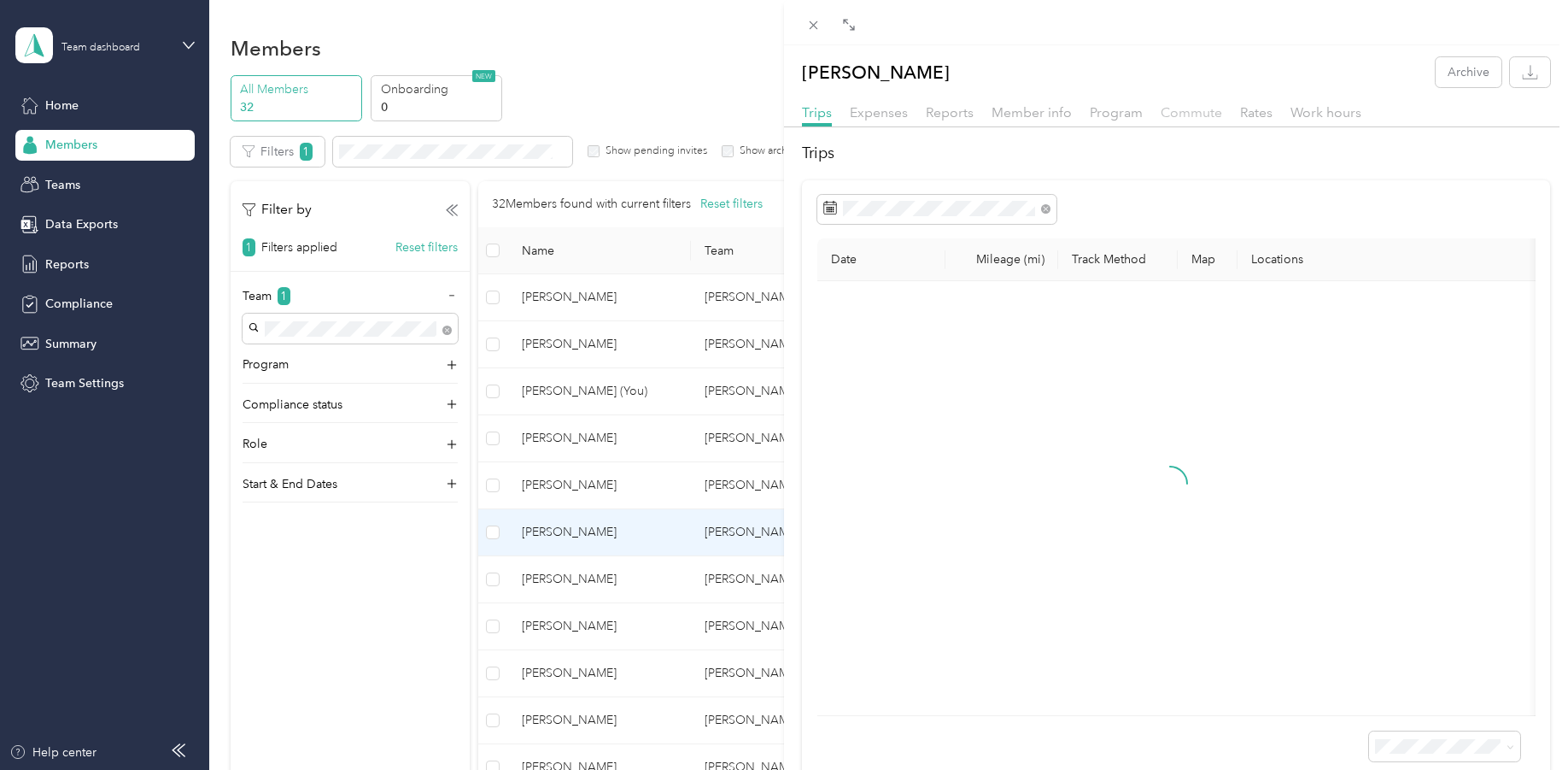
click at [1199, 109] on span "Commute" at bounding box center [1191, 112] width 62 height 17
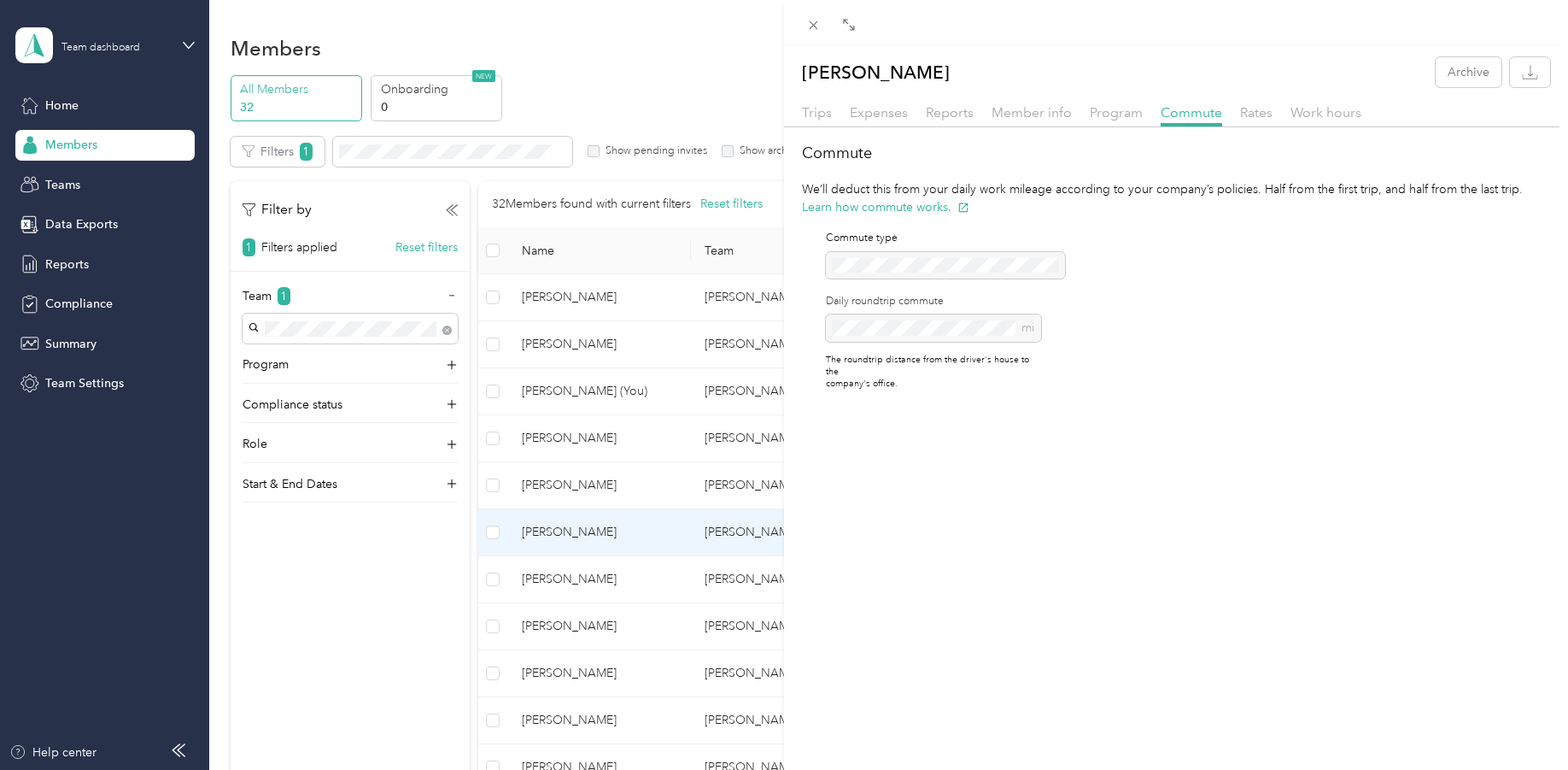
click at [559, 720] on div "Stacy Wilson Archive Trips Expenses Reports Member info Program Commute Rates W…" at bounding box center [784, 385] width 1568 height 770
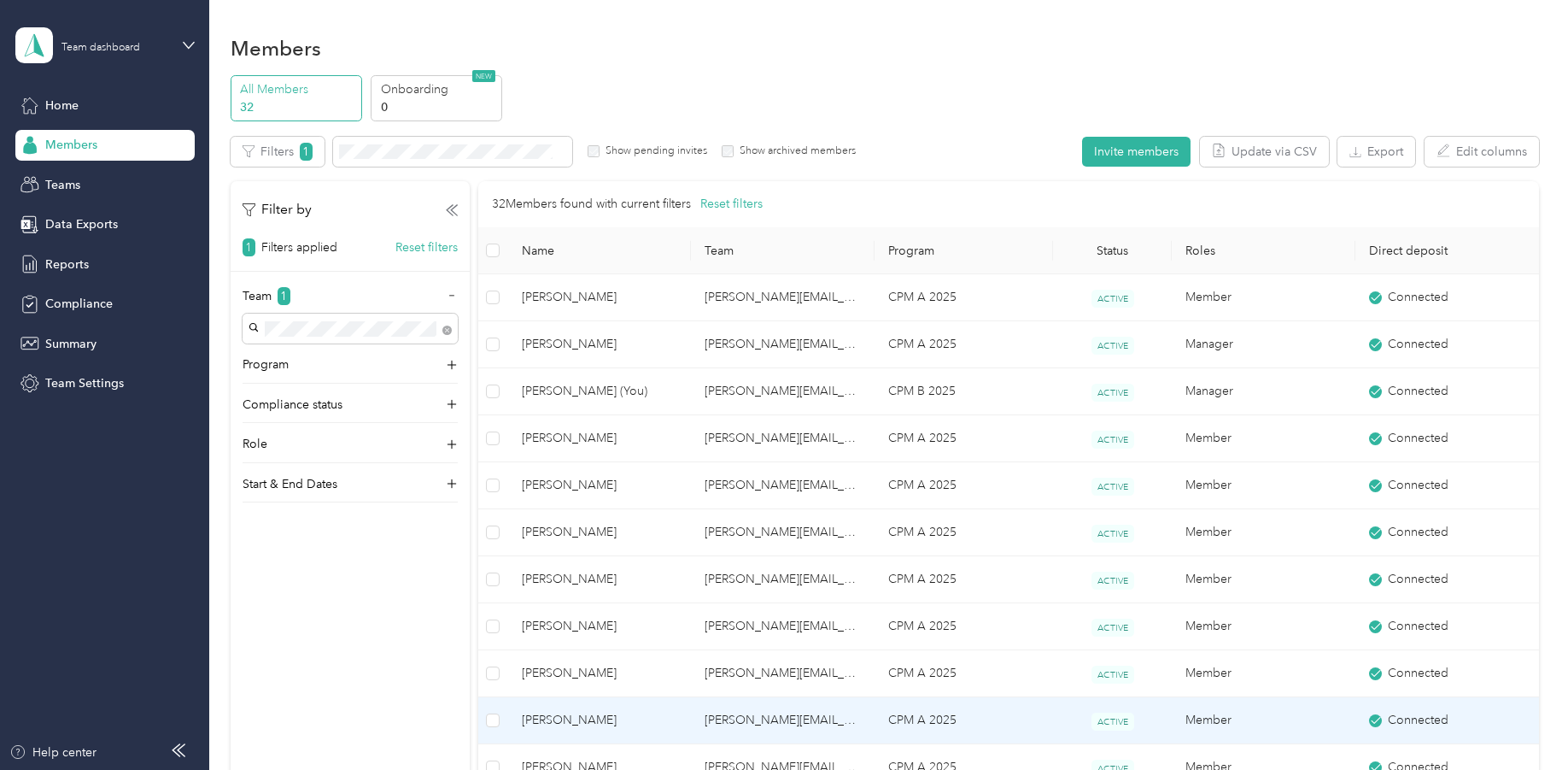
click at [545, 721] on span "Jason Rhoades" at bounding box center [600, 720] width 157 height 19
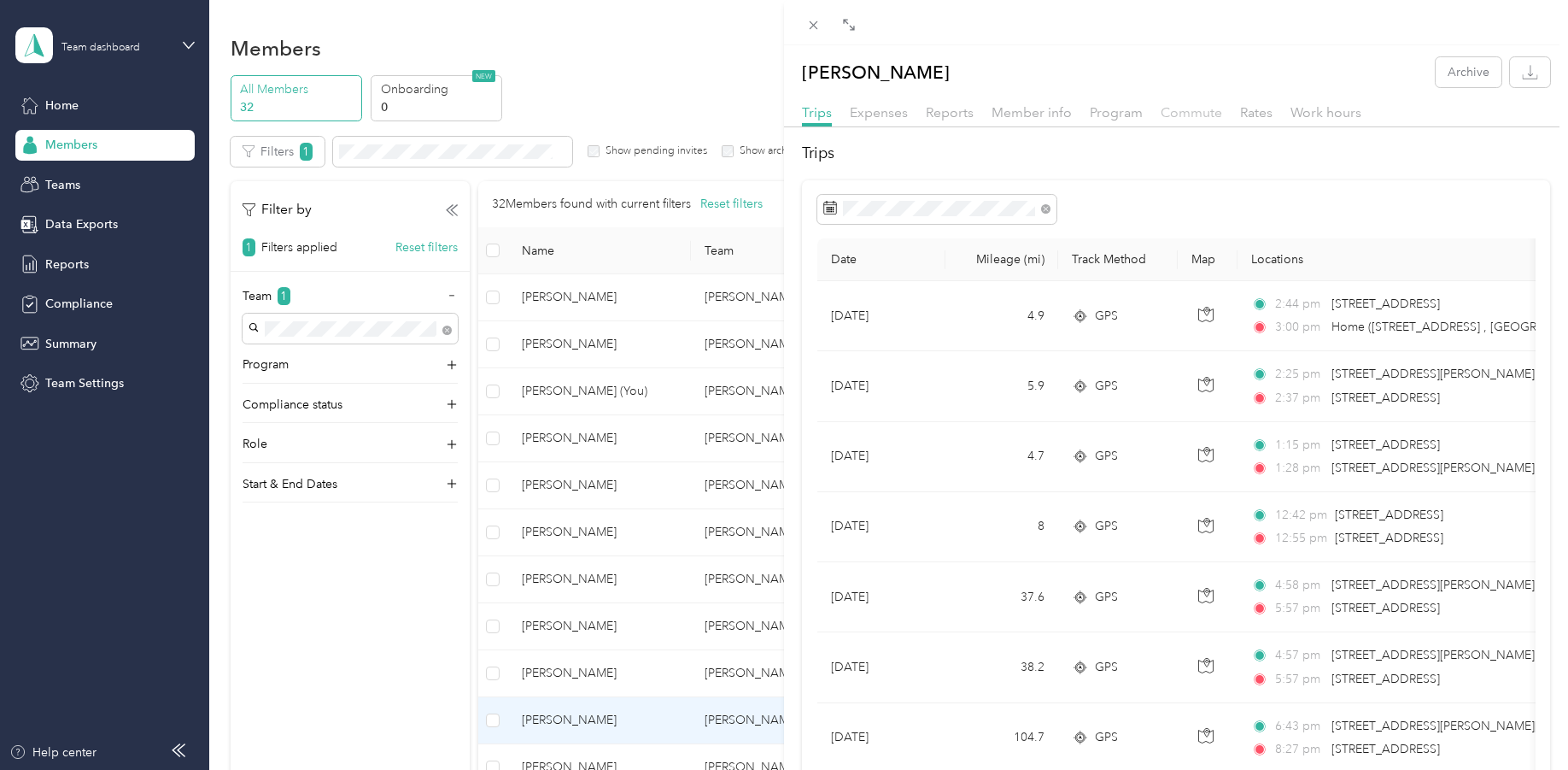
click at [1193, 111] on span "Commute" at bounding box center [1191, 112] width 62 height 17
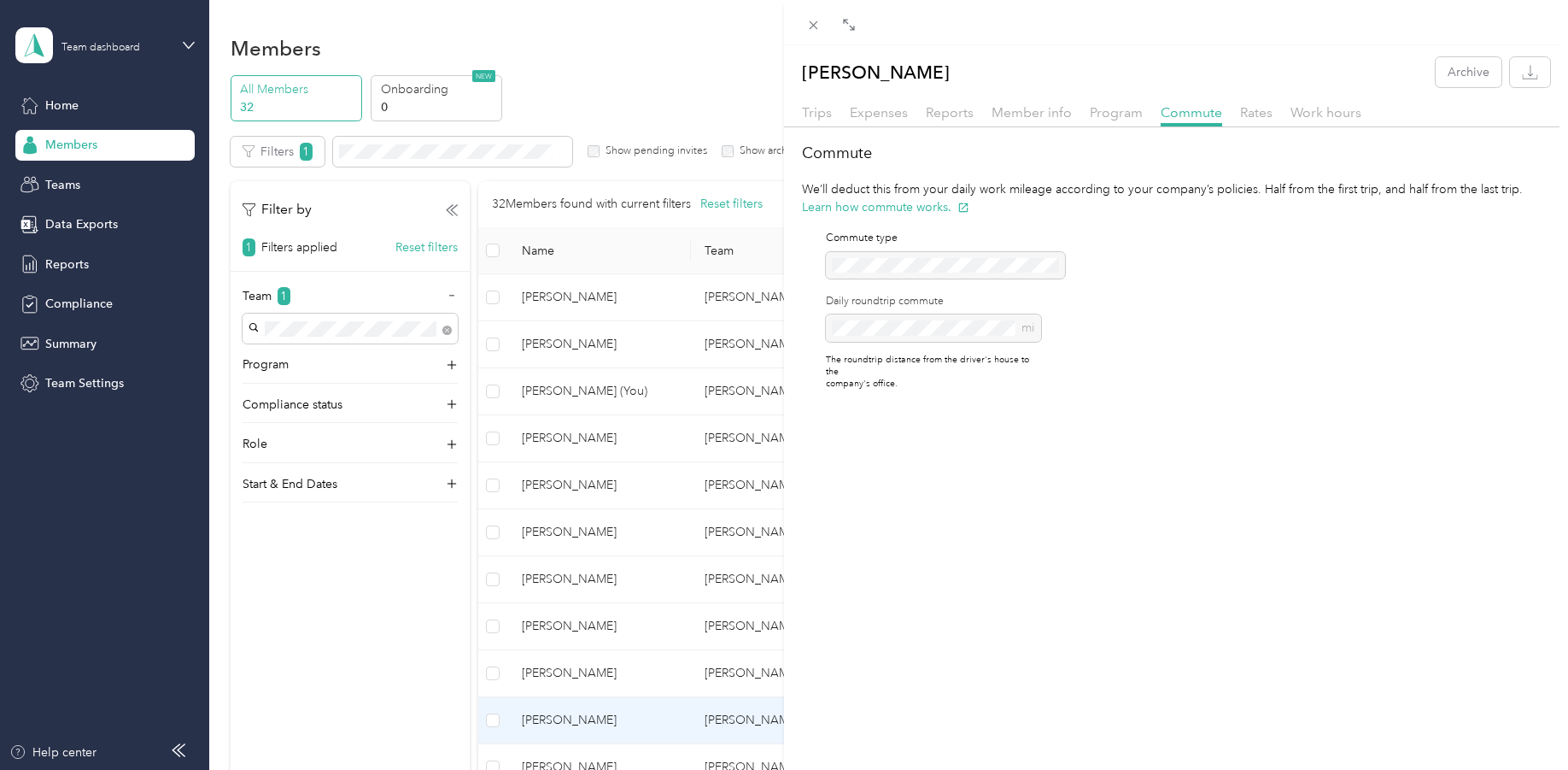
click at [454, 664] on div "Jason Rhoades Archive Trips Expenses Reports Member info Program Commute Rates …" at bounding box center [784, 385] width 1568 height 770
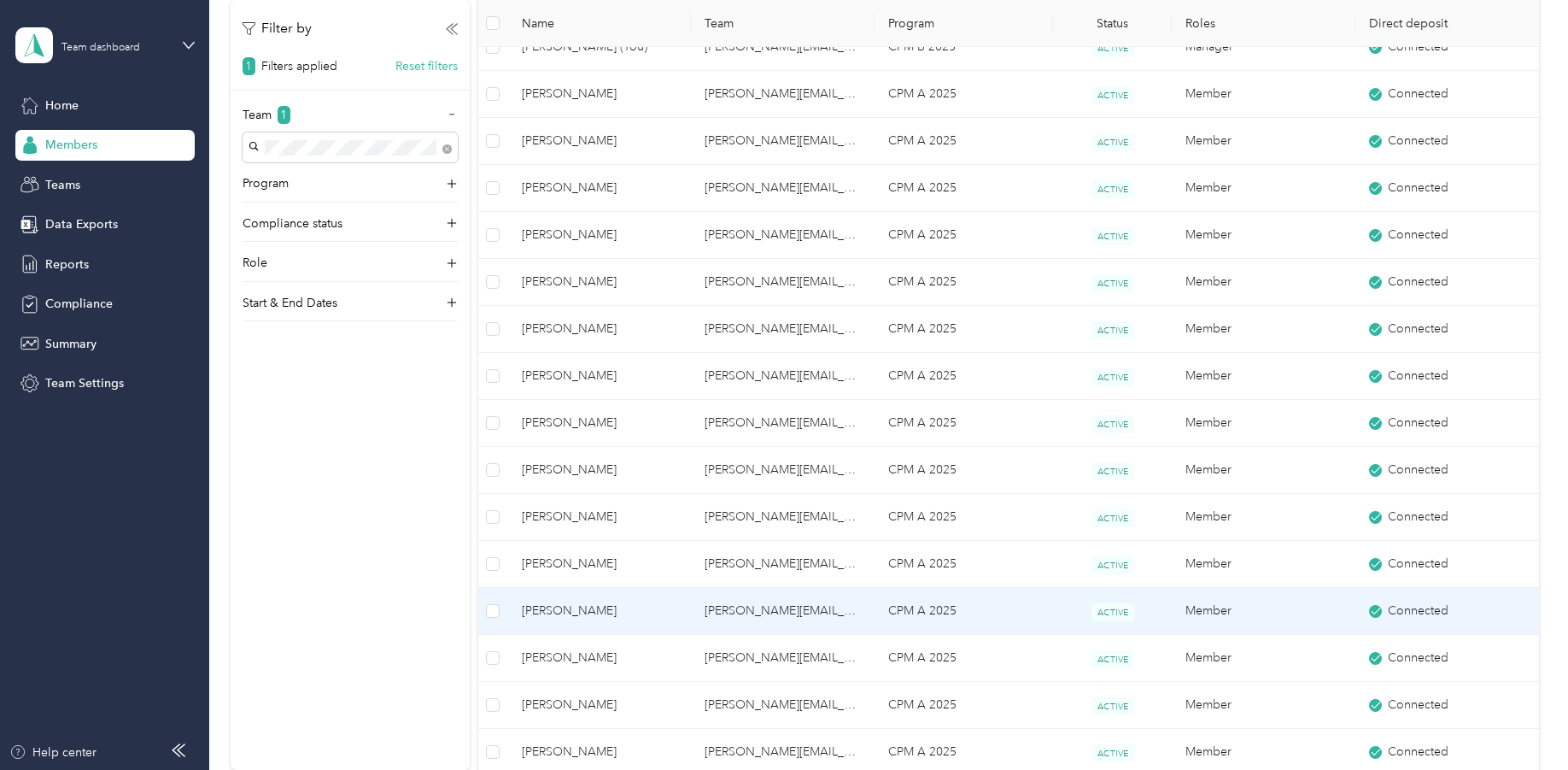
scroll to position [428, 0]
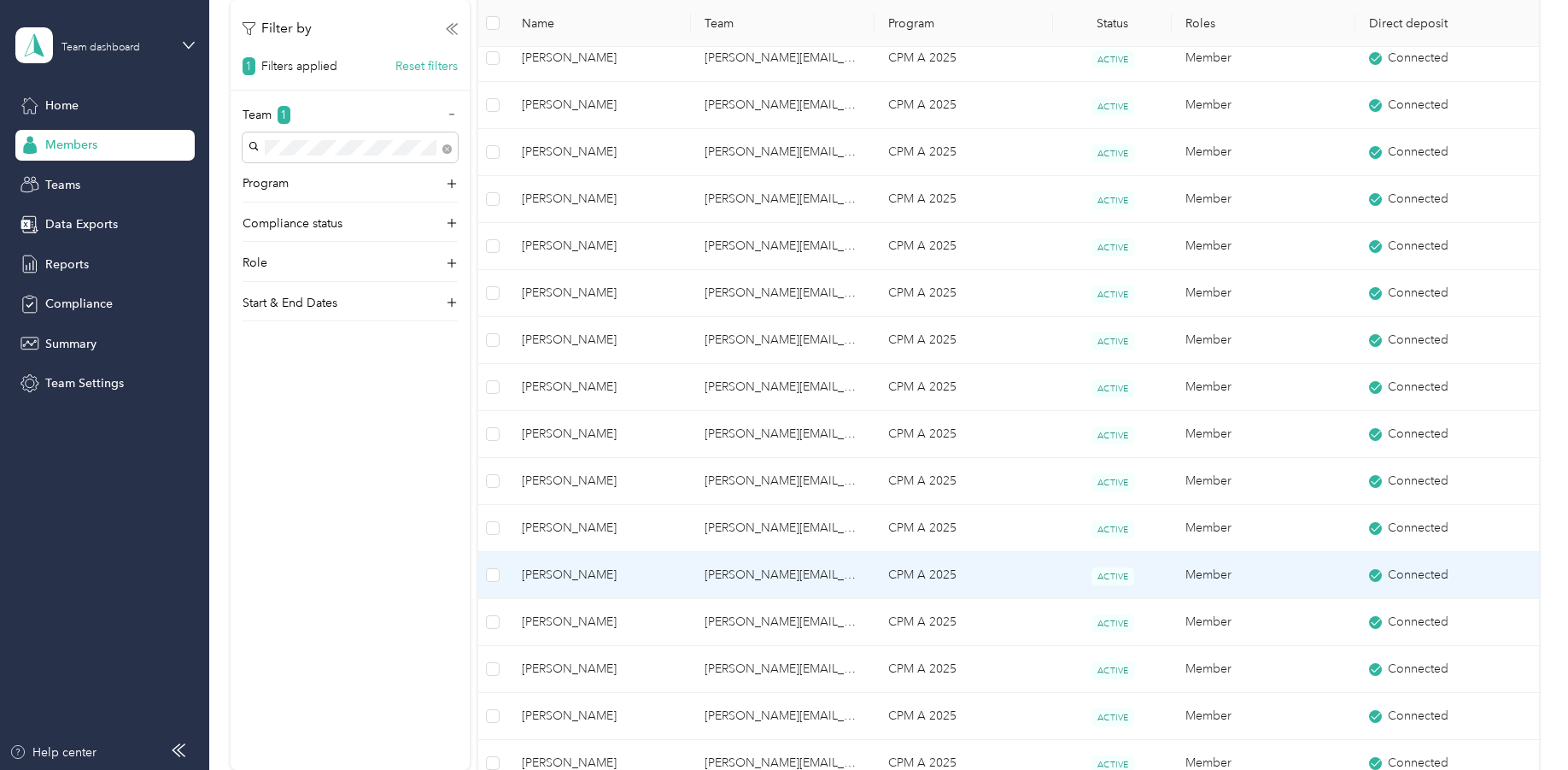
click at [562, 570] on span "Courtney Smith" at bounding box center [600, 576] width 157 height 19
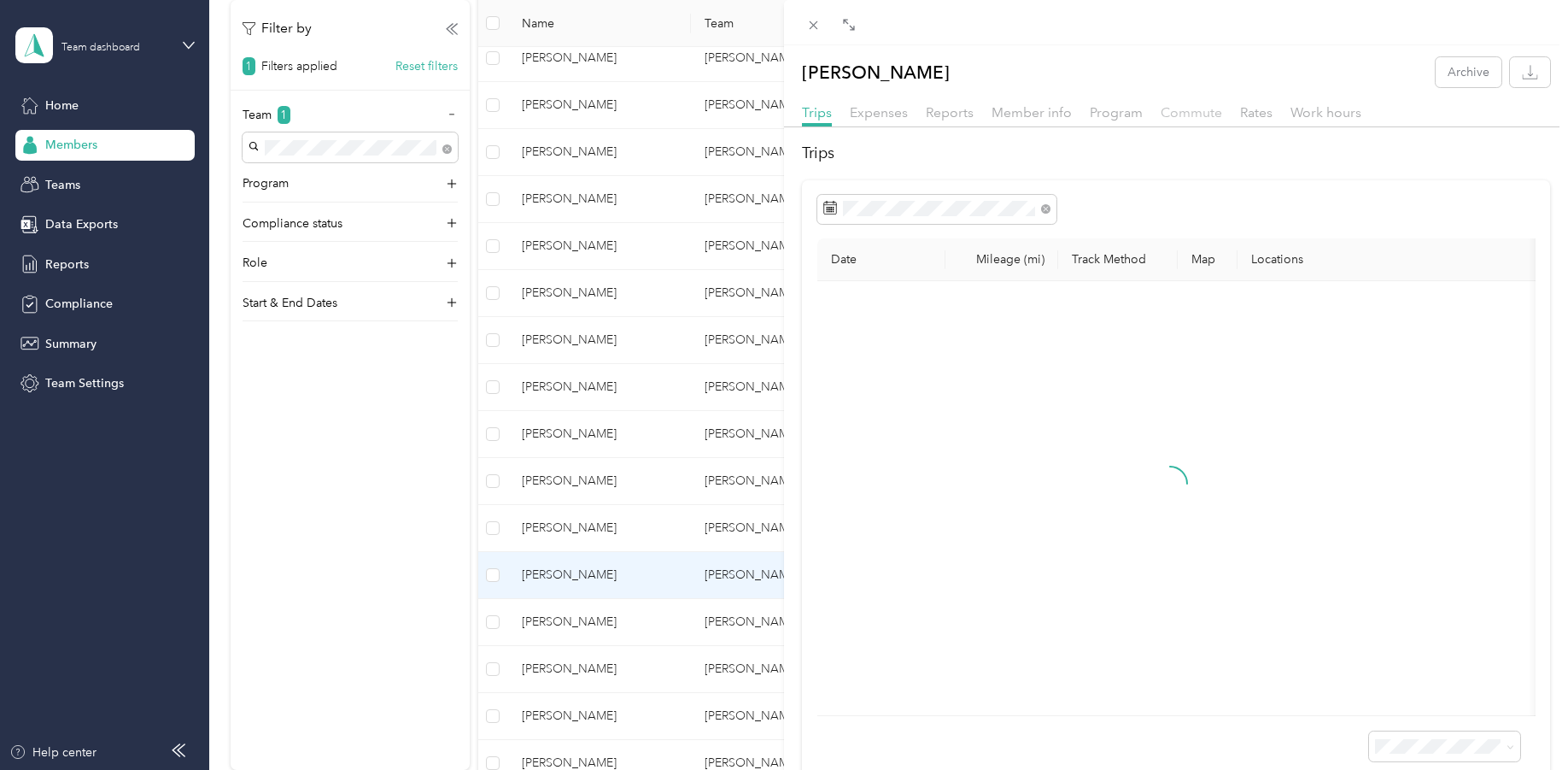
click at [1179, 112] on span "Commute" at bounding box center [1191, 112] width 62 height 17
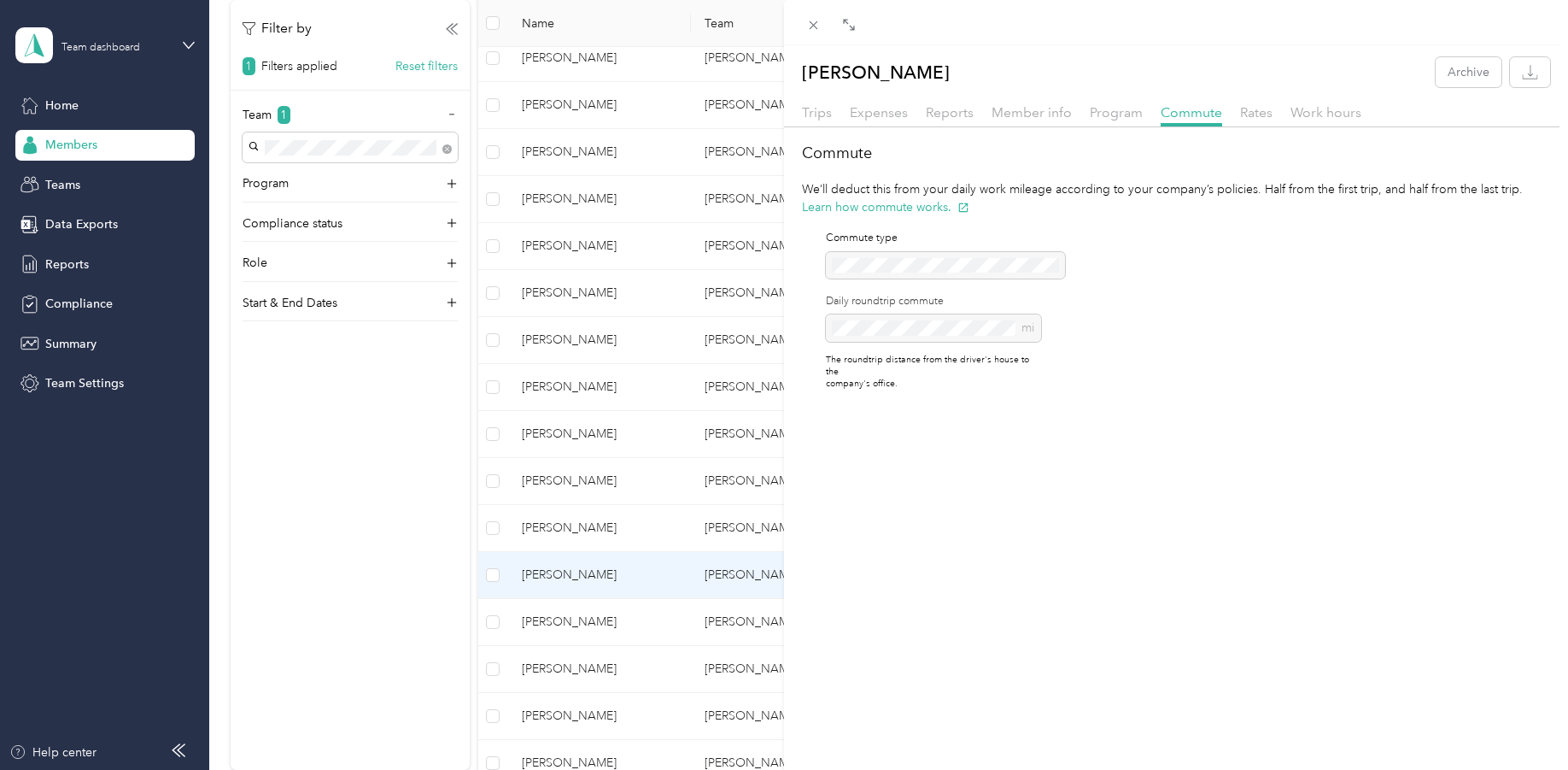
click at [314, 527] on div "Courtney Smith Archive Trips Expenses Reports Member info Program Commute Rates…" at bounding box center [784, 385] width 1568 height 770
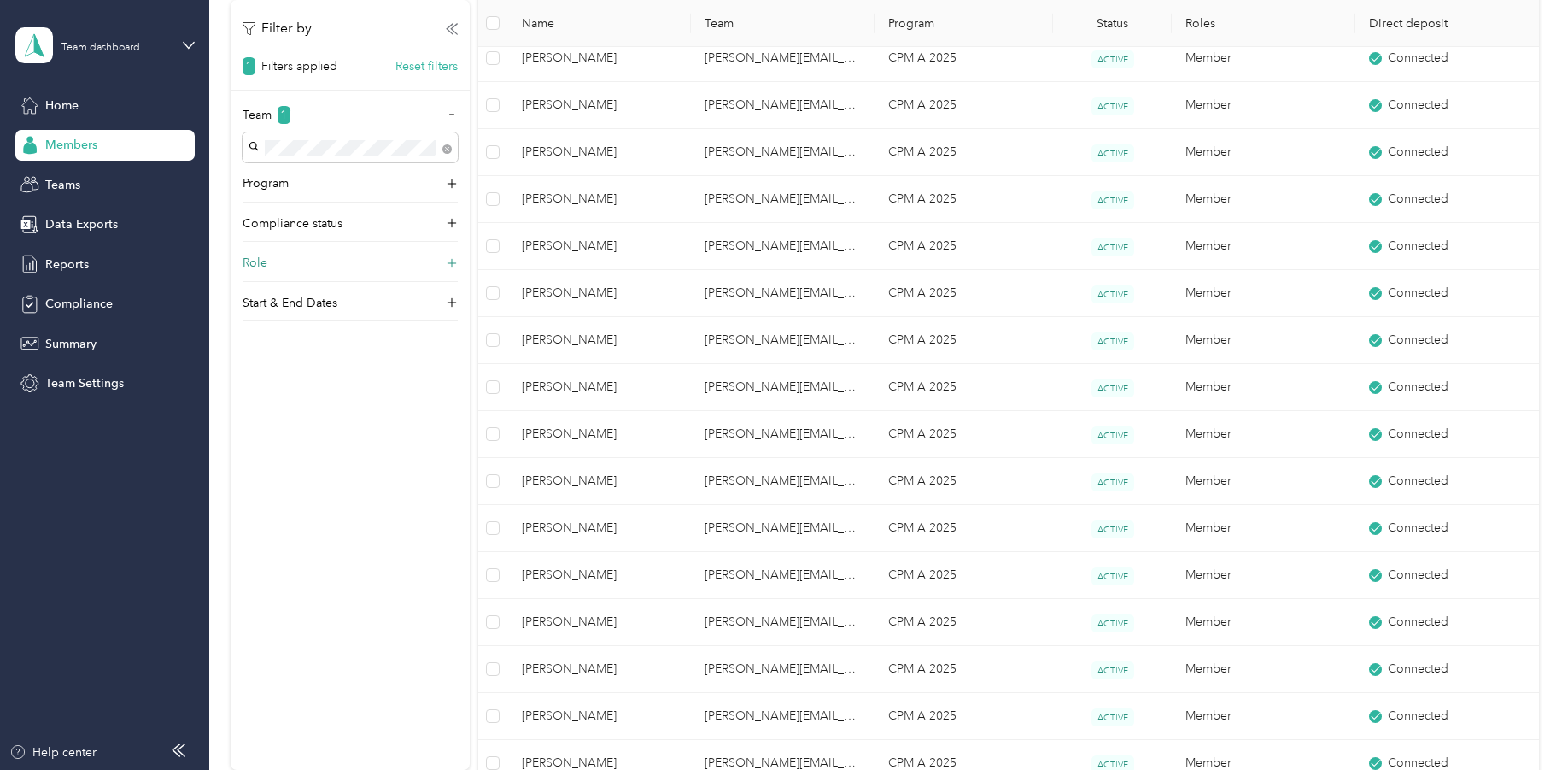
scroll to position [85, 0]
